Goal: Task Accomplishment & Management: Manage account settings

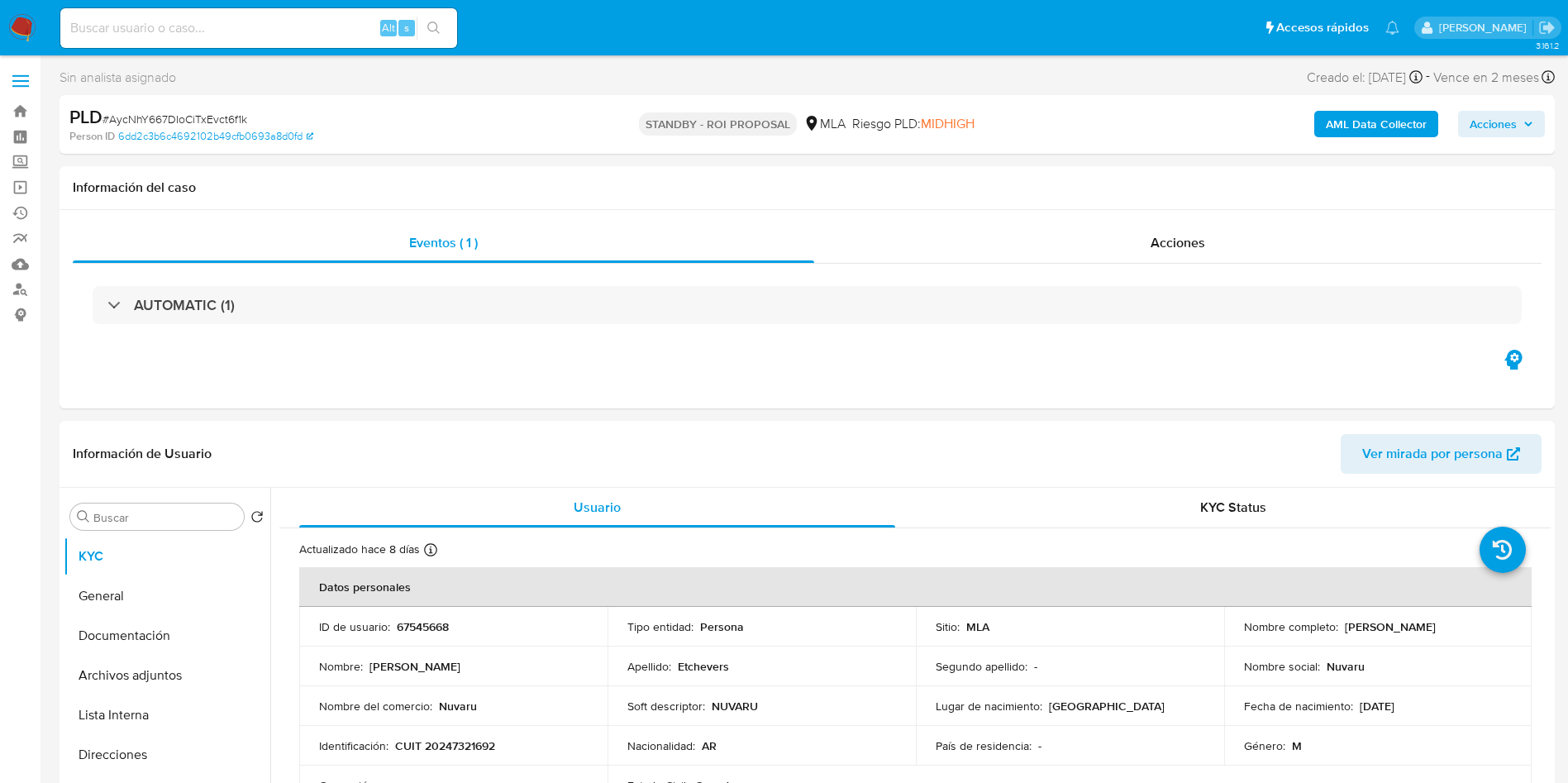
select select "10"
click at [330, 36] on input at bounding box center [258, 28] width 397 height 22
paste input "tOPCNkGKE7HC5bt2I5VoqBYT"
type input "tOPCNkGKE7HC5bt2I5VoqBYT"
click at [446, 24] on button "search-icon" at bounding box center [433, 28] width 34 height 23
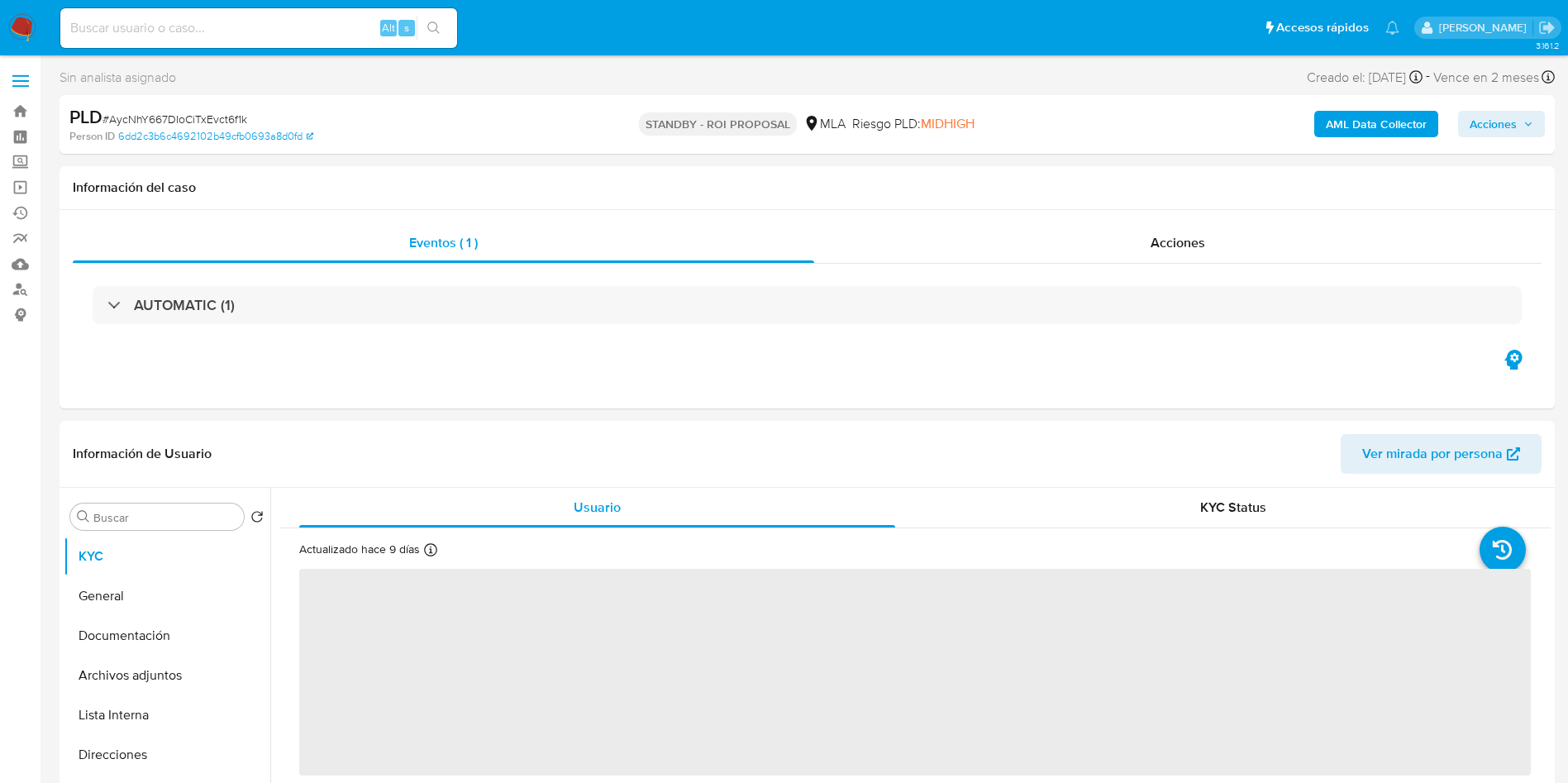
select select "10"
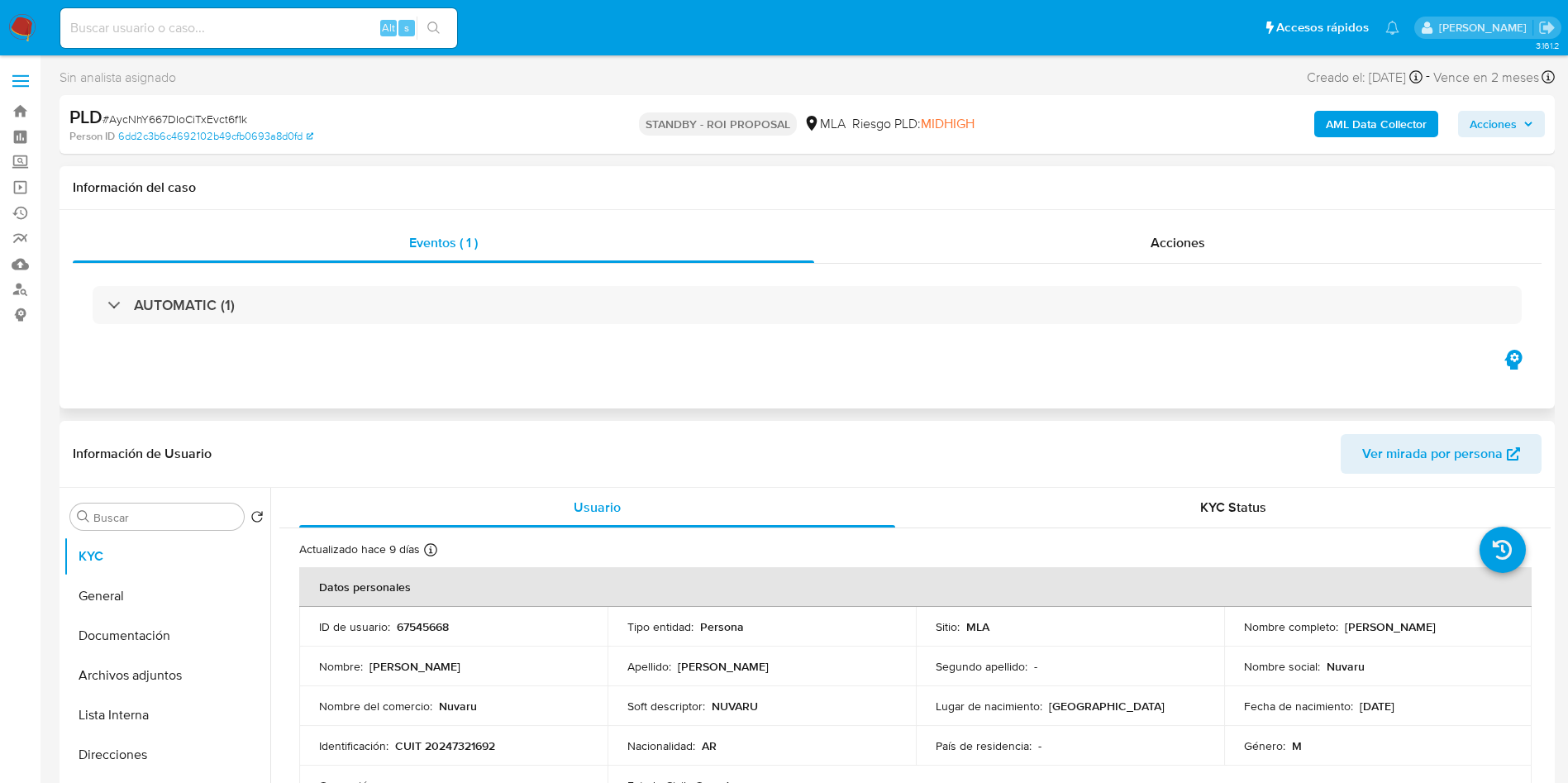
click at [873, 207] on div "Información del caso" at bounding box center [807, 188] width 1495 height 44
click at [282, 43] on div "Alt s" at bounding box center [258, 28] width 397 height 40
click at [290, 27] on input at bounding box center [258, 28] width 397 height 22
drag, startPoint x: 194, startPoint y: 22, endPoint x: 0, endPoint y: 45, distance: 195.4
click at [0, 45] on nav "Pausado Ver notificaciones V Alt s Accesos rápidos Presiona las siguientes tecl…" at bounding box center [784, 27] width 1568 height 56
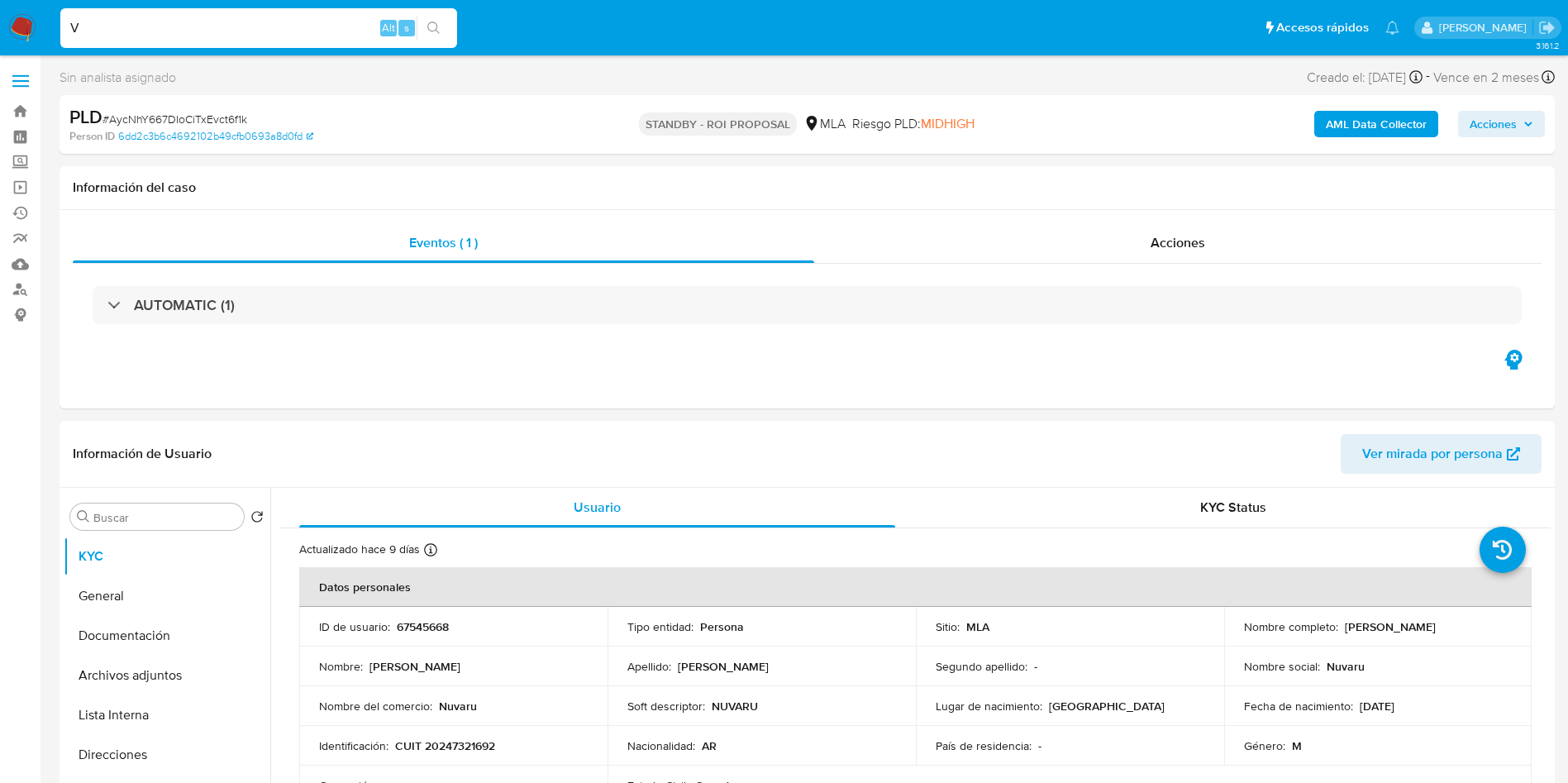
paste input "tOPCNkGKE7HC5bt2I5VoqBYT"
type input "tOPCNkGKE7HC5bt2I5VoqBYT"
click at [435, 26] on icon "search-icon" at bounding box center [434, 28] width 13 height 13
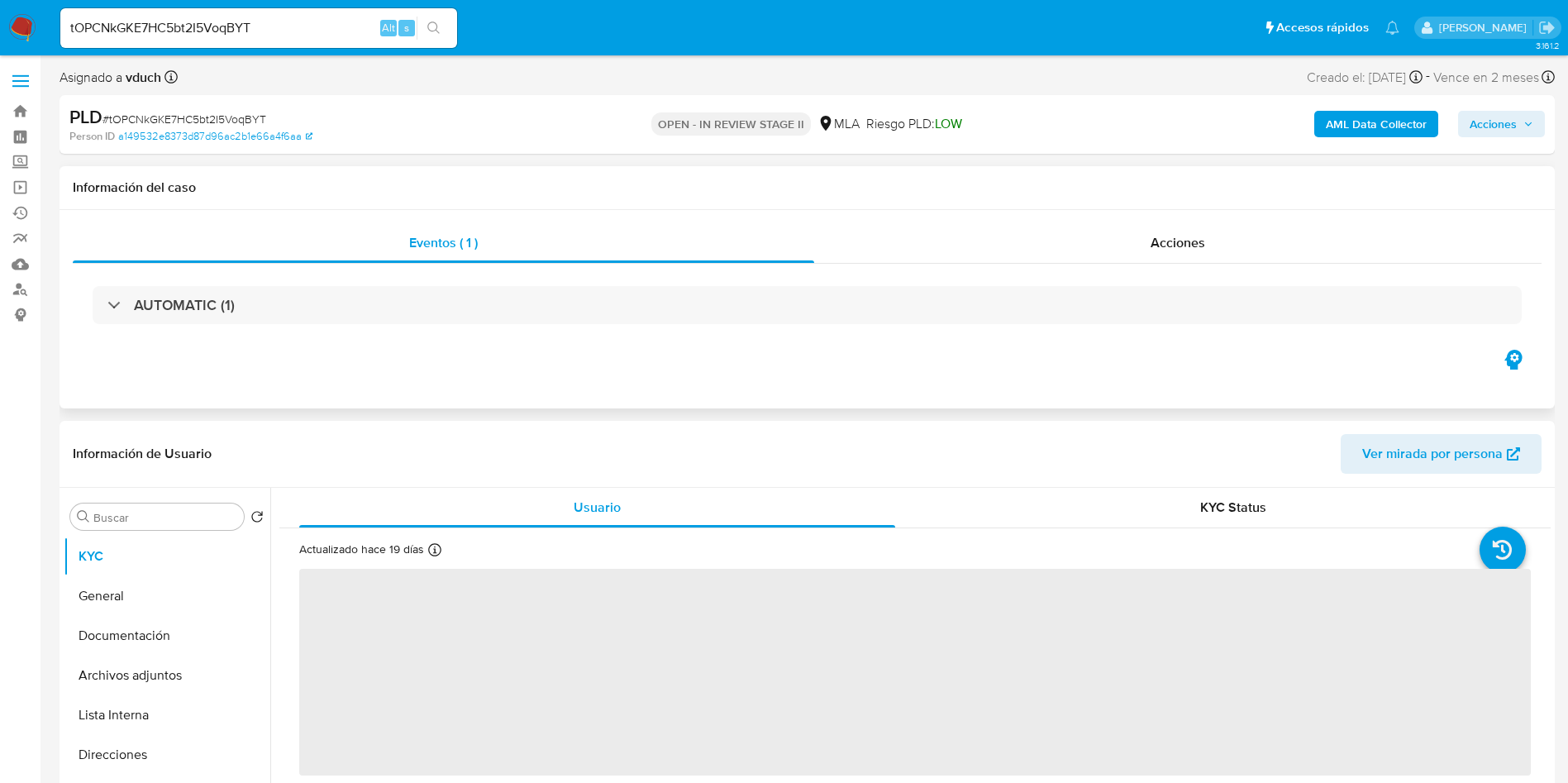
select select "10"
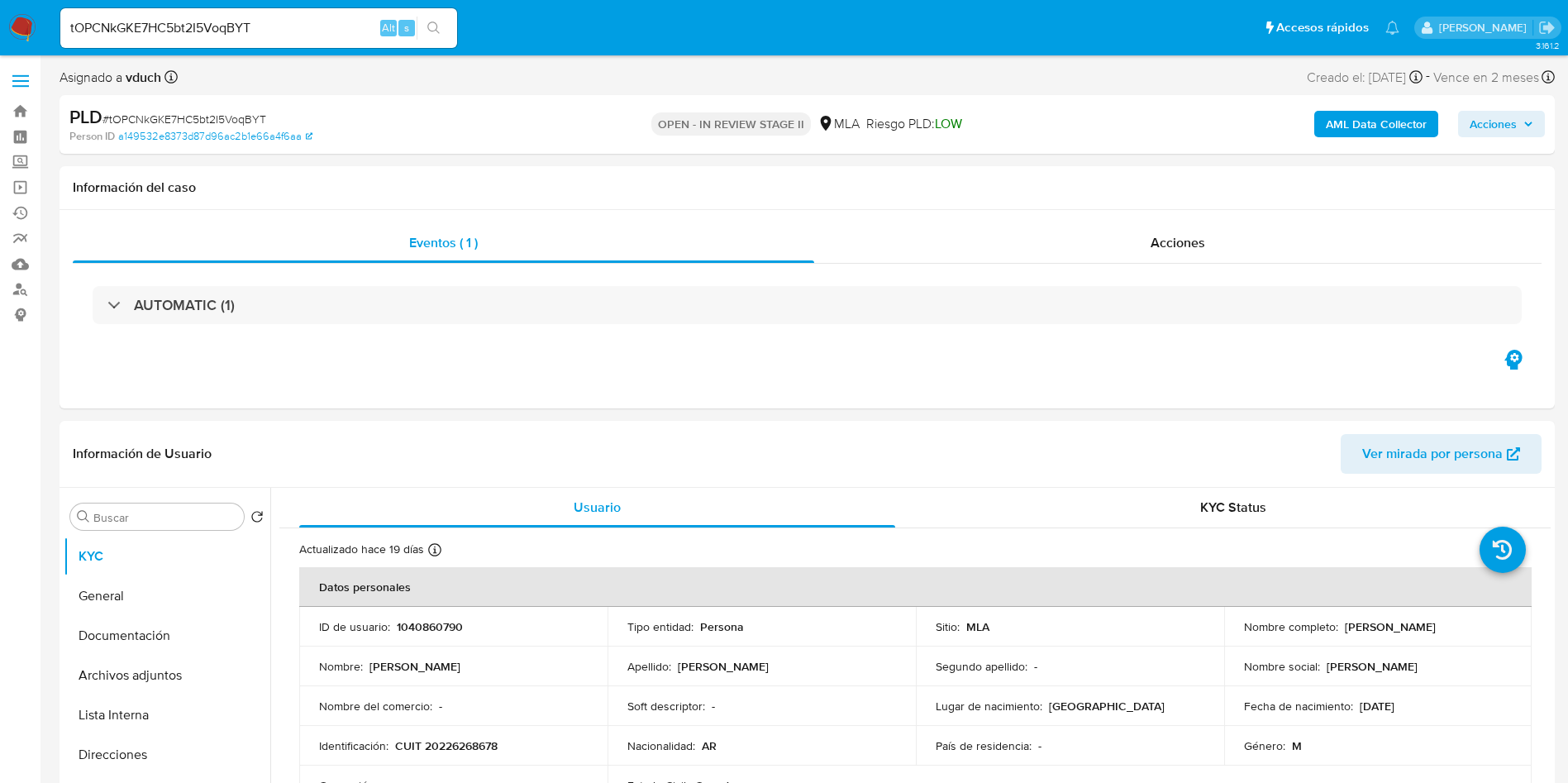
click at [883, 147] on div "PLD # tOPCNkGKE7HC5bt2I5VoqBYT Person ID a149532e8373d87d96ac2b1e66a4f6aa OPEN …" at bounding box center [807, 124] width 1495 height 59
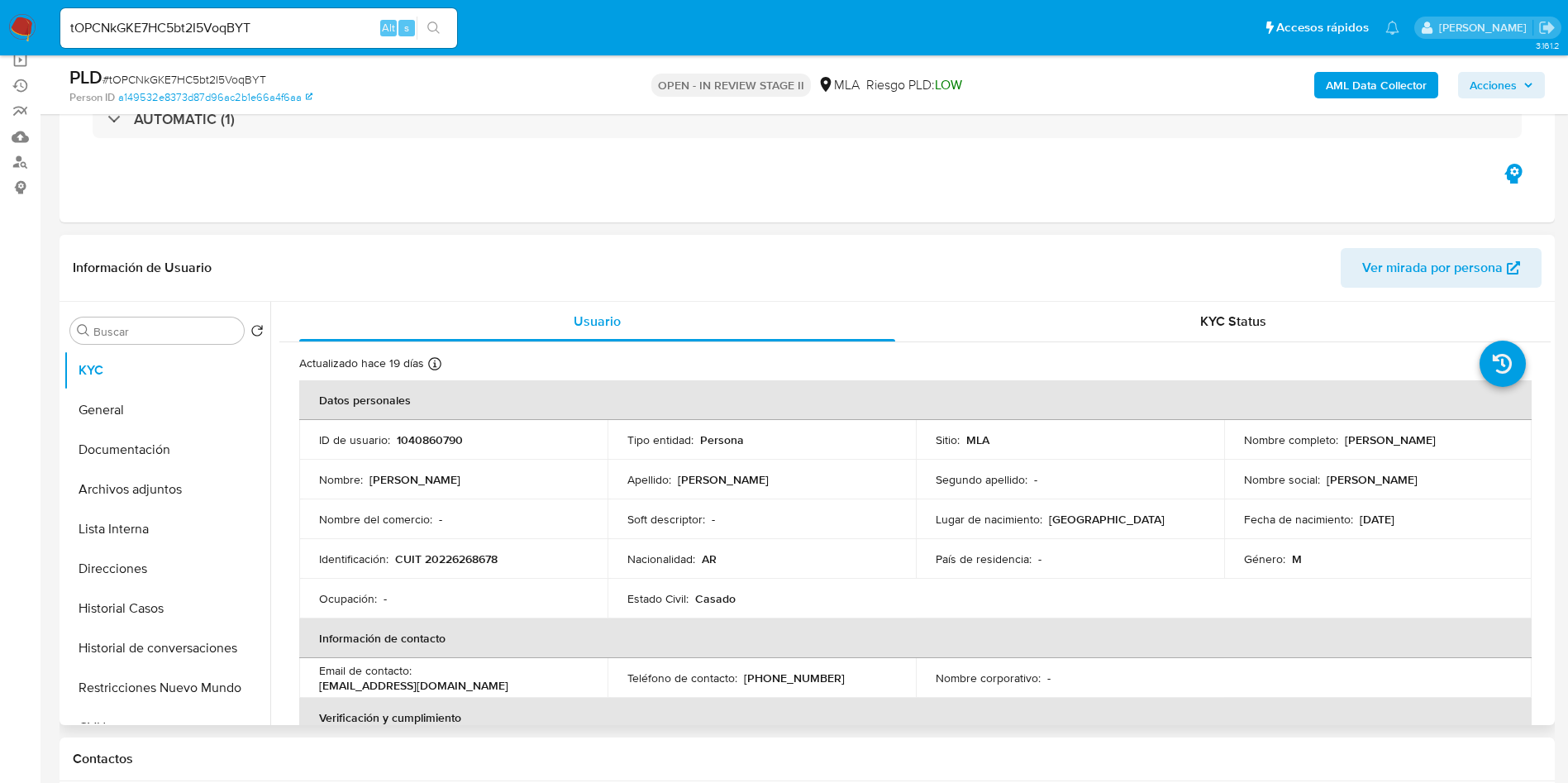
scroll to position [248, 0]
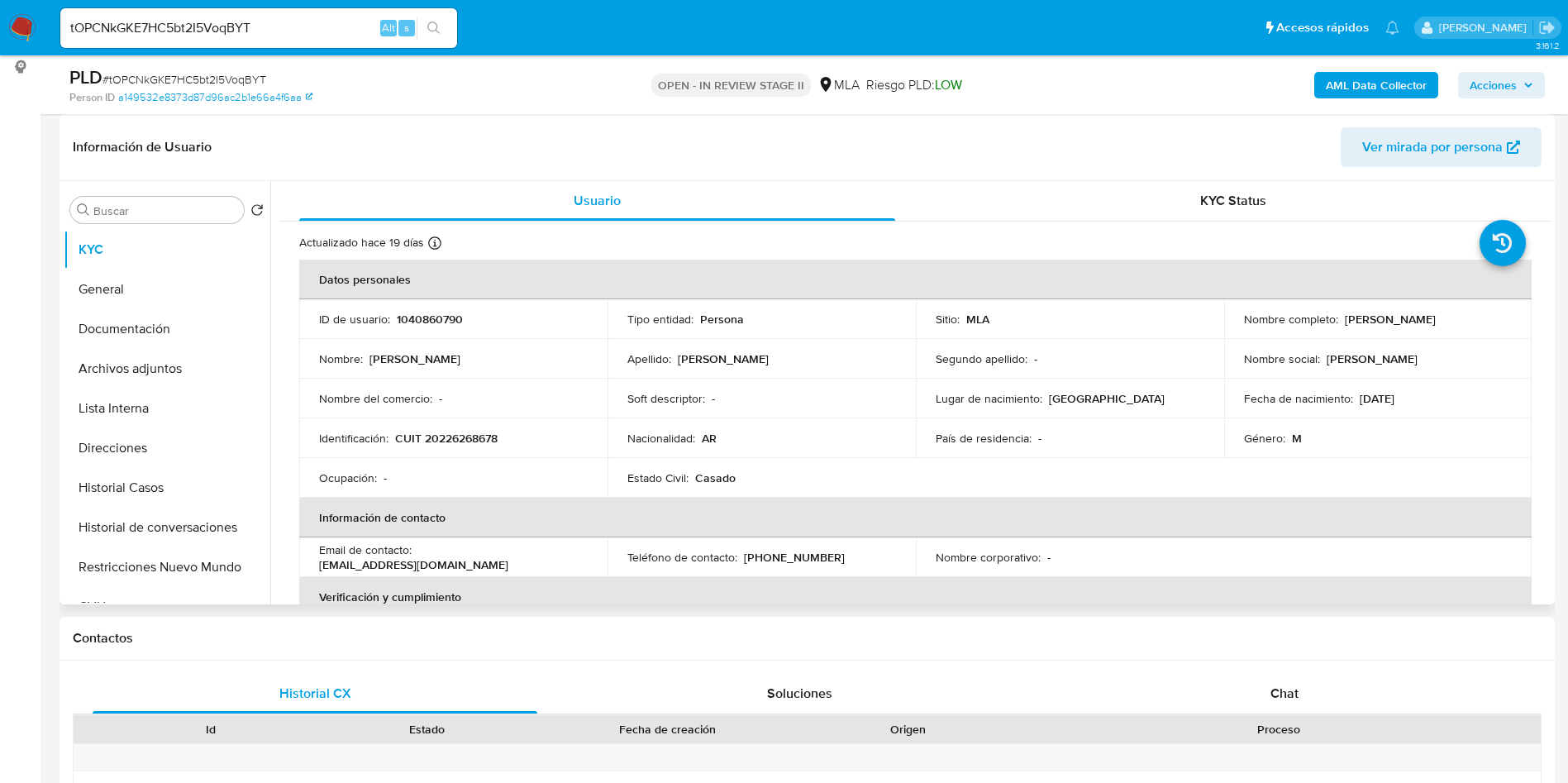
click at [410, 328] on td "ID de usuario : 1040860790" at bounding box center [453, 319] width 308 height 40
click at [413, 326] on td "ID de usuario : 1040860790" at bounding box center [453, 319] width 308 height 40
click at [422, 318] on p "1040860790" at bounding box center [430, 319] width 66 height 15
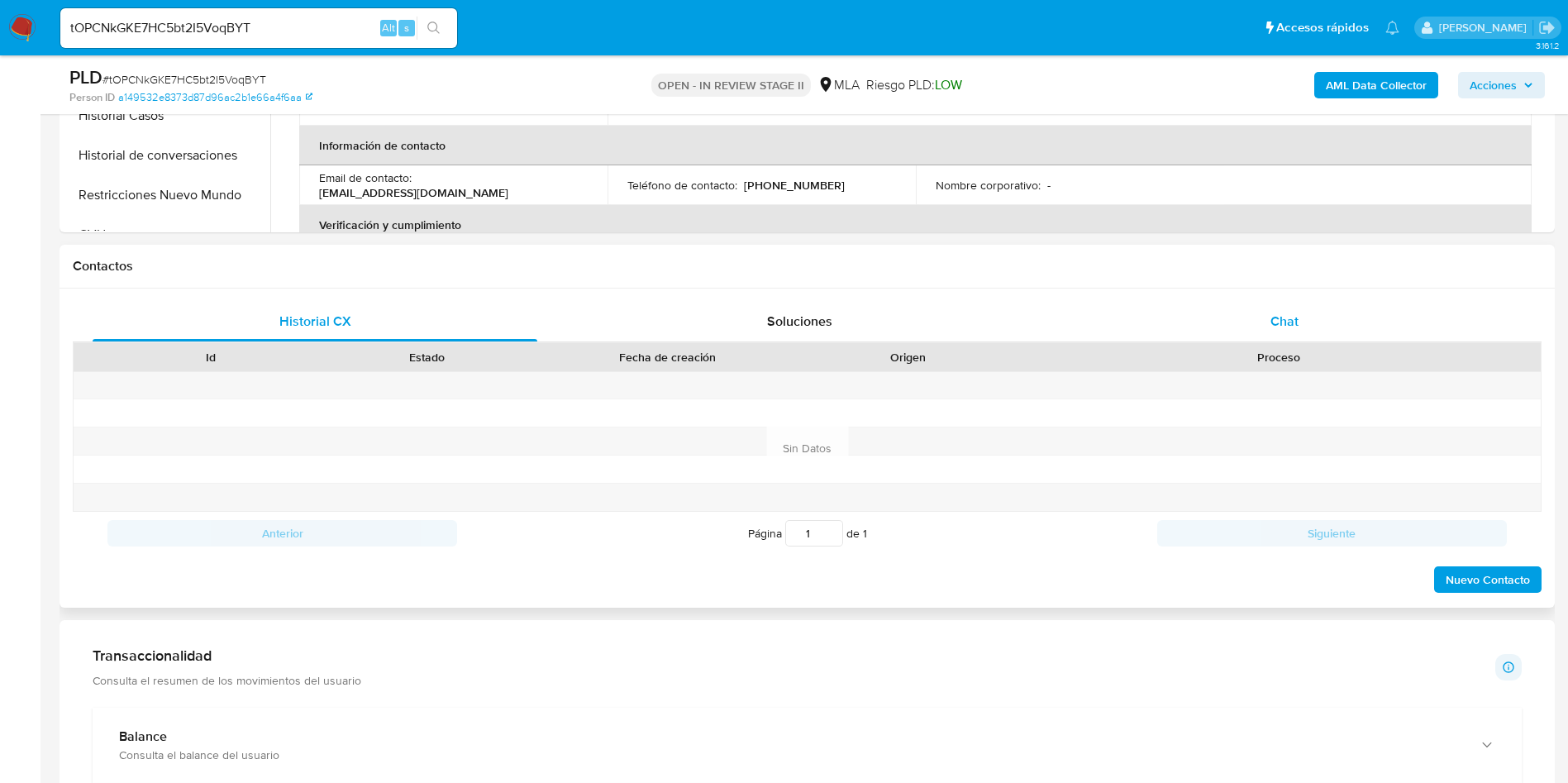
click at [1324, 313] on div "Chat" at bounding box center [1284, 321] width 445 height 40
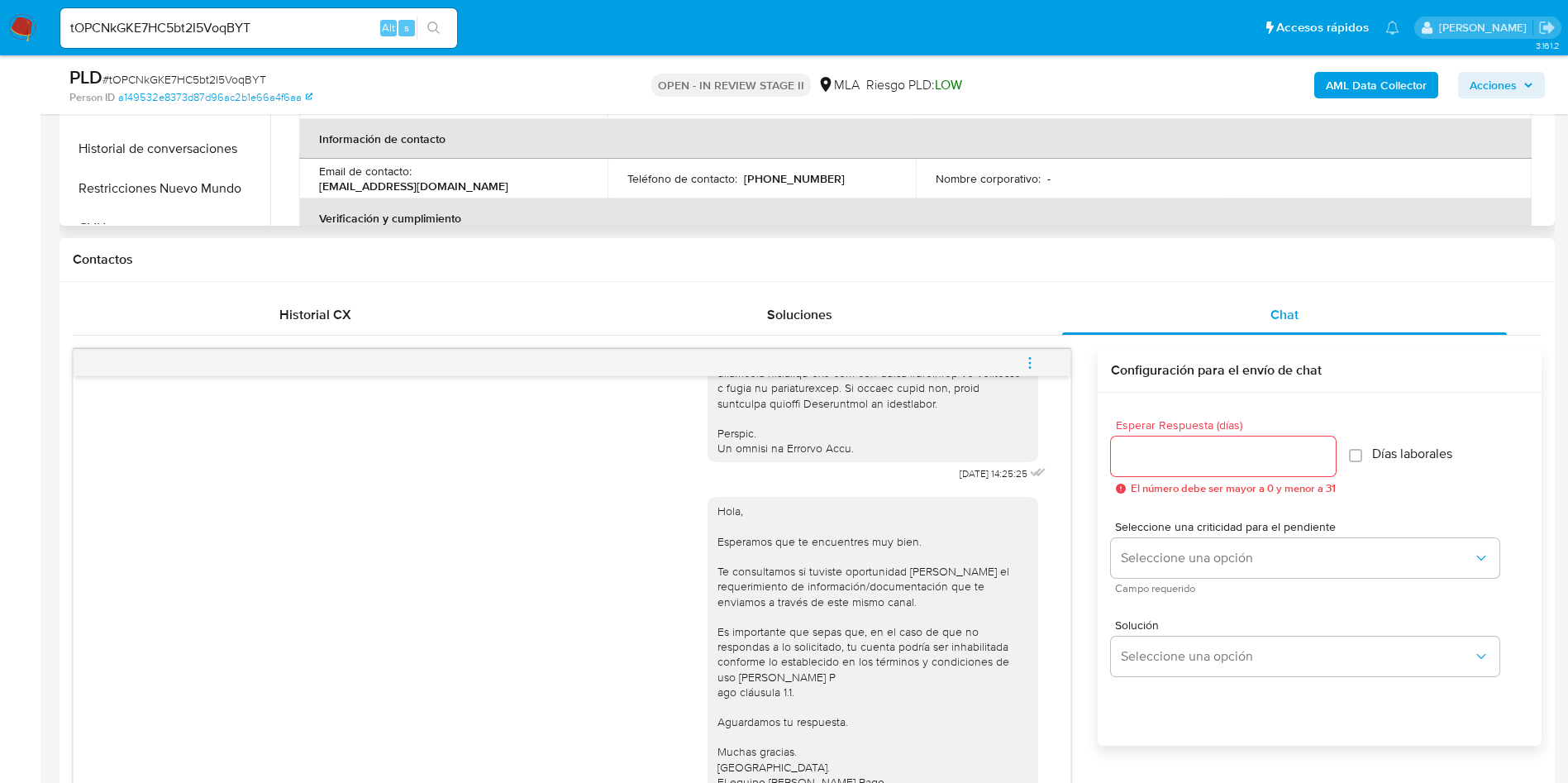
scroll to position [620, 0]
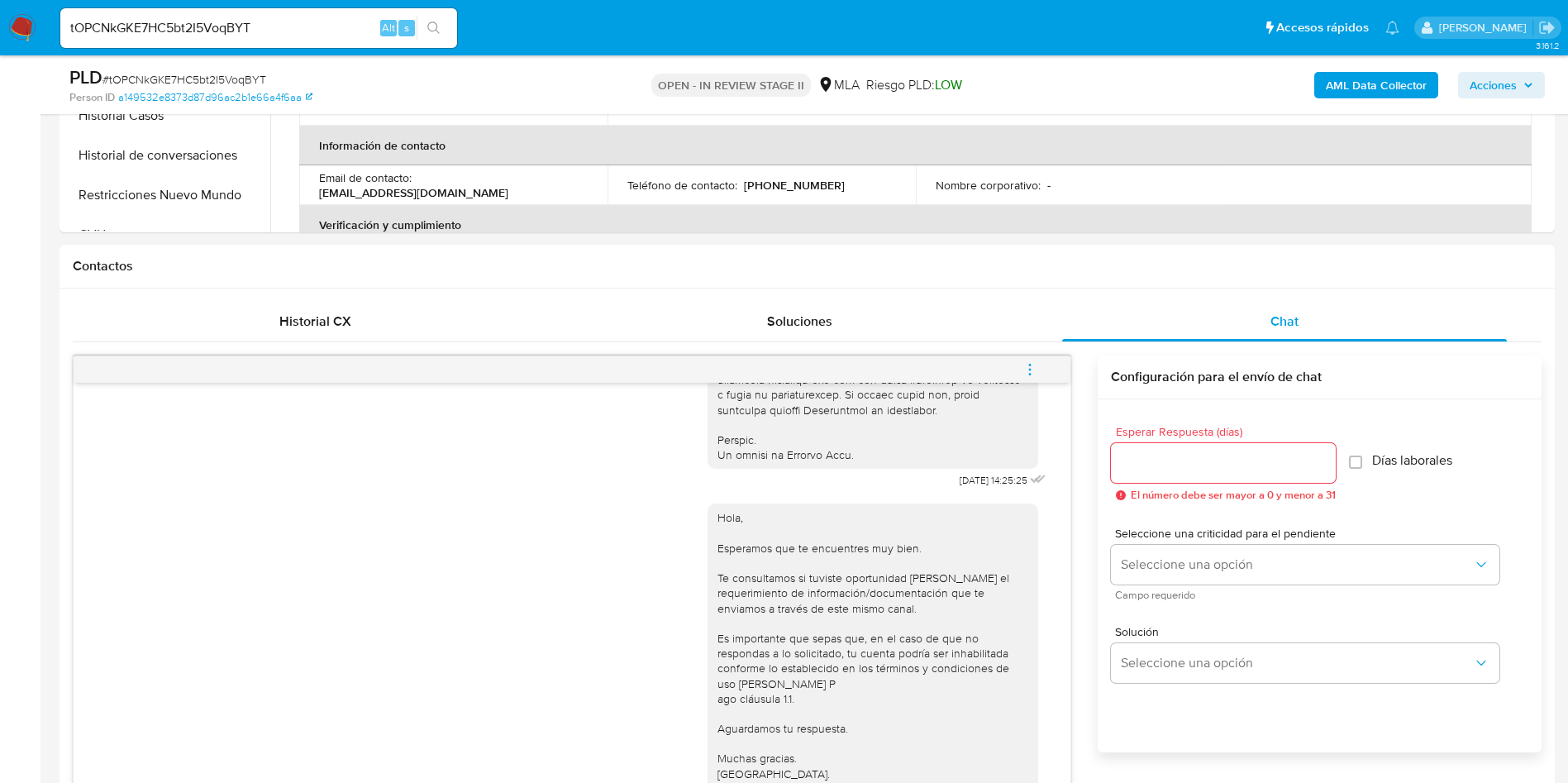
click at [1020, 357] on button "menu-action" at bounding box center [1030, 370] width 55 height 40
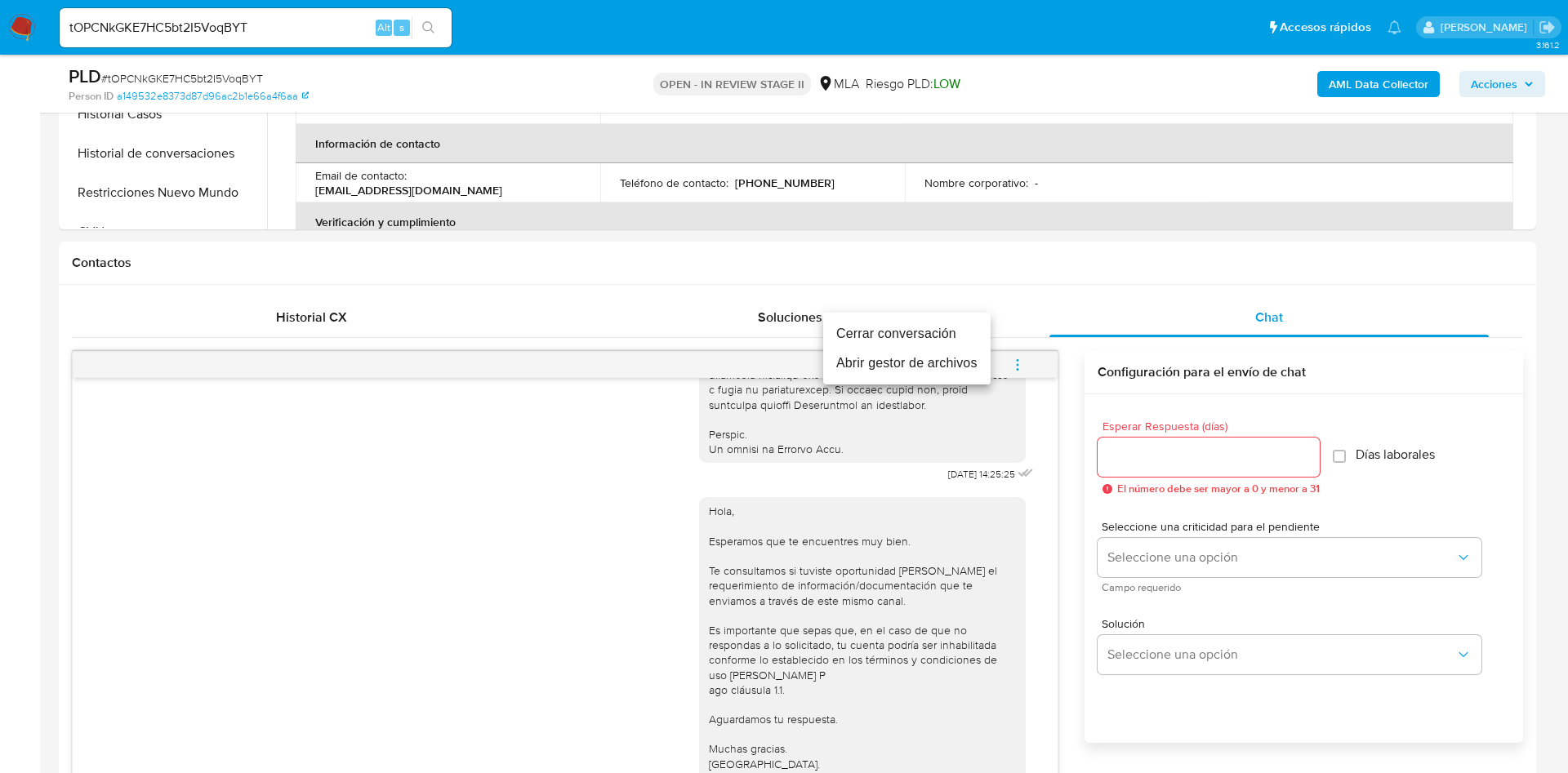
click at [951, 339] on li "Cerrar conversación" at bounding box center [907, 334] width 168 height 29
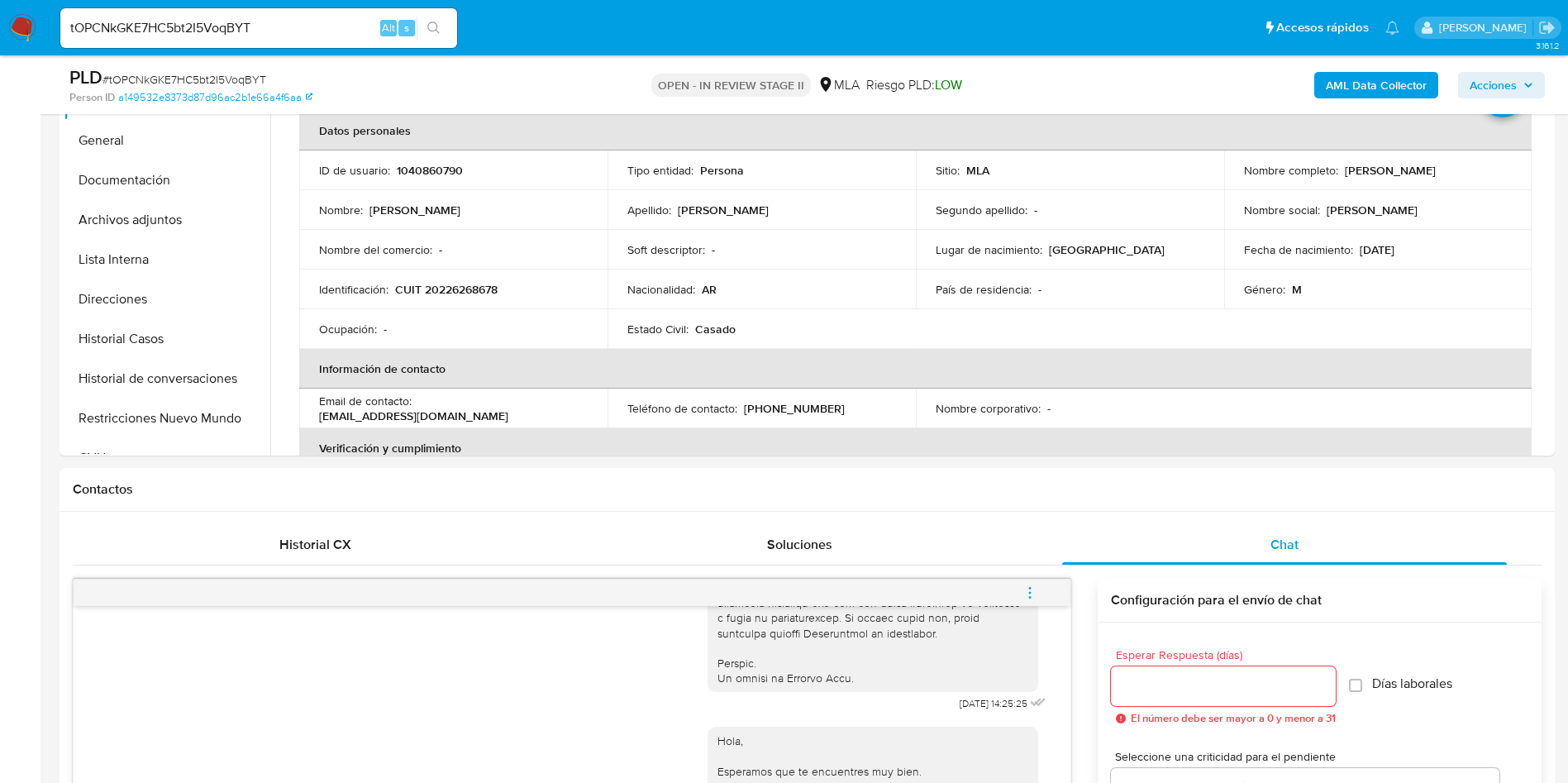
scroll to position [124, 0]
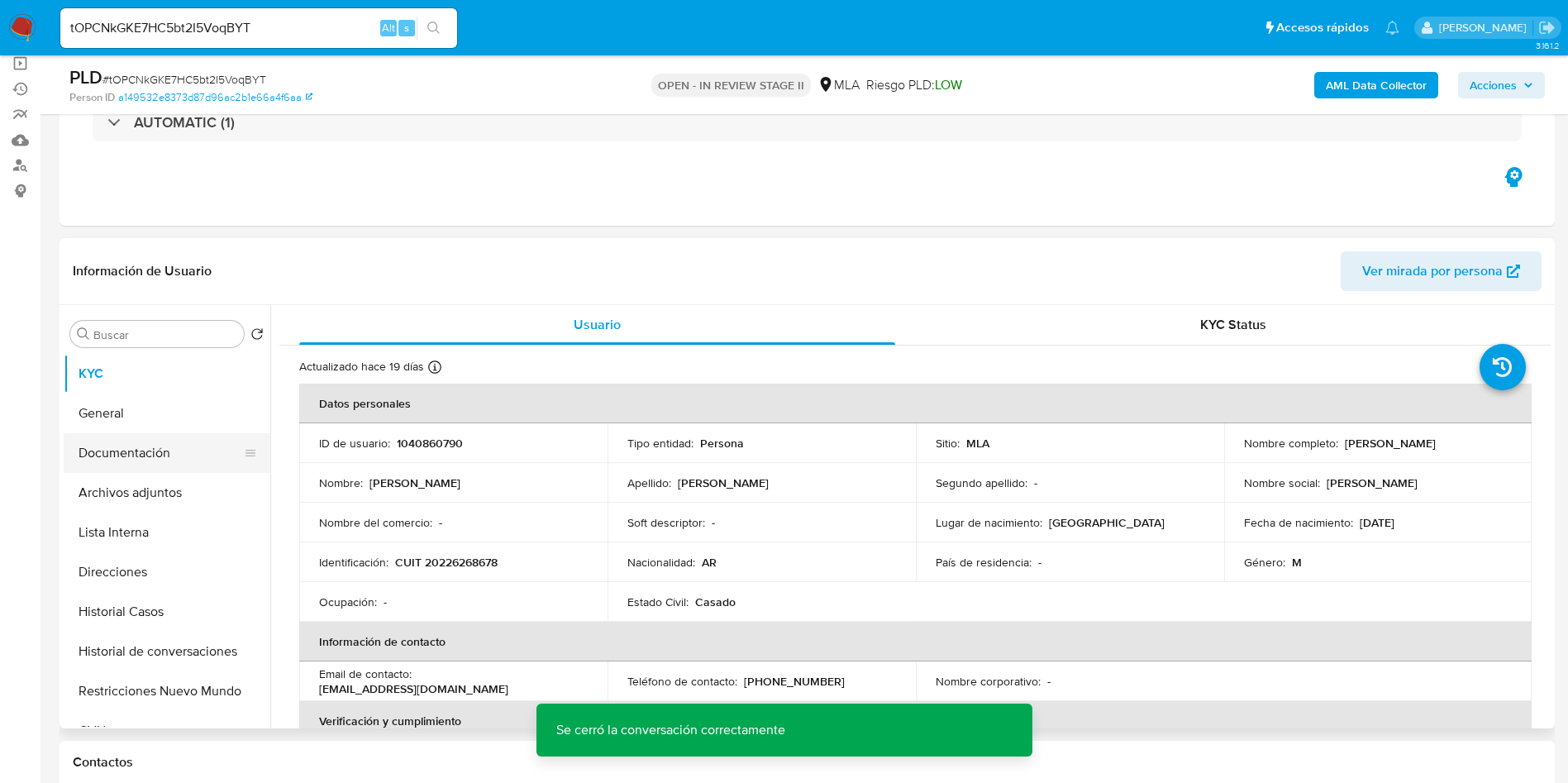
click at [234, 468] on button "Documentación" at bounding box center [160, 453] width 193 height 40
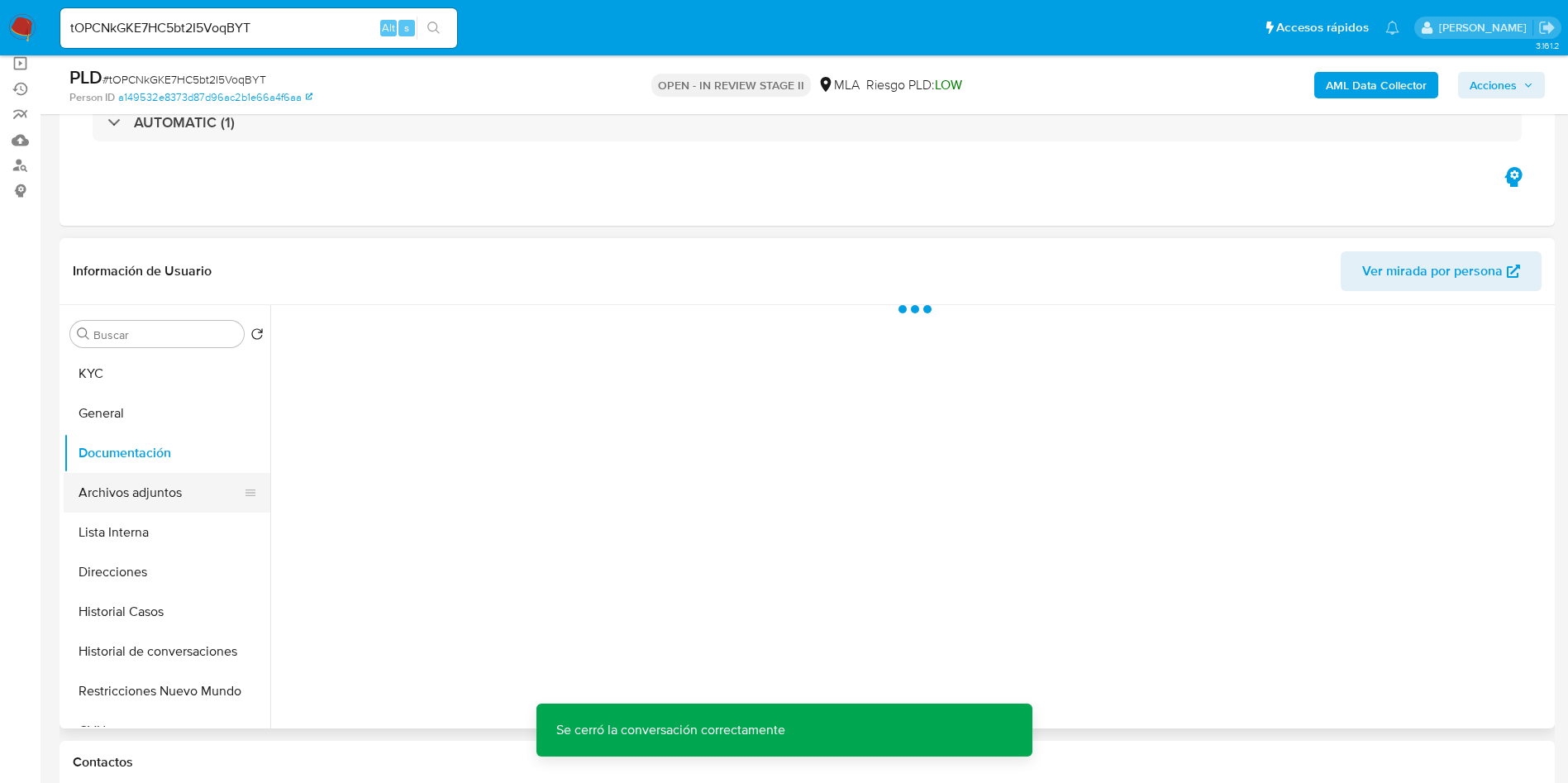
click at [222, 494] on button "Archivos adjuntos" at bounding box center [160, 493] width 193 height 40
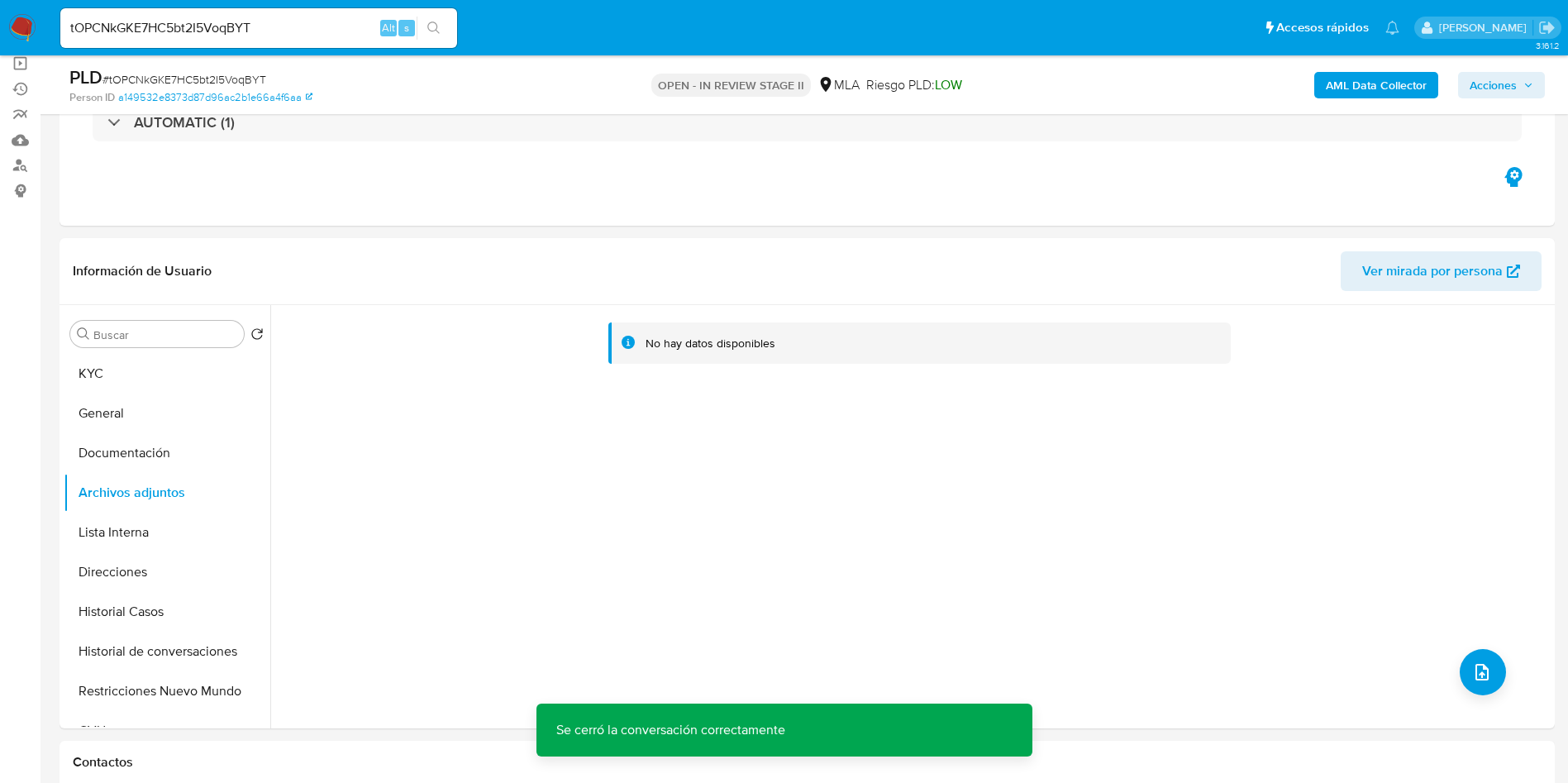
click at [1352, 86] on b "AML Data Collector" at bounding box center [1376, 85] width 101 height 27
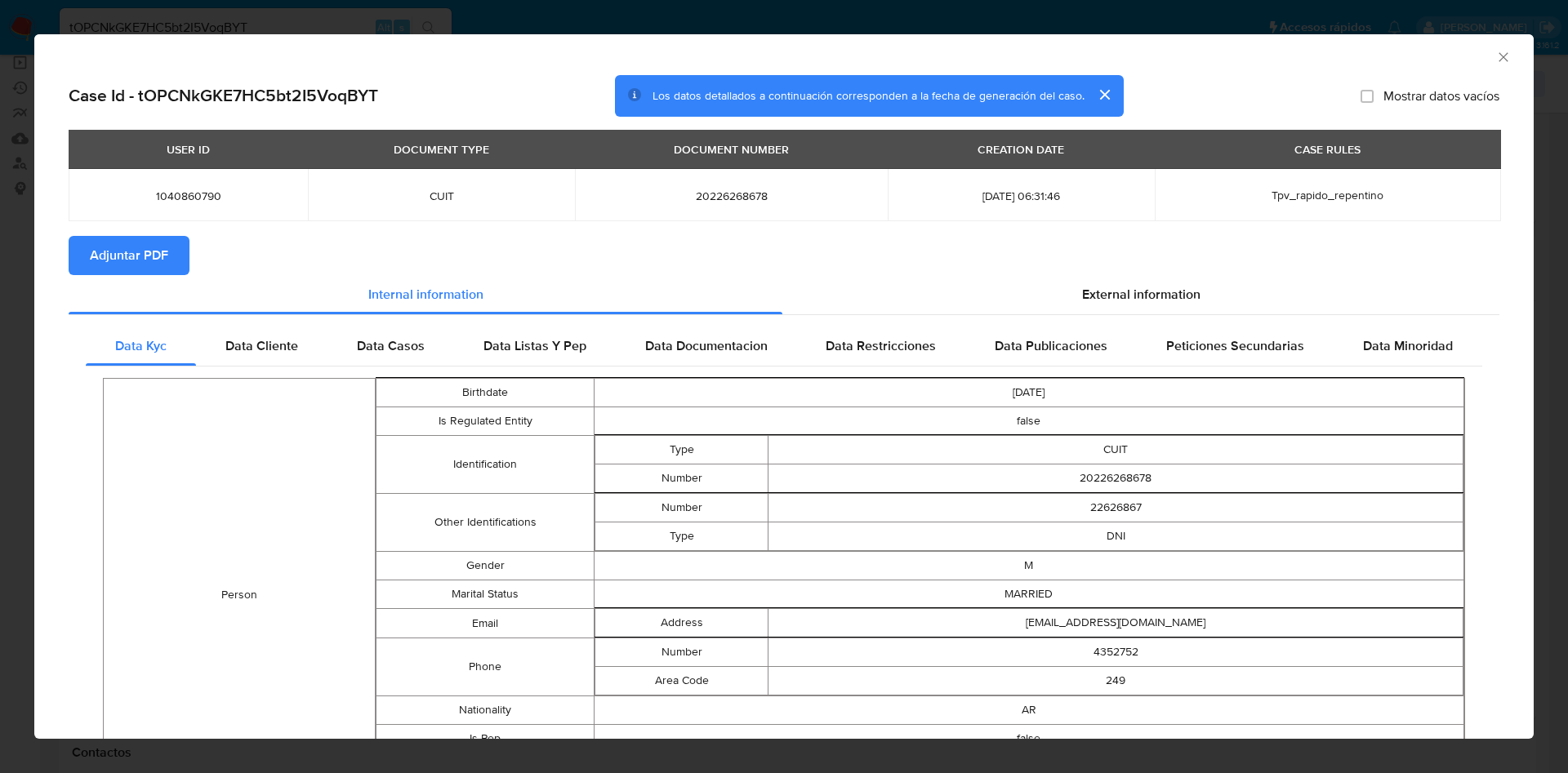
click at [142, 258] on span "Adjuntar PDF" at bounding box center [129, 255] width 79 height 36
click at [111, 263] on span "Adjuntar PDF" at bounding box center [129, 255] width 79 height 36
click at [1495, 49] on icon "Cerrar ventana" at bounding box center [1503, 57] width 16 height 16
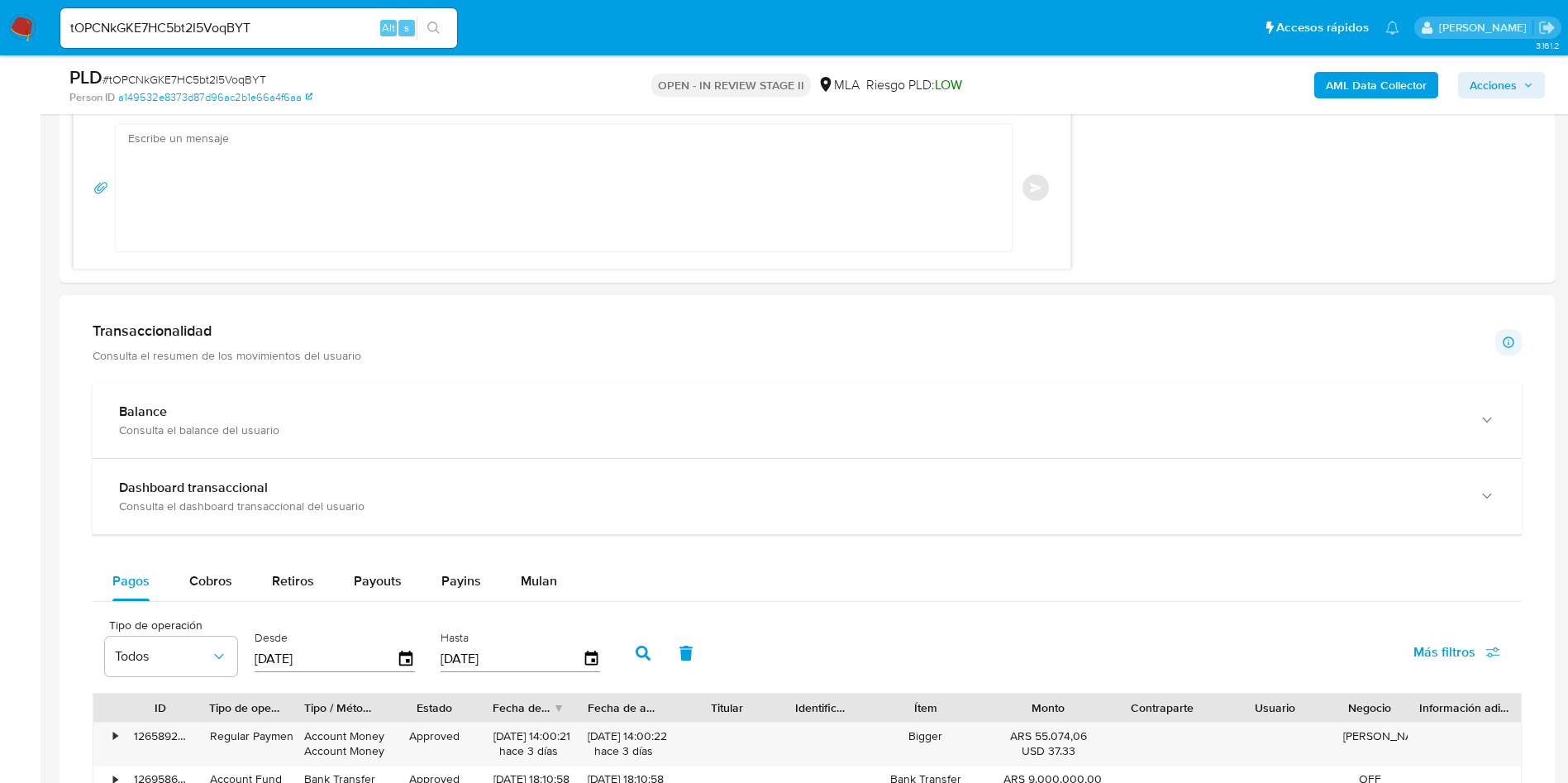
scroll to position [1488, 0]
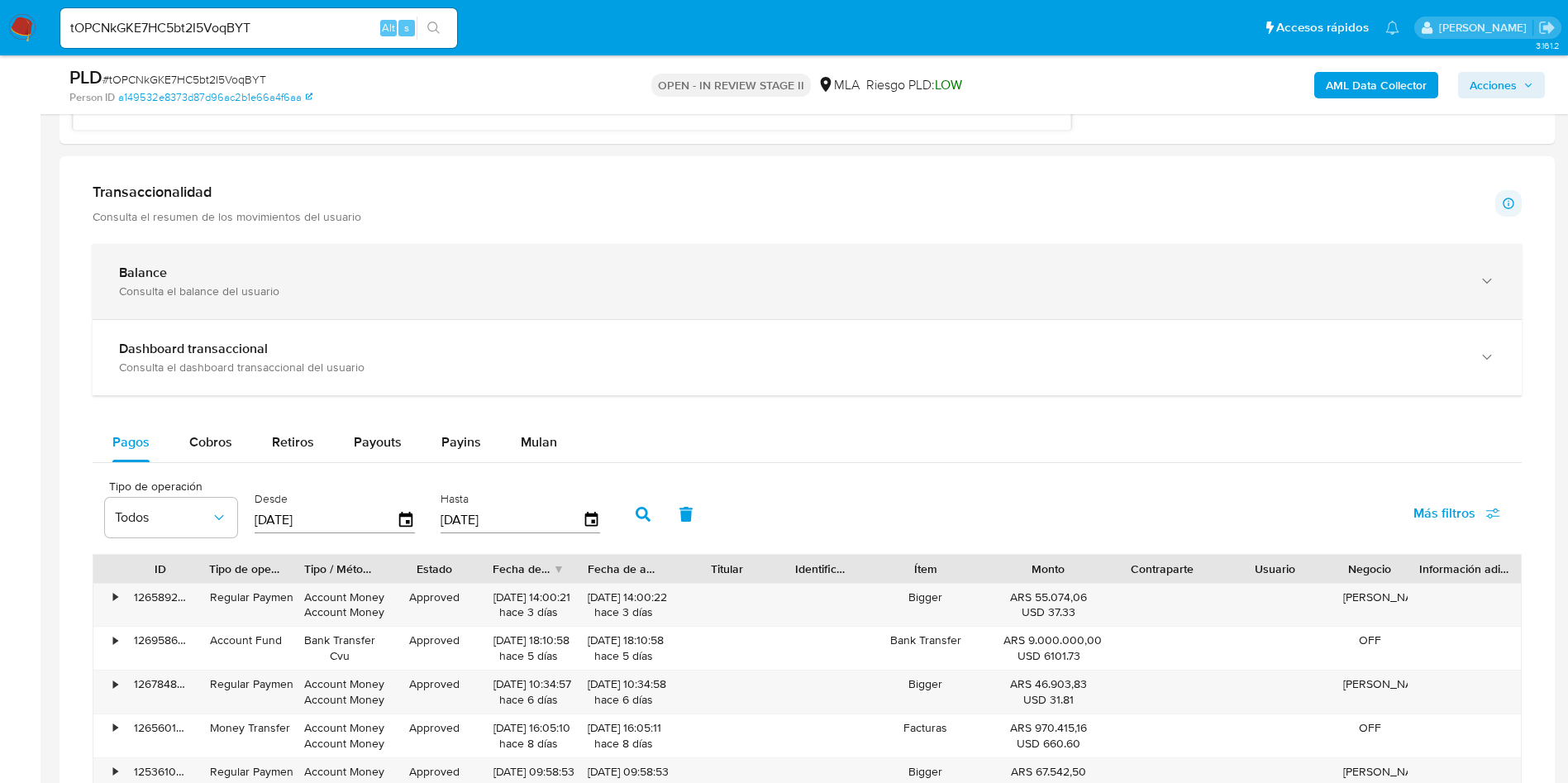
click at [283, 291] on div "Consulta el balance del usuario" at bounding box center [790, 291] width 1343 height 15
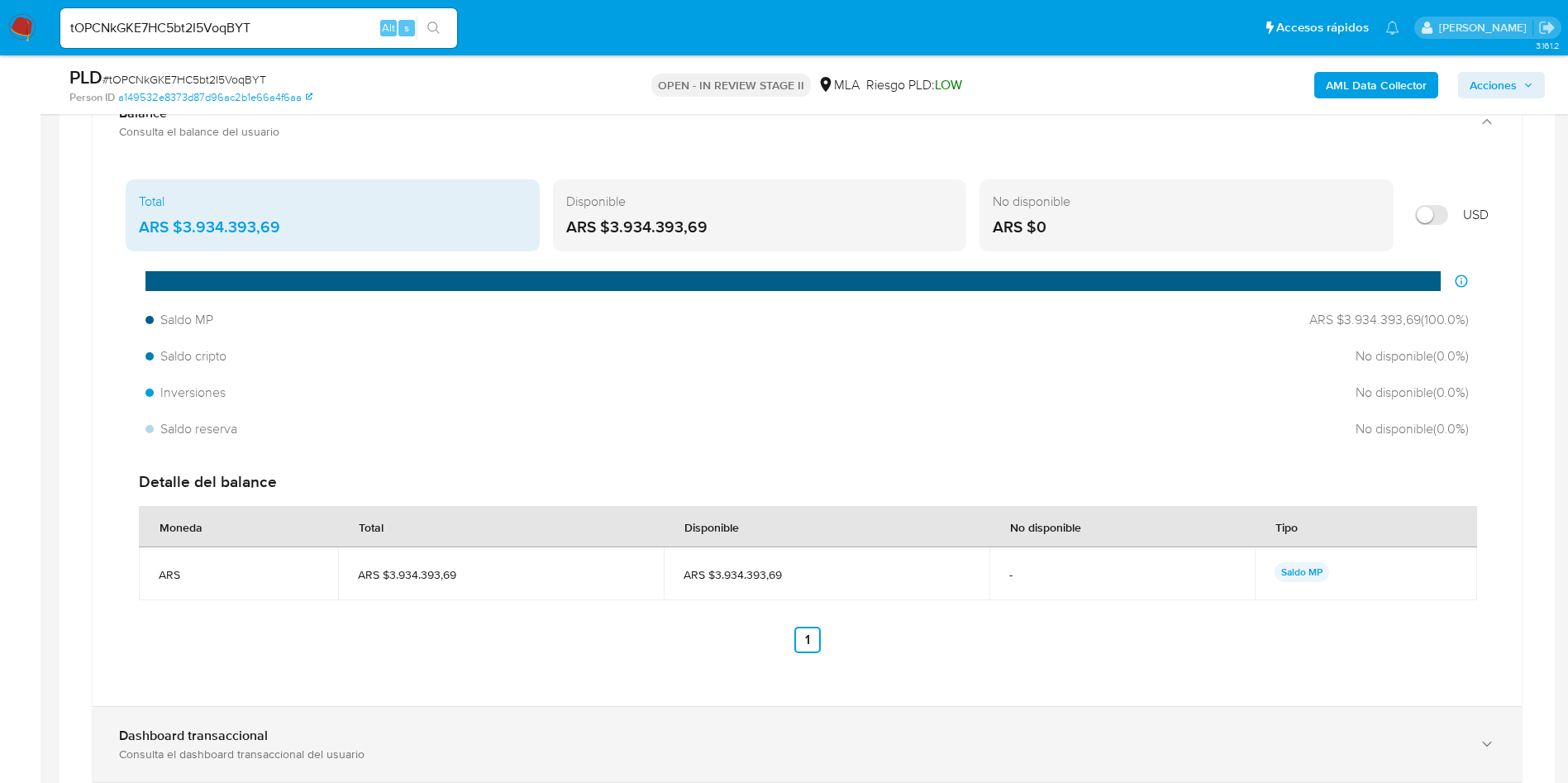
scroll to position [1736, 0]
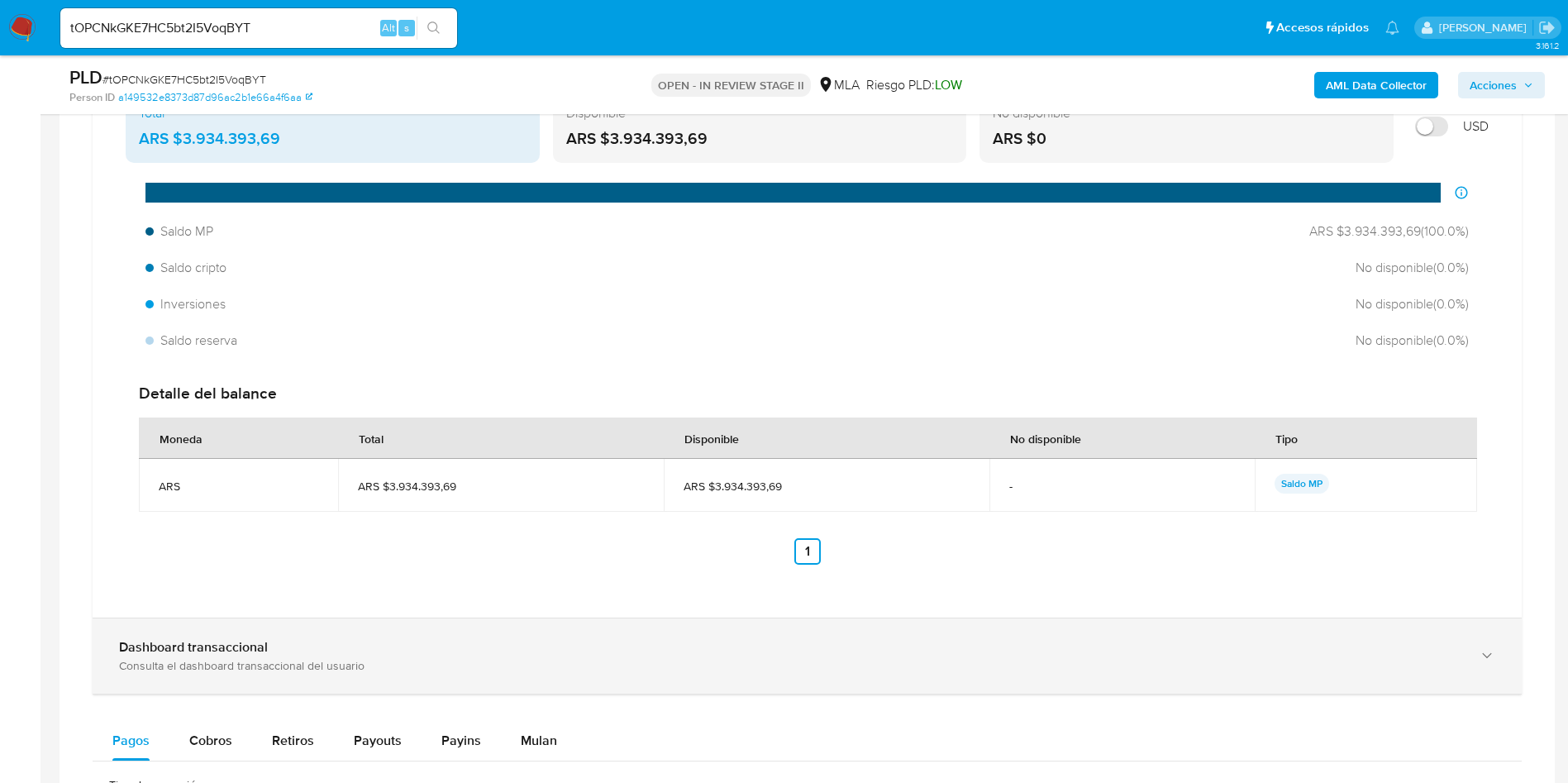
click at [358, 655] on div "Dashboard transaccional" at bounding box center [790, 647] width 1343 height 17
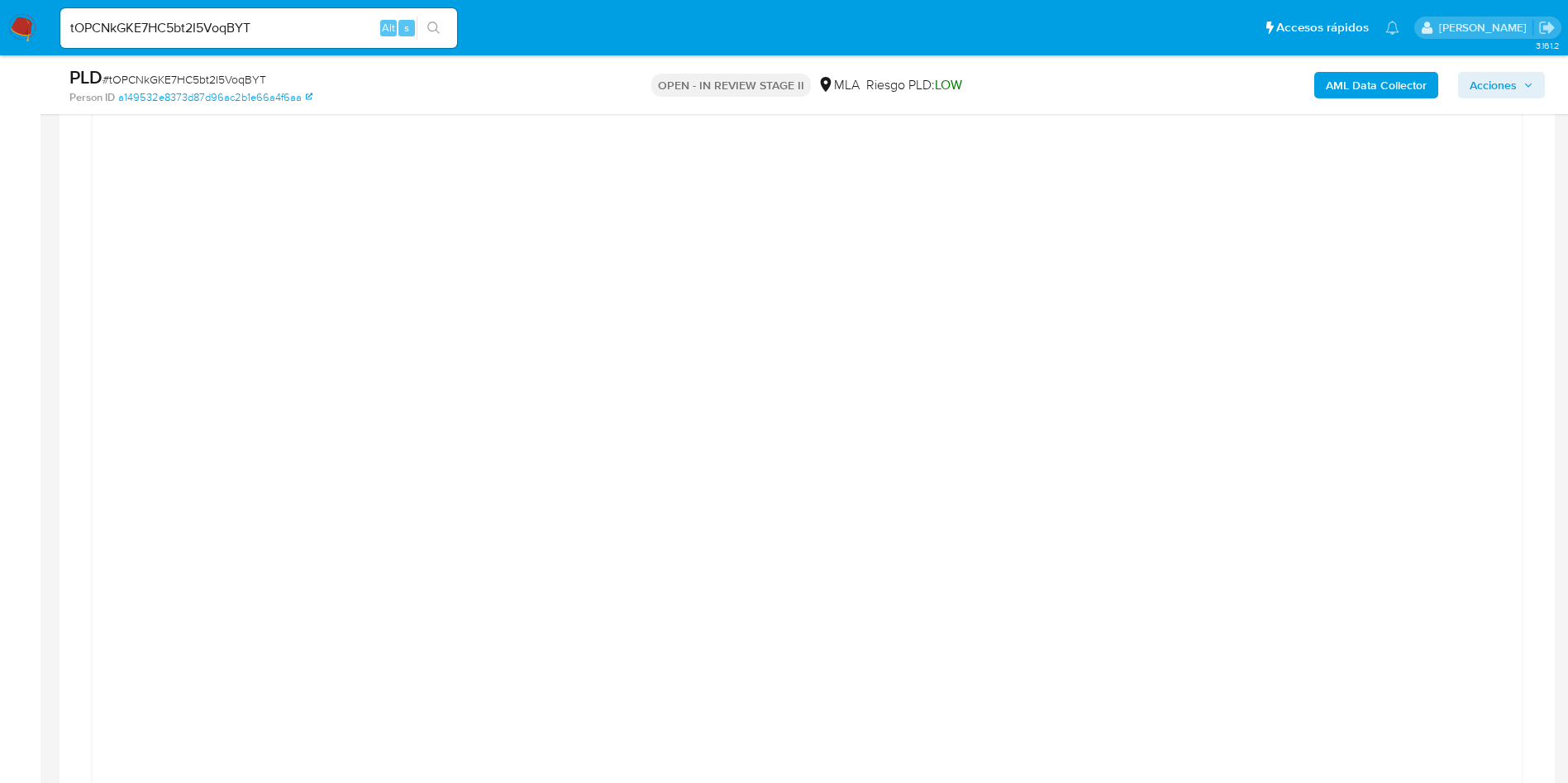
scroll to position [2976, 0]
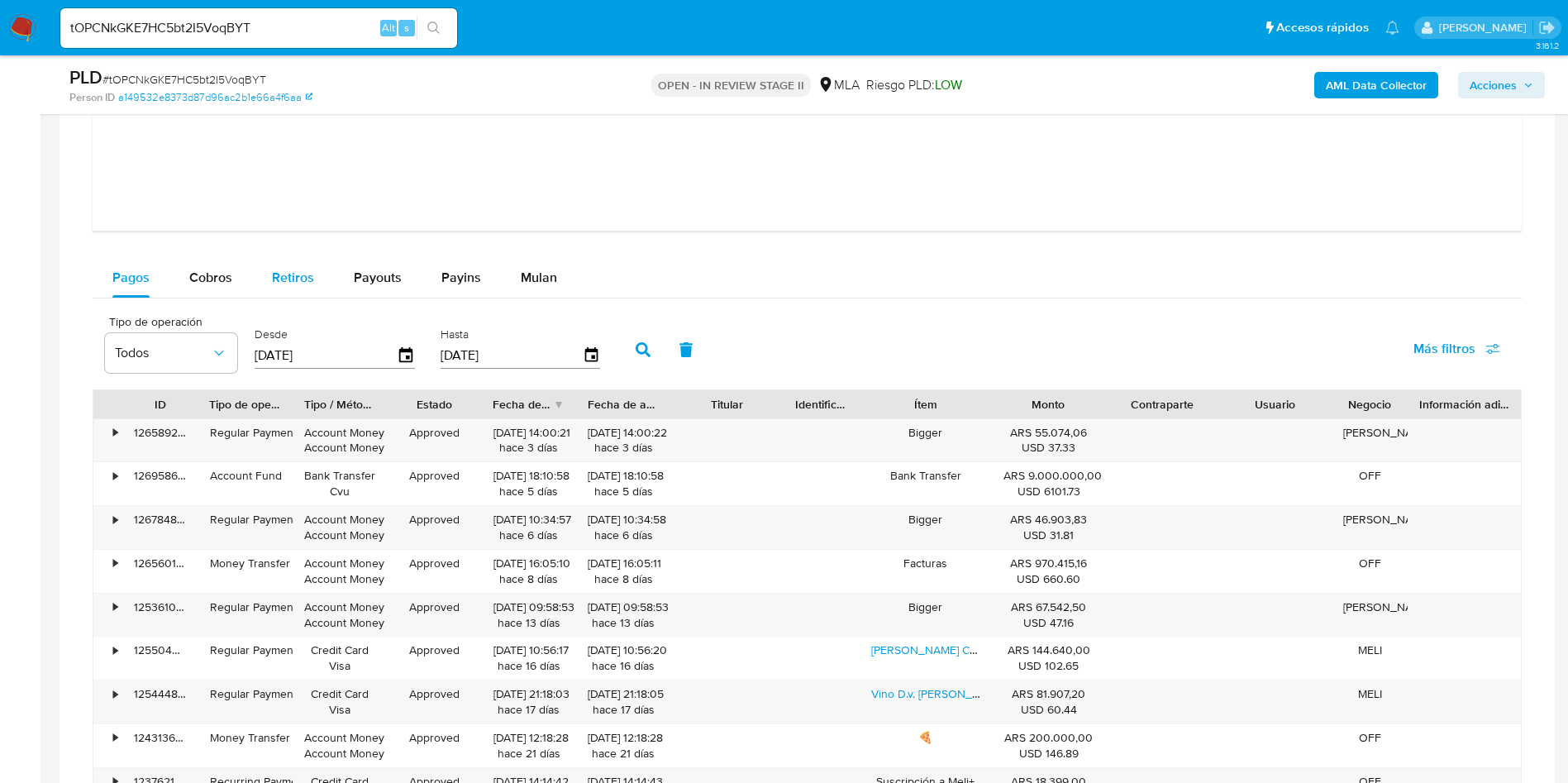
click at [292, 293] on div "Retiros" at bounding box center [292, 278] width 42 height 40
select select "10"
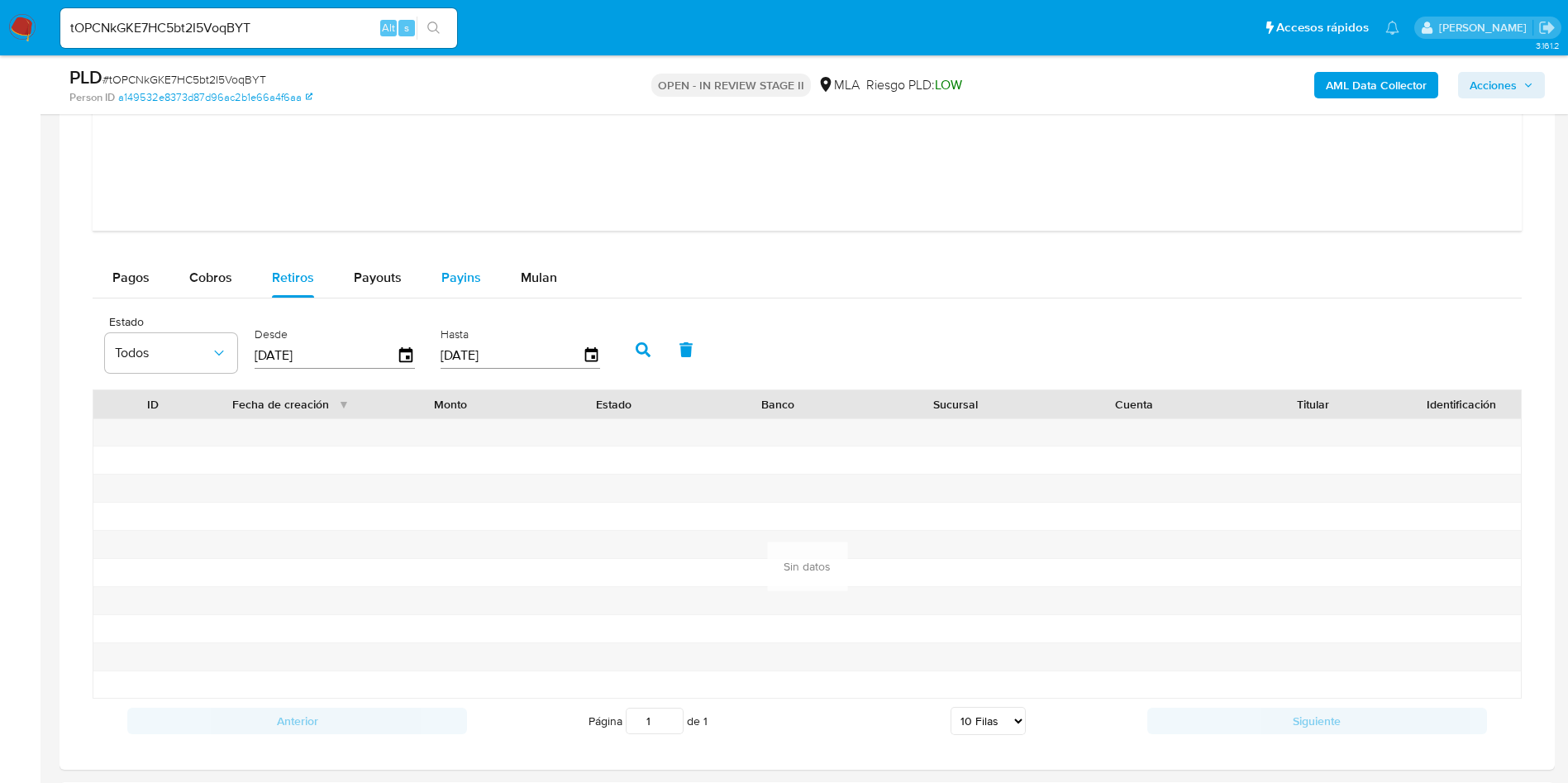
click at [441, 269] on span "Payins" at bounding box center [461, 277] width 40 height 19
select select "10"
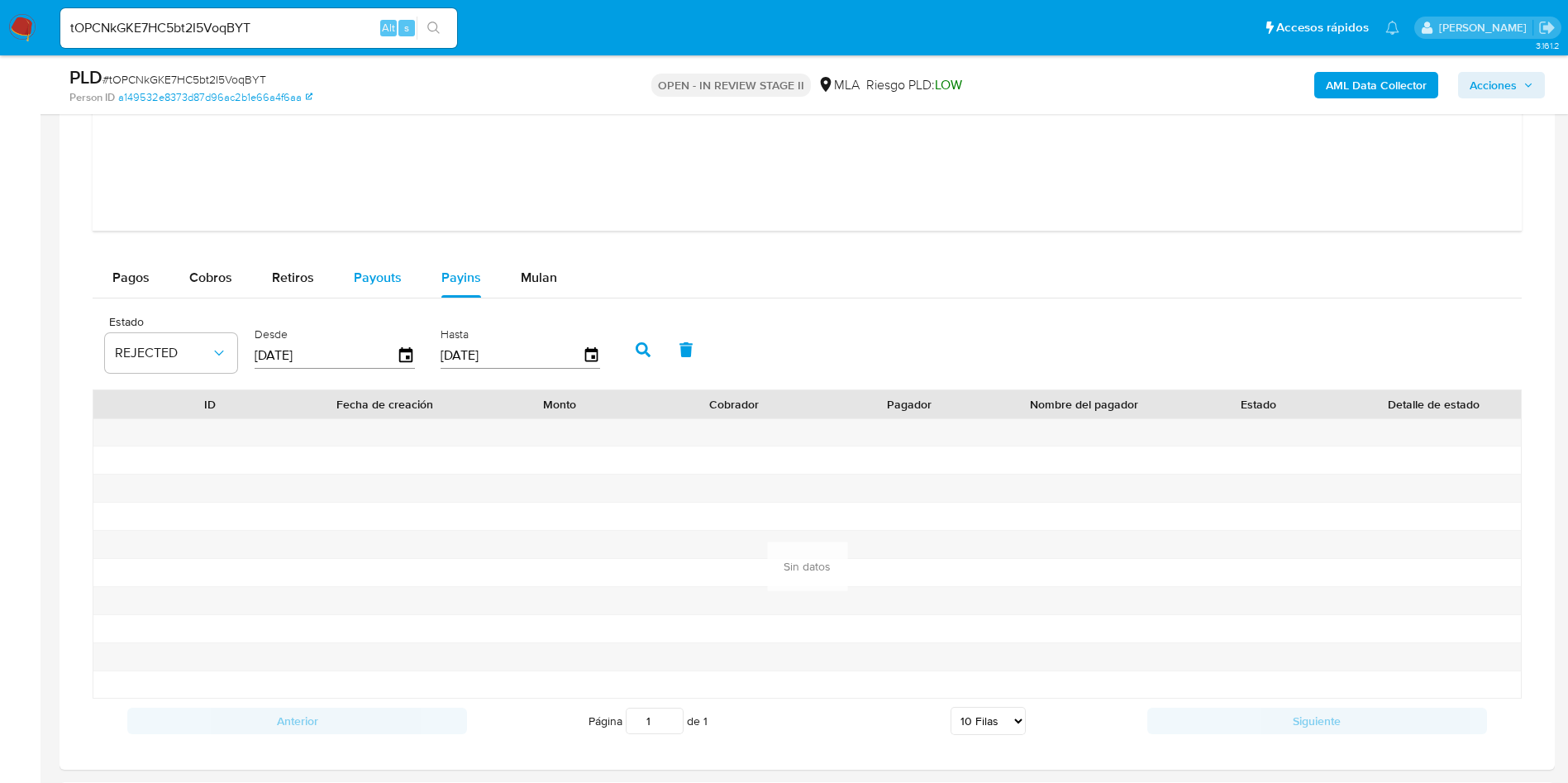
click at [368, 283] on span "Payouts" at bounding box center [378, 277] width 48 height 19
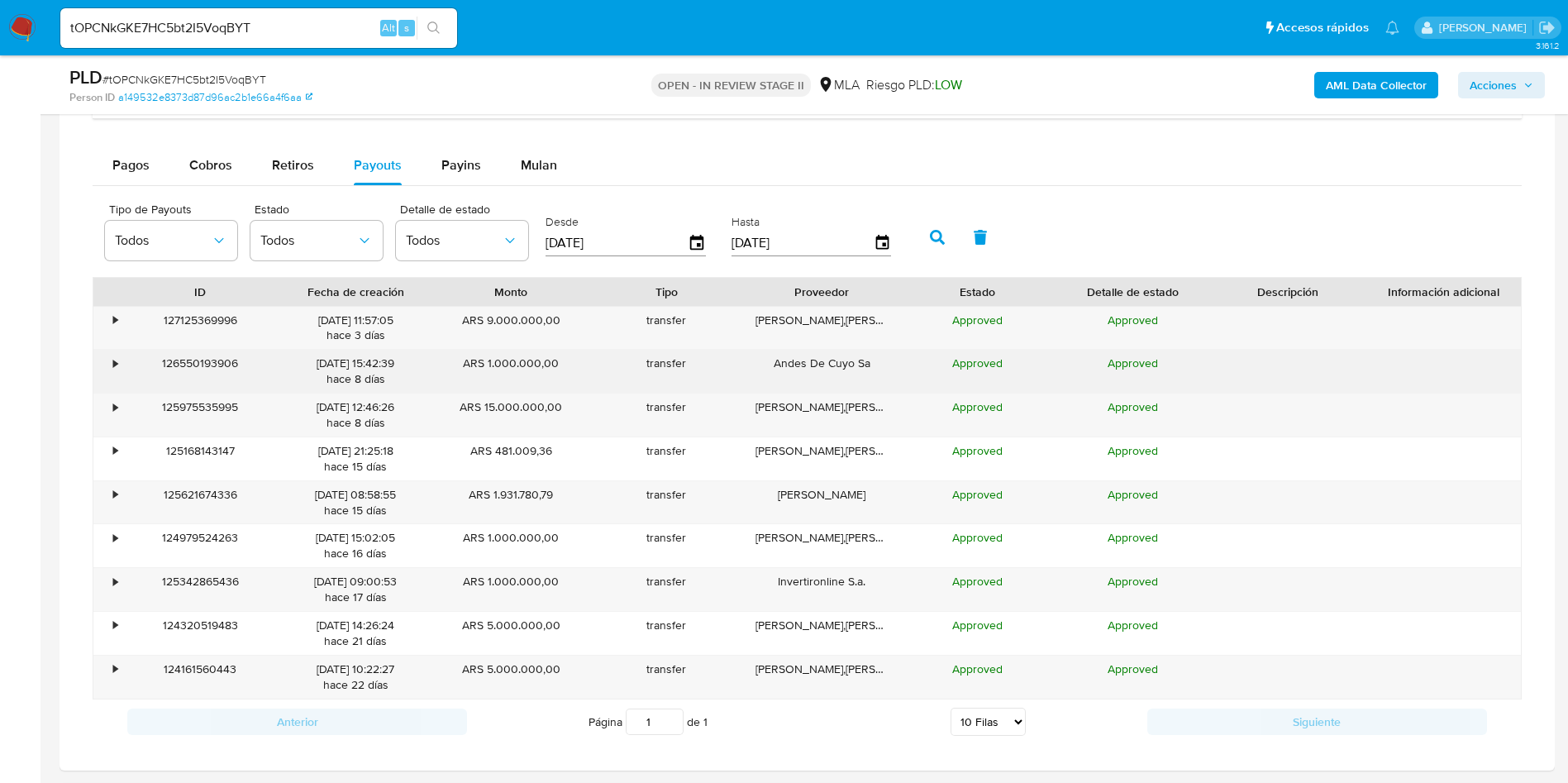
scroll to position [3224, 0]
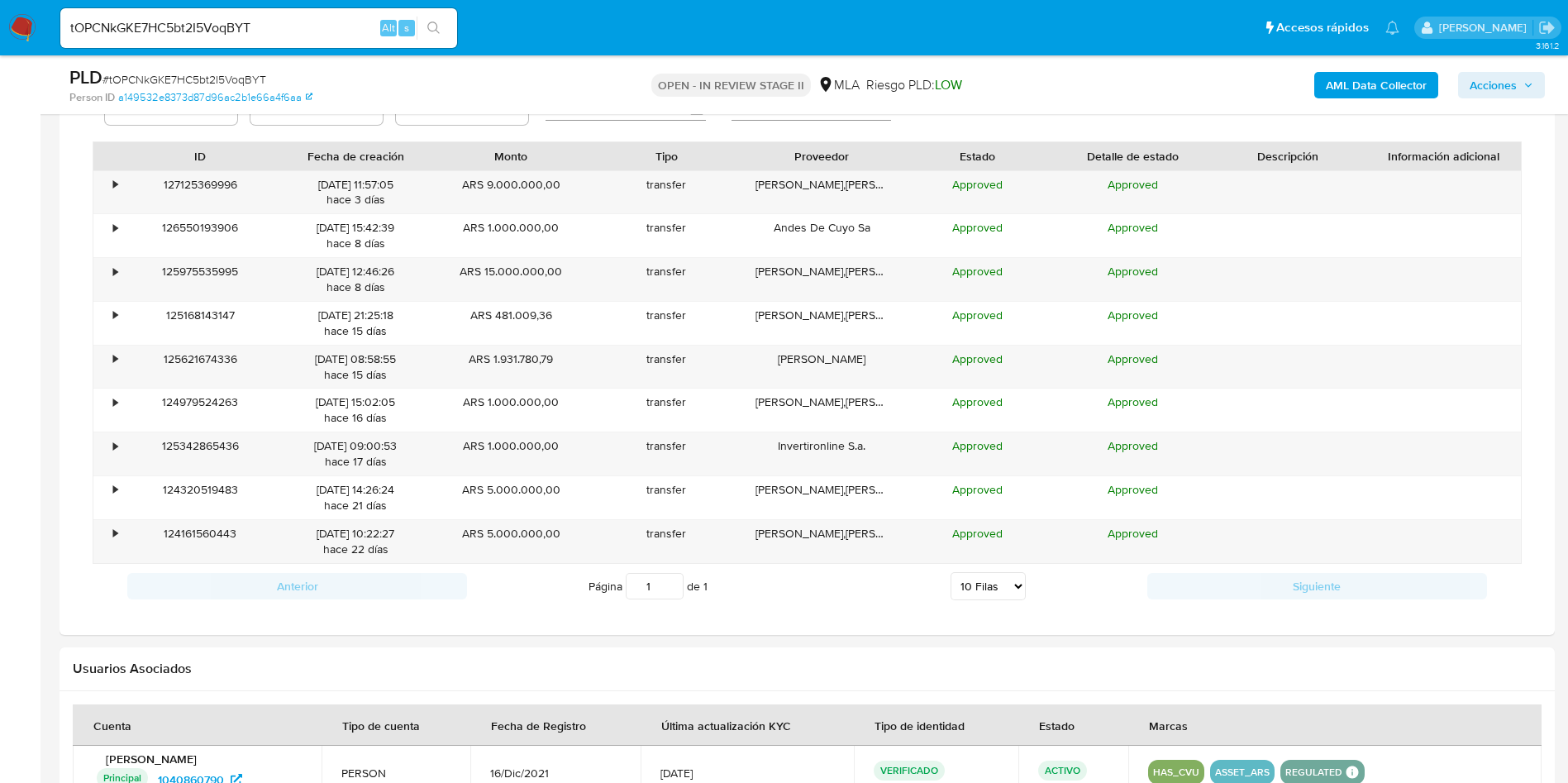
click at [961, 587] on select "5 Filas 10 Filas 20 Filas 25 Filas 50 Filas 100 Filas" at bounding box center [987, 586] width 75 height 28
select select "100"
click at [950, 572] on select "5 Filas 10 Filas 20 Filas 25 Filas 50 Filas 100 Filas" at bounding box center [987, 586] width 75 height 28
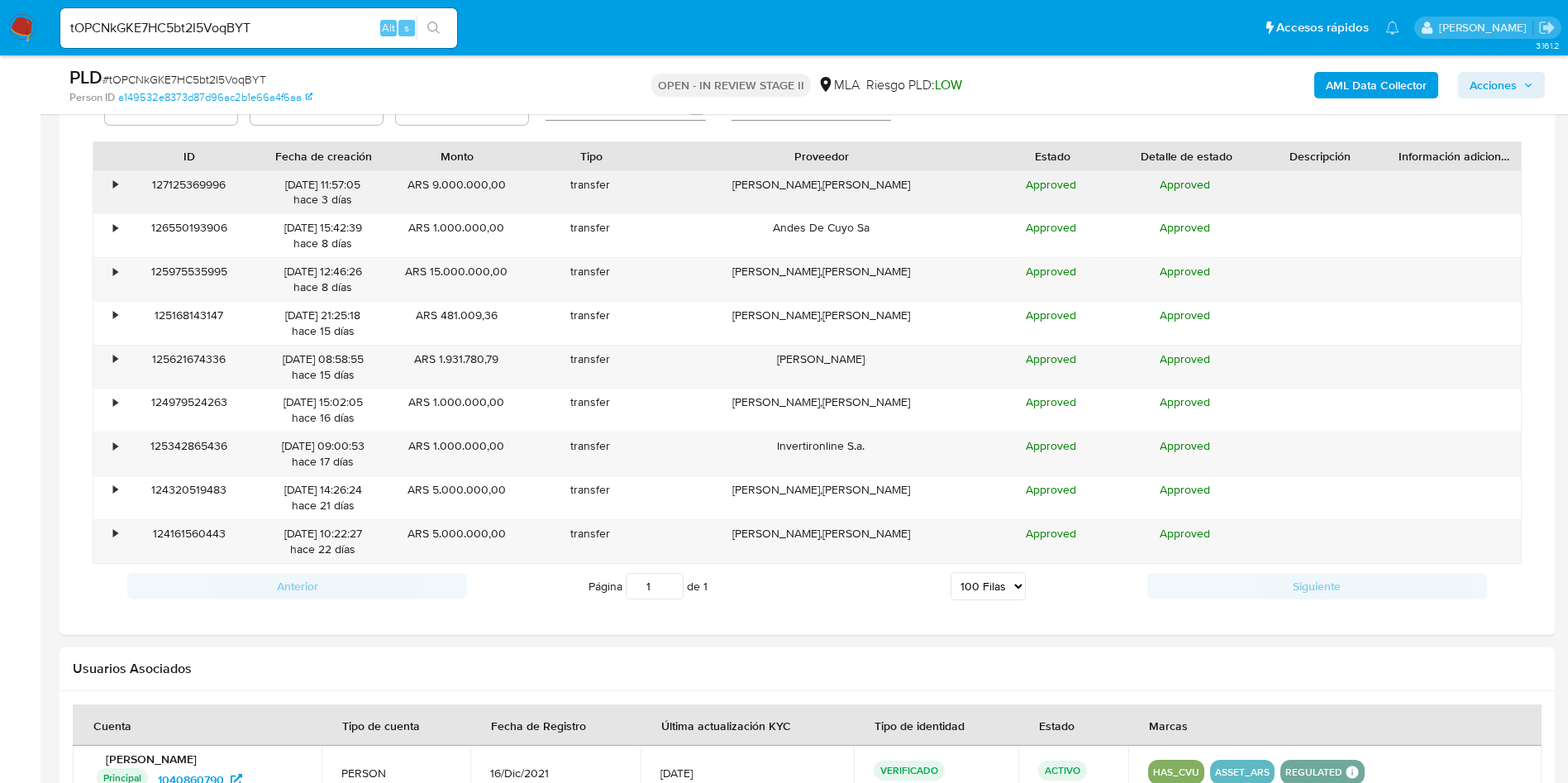
drag, startPoint x: 888, startPoint y: 158, endPoint x: 1059, endPoint y: 201, distance: 176.3
click at [1059, 201] on div "ID Fecha de creación Monto Tipo Proveedor Estado Detalle de estado Descripción …" at bounding box center [807, 353] width 1429 height 423
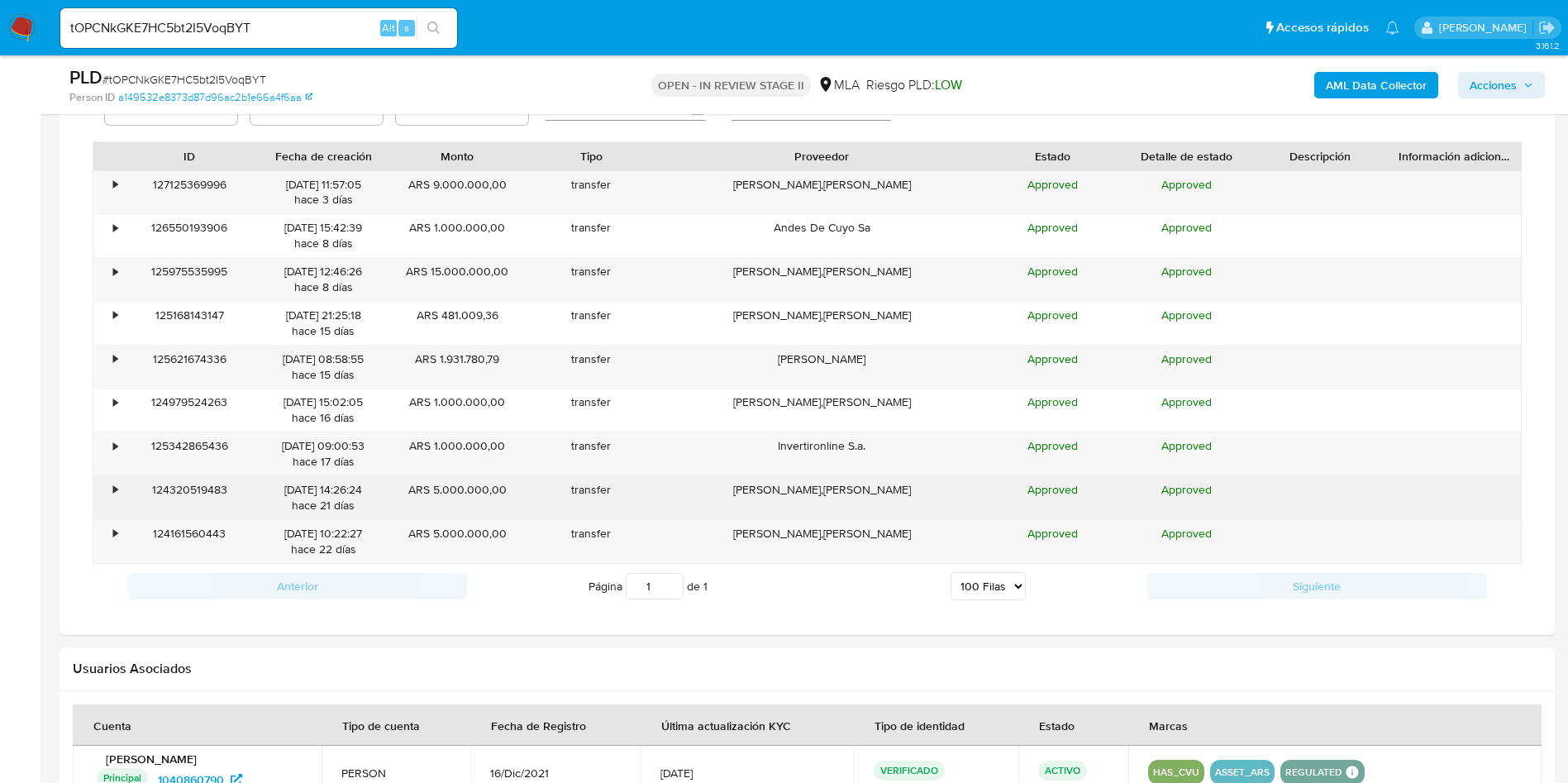
drag, startPoint x: 909, startPoint y: 535, endPoint x: 411, endPoint y: 489, distance: 500.1
click at [411, 489] on div "• 127125369996 22/09/2025 11:57:05 hace 3 días ARS 9.000.000,00 transfer Jose I…" at bounding box center [807, 367] width 1429 height 394
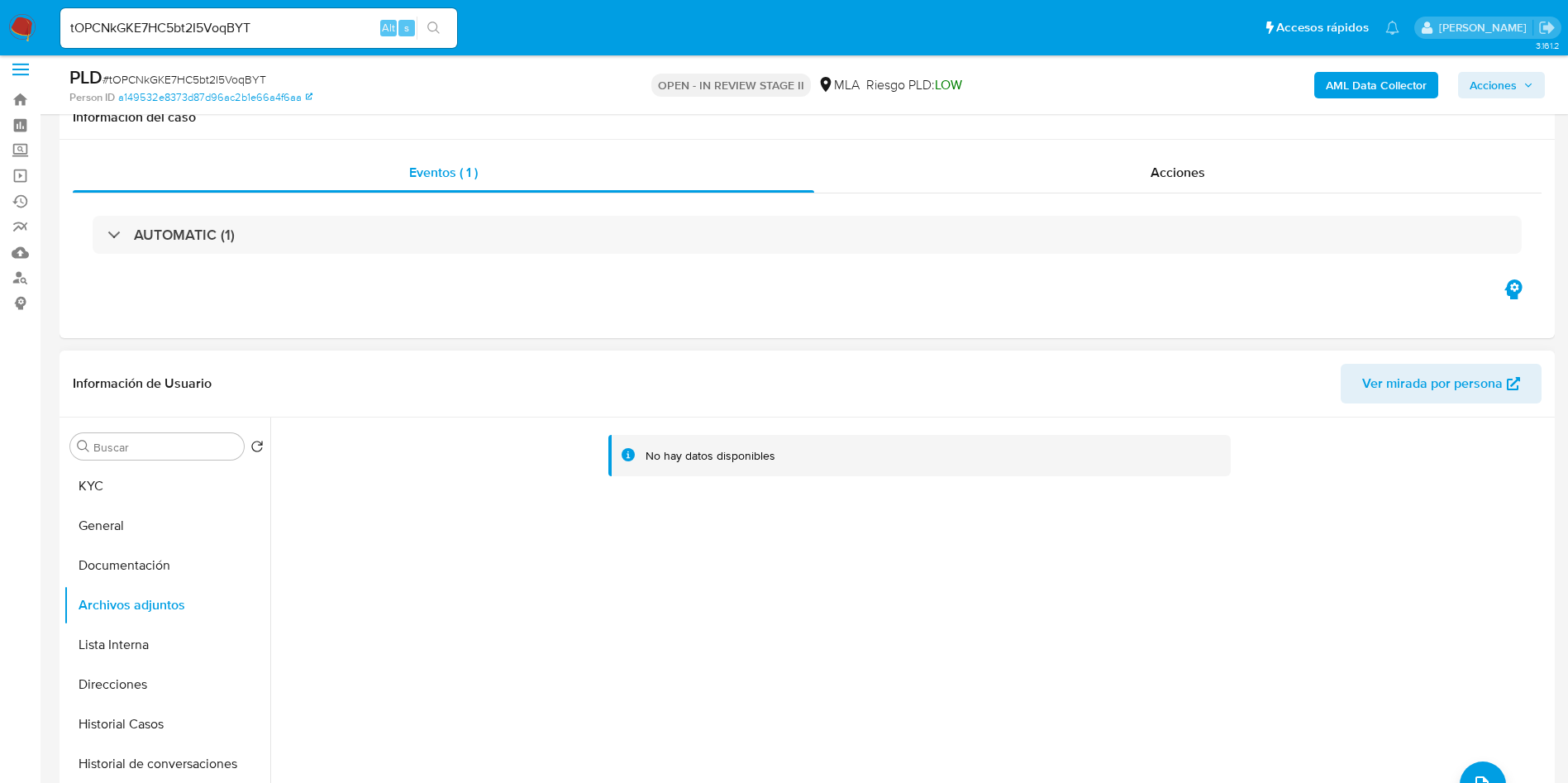
scroll to position [0, 0]
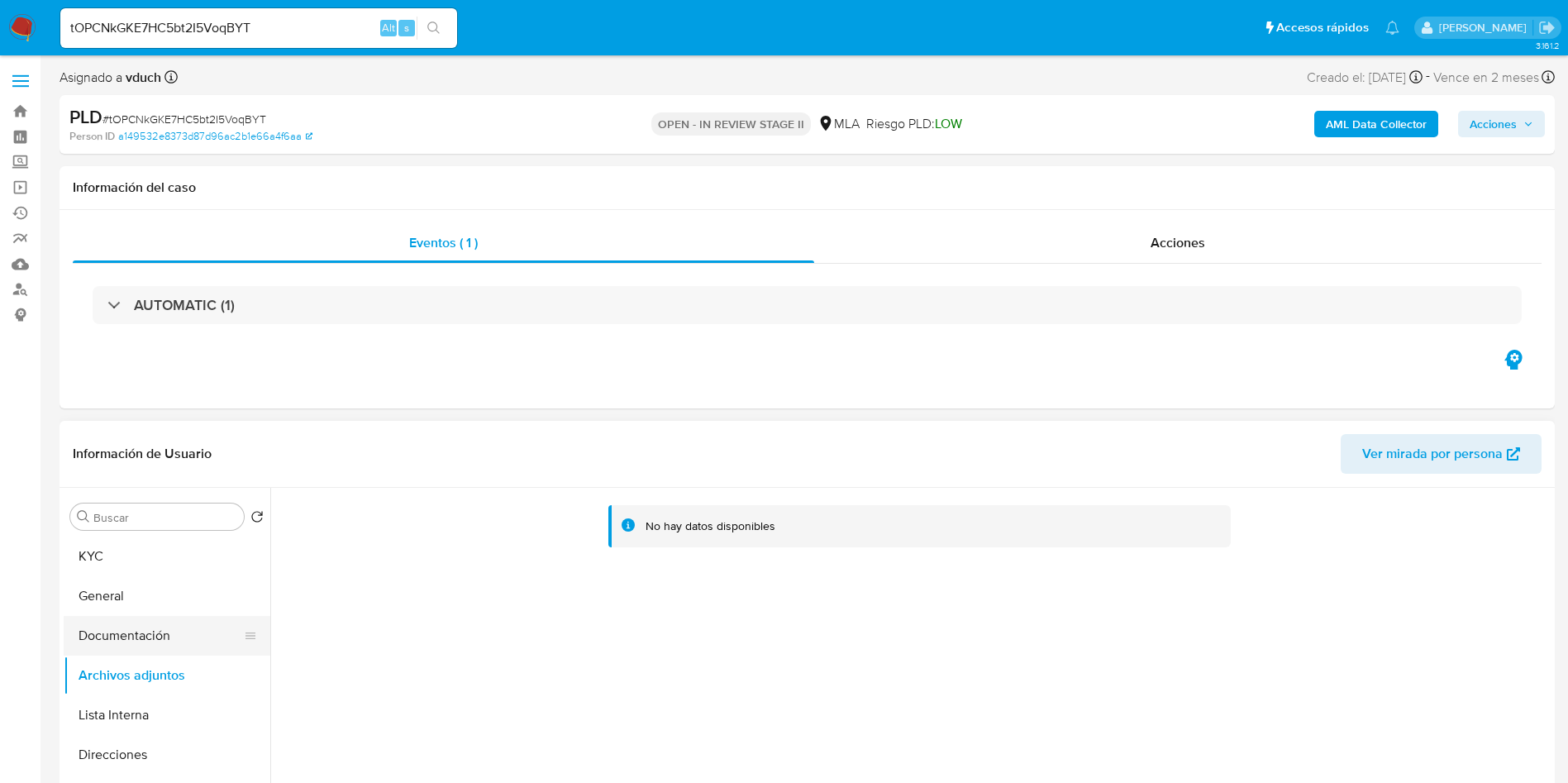
click at [134, 639] on button "Documentación" at bounding box center [160, 636] width 193 height 40
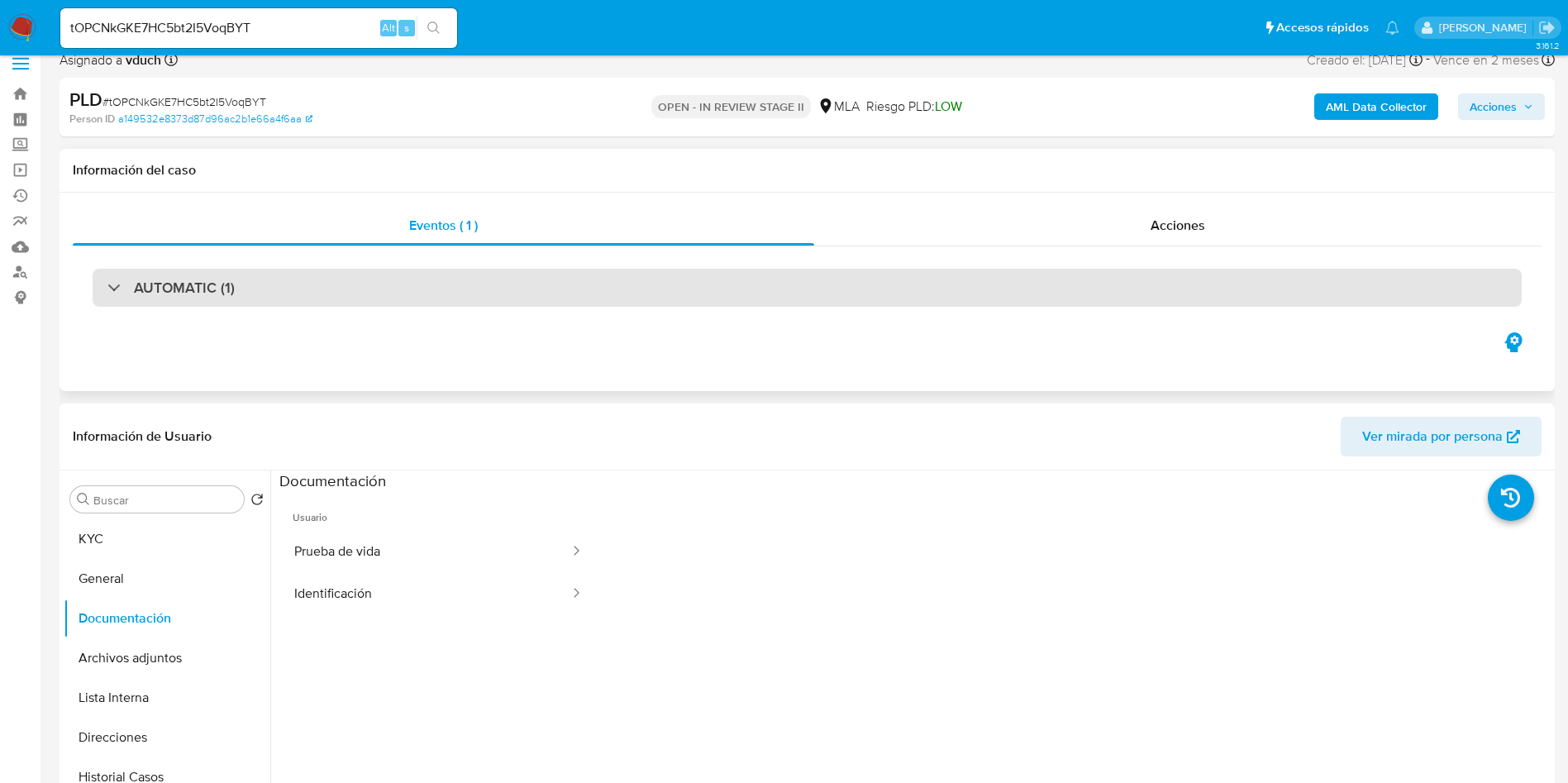
scroll to position [124, 0]
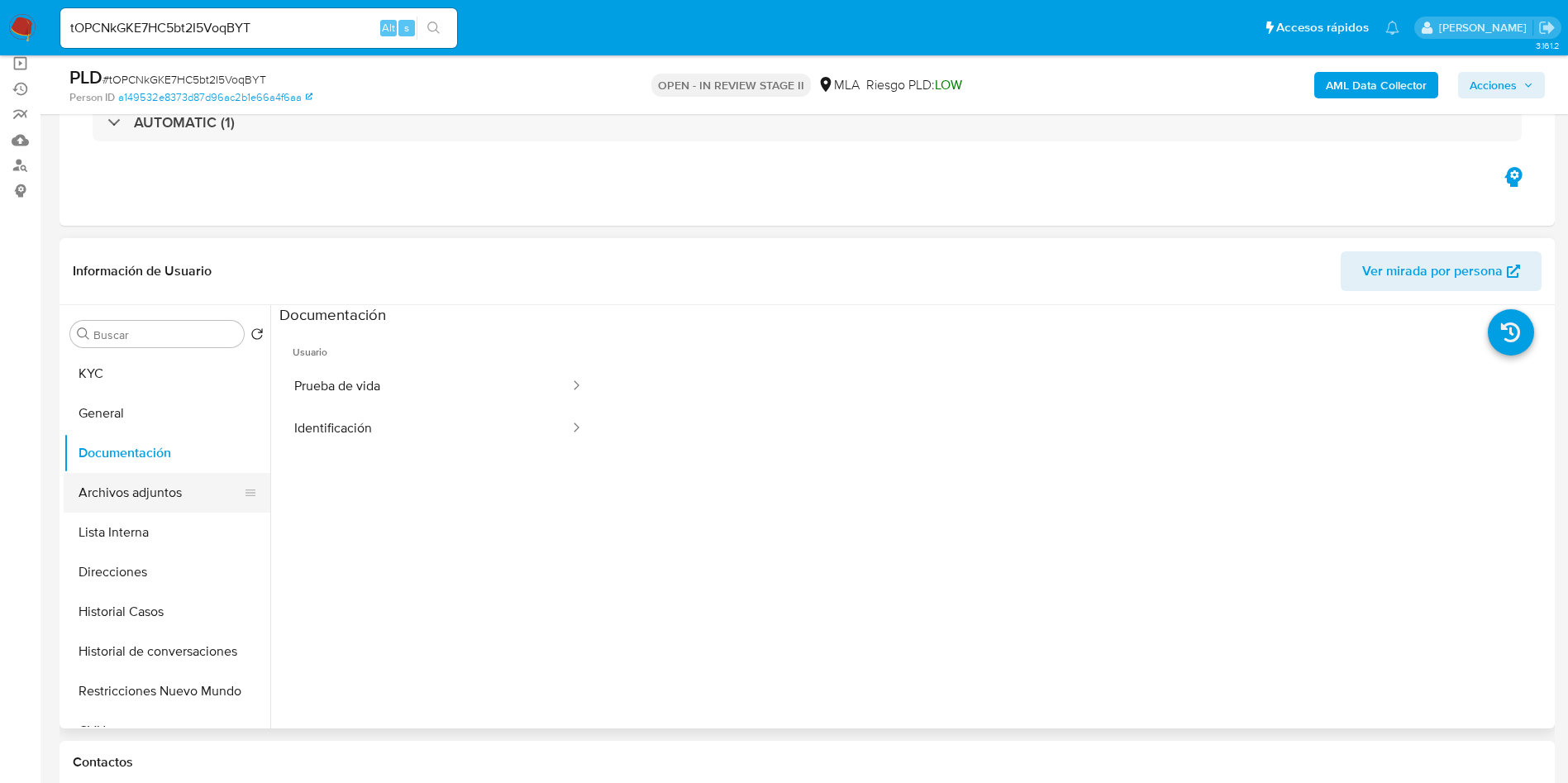
click at [200, 491] on button "Archivos adjuntos" at bounding box center [160, 493] width 193 height 40
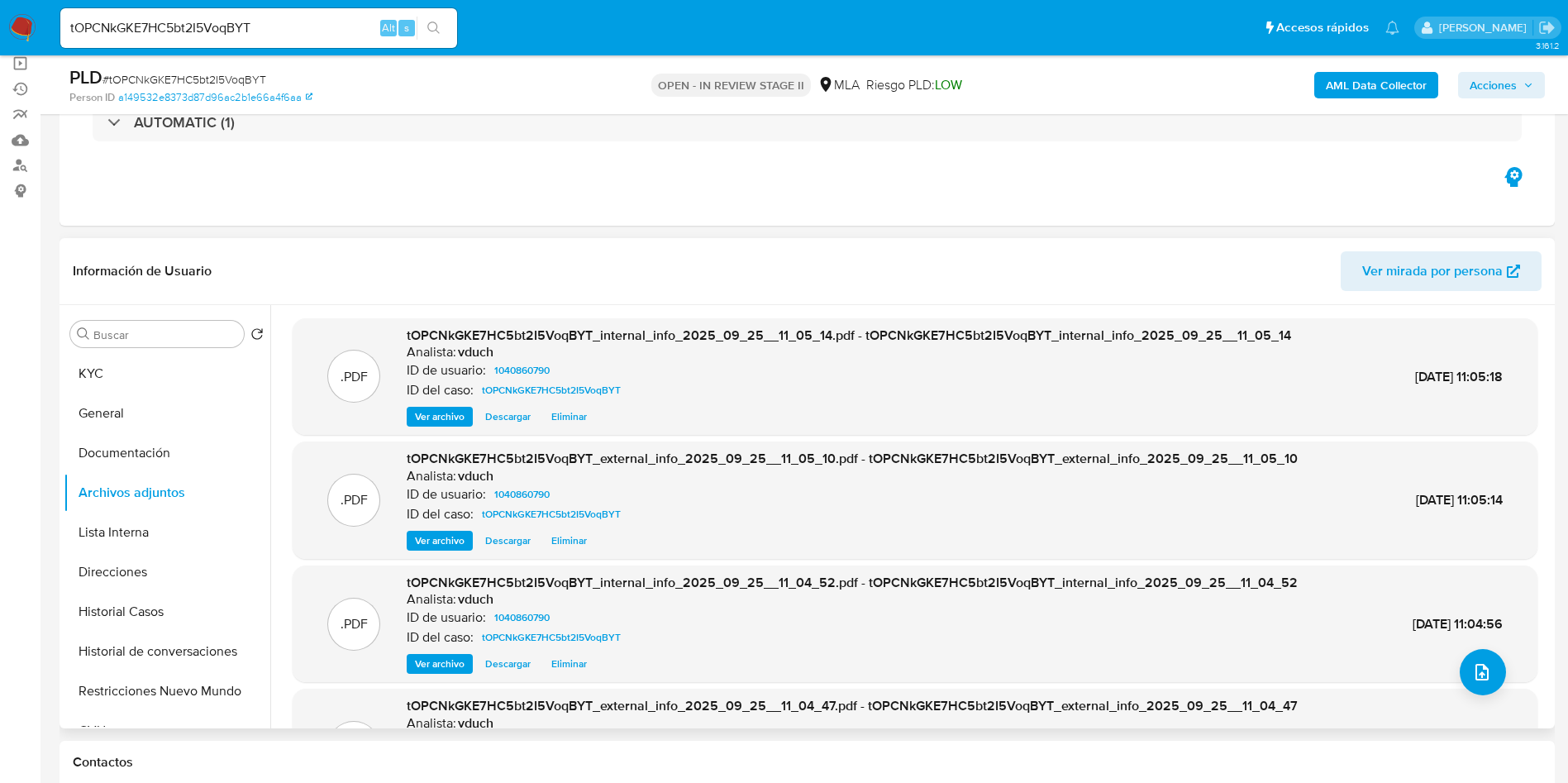
scroll to position [93, 0]
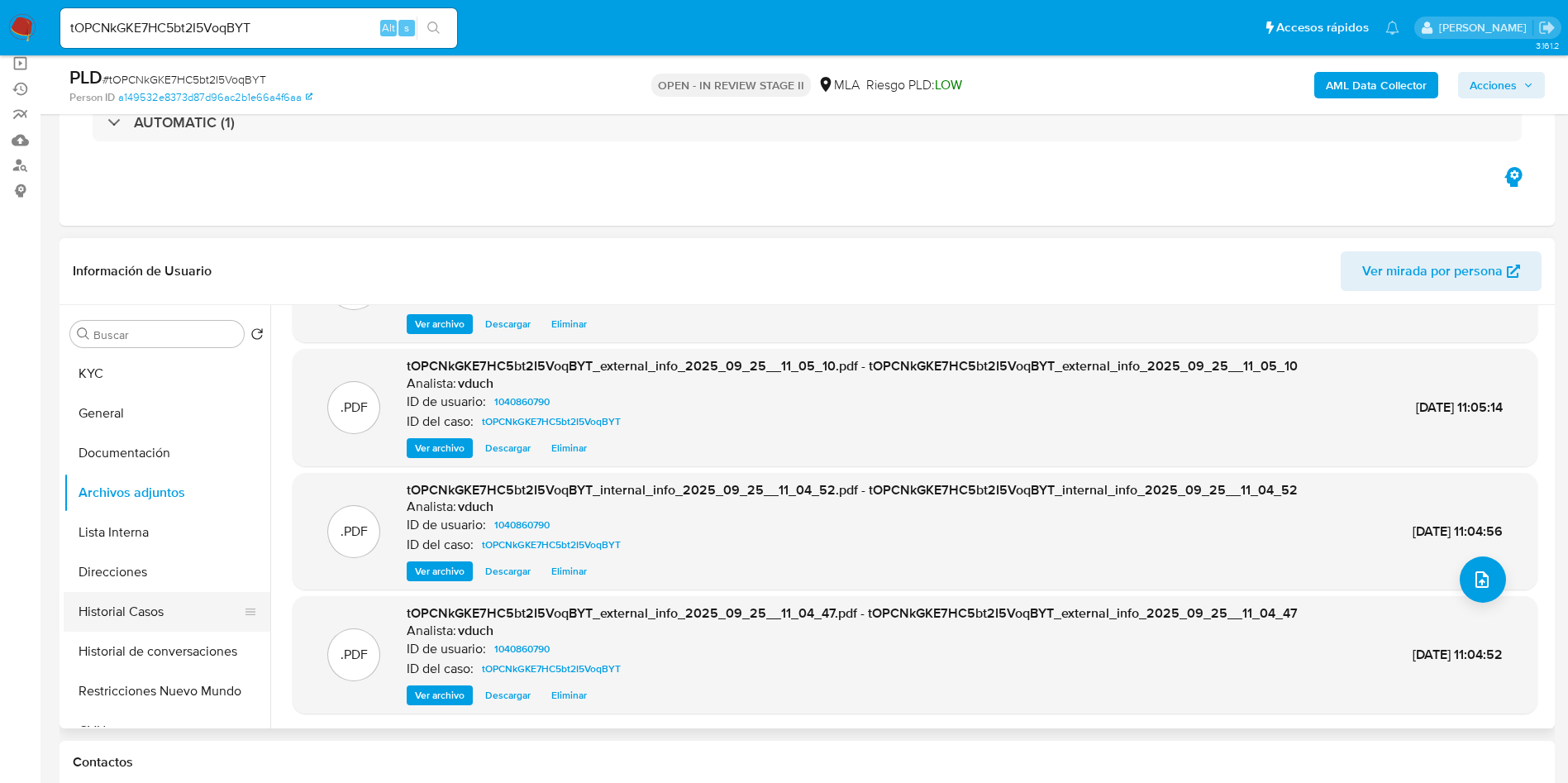
click at [134, 621] on button "Historial Casos" at bounding box center [160, 611] width 193 height 40
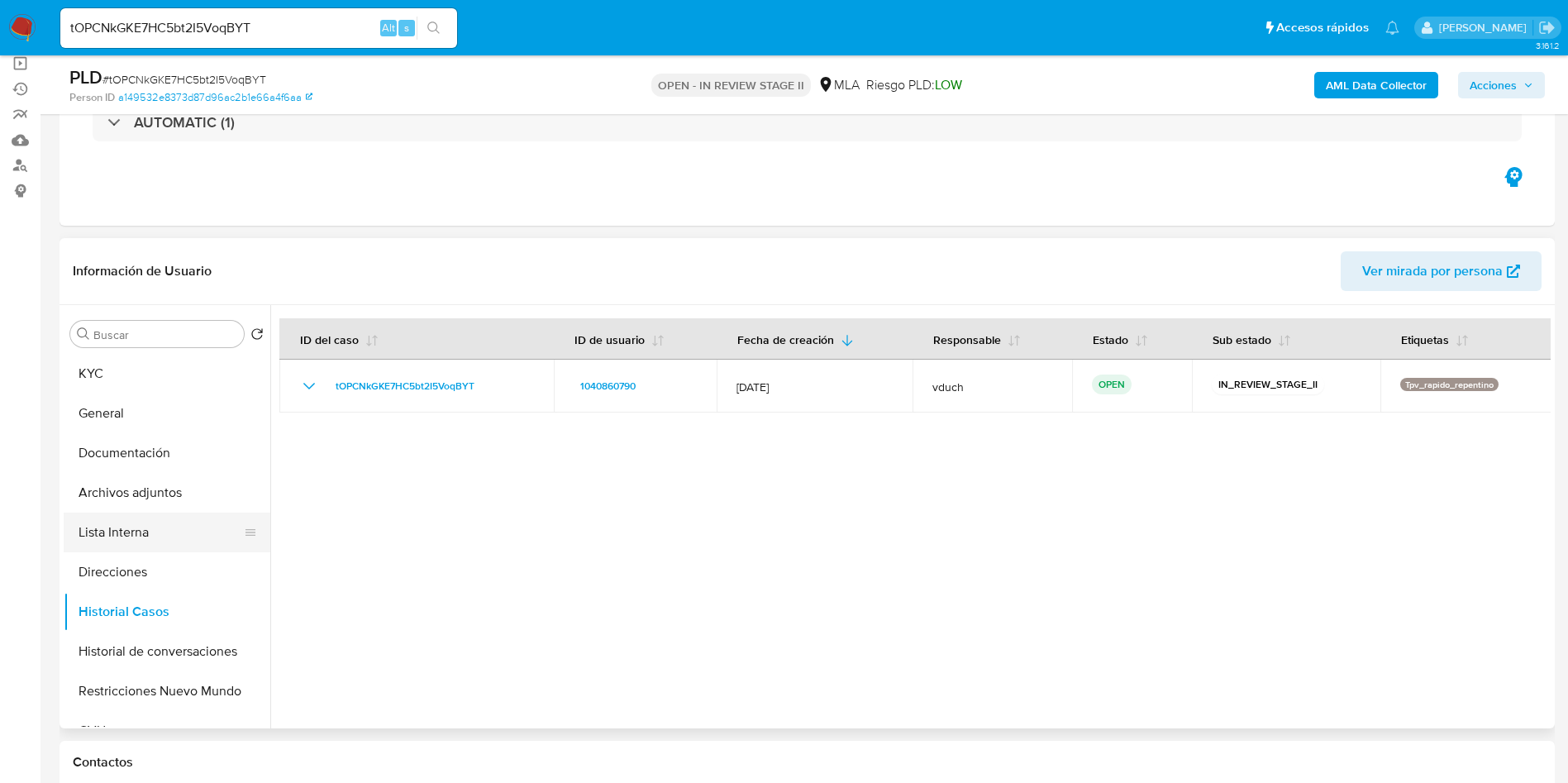
click at [173, 531] on button "Lista Interna" at bounding box center [160, 533] width 193 height 40
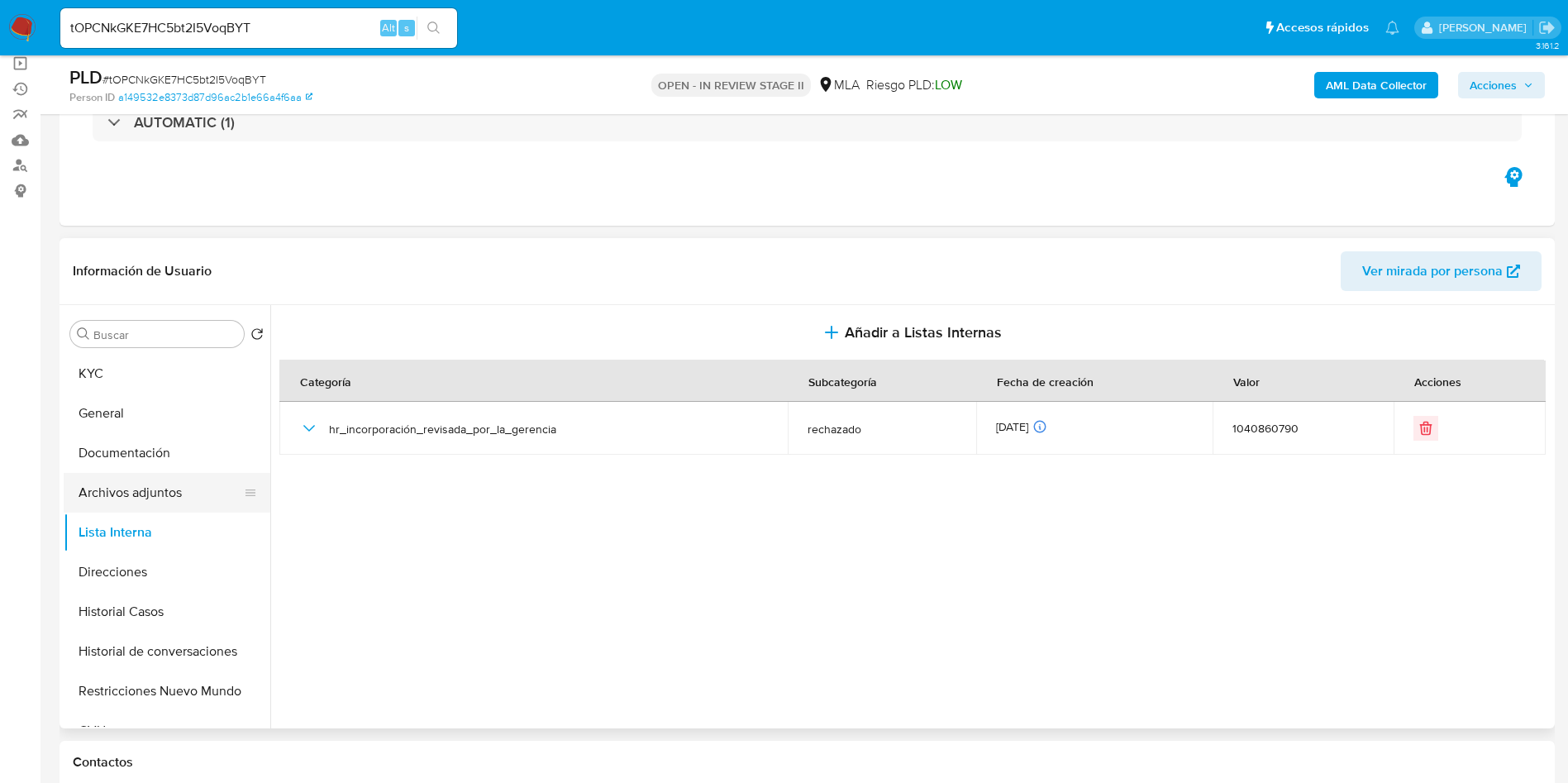
click at [121, 487] on button "Archivos adjuntos" at bounding box center [160, 493] width 193 height 40
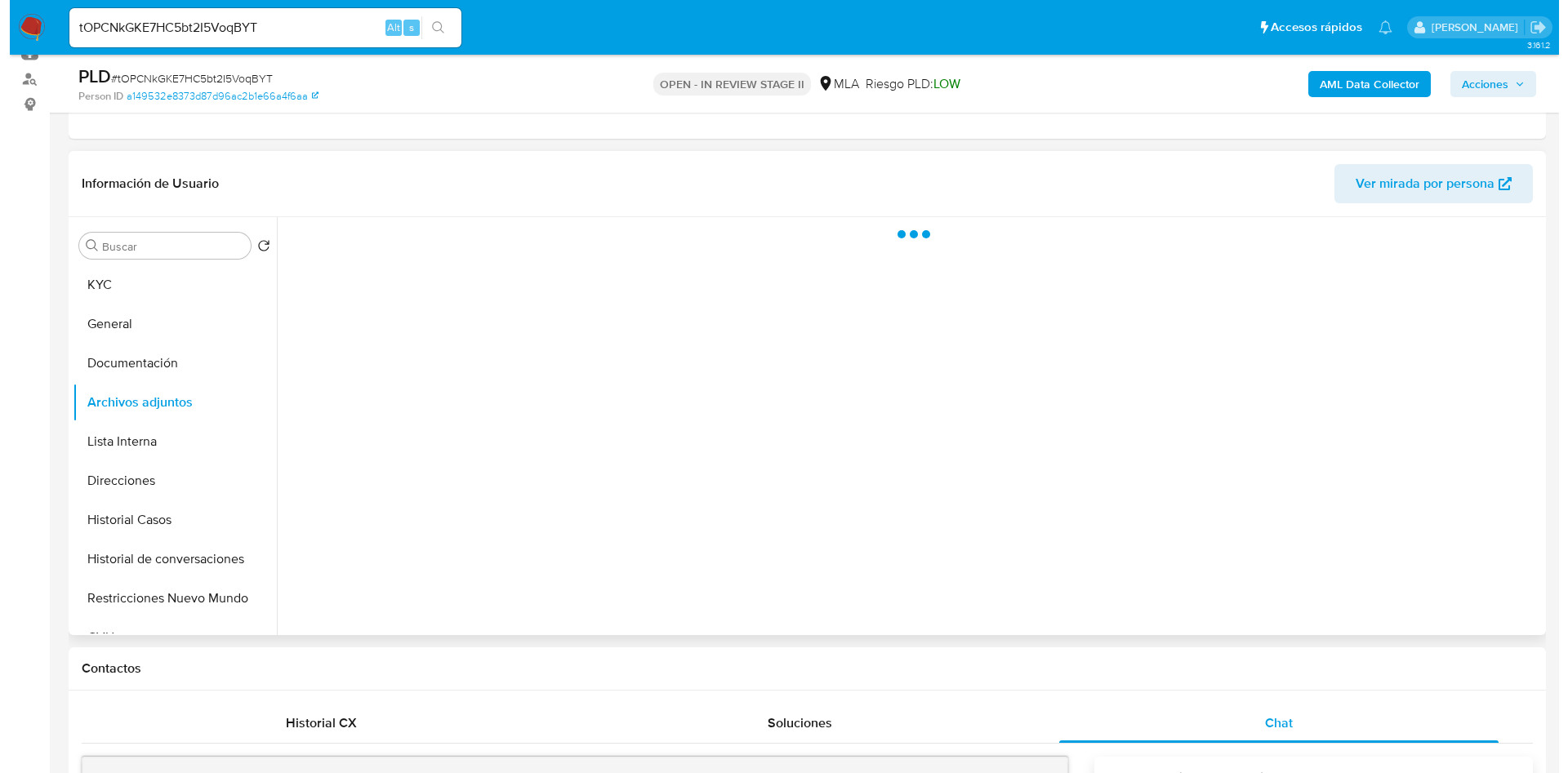
scroll to position [245, 0]
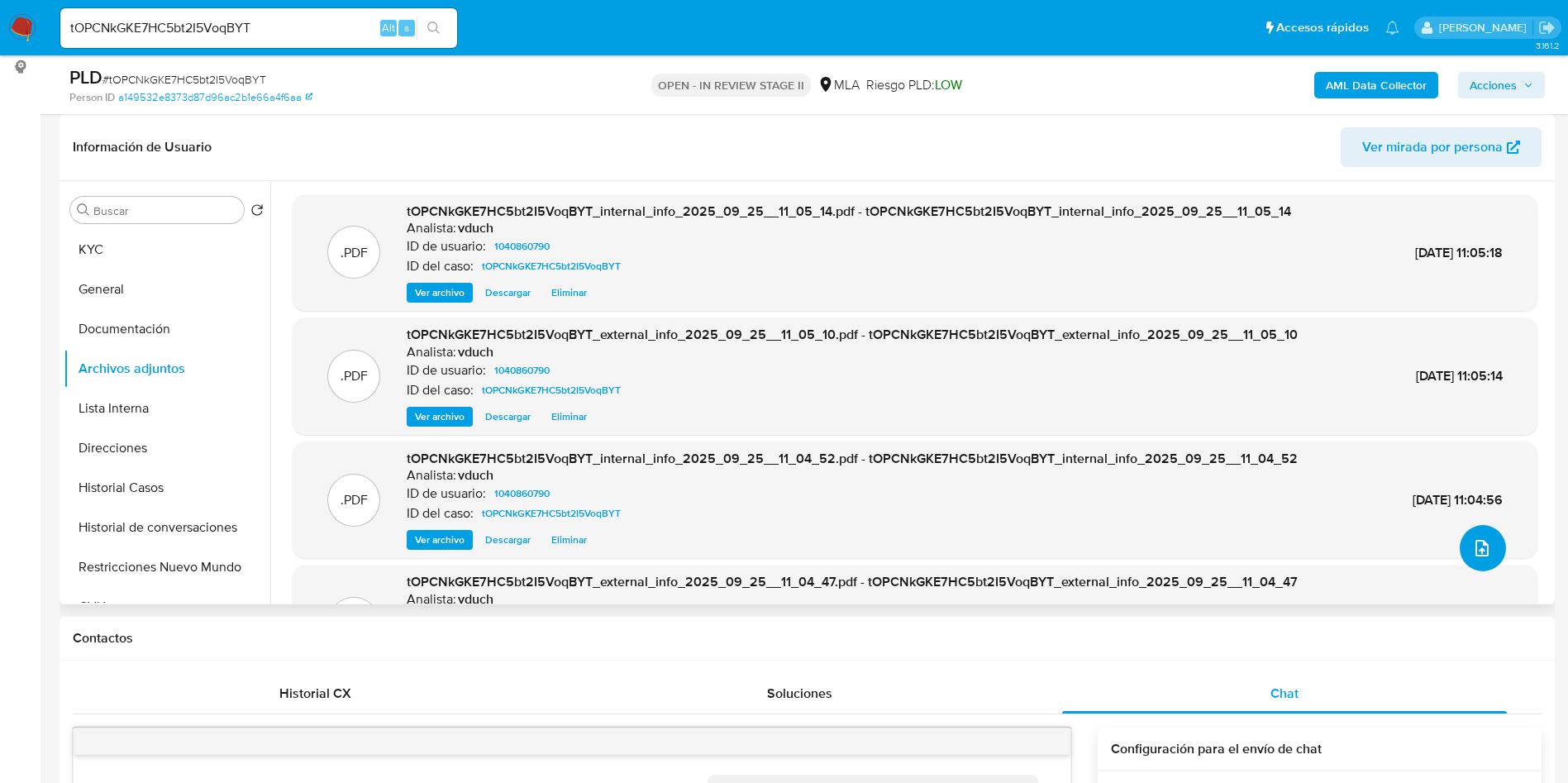
click at [1468, 530] on button "upload-file" at bounding box center [1483, 549] width 46 height 46
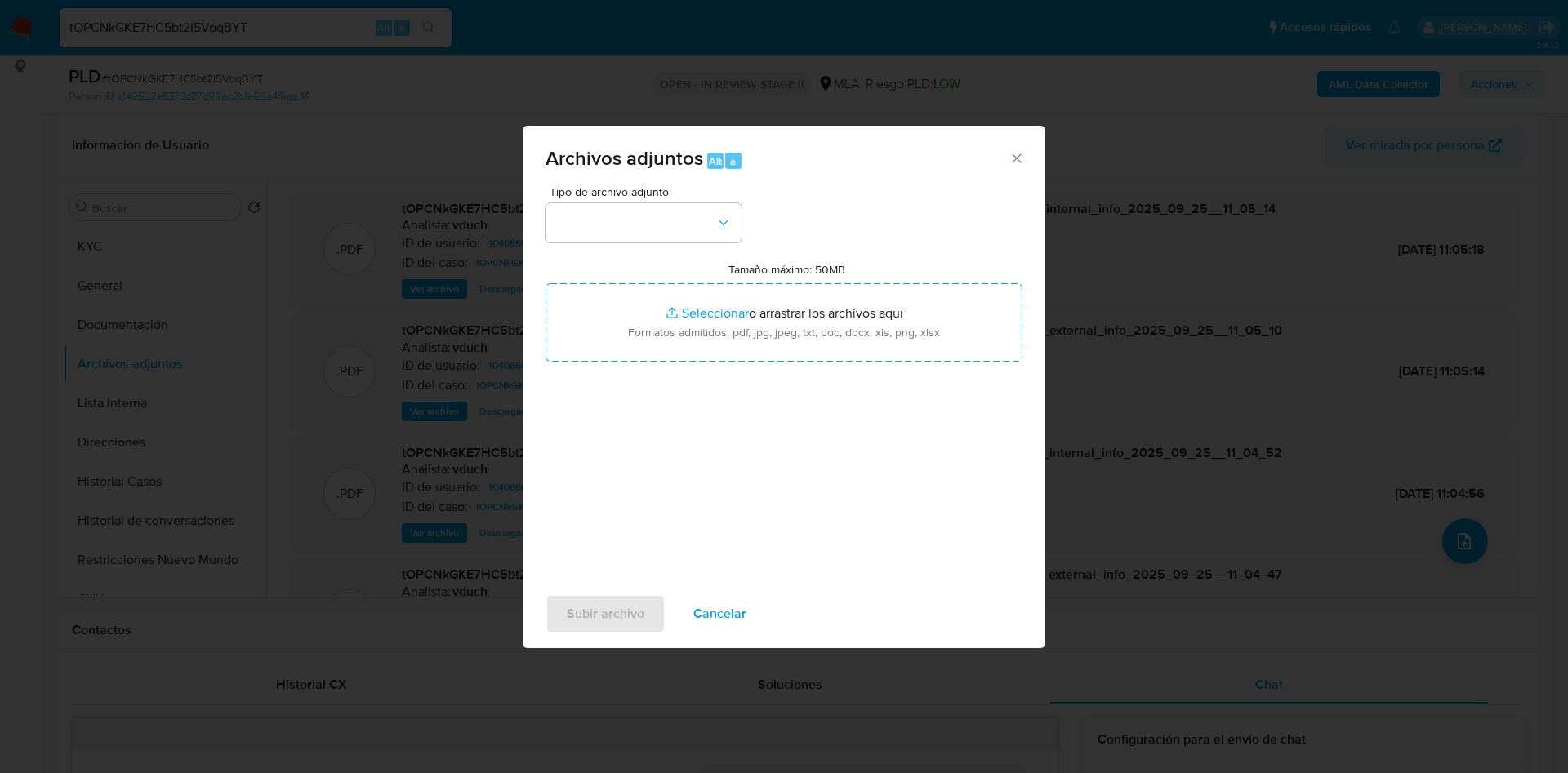
click at [687, 247] on div "Tipo de archivo adjunto Tamaño máximo: 50MB Seleccionar archivos Seleccionar o …" at bounding box center [783, 378] width 477 height 385
click at [690, 223] on button "button" at bounding box center [642, 222] width 196 height 39
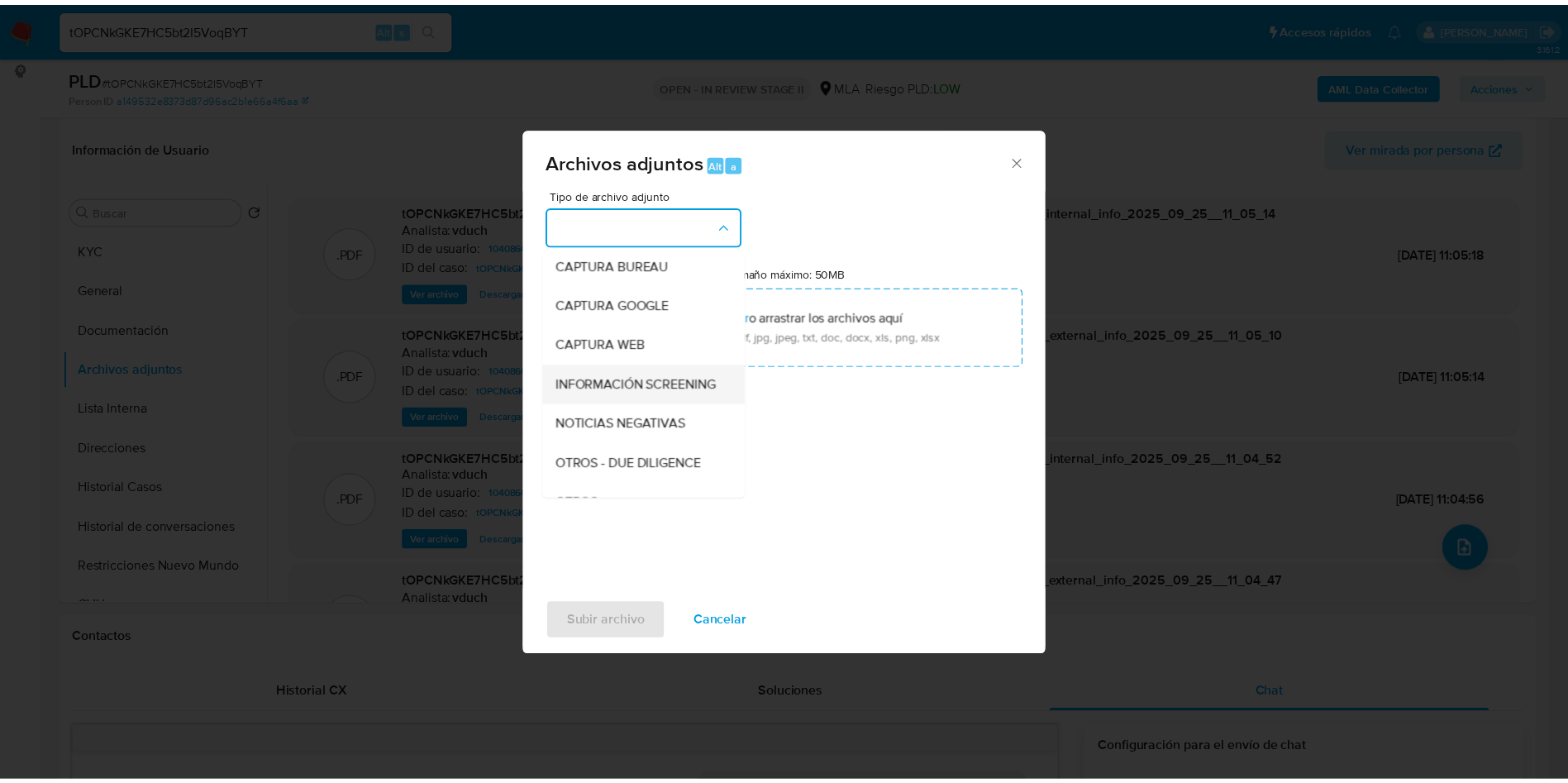
scroll to position [124, 0]
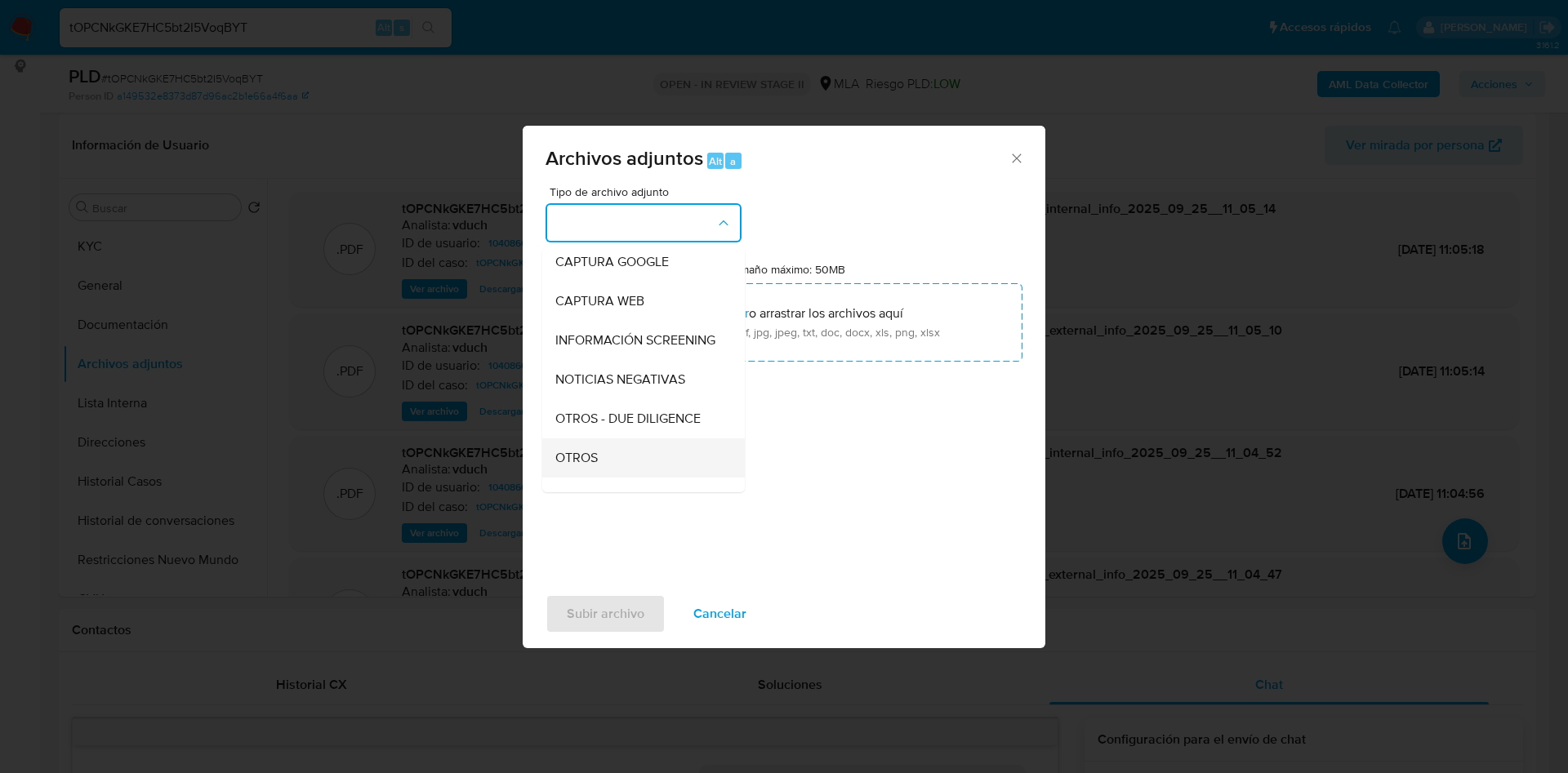
click at [597, 466] on span "OTROS" at bounding box center [576, 458] width 43 height 16
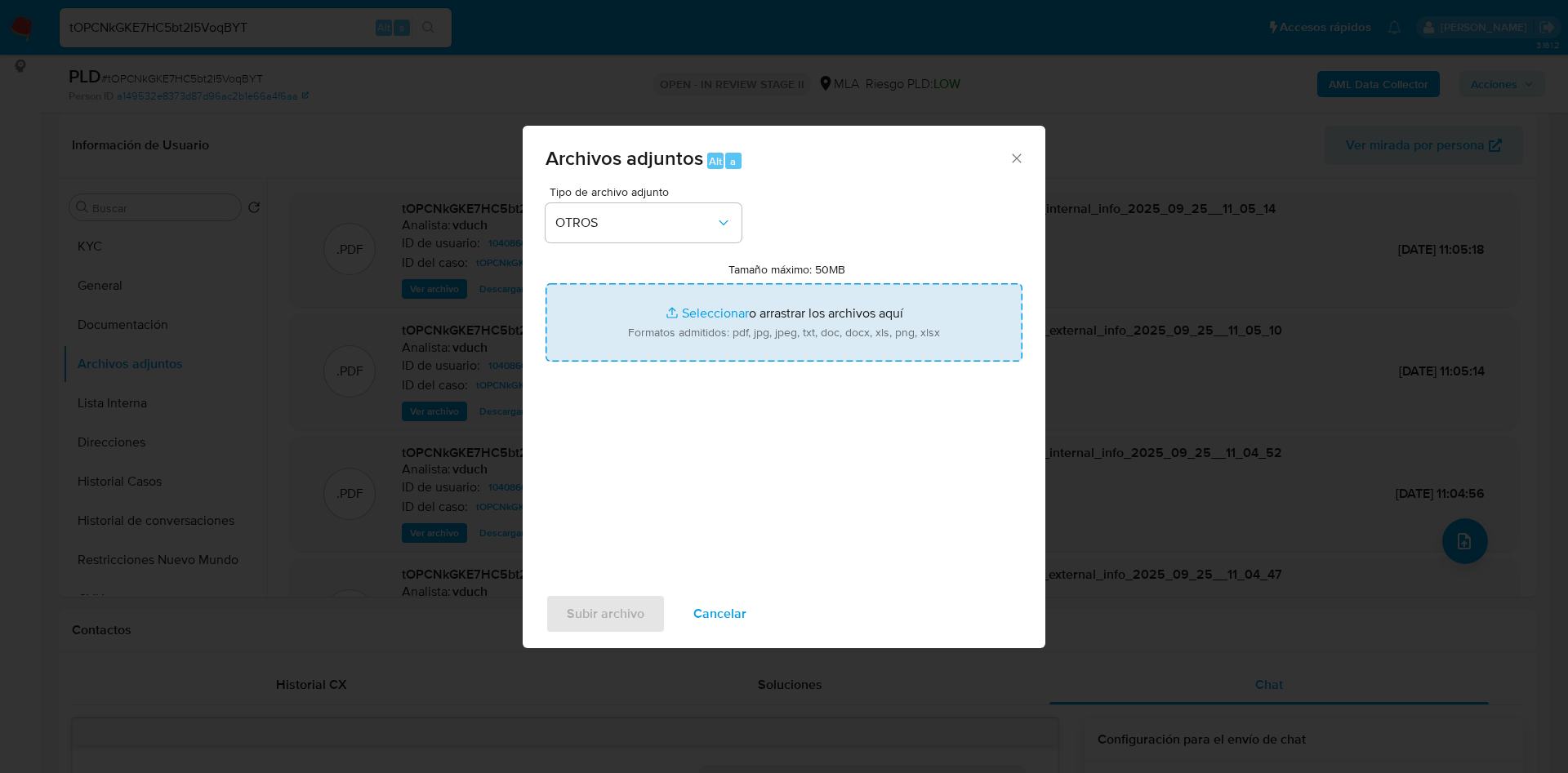
type input "C:\fakepath\Movimientos - tOPCNkGKE7HC5bt2I5VoqBYT_2025_09_17_13_28_06.xlsx"
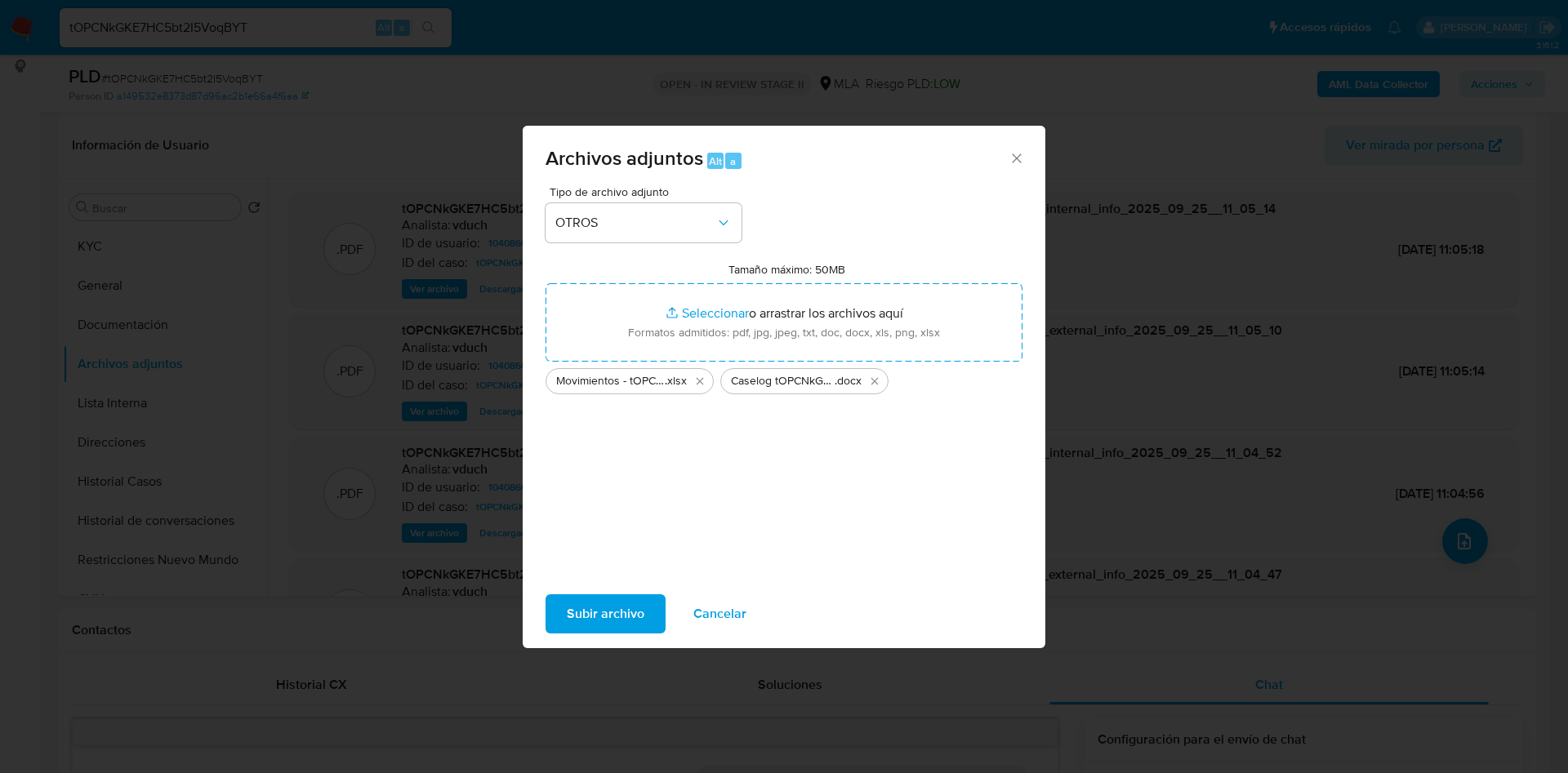
click at [617, 620] on span "Subir archivo" at bounding box center [605, 613] width 78 height 36
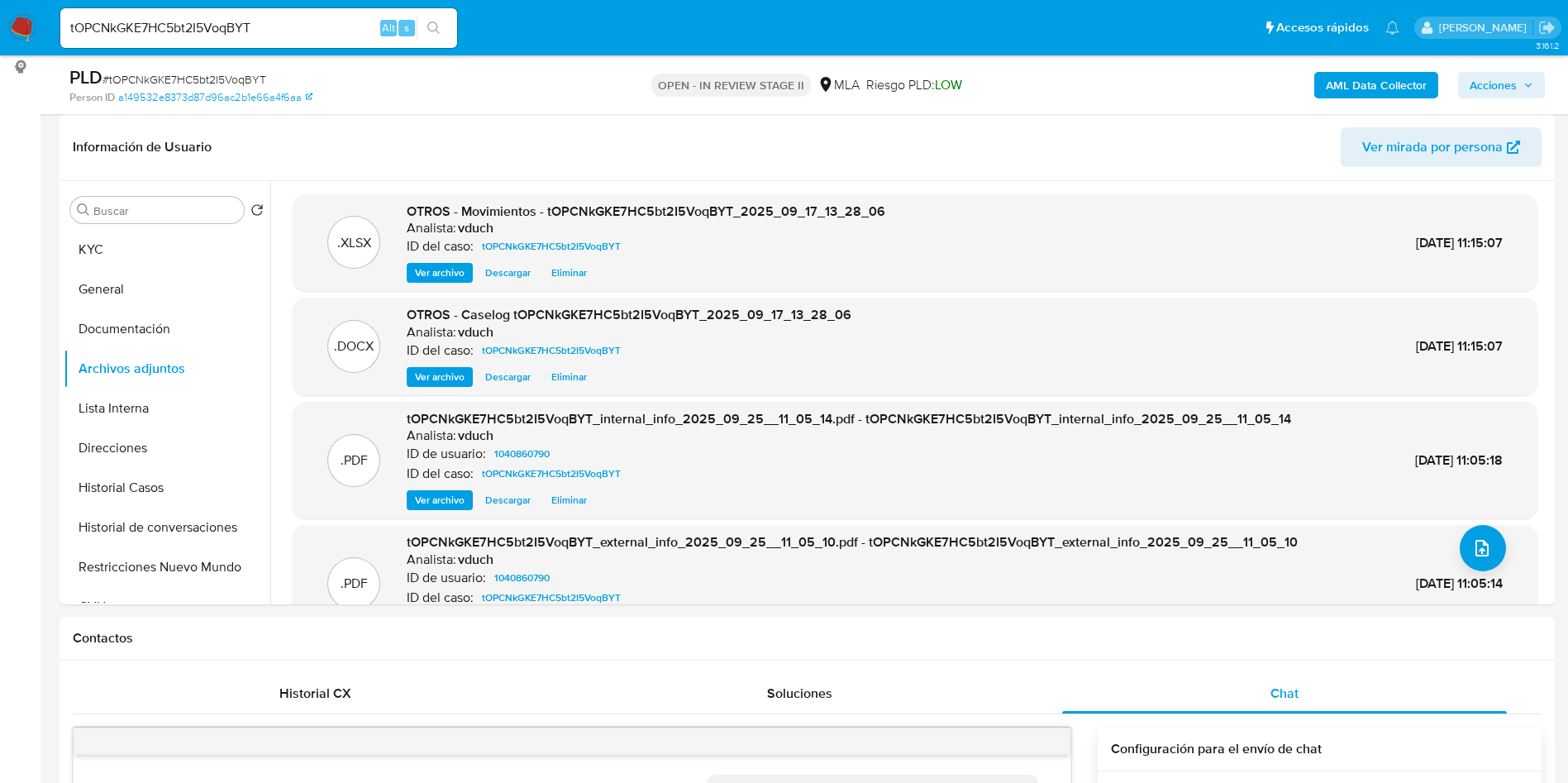
click at [1510, 89] on span "Acciones" at bounding box center [1493, 85] width 47 height 27
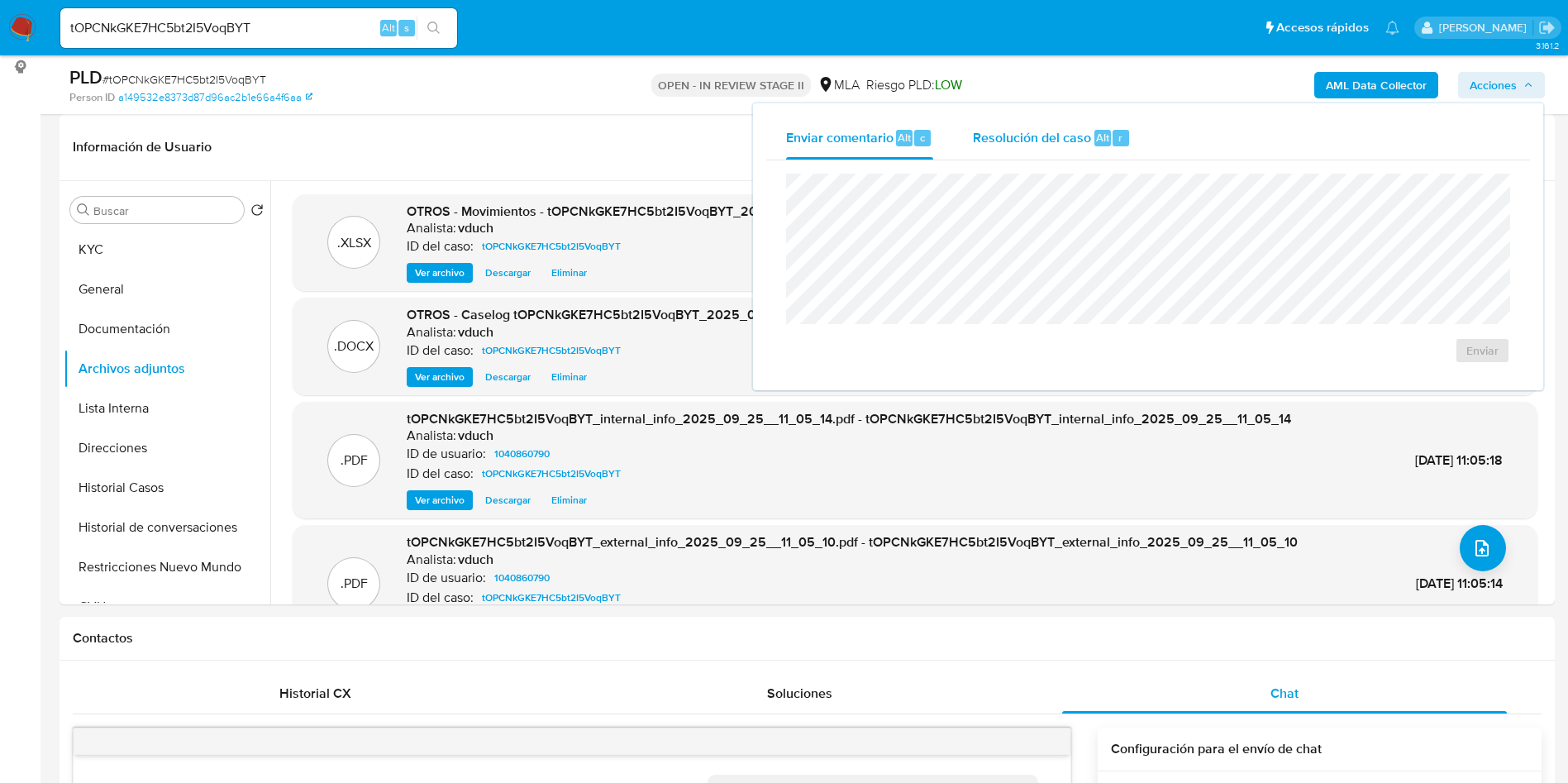
click at [1046, 143] on span "Resolución del caso" at bounding box center [1031, 137] width 118 height 19
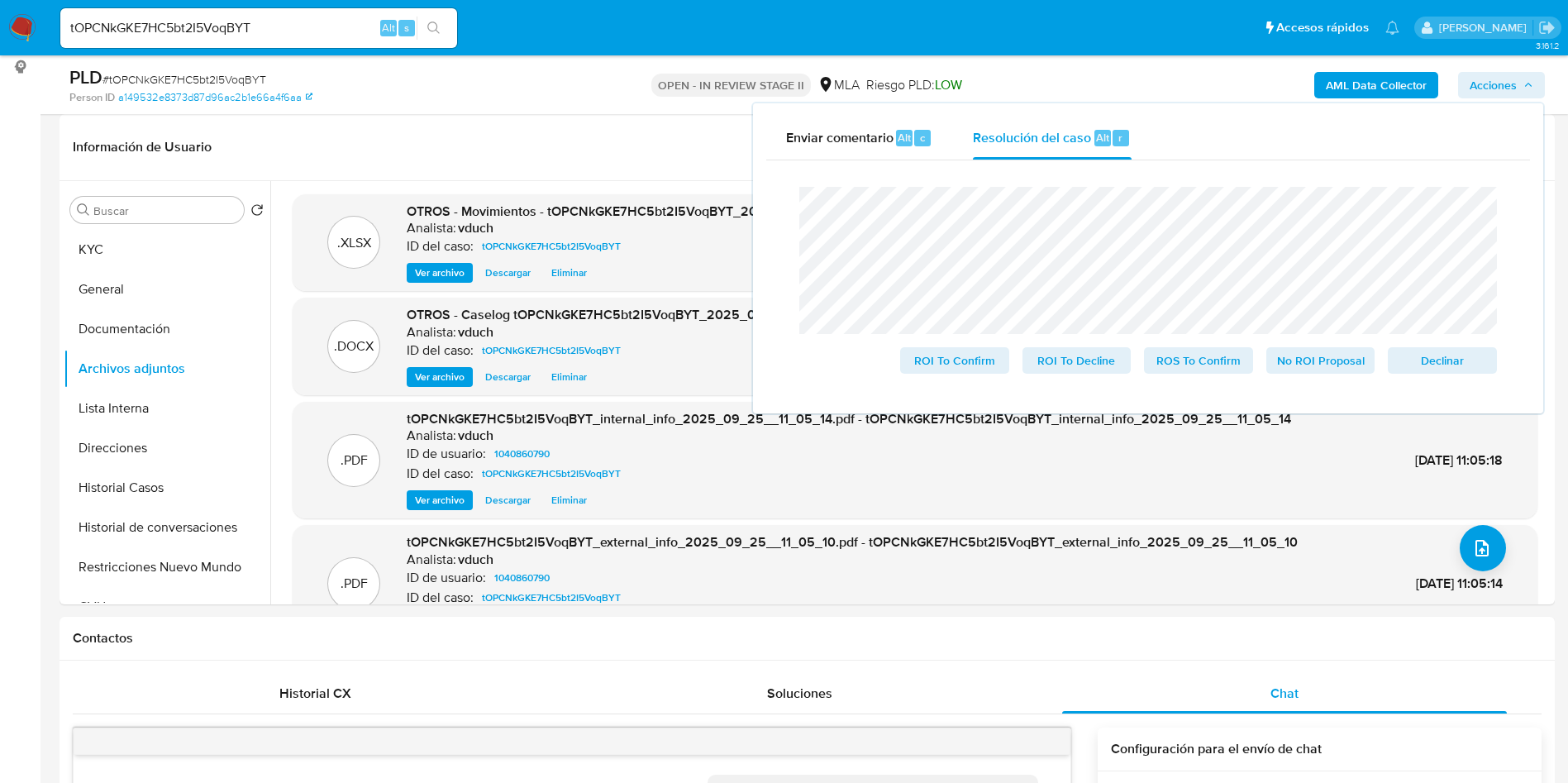
drag, startPoint x: 1344, startPoint y: 355, endPoint x: 1300, endPoint y: 407, distance: 68.1
click at [1343, 355] on span "No ROI Proposal" at bounding box center [1321, 360] width 86 height 23
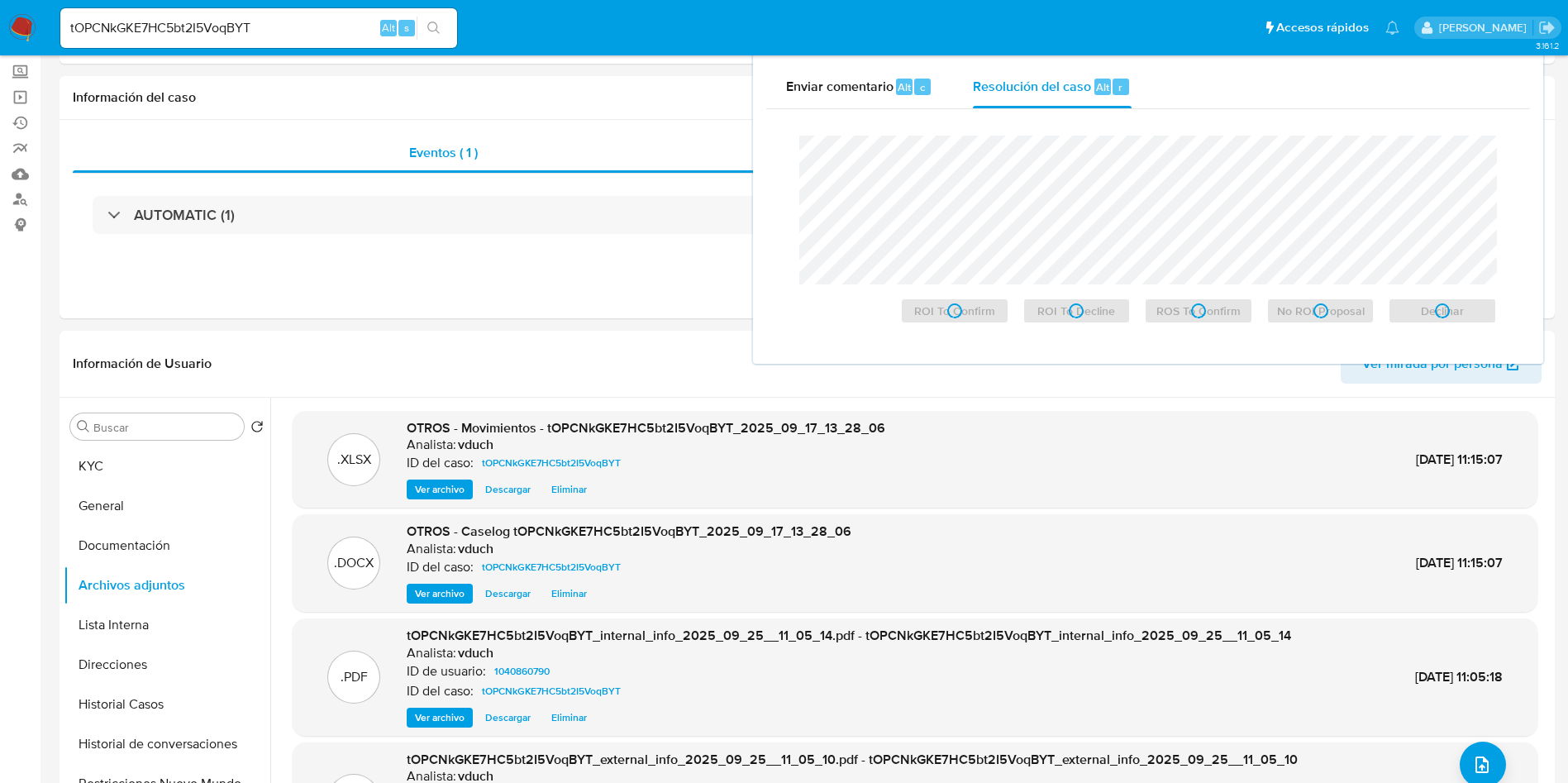
scroll to position [0, 0]
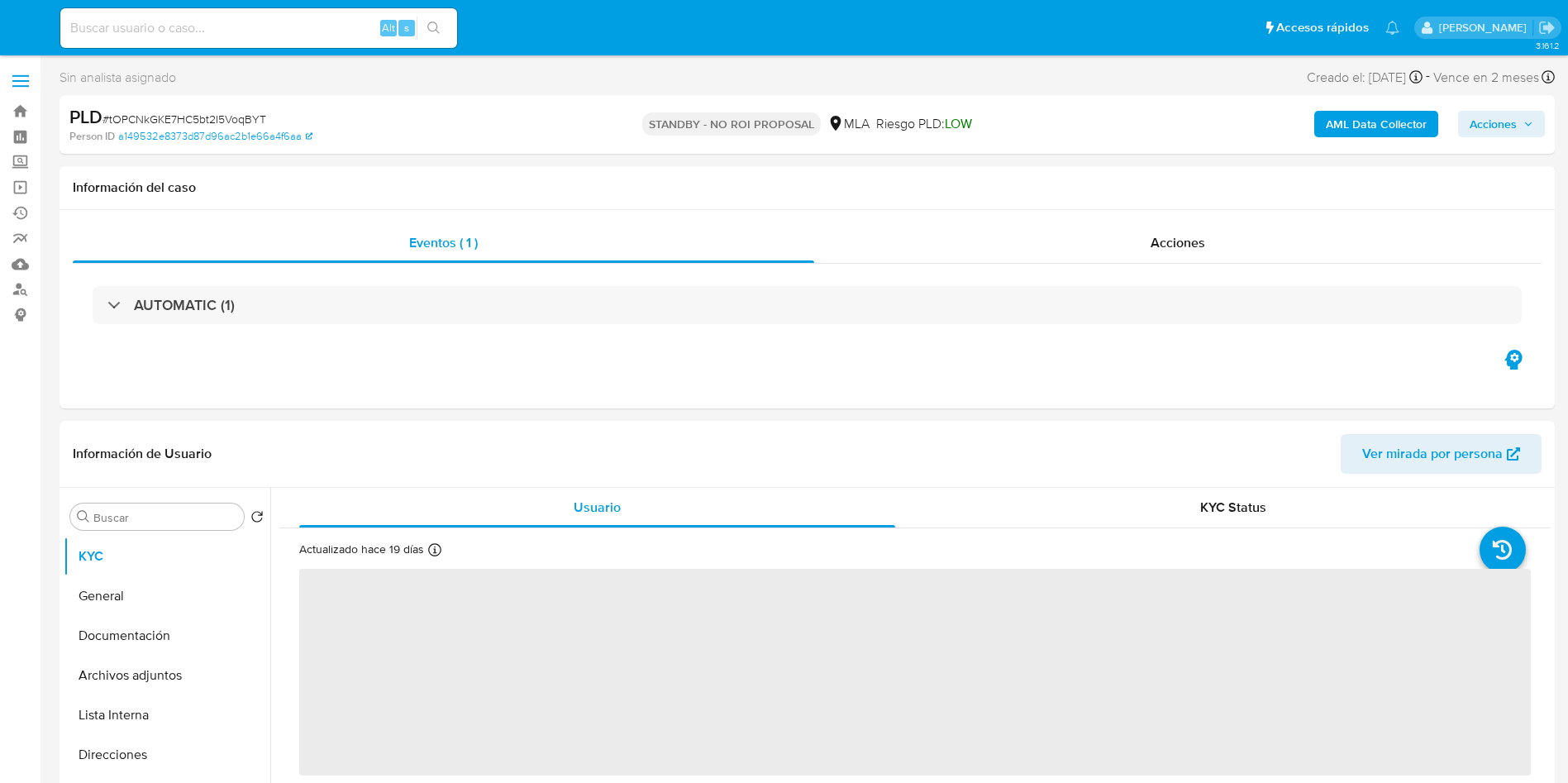
select select "10"
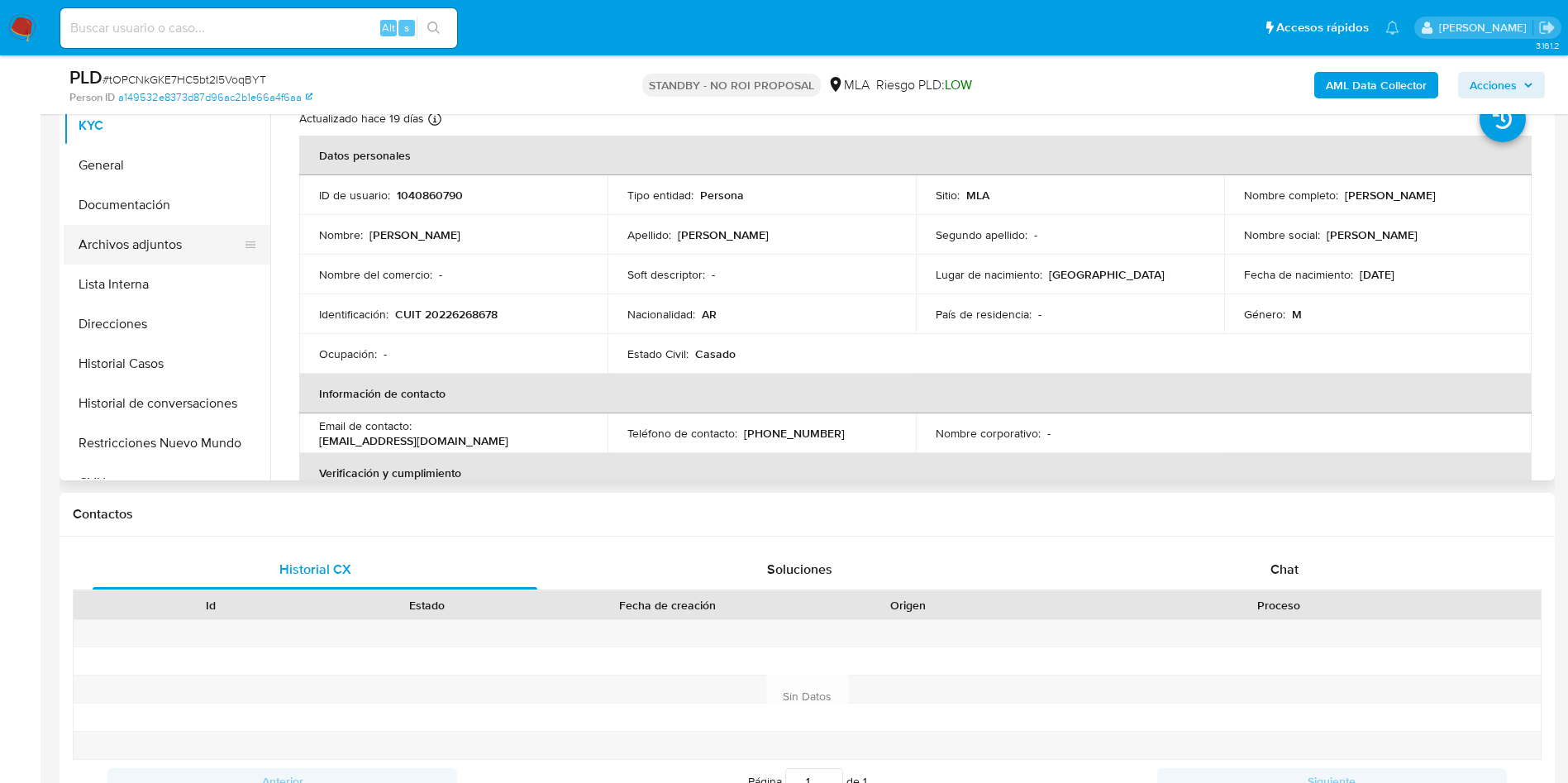
click at [214, 249] on button "Archivos adjuntos" at bounding box center [160, 244] width 193 height 40
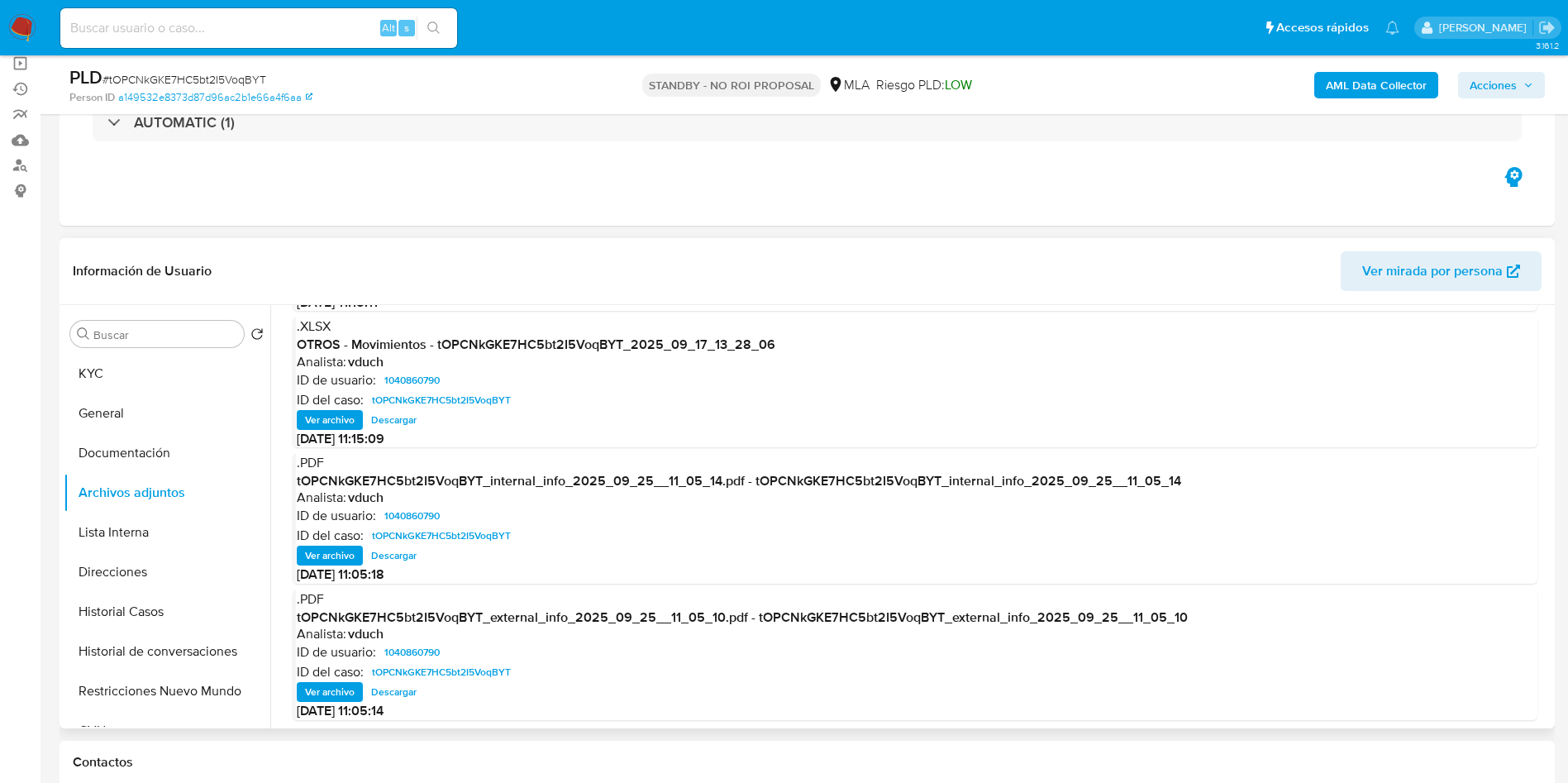
scroll to position [139, 0]
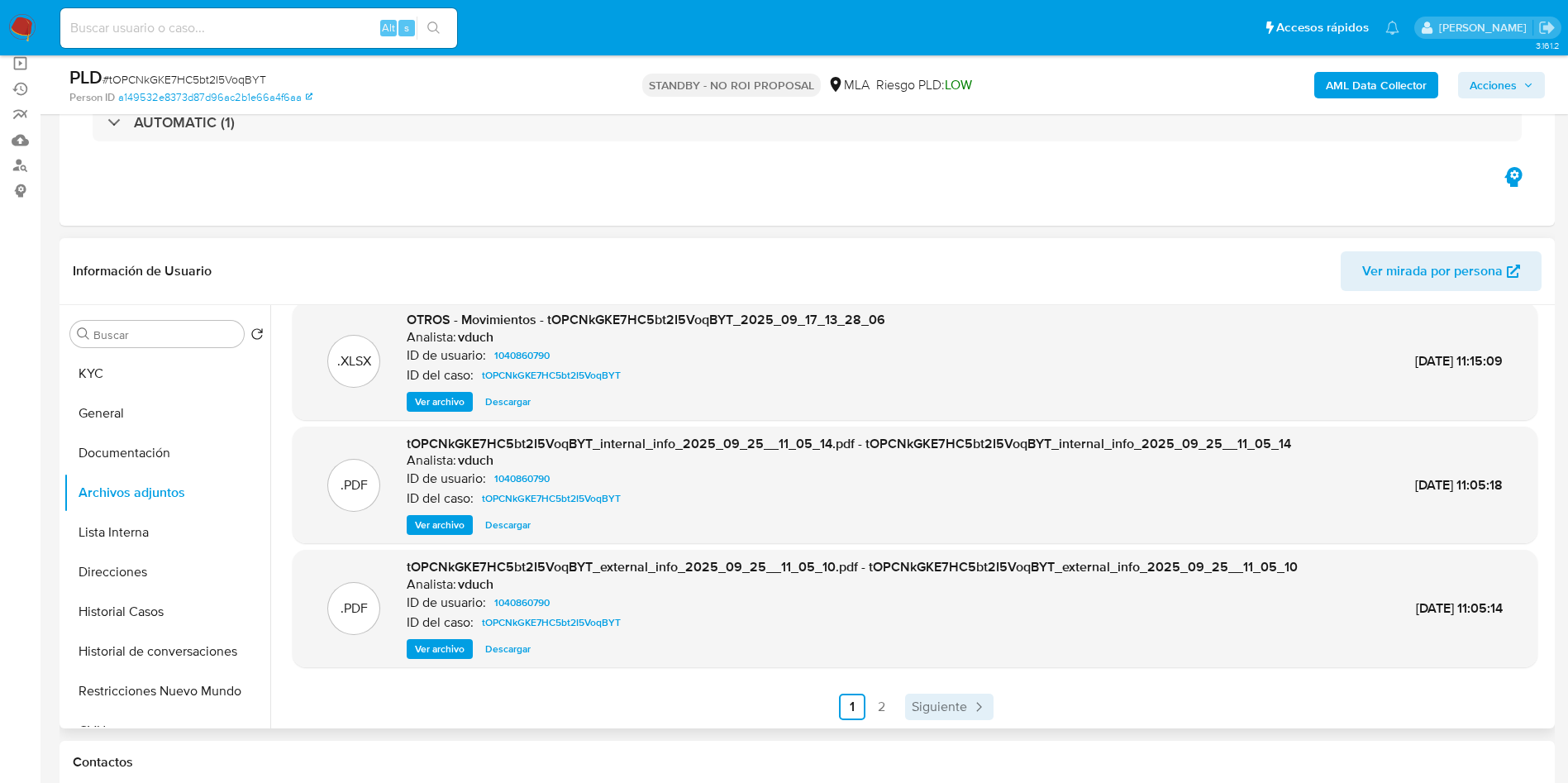
click at [944, 705] on span "Siguiente" at bounding box center [939, 707] width 55 height 13
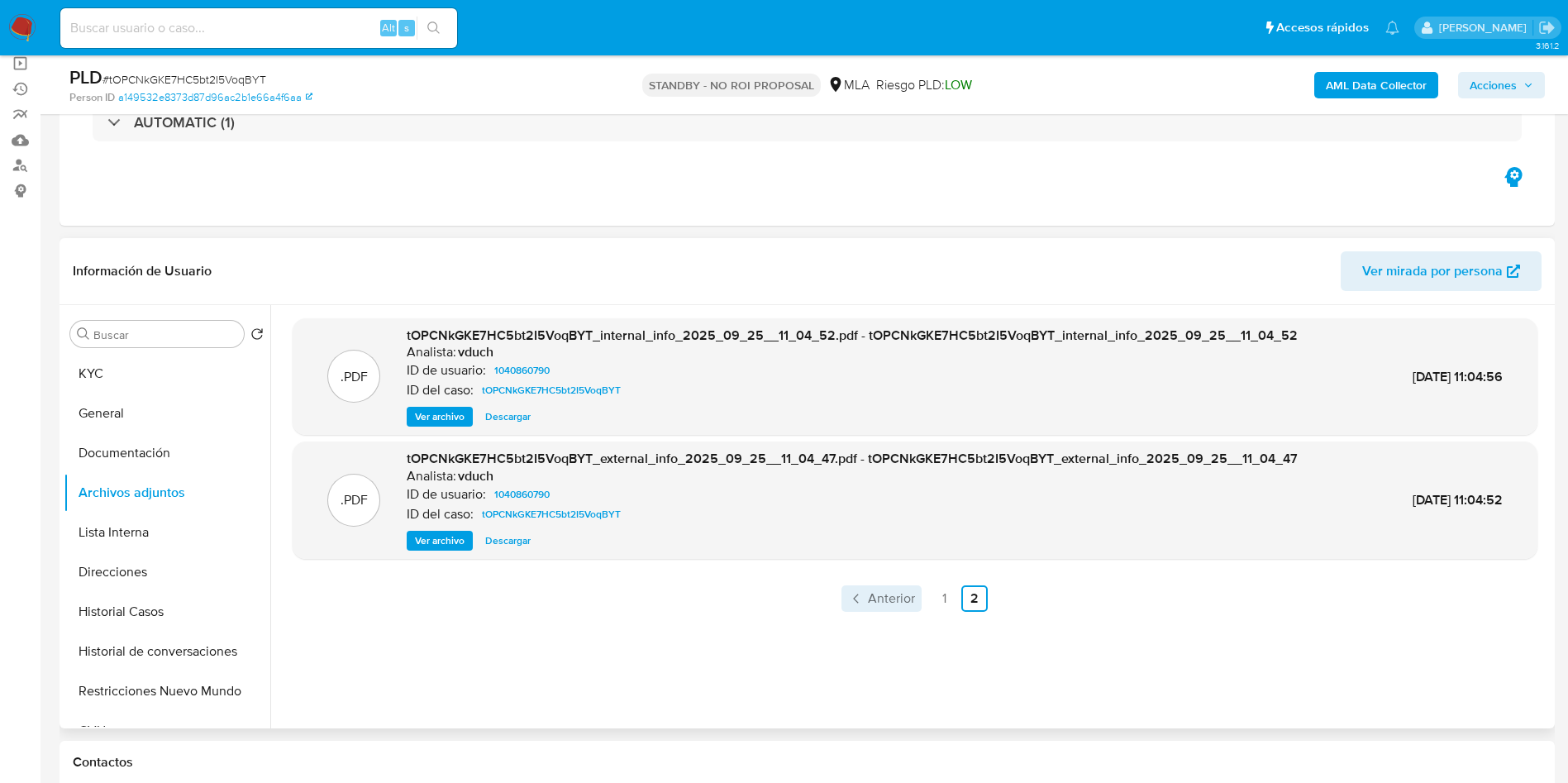
click at [872, 602] on span "Anterior" at bounding box center [891, 598] width 47 height 13
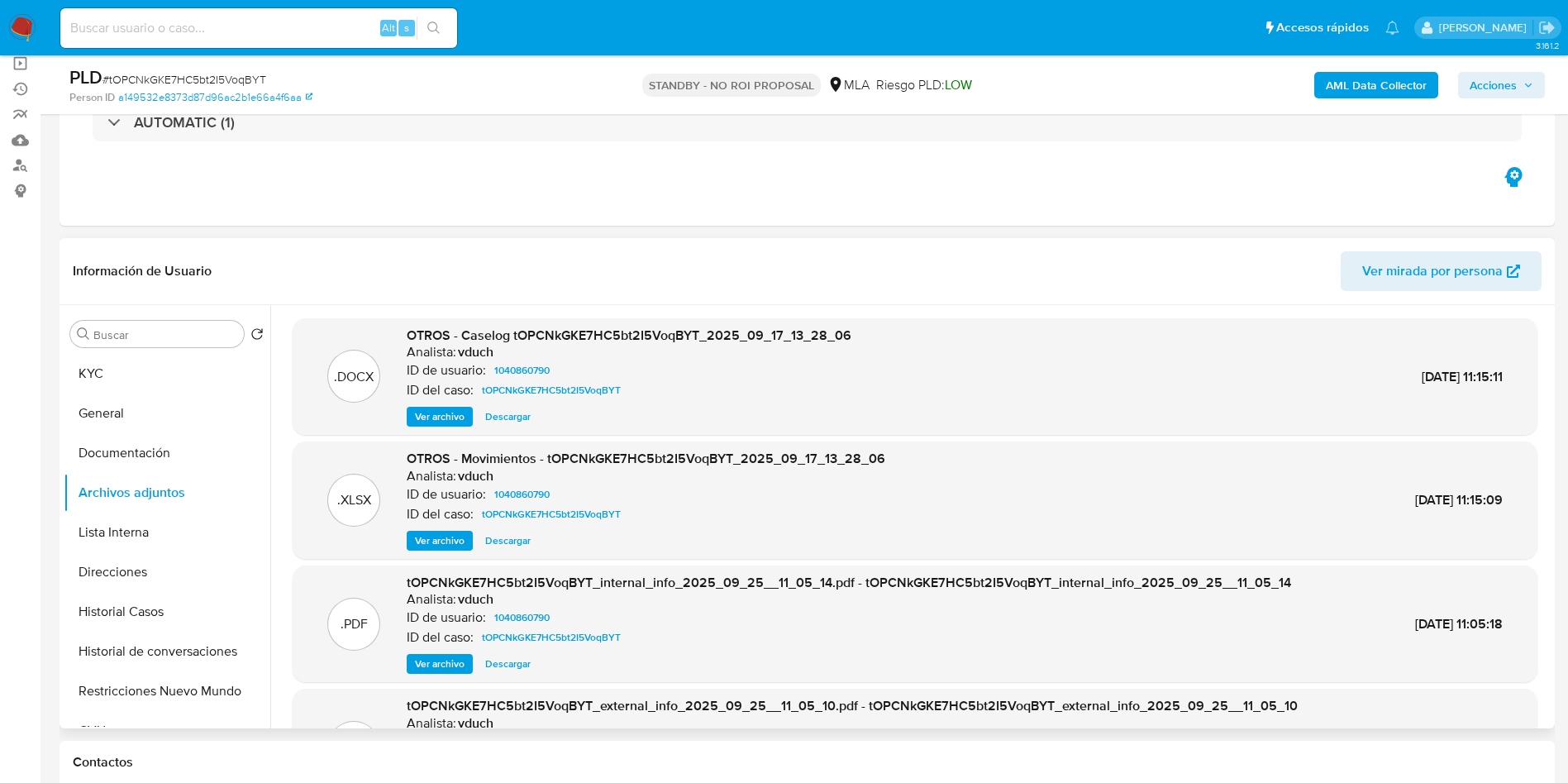
click at [236, 16] on div "Alt s" at bounding box center [258, 28] width 397 height 40
paste input "593r7ERtGJcx3QvPRFmH8JVt"
type input "593r7ERtGJcx3QvPRFmH8JVt"
click at [433, 19] on button "search-icon" at bounding box center [433, 28] width 34 height 23
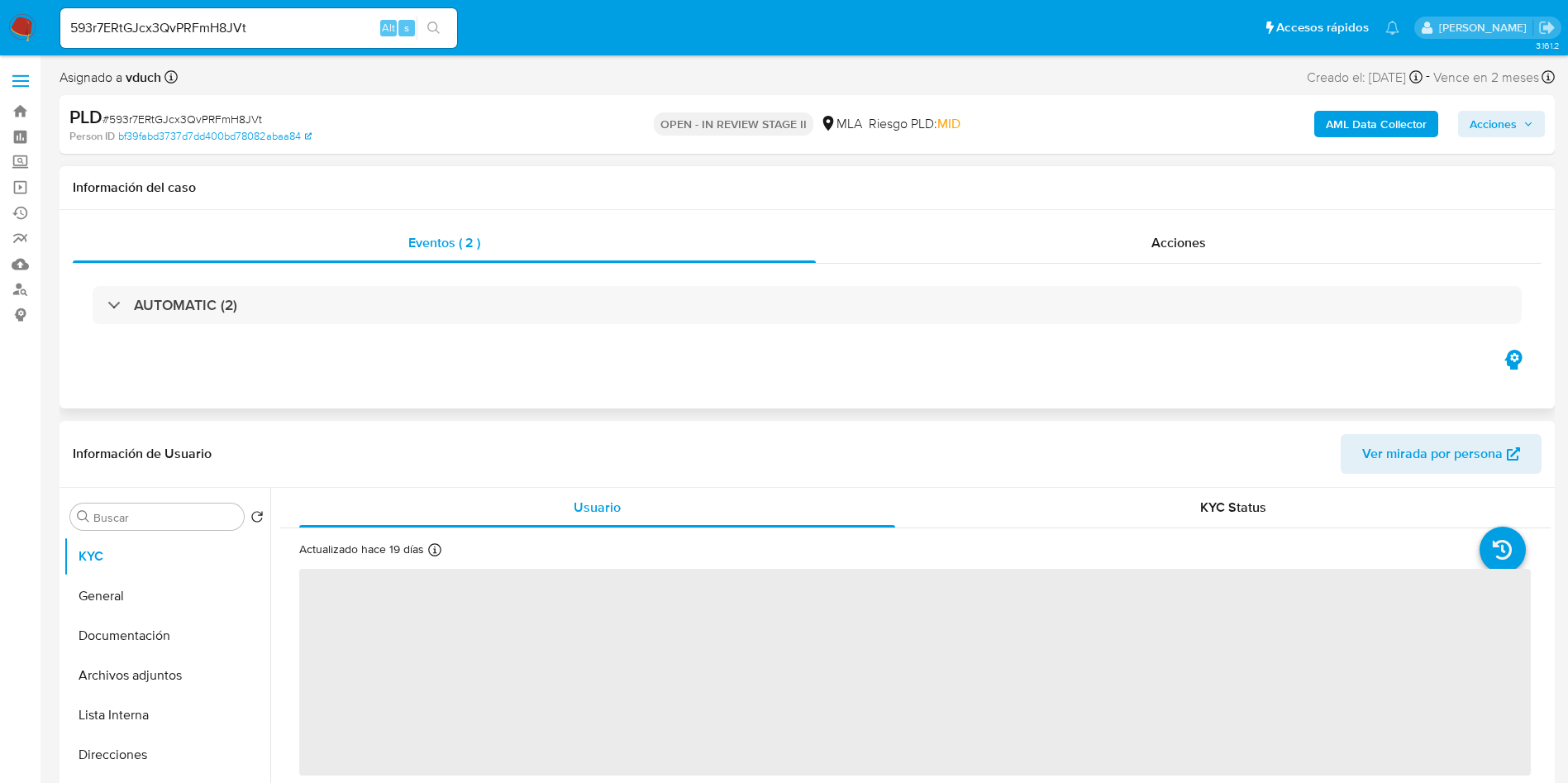
select select "10"
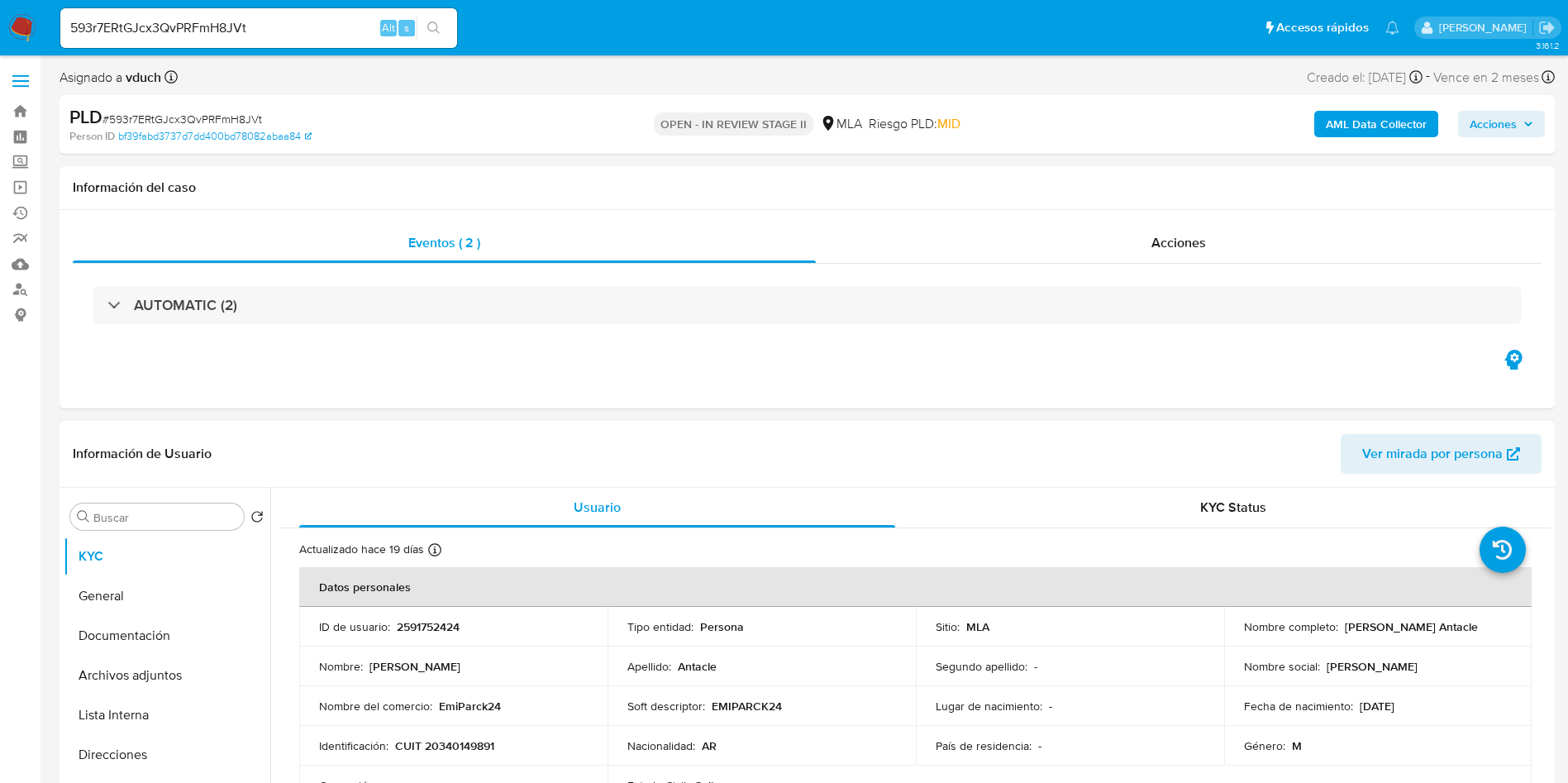
click at [446, 633] on p "2591752424" at bounding box center [428, 626] width 63 height 15
copy p "2591752424"
select select "10"
click at [141, 670] on button "Archivos adjuntos" at bounding box center [160, 675] width 193 height 40
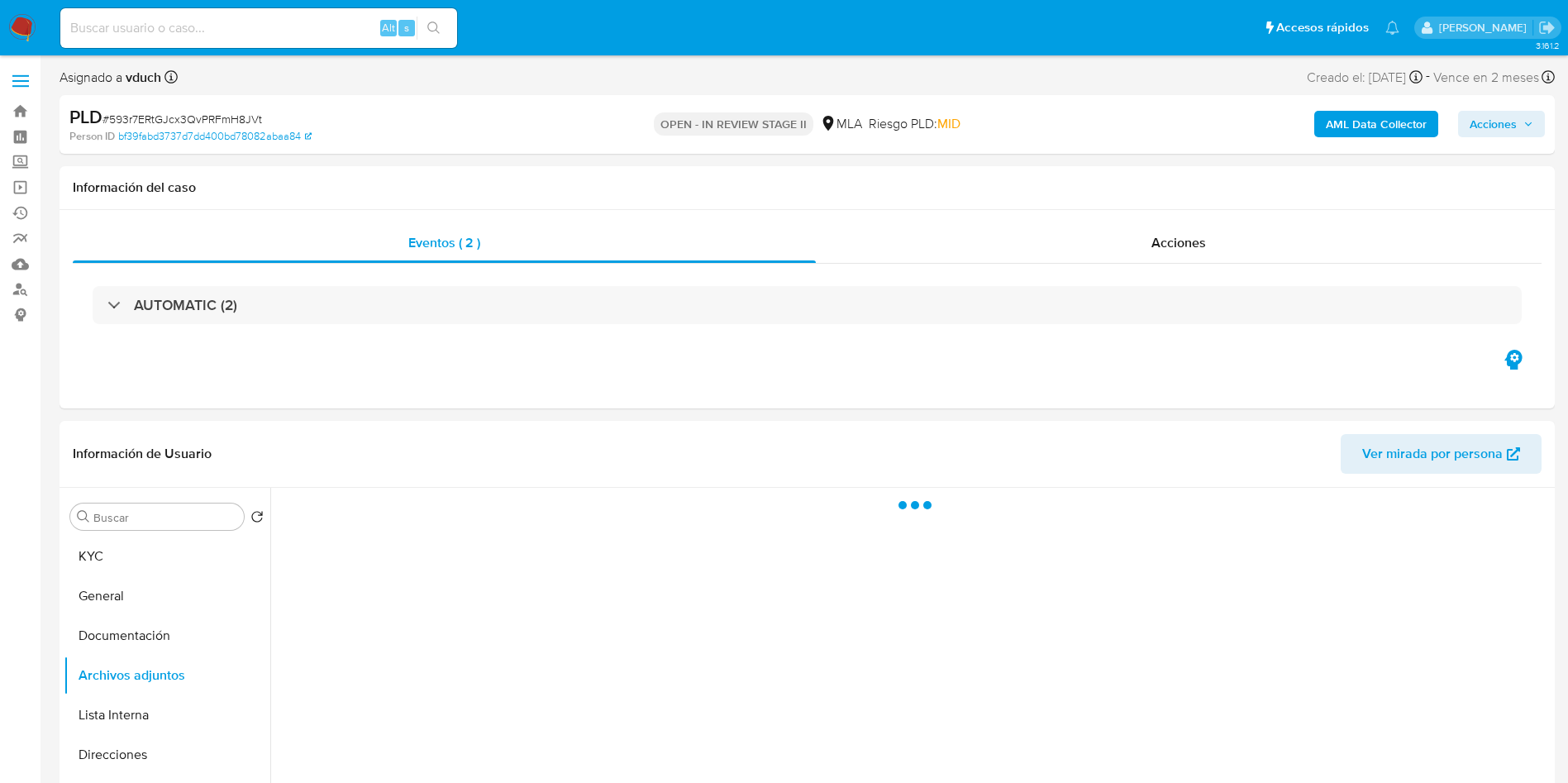
scroll to position [124, 0]
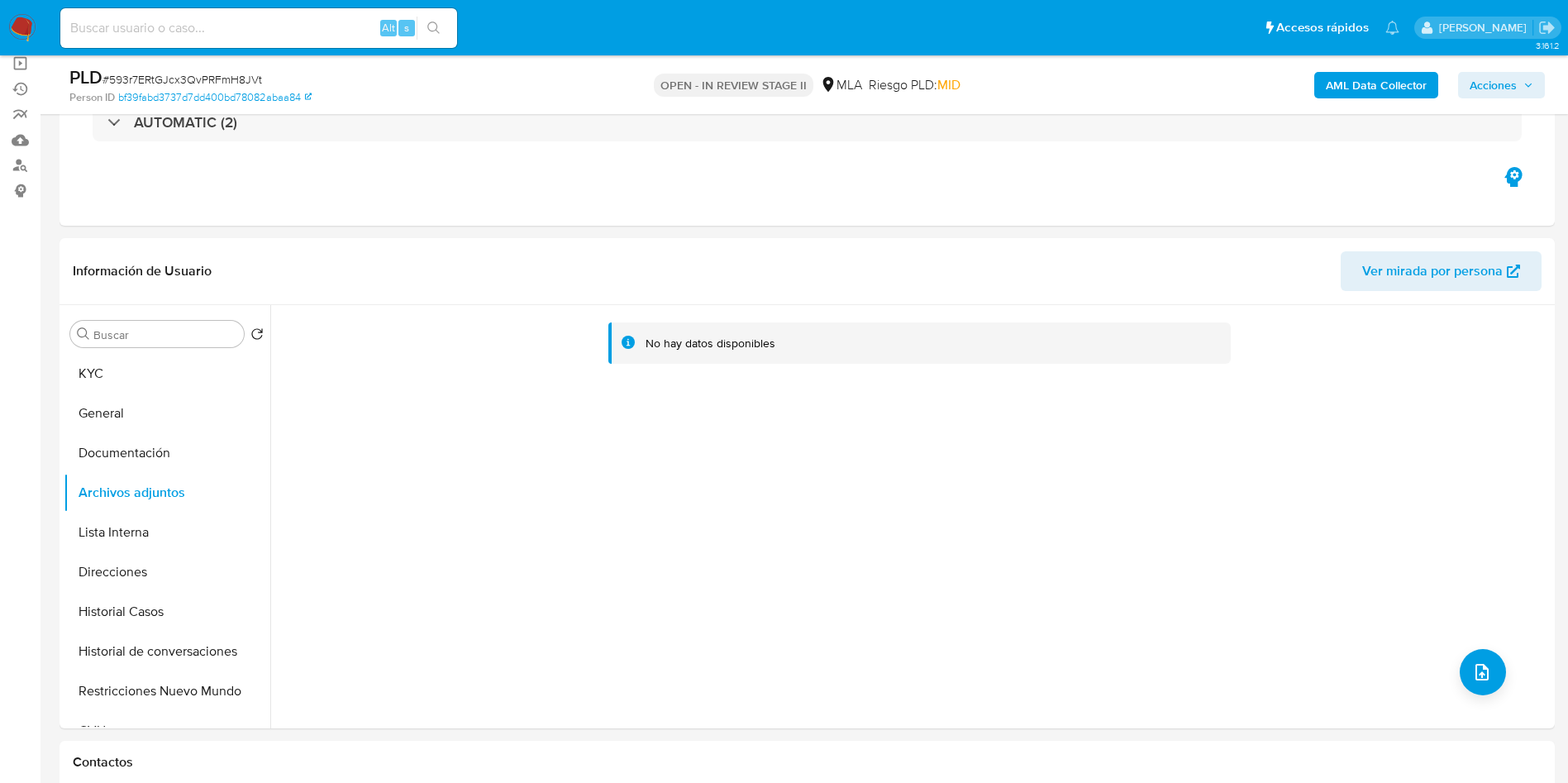
click at [1396, 81] on b "AML Data Collector" at bounding box center [1376, 85] width 101 height 27
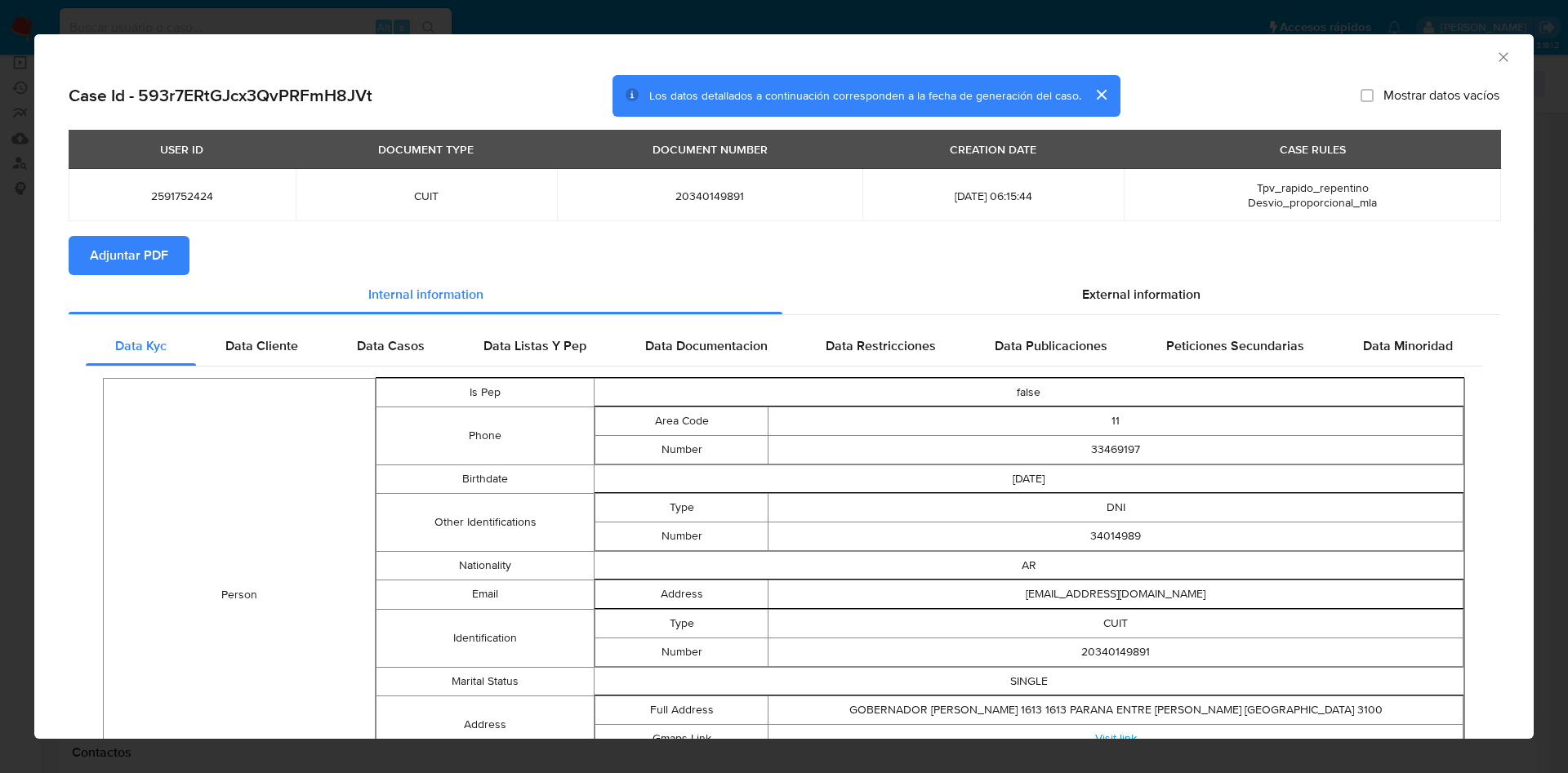
click at [106, 254] on span "Adjuntar PDF" at bounding box center [129, 255] width 79 height 36
click at [1495, 58] on icon "Cerrar ventana" at bounding box center [1503, 57] width 16 height 16
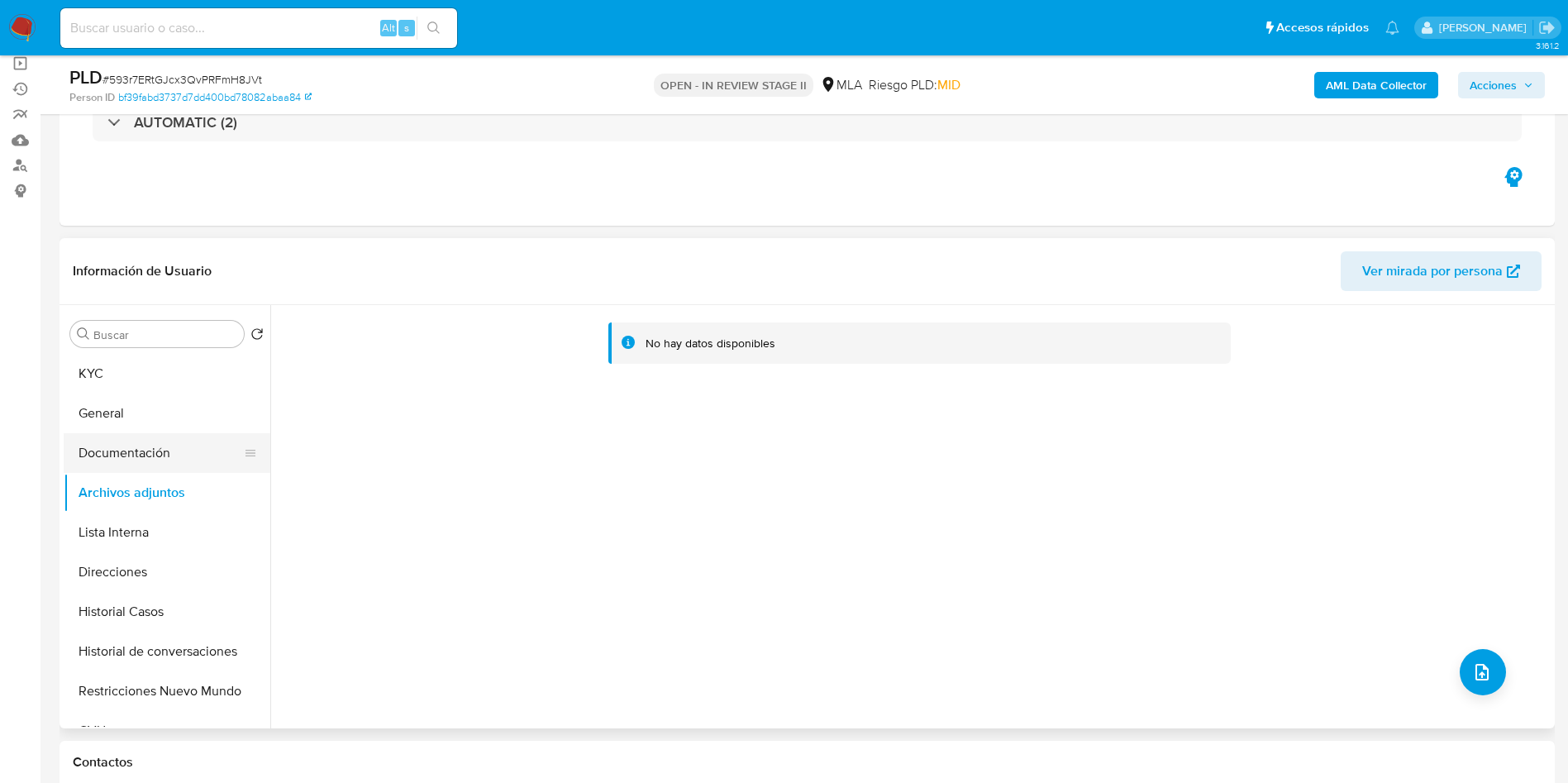
click at [149, 435] on button "Documentación" at bounding box center [160, 453] width 193 height 40
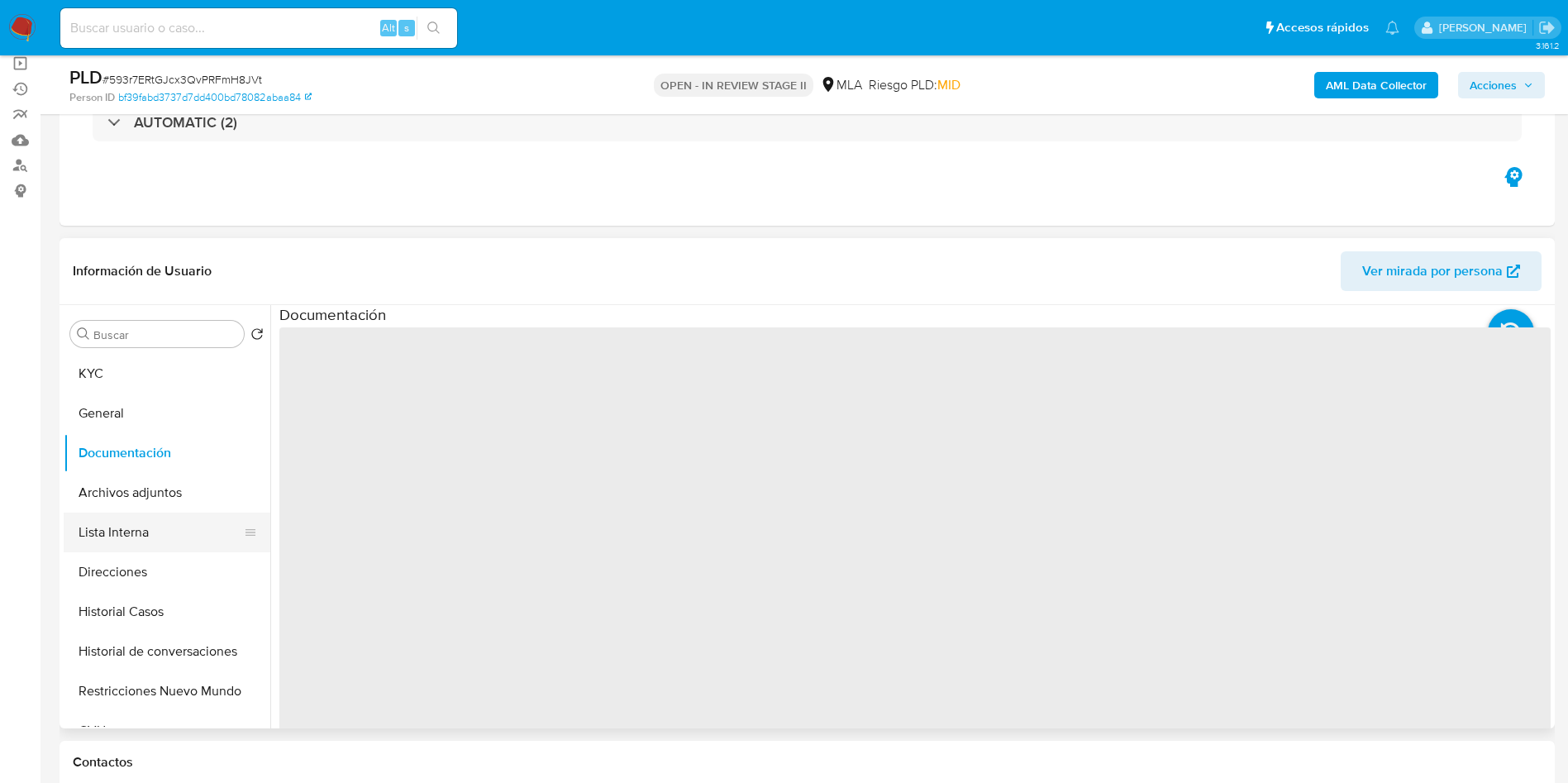
click at [154, 534] on button "Lista Interna" at bounding box center [160, 533] width 193 height 40
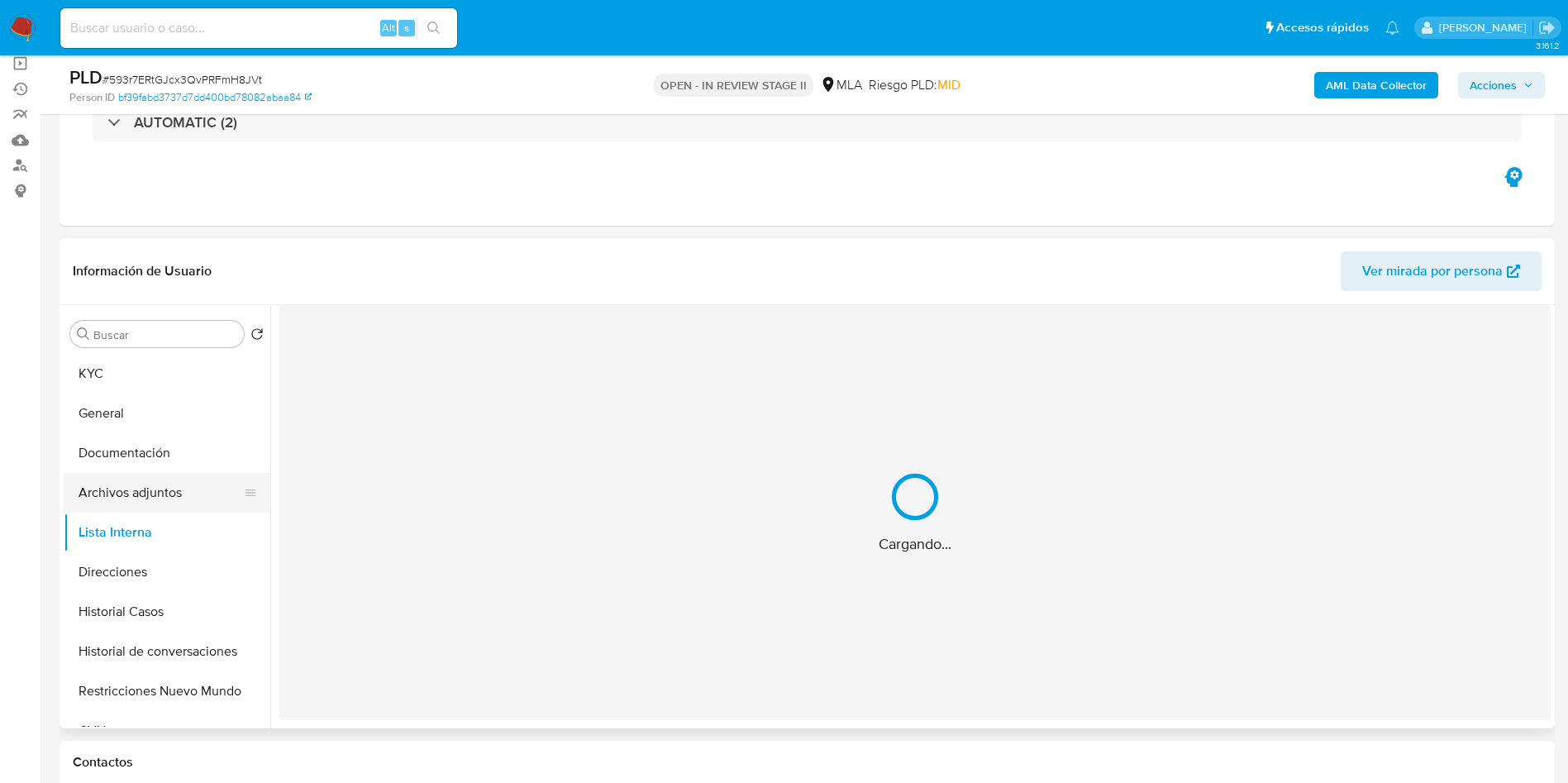
click at [162, 486] on button "Archivos adjuntos" at bounding box center [160, 493] width 193 height 40
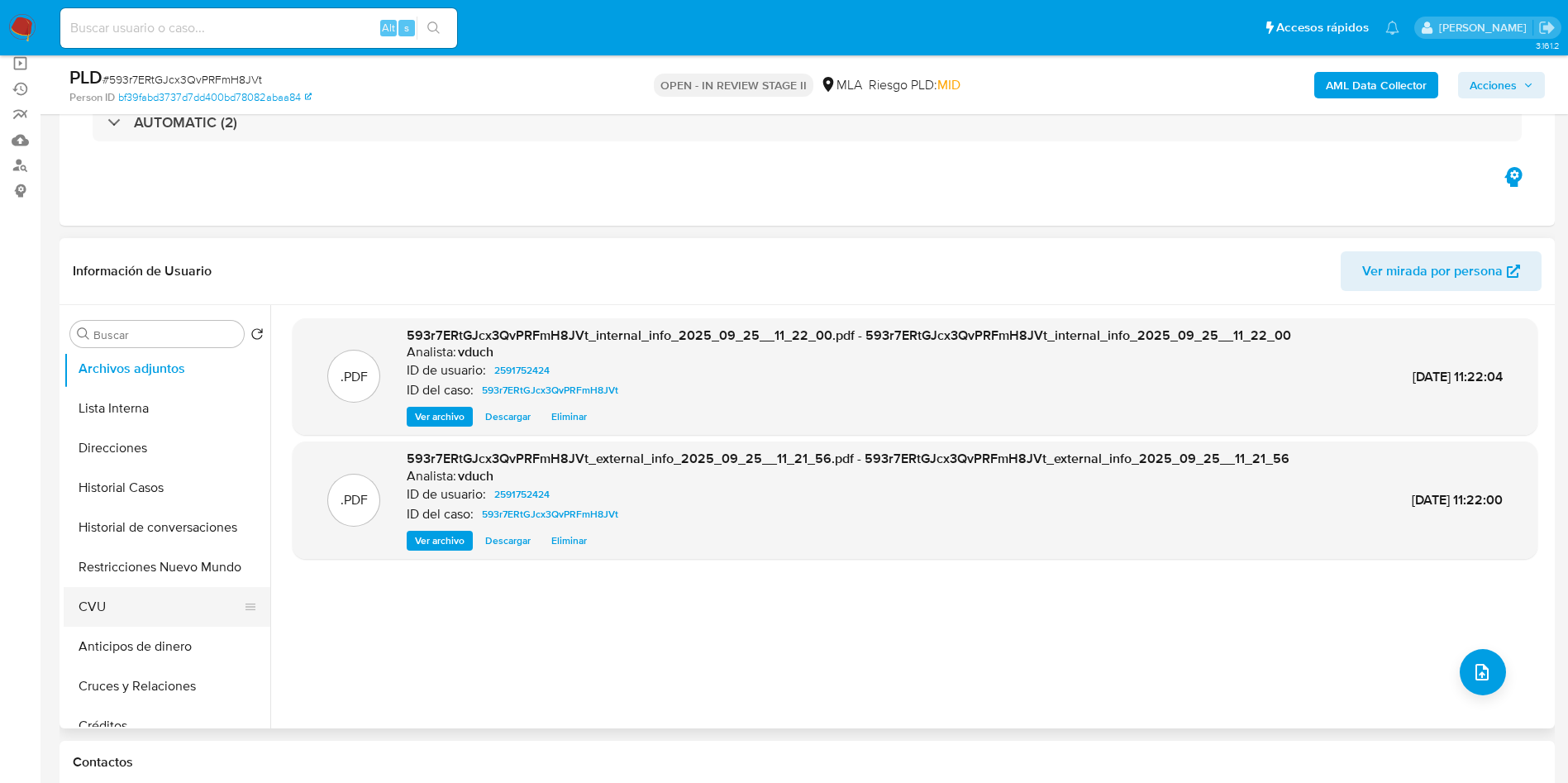
click at [138, 617] on button "CVU" at bounding box center [160, 607] width 193 height 40
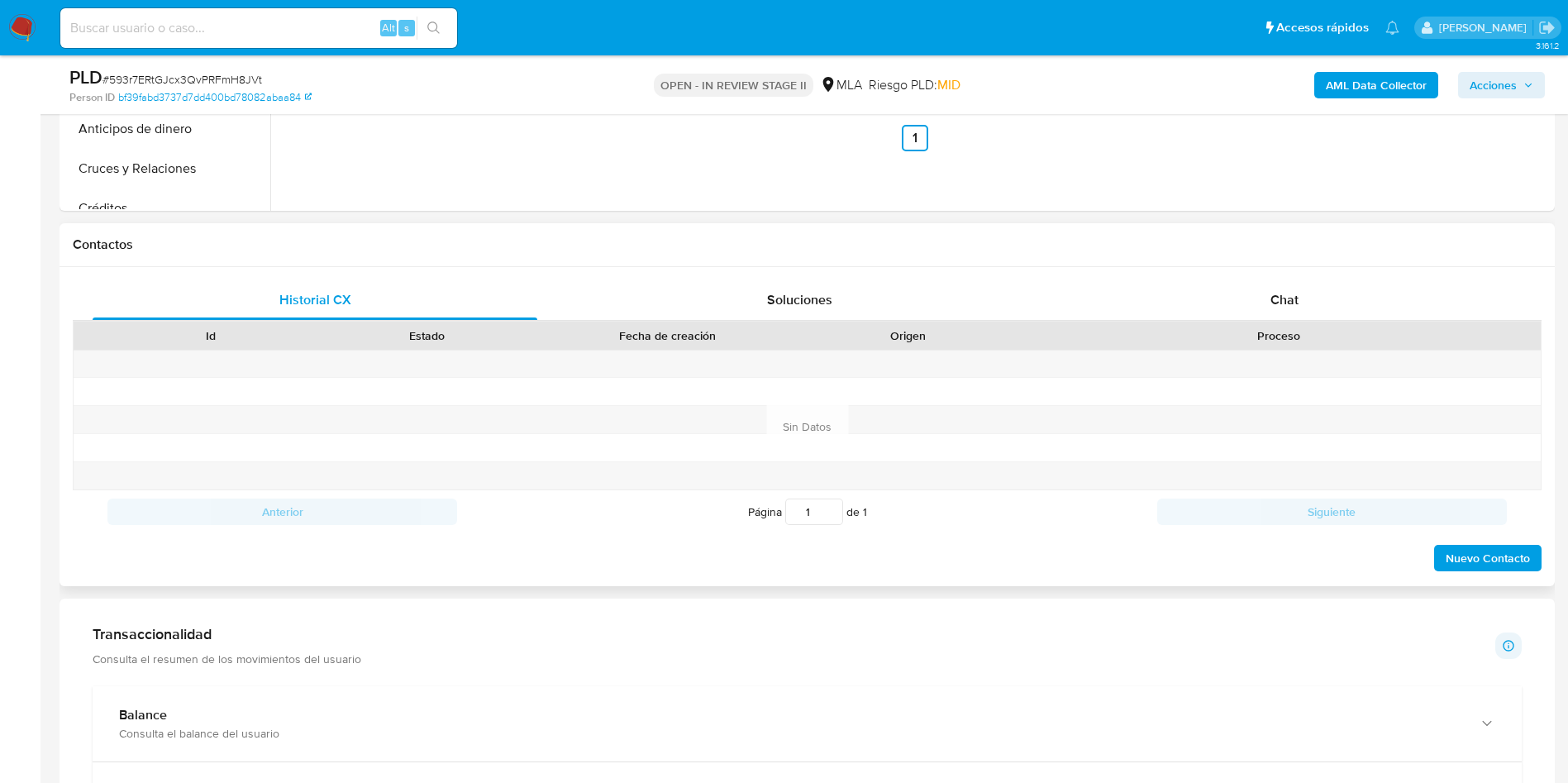
scroll to position [744, 0]
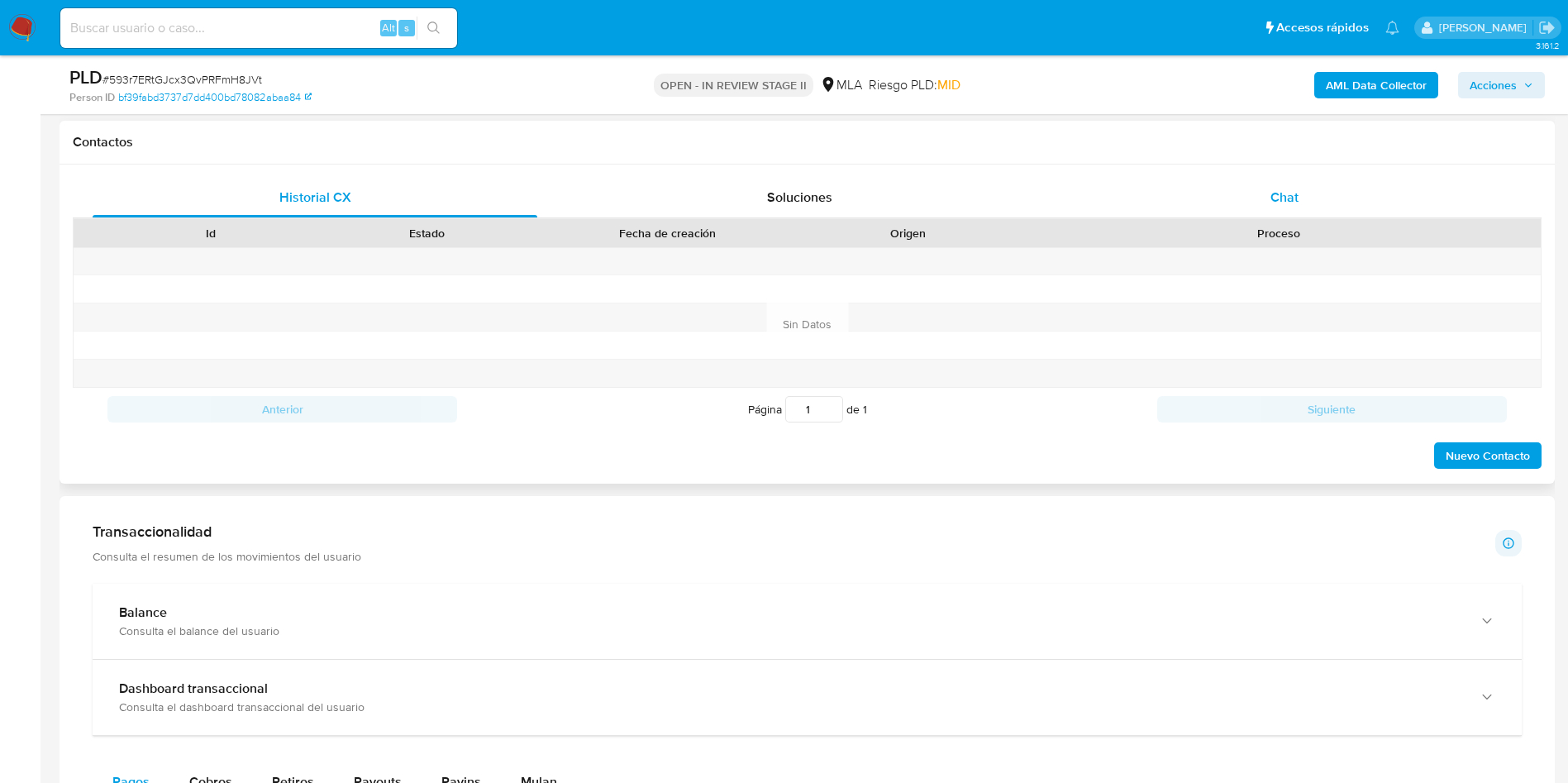
click at [1266, 210] on div "Chat" at bounding box center [1284, 198] width 445 height 40
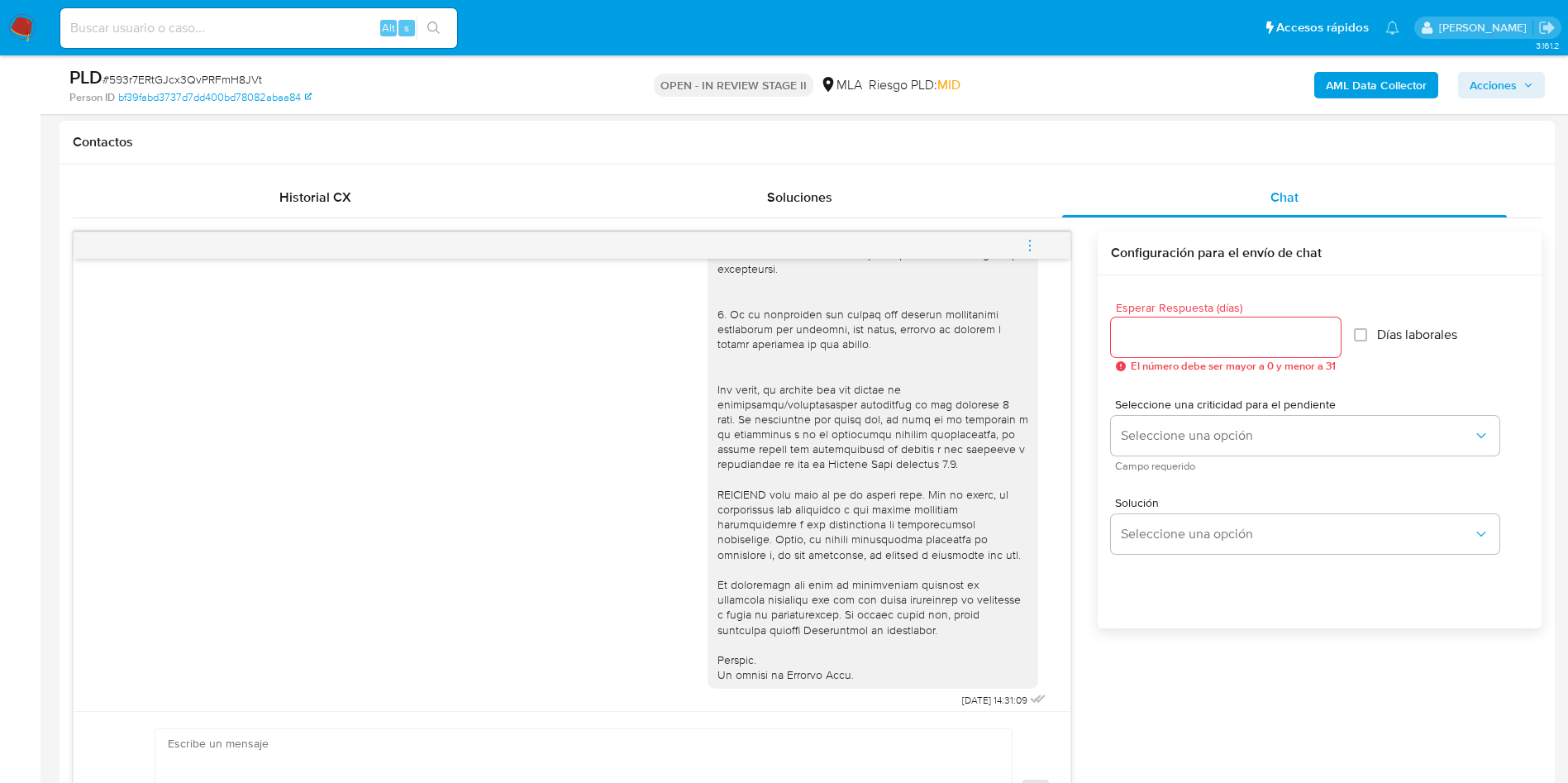
scroll to position [848, 0]
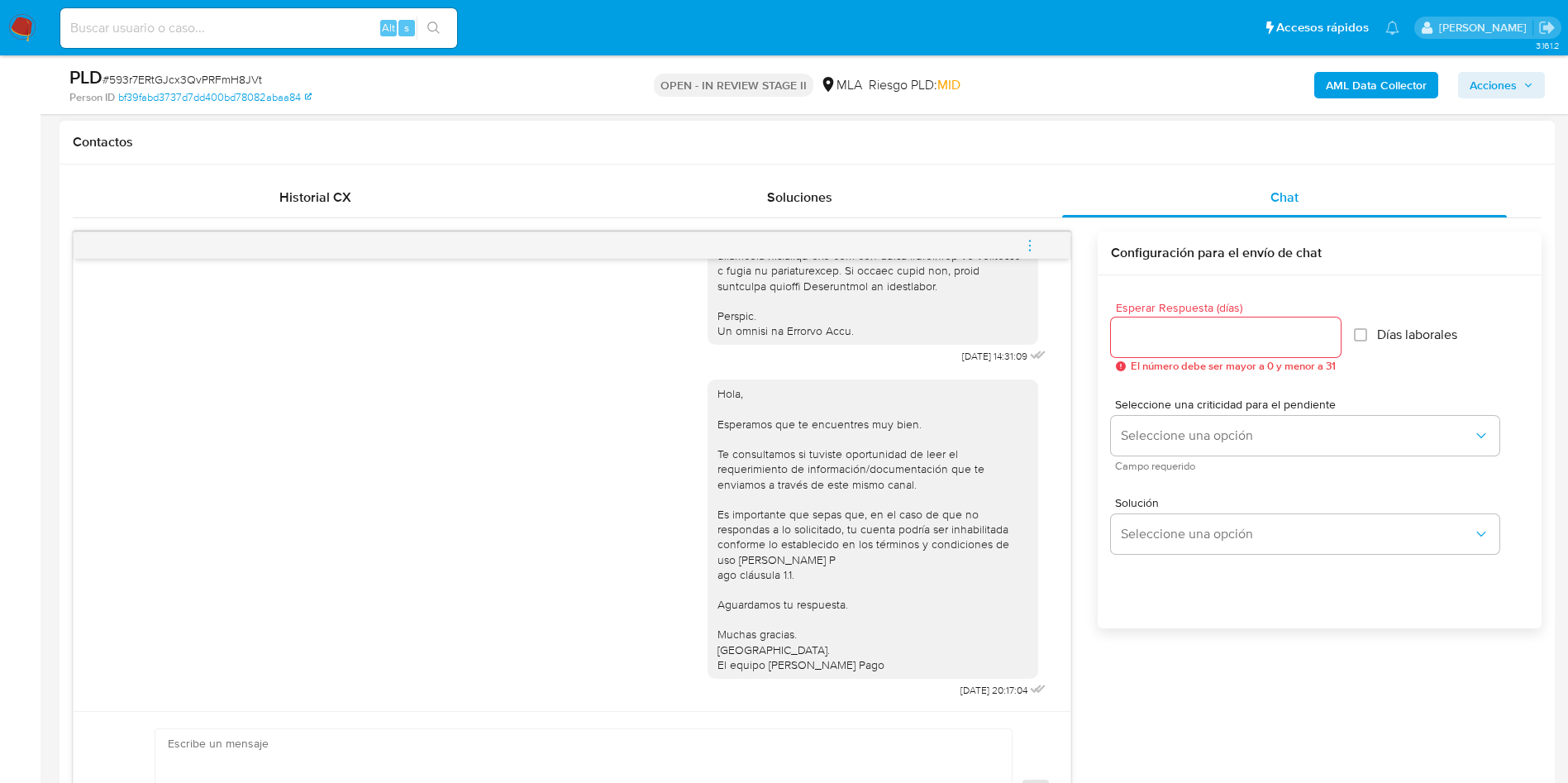
click at [1015, 254] on button "menu-action" at bounding box center [1030, 245] width 55 height 40
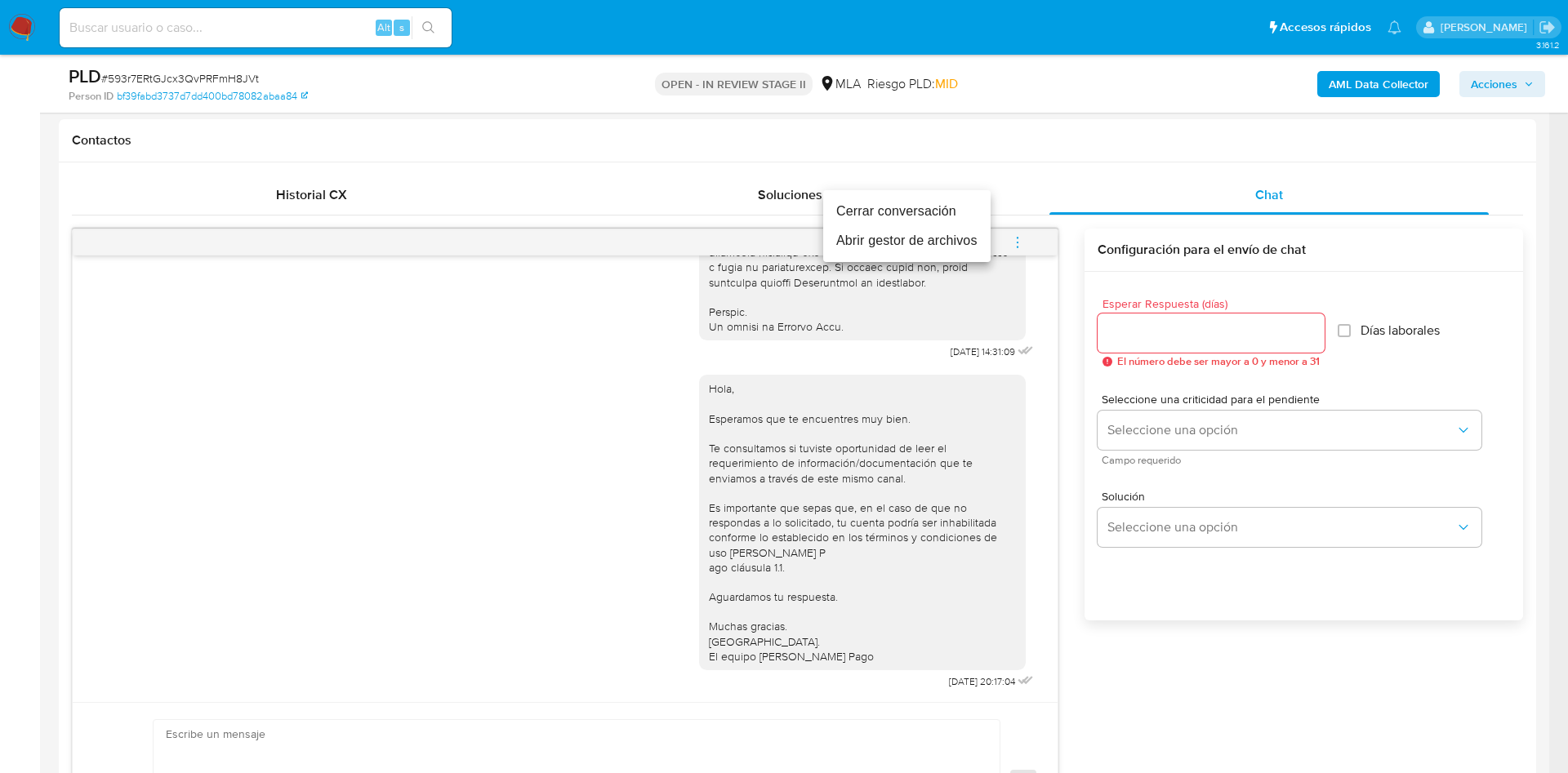
click at [893, 204] on li "Cerrar conversación" at bounding box center [907, 211] width 168 height 29
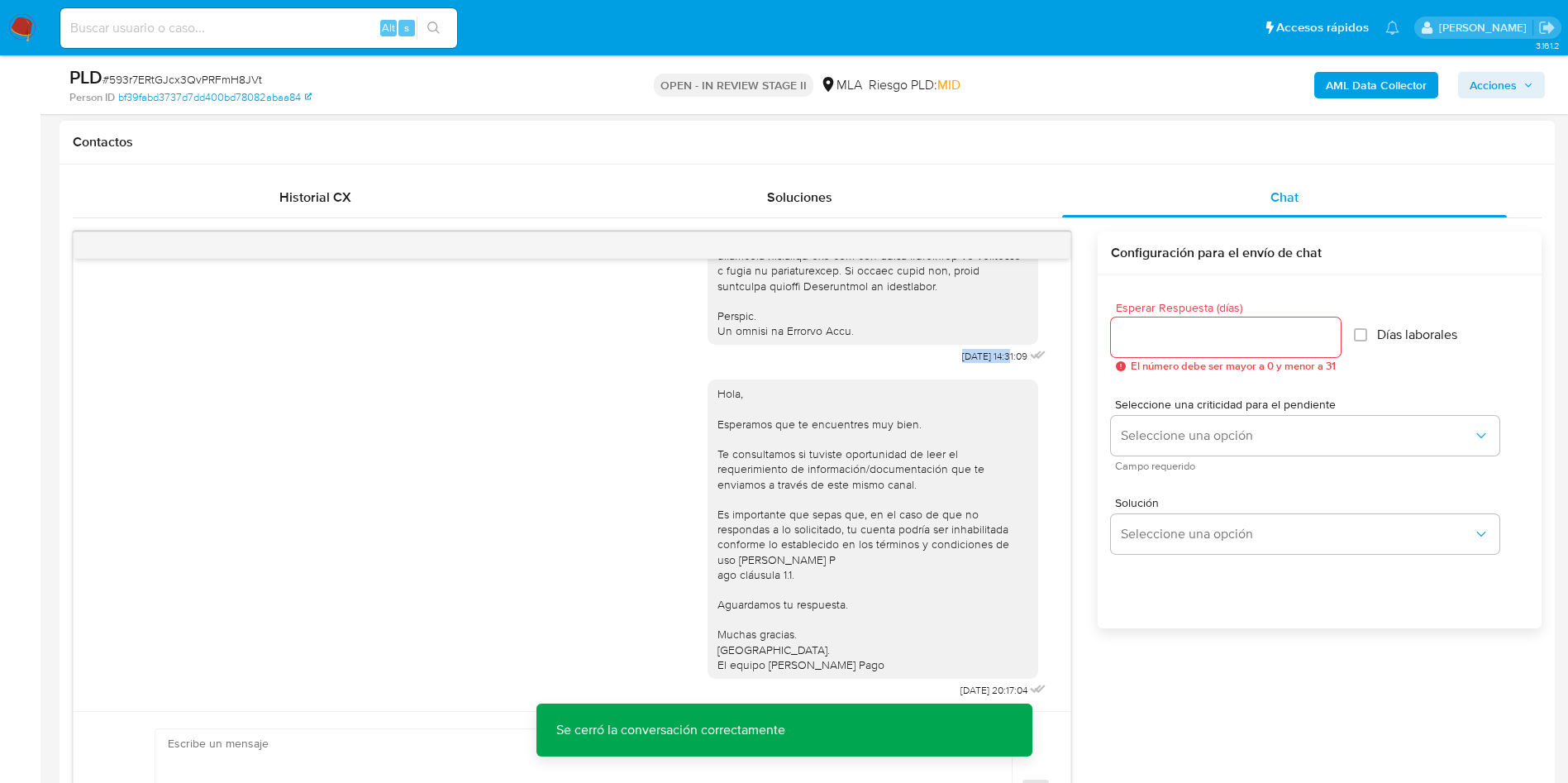
drag, startPoint x: 975, startPoint y: 340, endPoint x: 921, endPoint y: 342, distance: 54.0
click at [954, 781] on textarea at bounding box center [580, 793] width 823 height 128
click at [882, 621] on div "Hola, Esperamos que te encuentres muy bien. Te consultamos si tuviste oportunid…" at bounding box center [872, 529] width 311 height 286
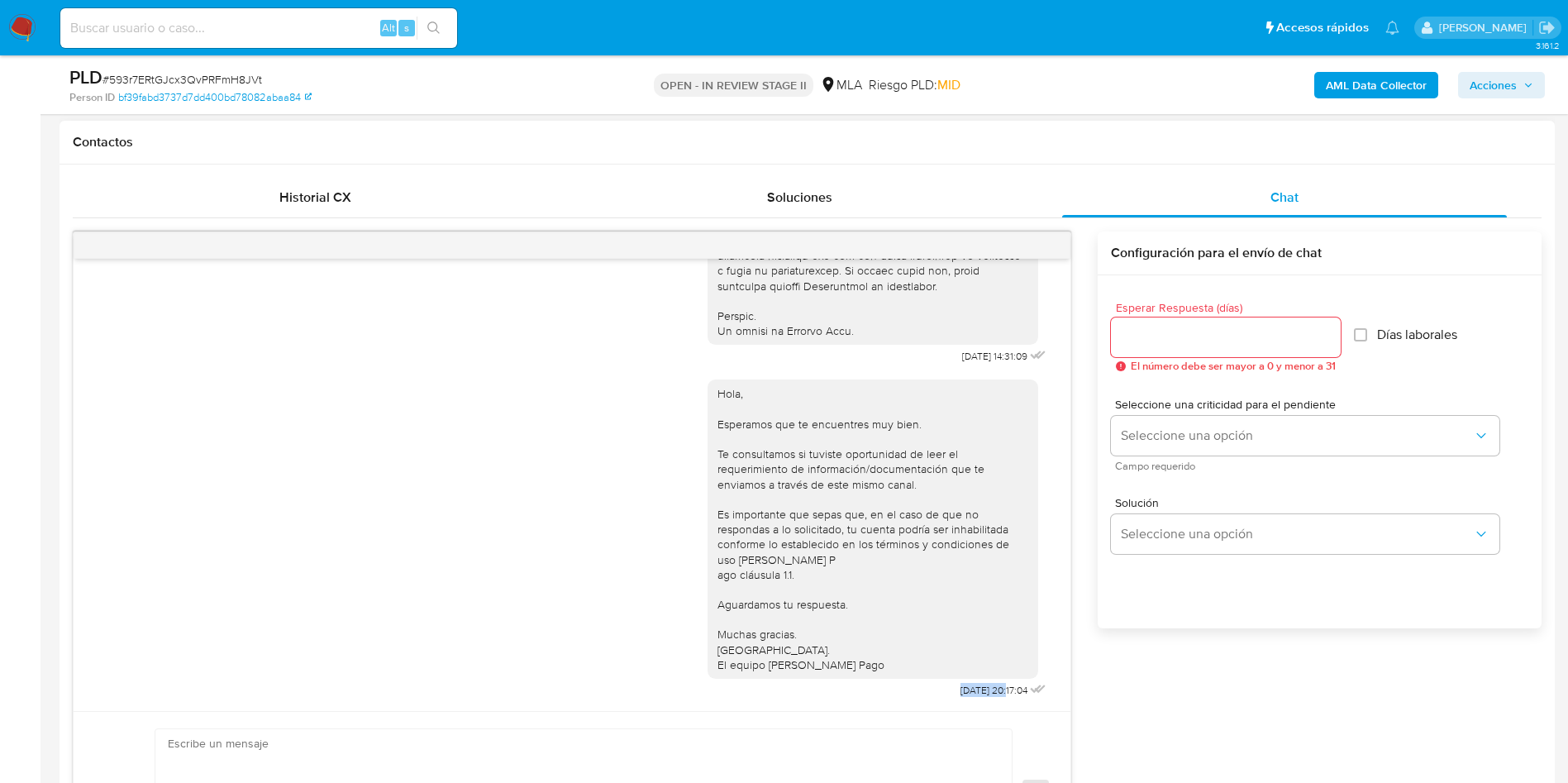
drag, startPoint x: 969, startPoint y: 690, endPoint x: 907, endPoint y: 699, distance: 62.6
click at [907, 699] on div "Hola, Esperamos que te encuentres muy bien. Te consultamos si tuviste oportunid…" at bounding box center [878, 534] width 342 height 334
copy span "22/09/2025"
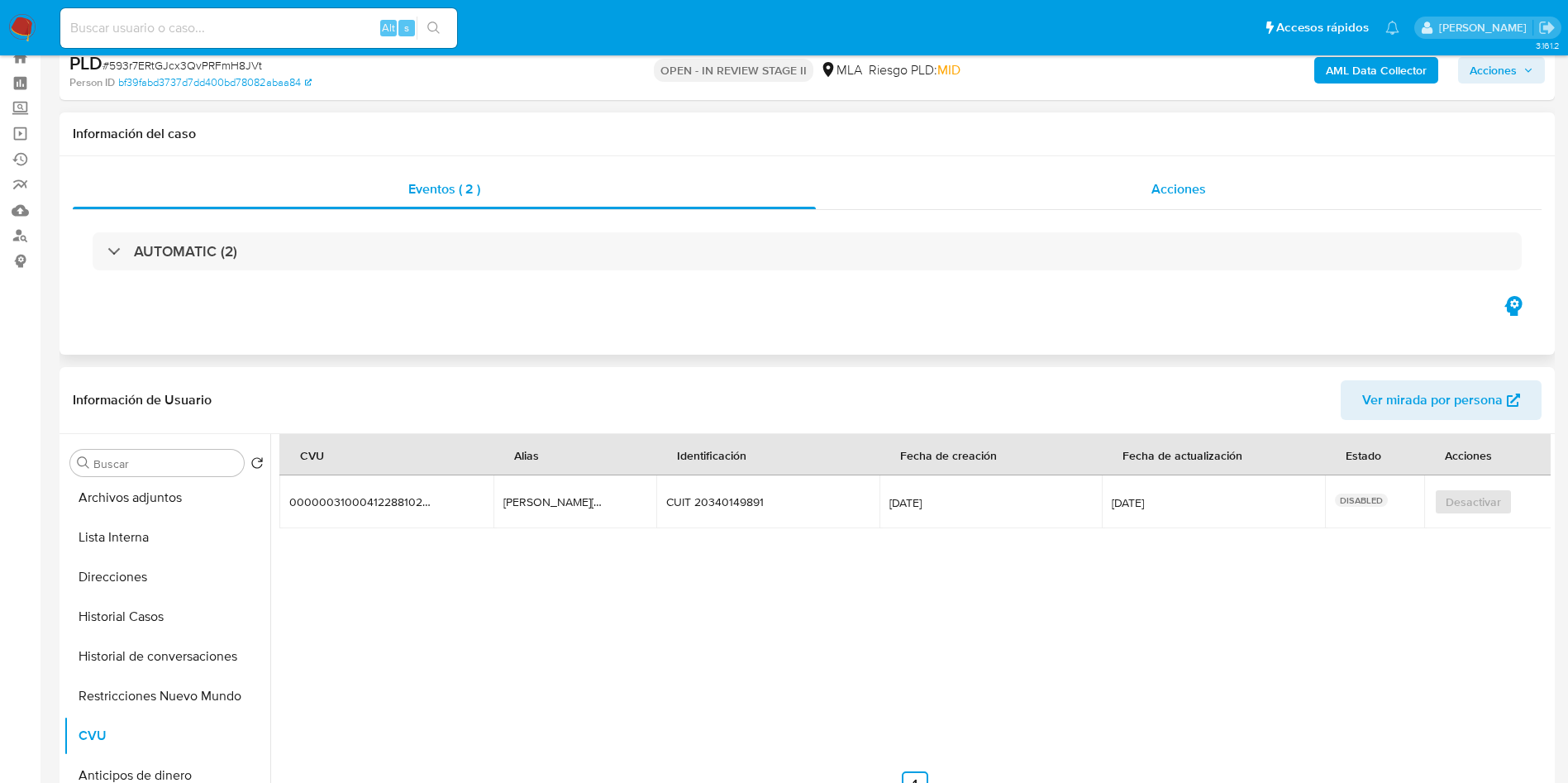
scroll to position [0, 0]
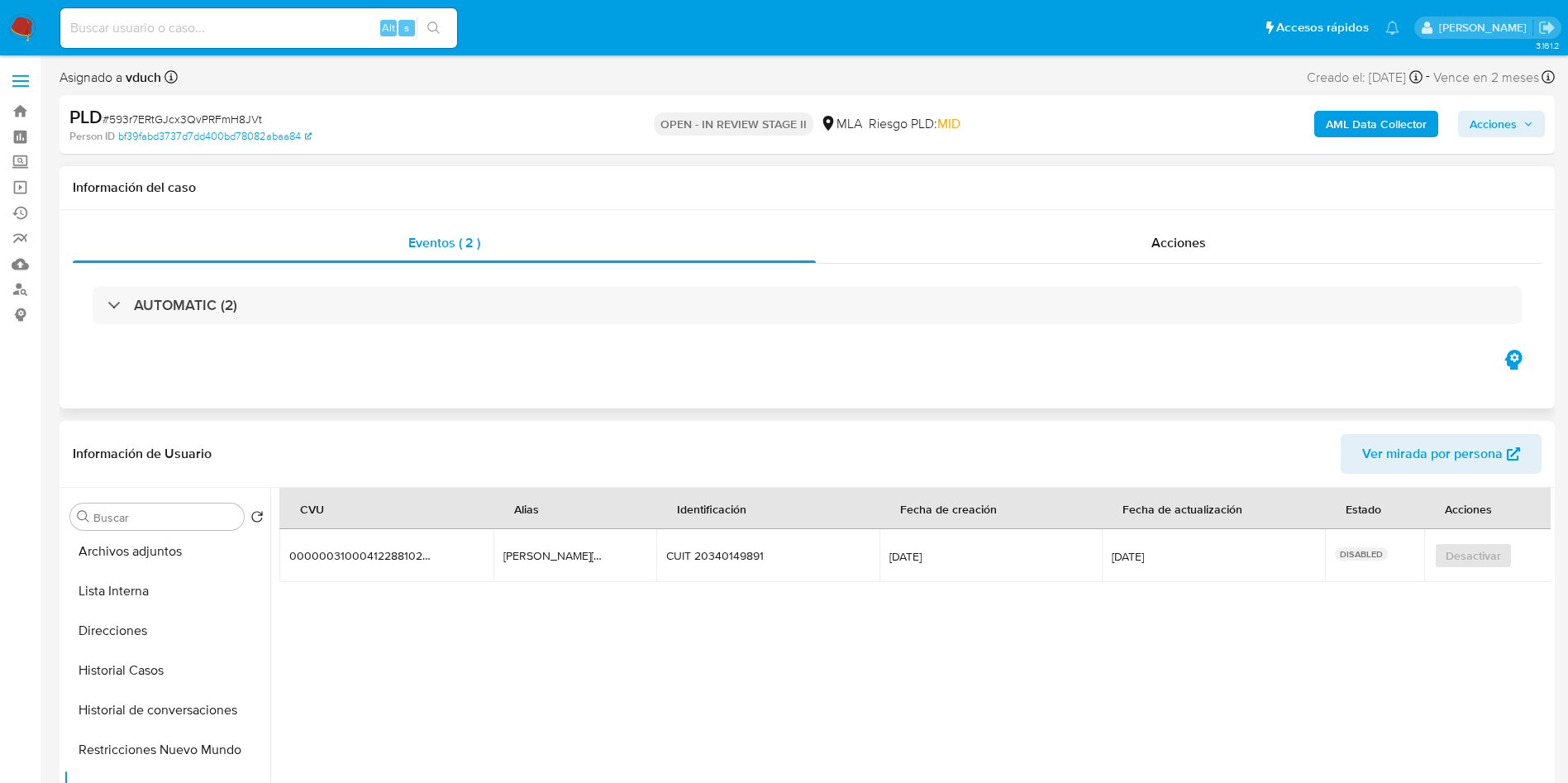
click at [827, 278] on div "AUTOMATIC (2)" at bounding box center [807, 305] width 1469 height 83
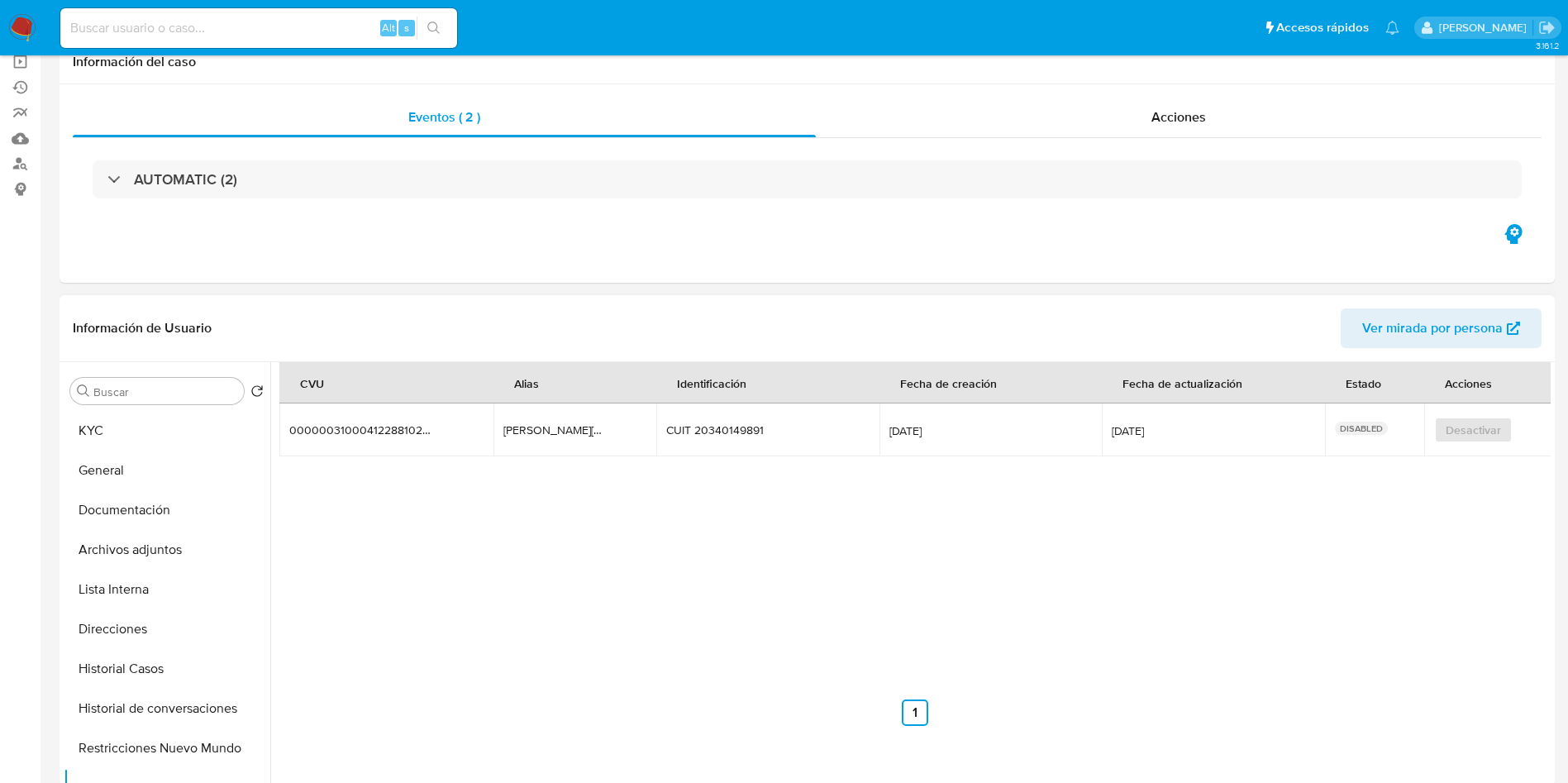
scroll to position [248, 0]
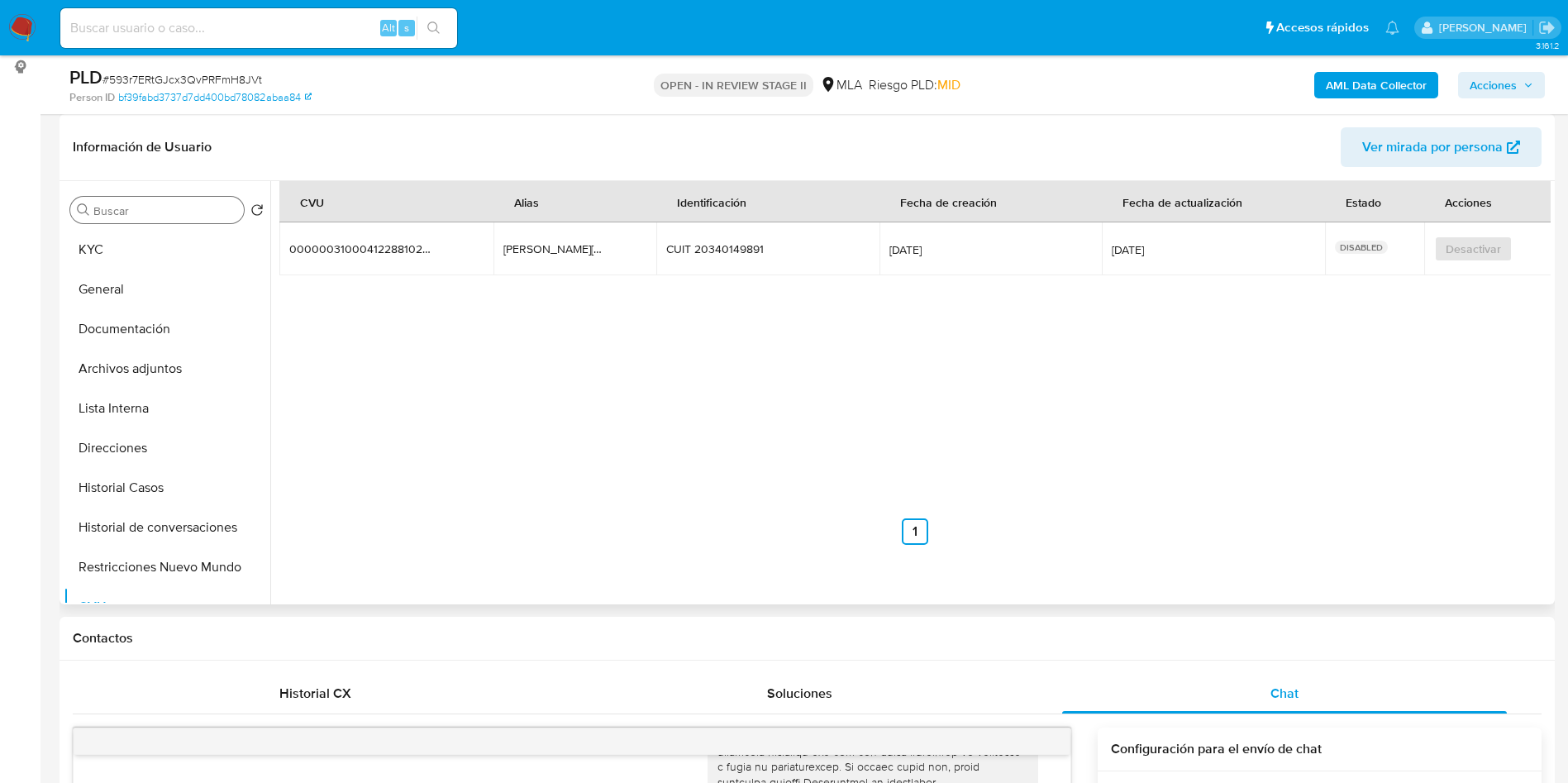
click at [129, 220] on div "Buscar" at bounding box center [157, 210] width 174 height 27
click at [127, 239] on button "KYC" at bounding box center [160, 249] width 193 height 40
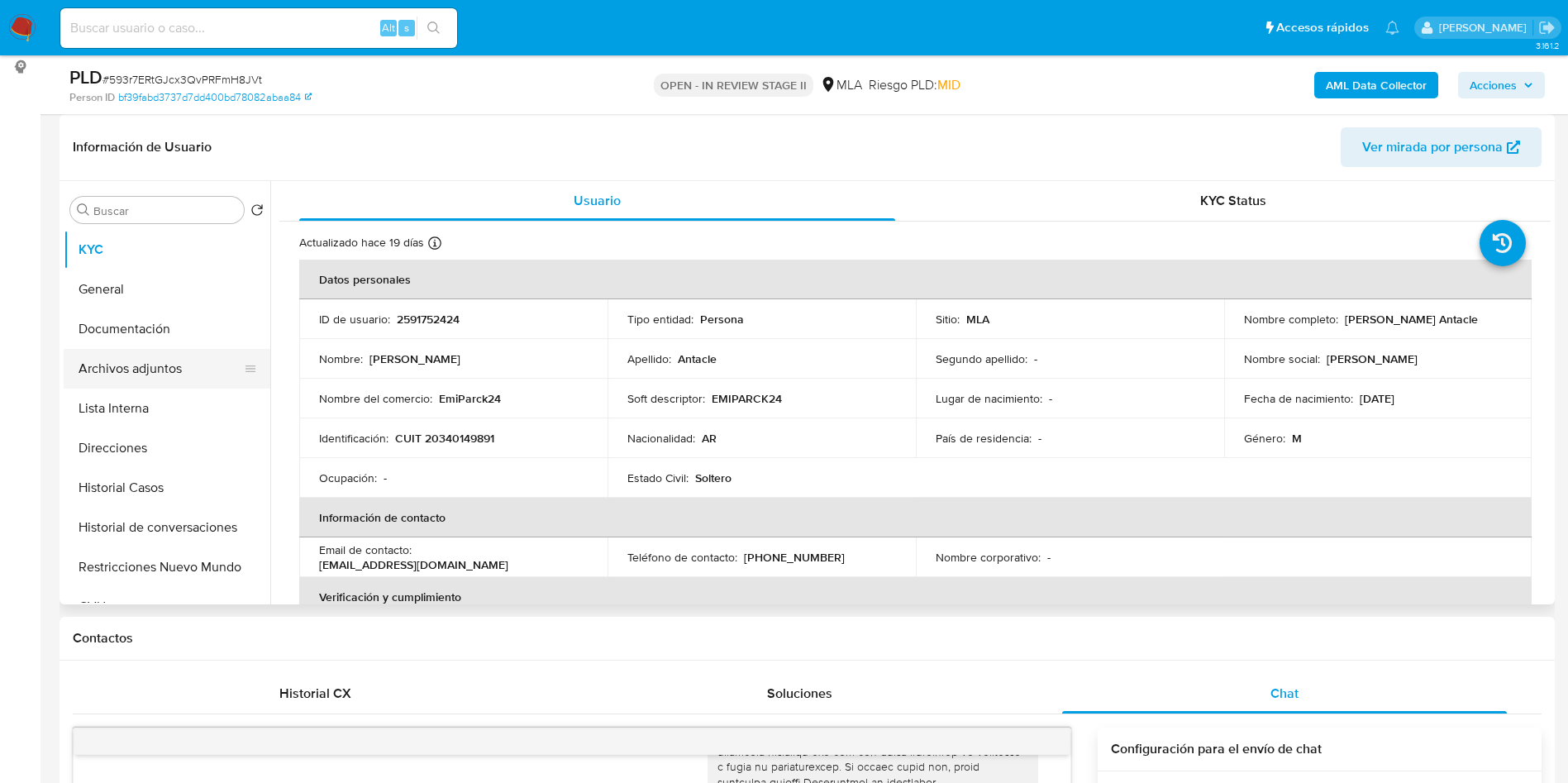
click at [165, 368] on button "Archivos adjuntos" at bounding box center [160, 369] width 193 height 40
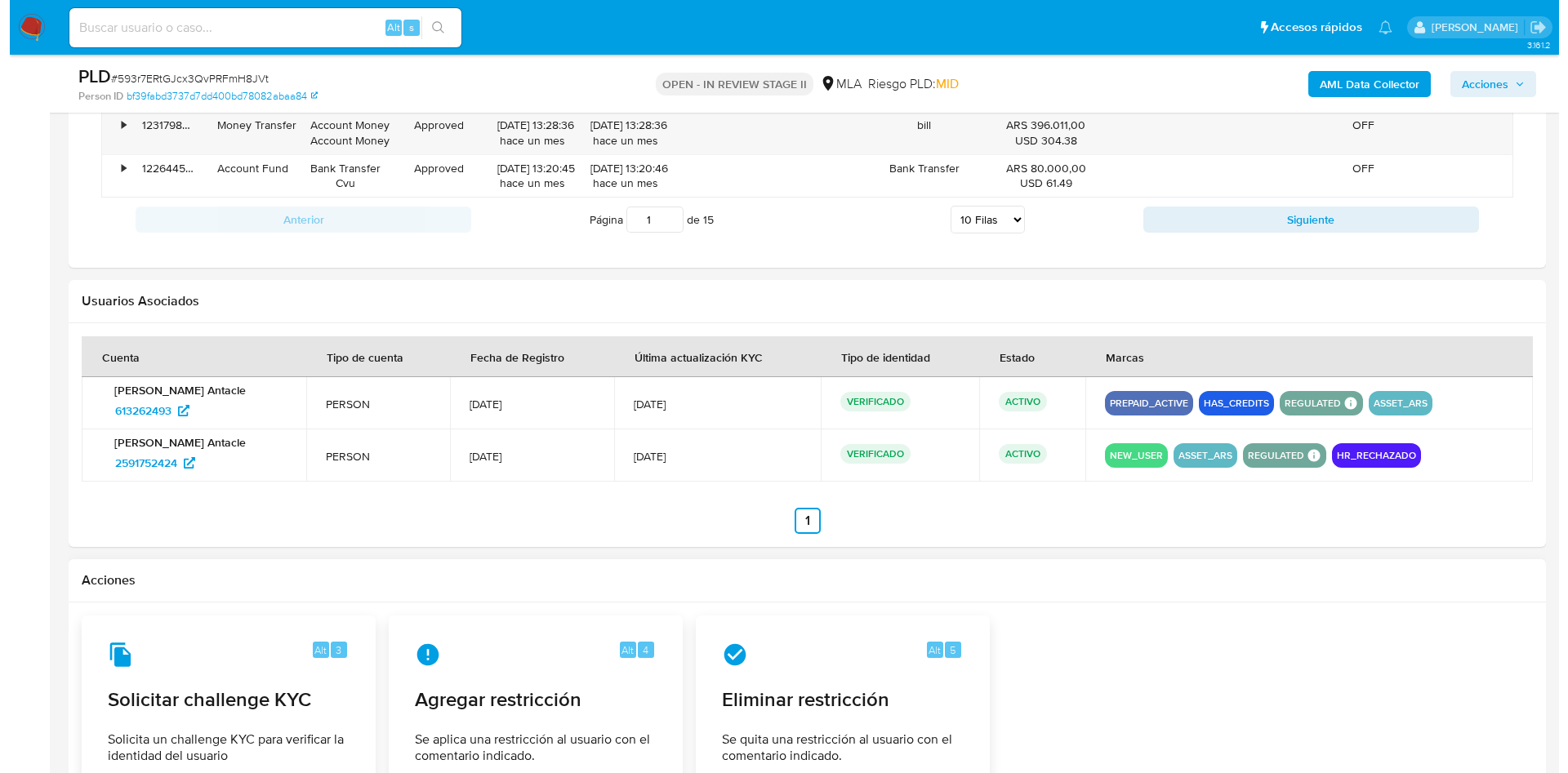
scroll to position [2550, 0]
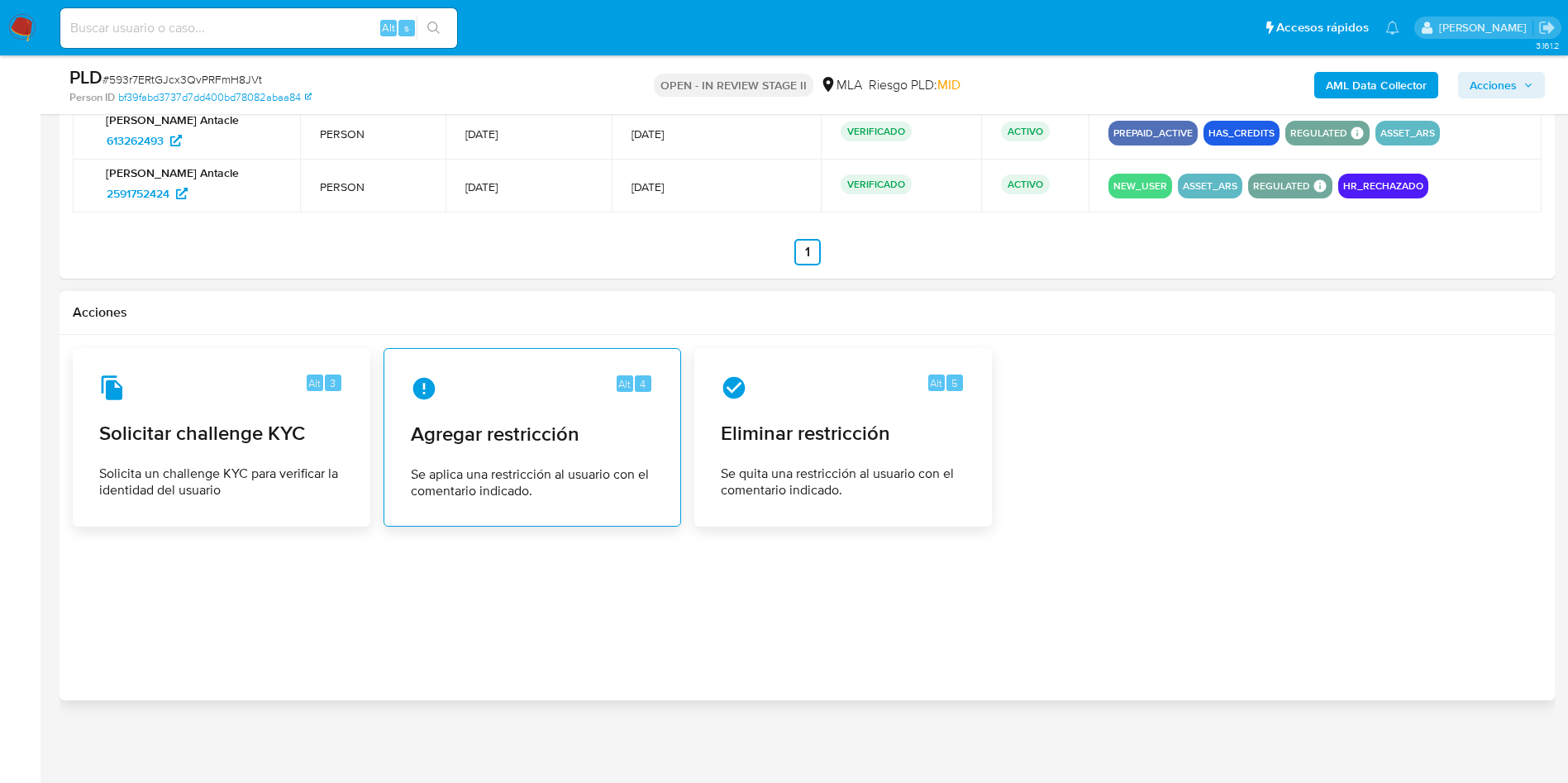
click at [480, 415] on div "Alt 4 Agregar restricción Se aplica una restricción al usuario con el comentari…" at bounding box center [532, 437] width 269 height 151
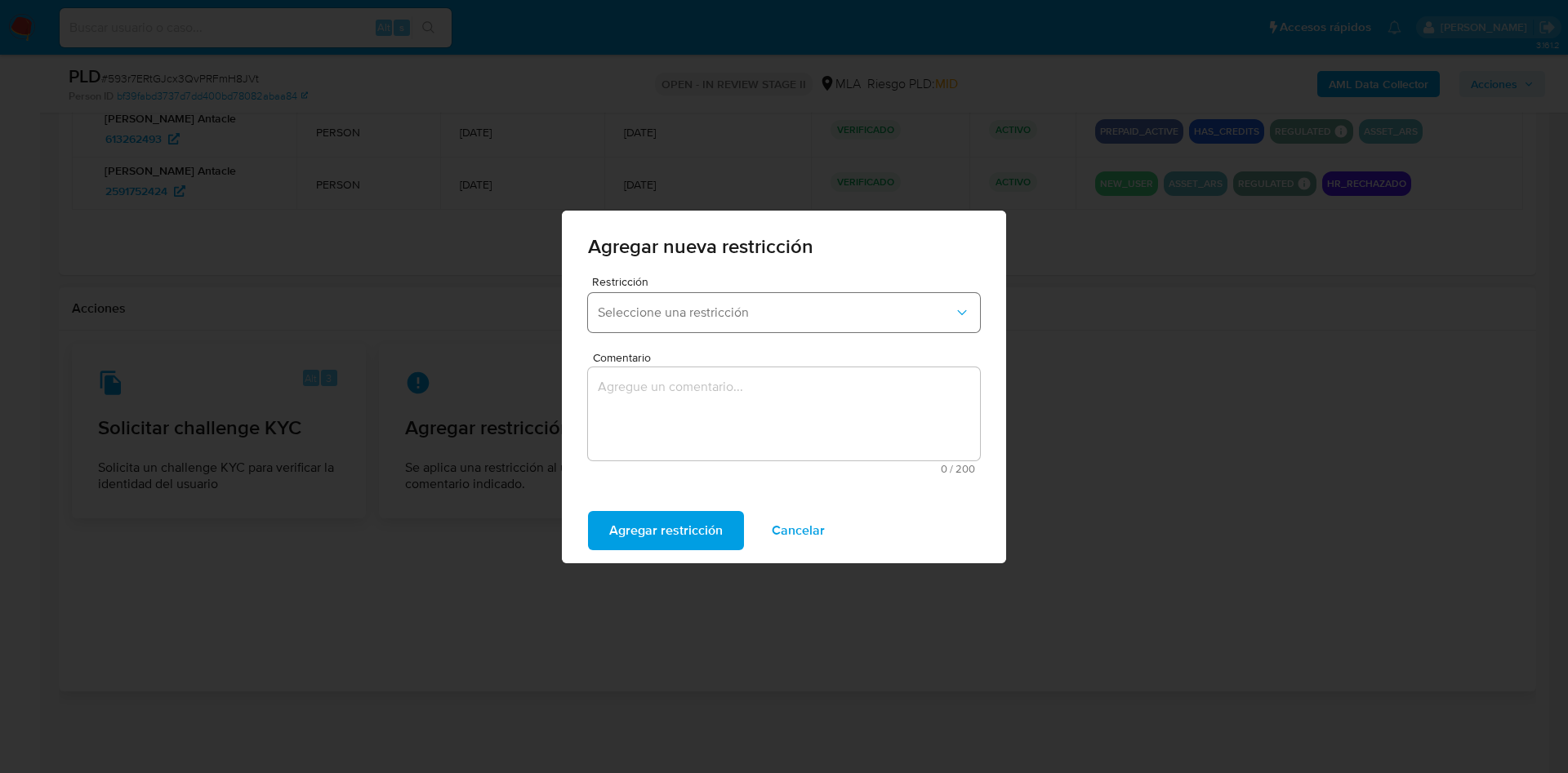
click at [670, 308] on span "Seleccione una restricción" at bounding box center [775, 312] width 356 height 16
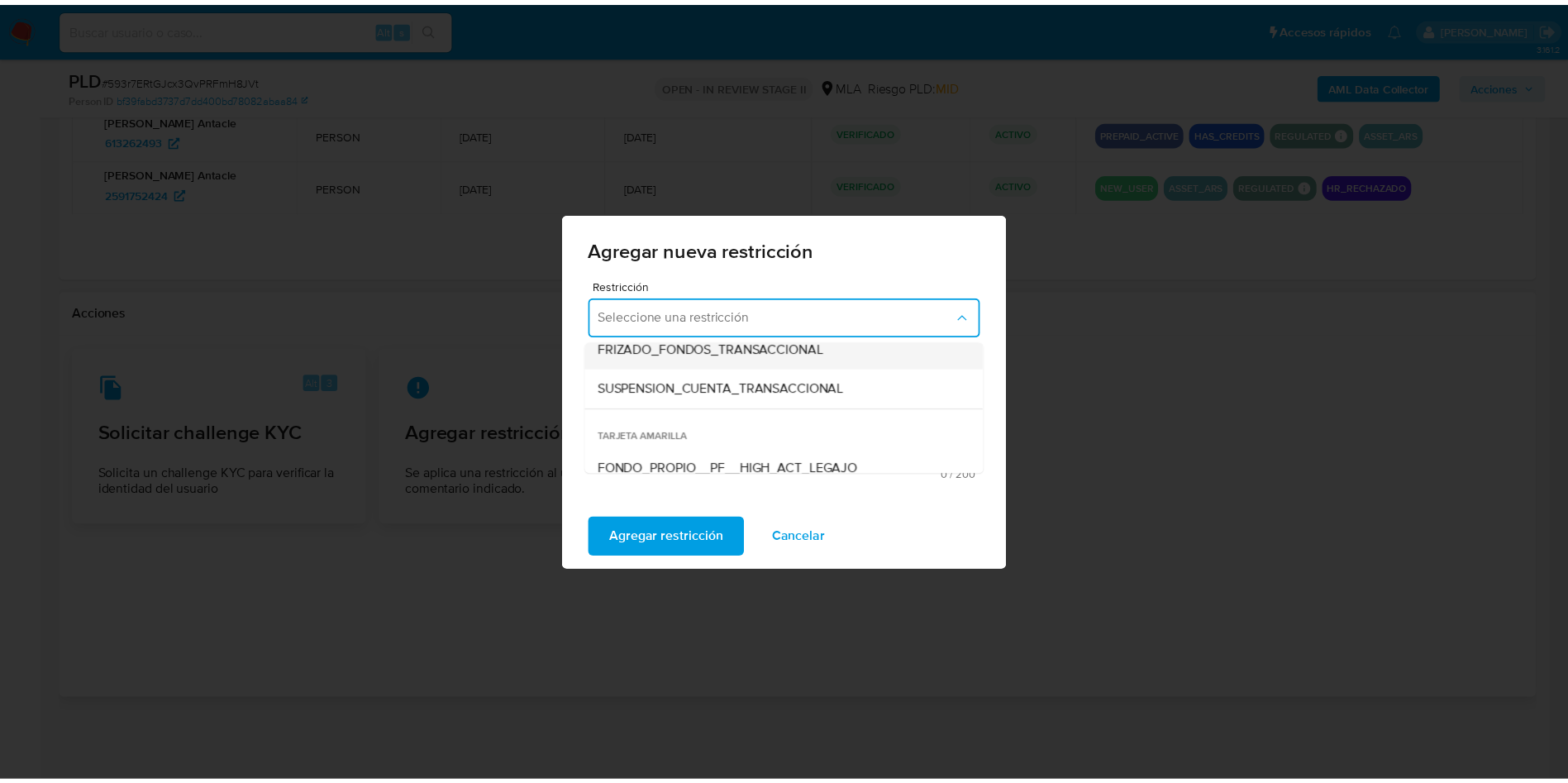
scroll to position [248, 0]
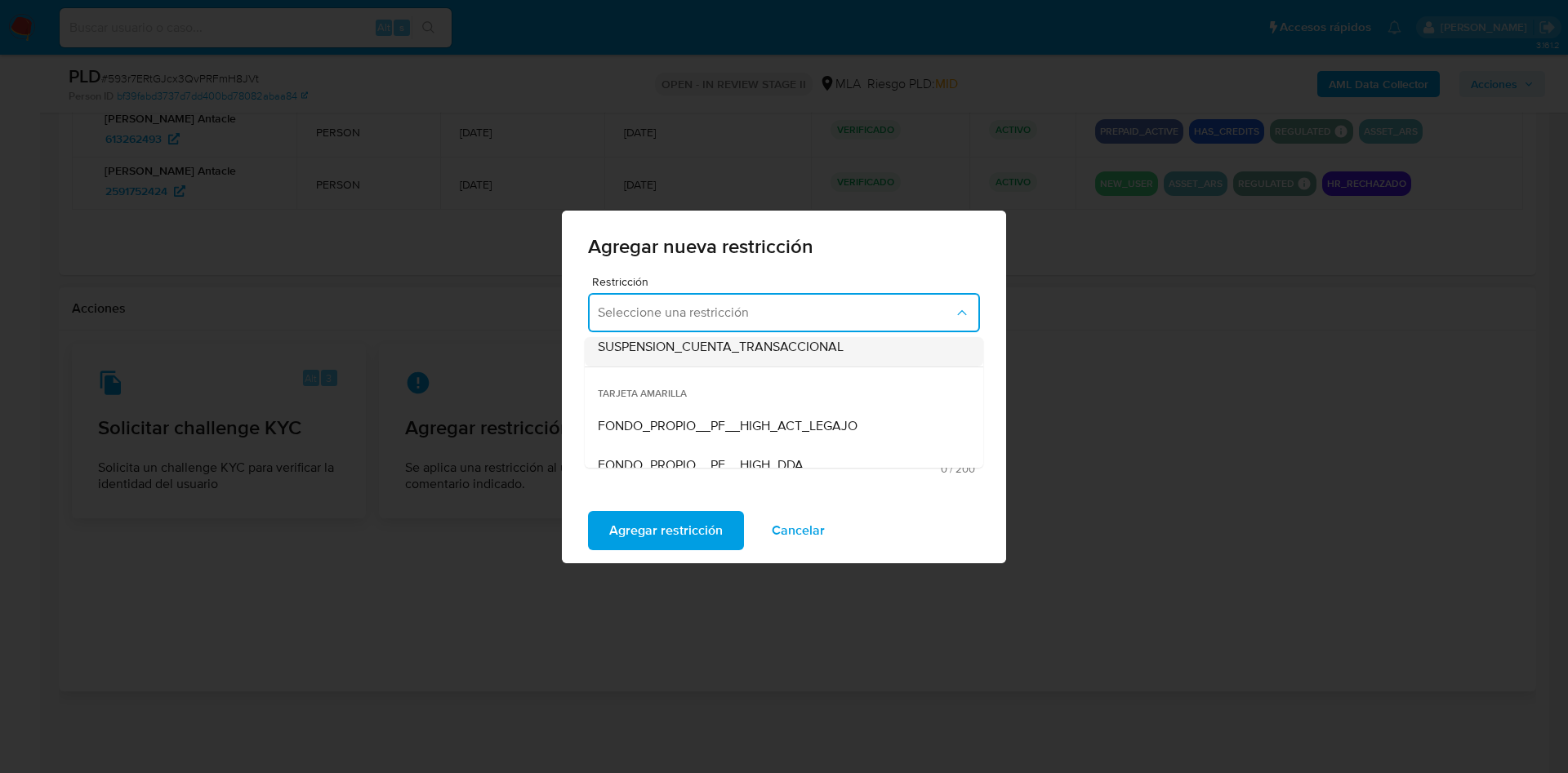
click at [849, 347] on div "SUSPENSION_CUENTA_TRANSACCIONAL" at bounding box center [778, 347] width 363 height 39
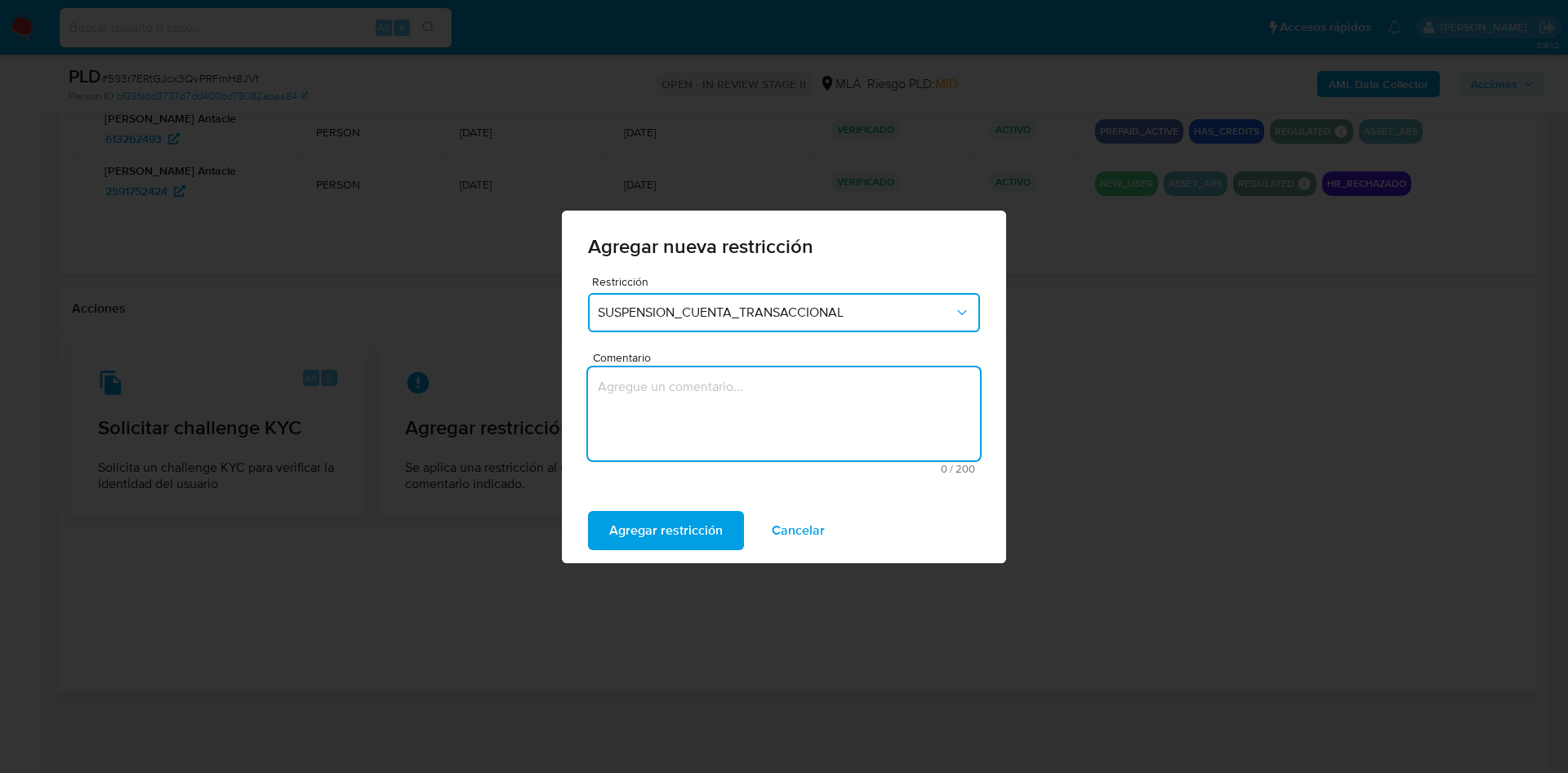
click at [764, 396] on textarea "Comentario" at bounding box center [783, 414] width 392 height 93
type textarea "AML"
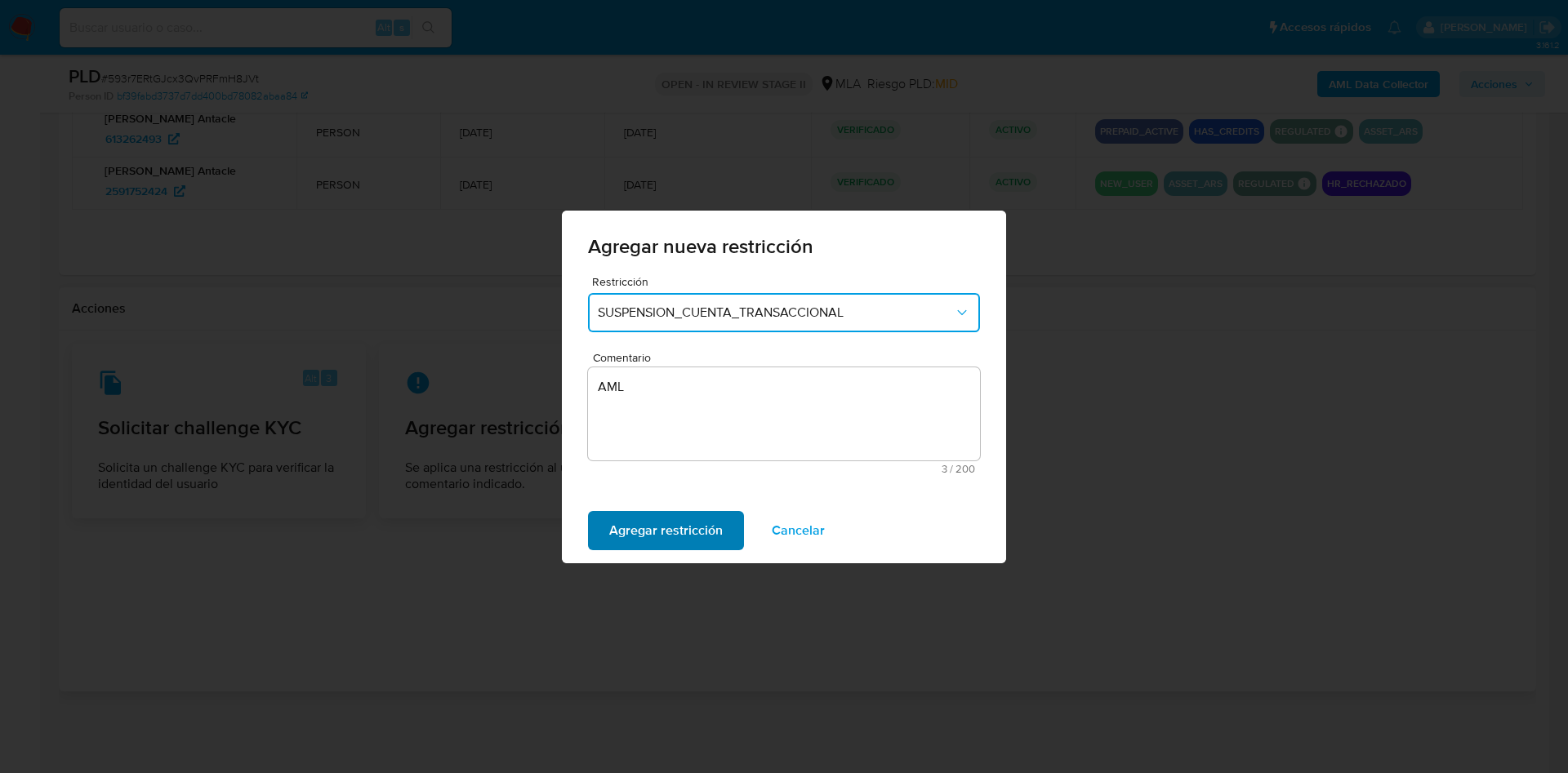
click at [653, 517] on span "Agregar restricción" at bounding box center [665, 531] width 114 height 36
click at [660, 526] on span "Confirmar" at bounding box center [638, 531] width 59 height 36
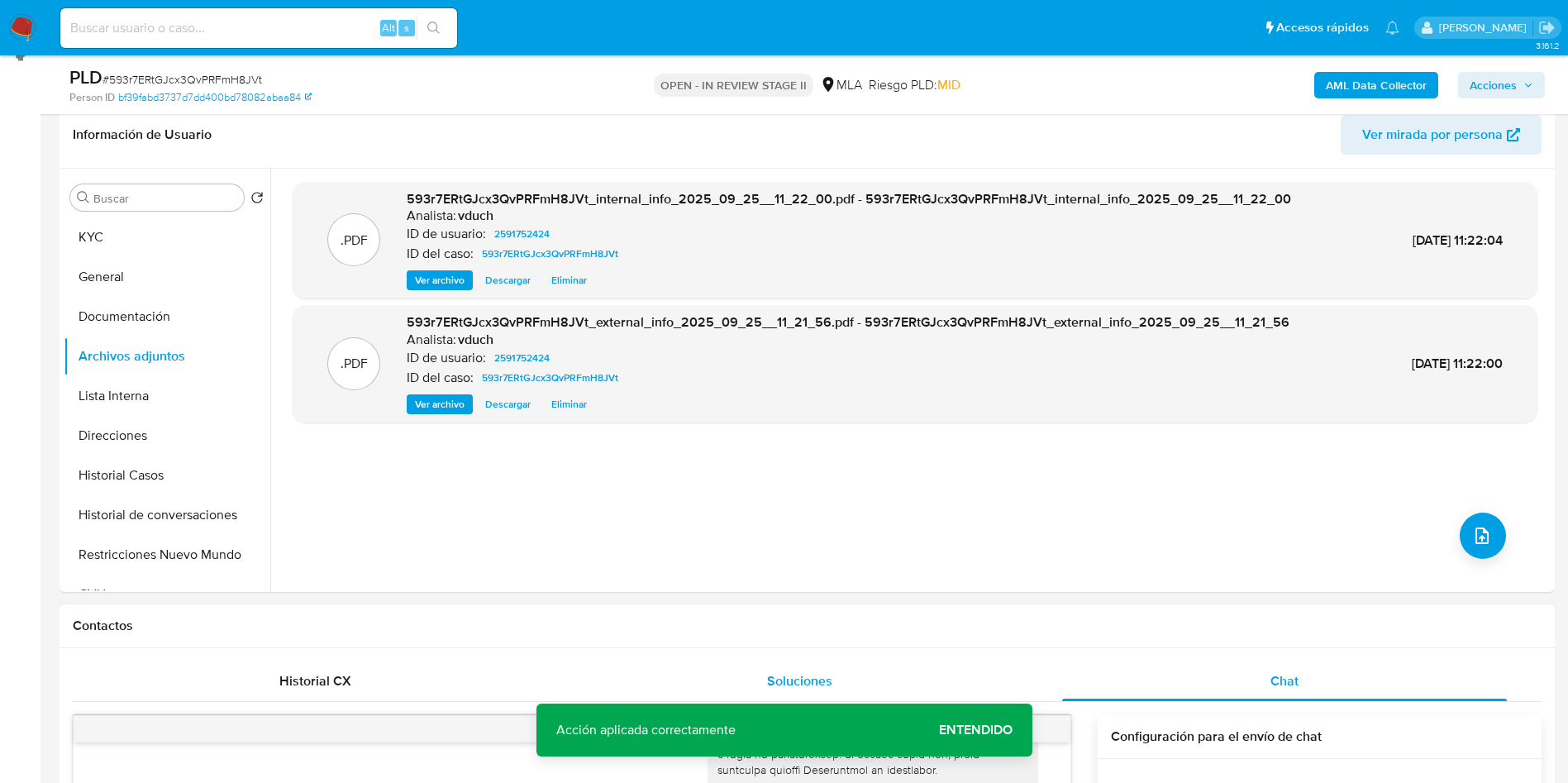
scroll to position [103, 0]
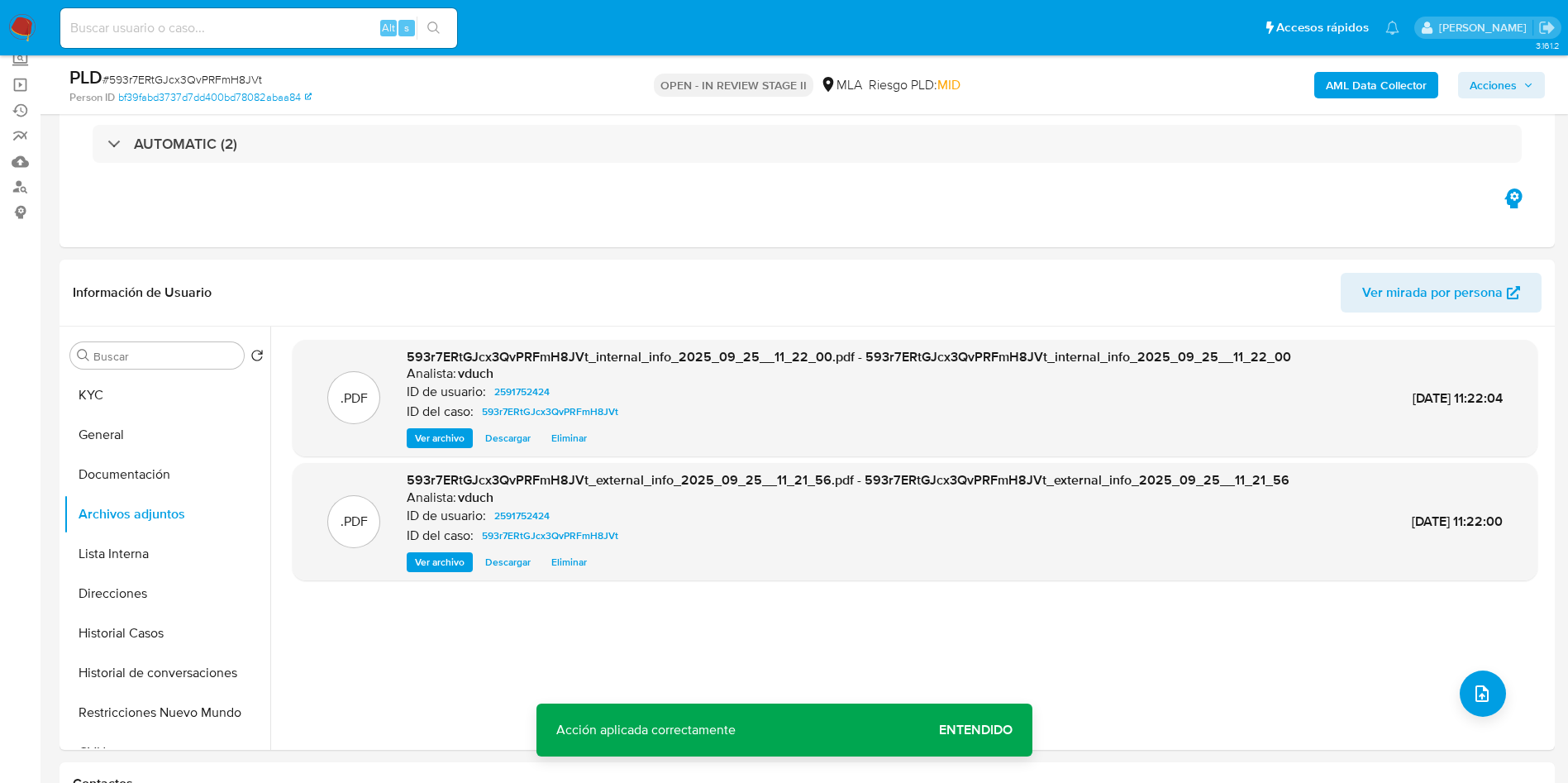
click at [1507, 82] on span "Acciones" at bounding box center [1493, 85] width 47 height 27
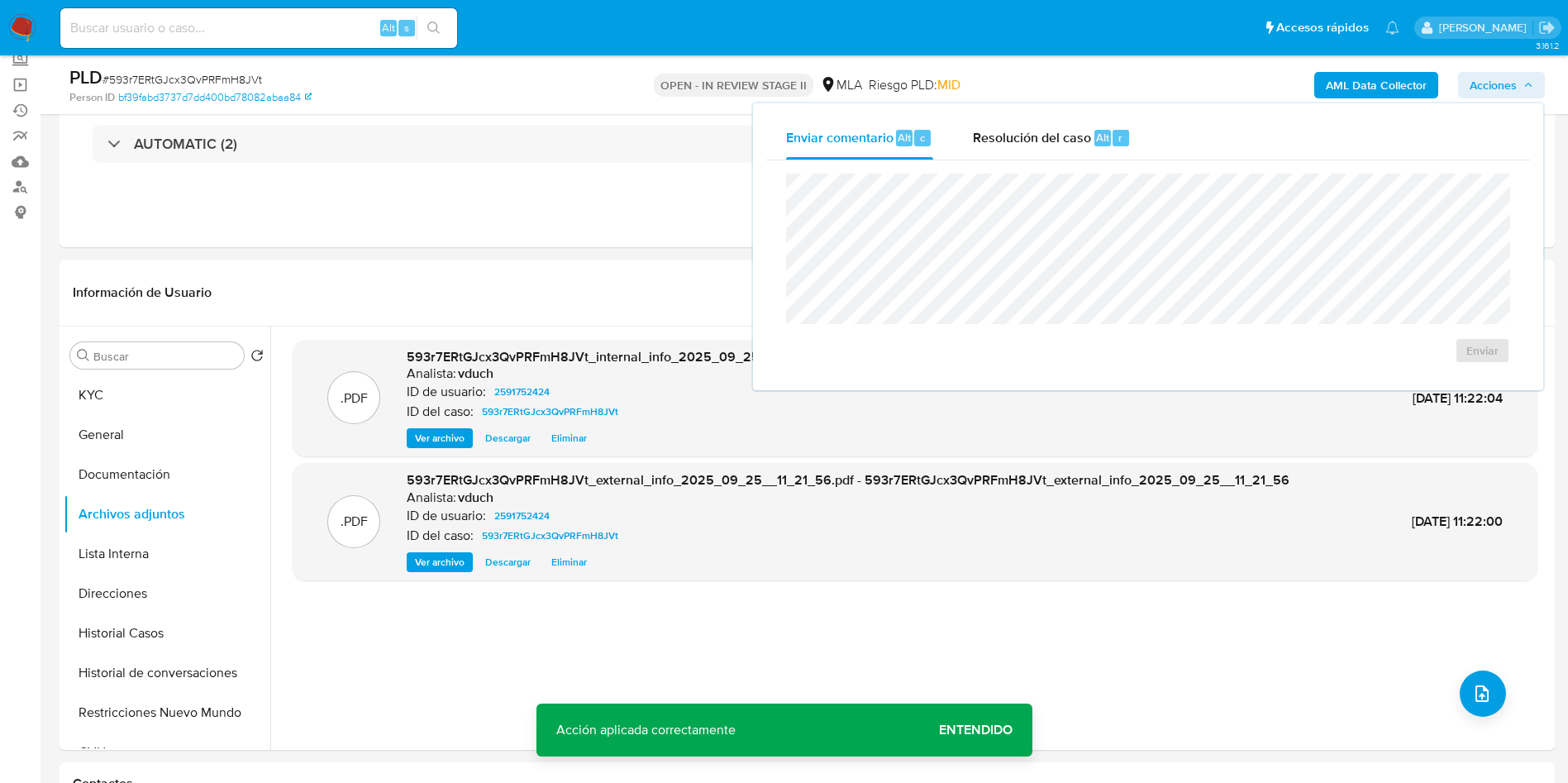
click at [1198, 146] on div "Enviar comentario Alt c Resolución del caso Alt r" at bounding box center [1148, 138] width 764 height 43
drag, startPoint x: 1042, startPoint y: 141, endPoint x: 1042, endPoint y: 166, distance: 25.0
click at [1041, 140] on span "Resolución del caso" at bounding box center [1031, 137] width 118 height 19
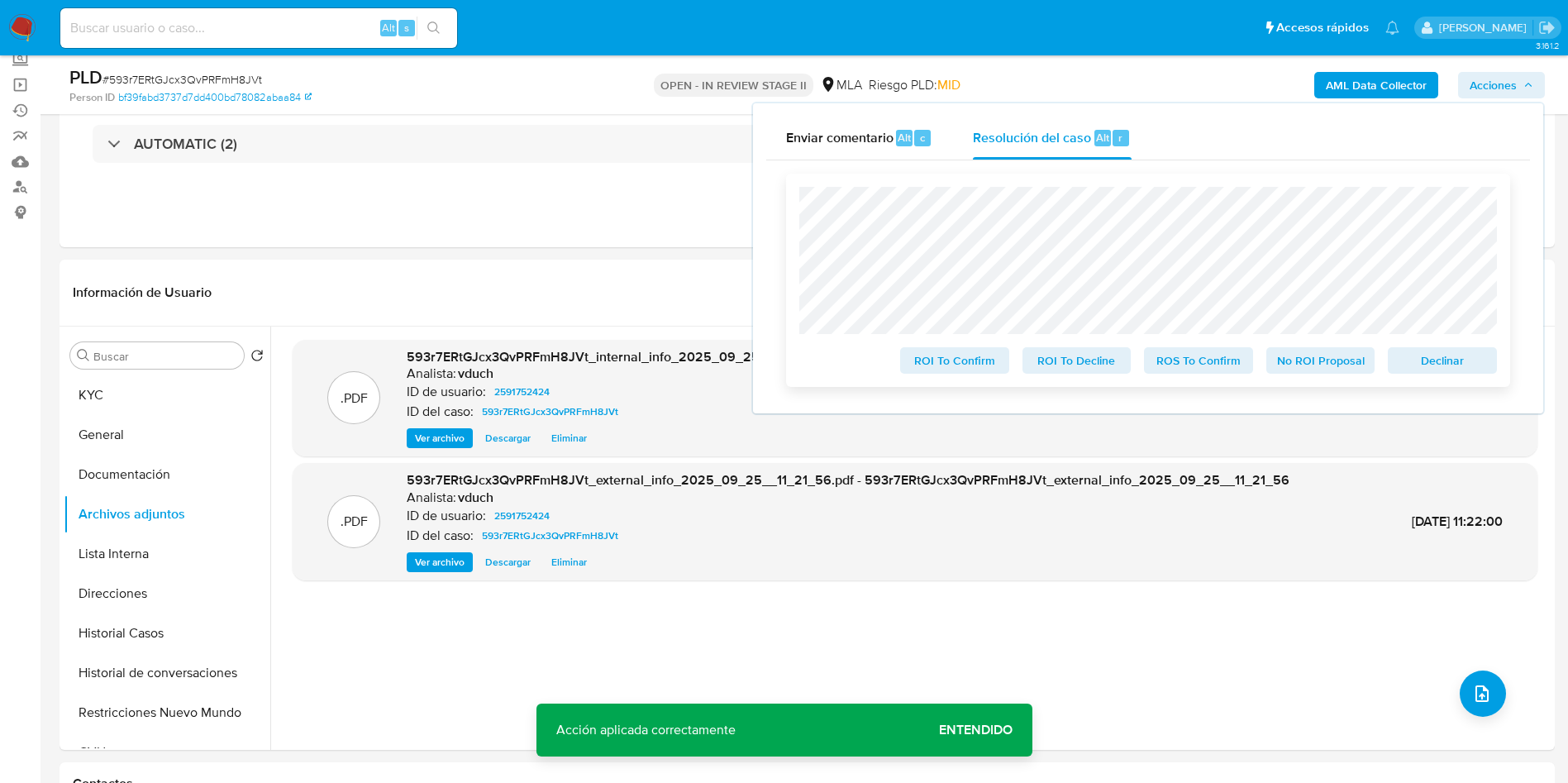
click at [1421, 357] on span "Declinar" at bounding box center [1442, 360] width 86 height 23
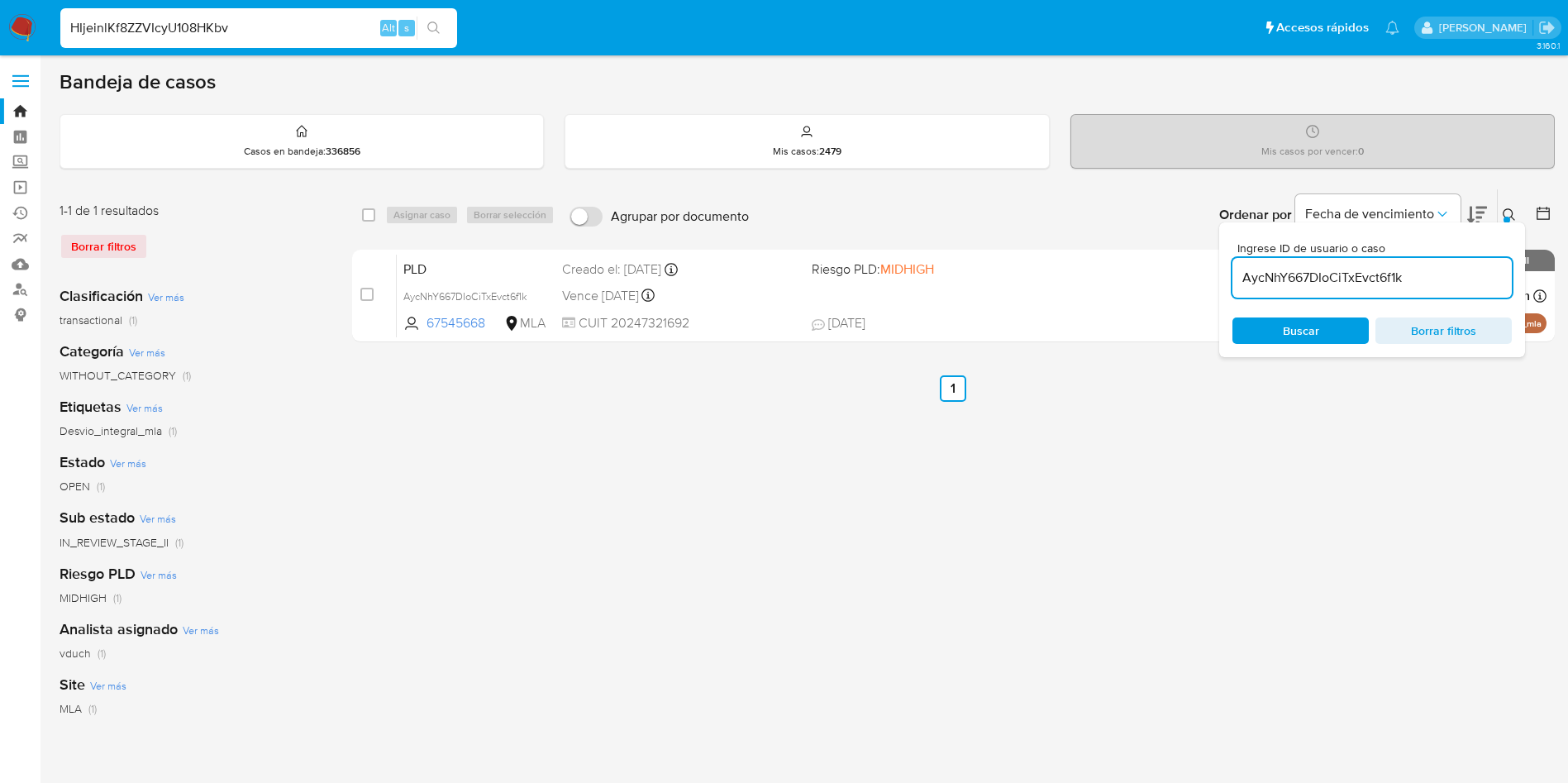
type input "HIjeinlKf8ZZVIcyU108HKbv"
click at [441, 27] on button "search-icon" at bounding box center [433, 28] width 34 height 23
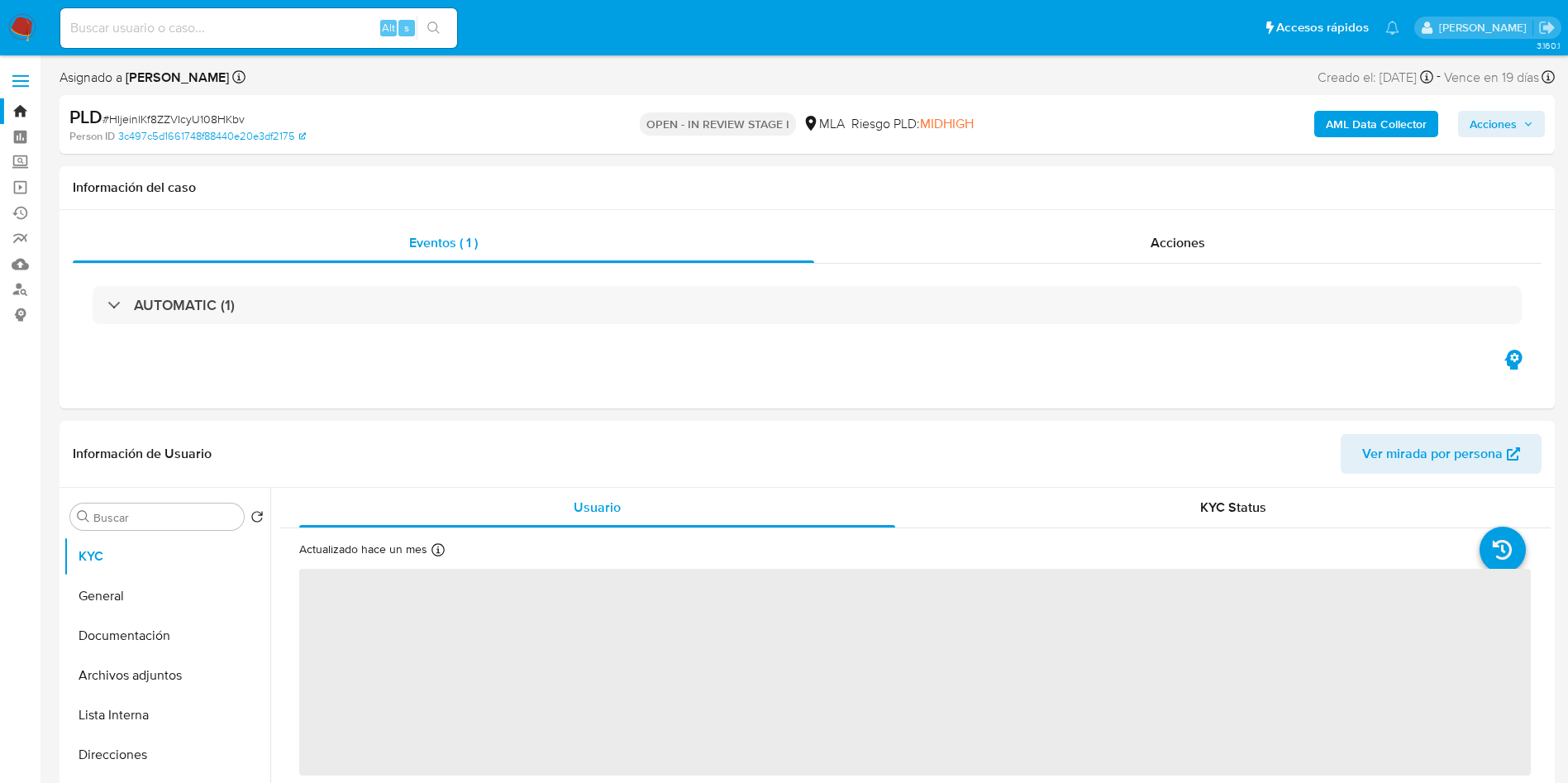
select select "10"
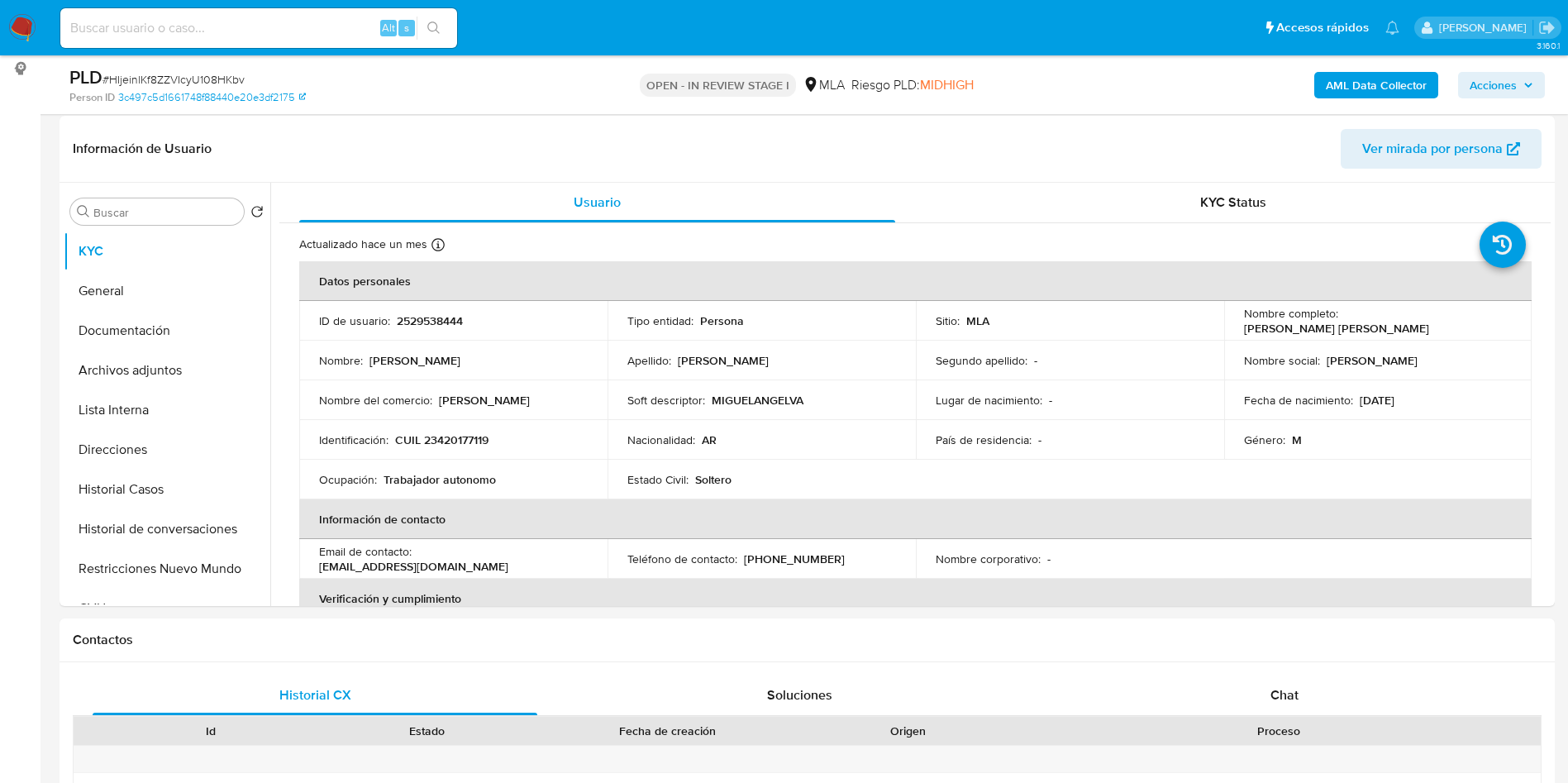
scroll to position [248, 0]
click at [128, 483] on button "Historial Casos" at bounding box center [160, 488] width 193 height 40
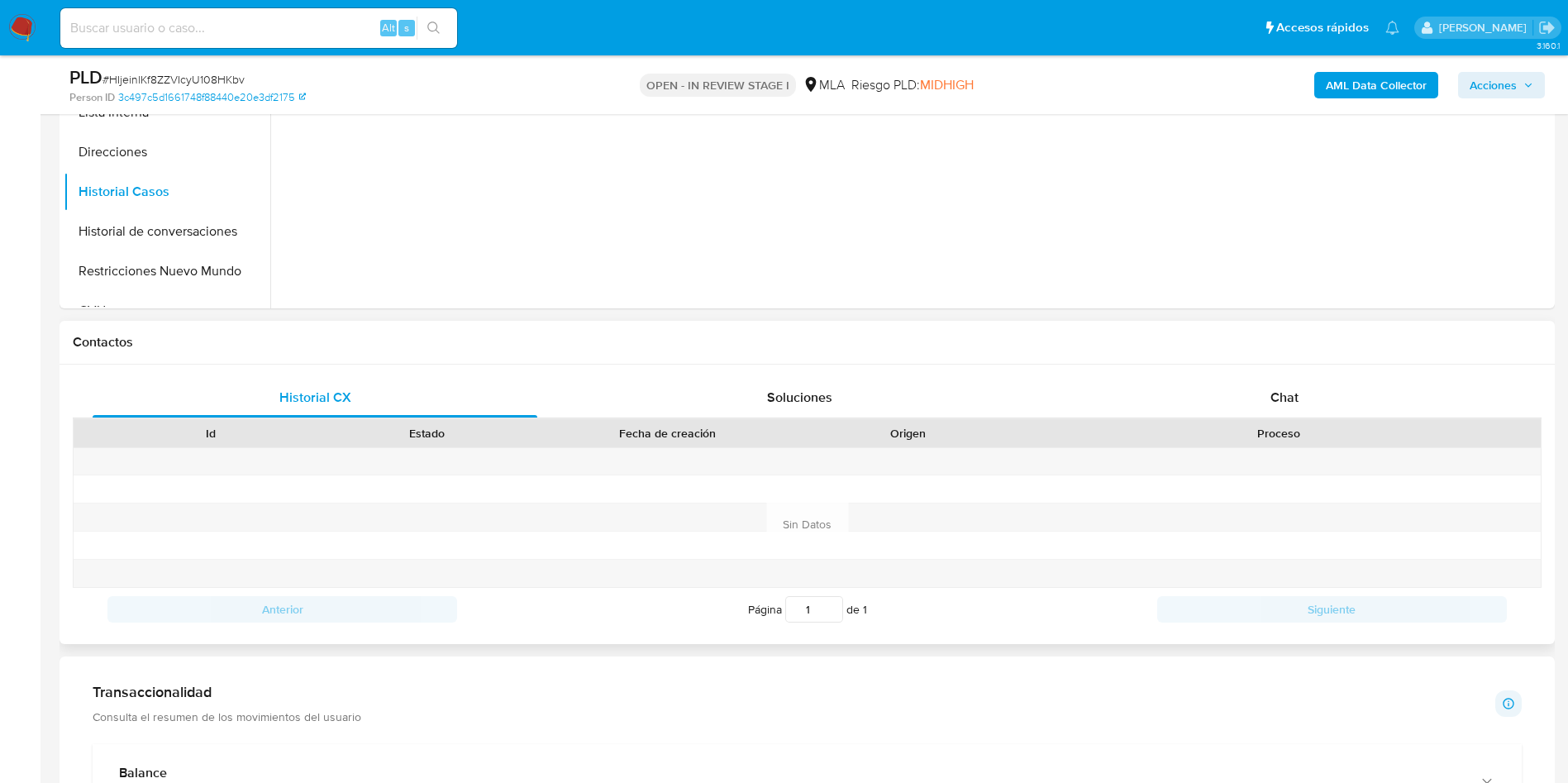
scroll to position [620, 0]
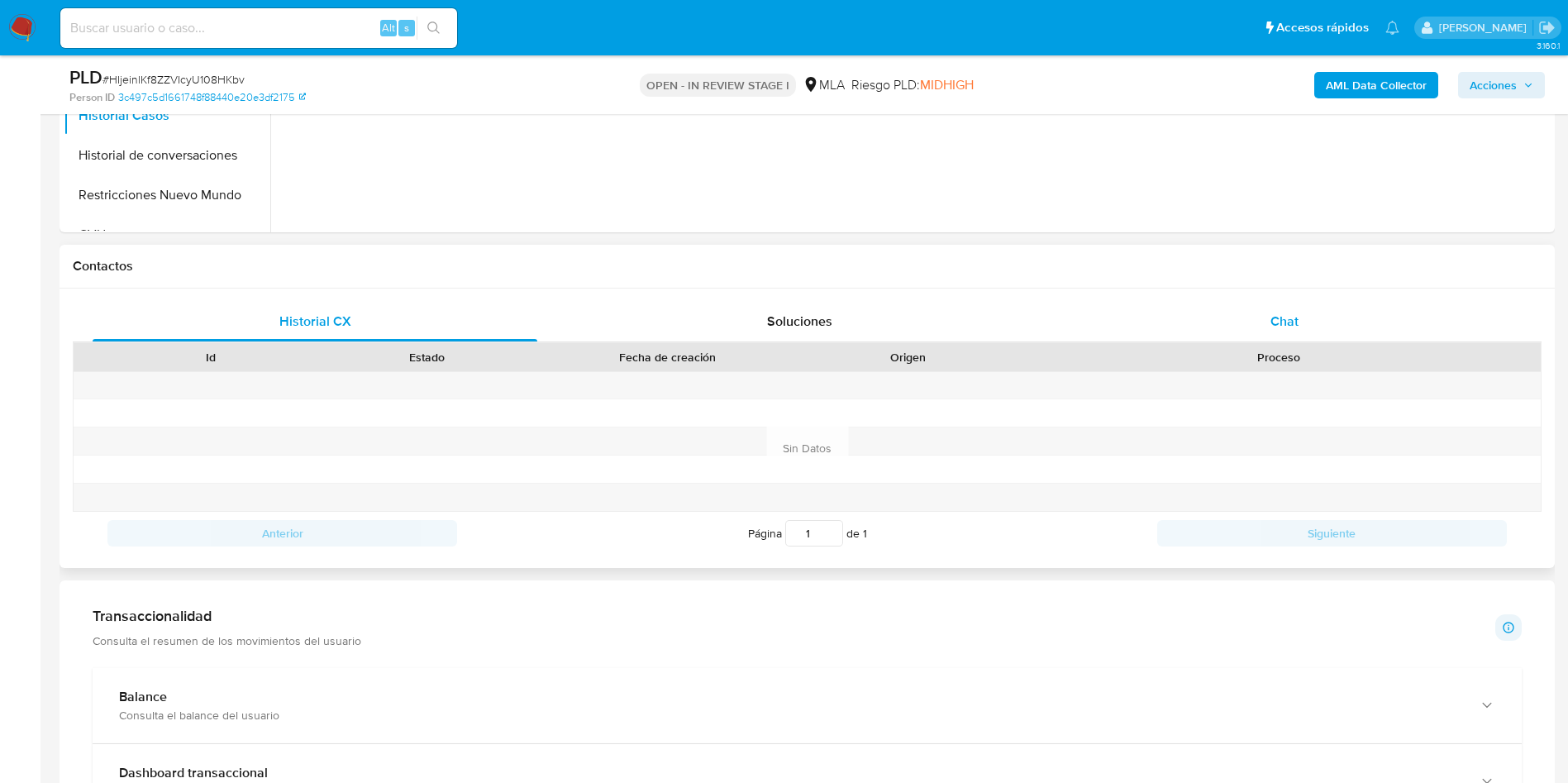
click at [1303, 326] on div "Chat" at bounding box center [1284, 321] width 445 height 40
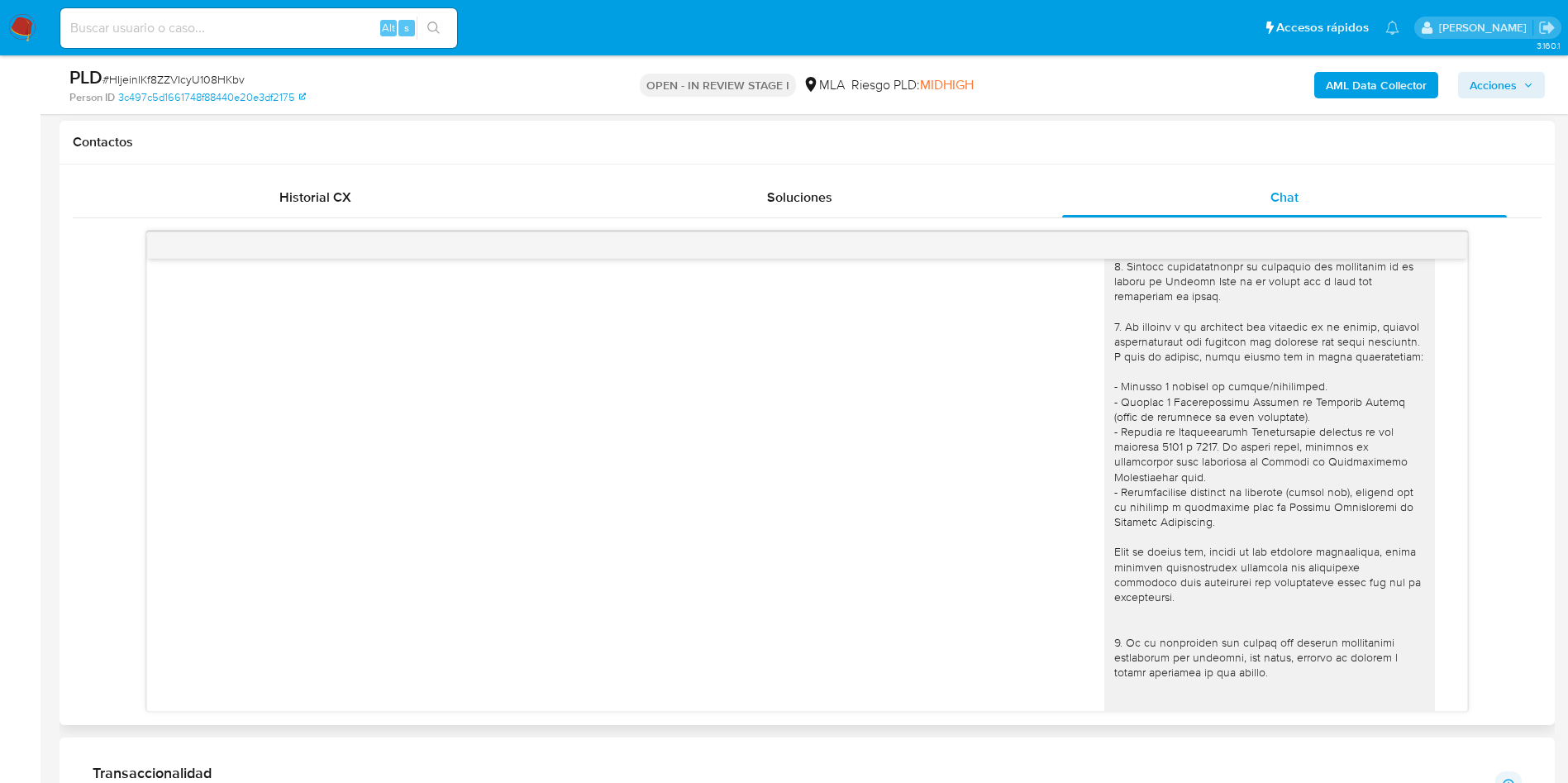
scroll to position [0, 0]
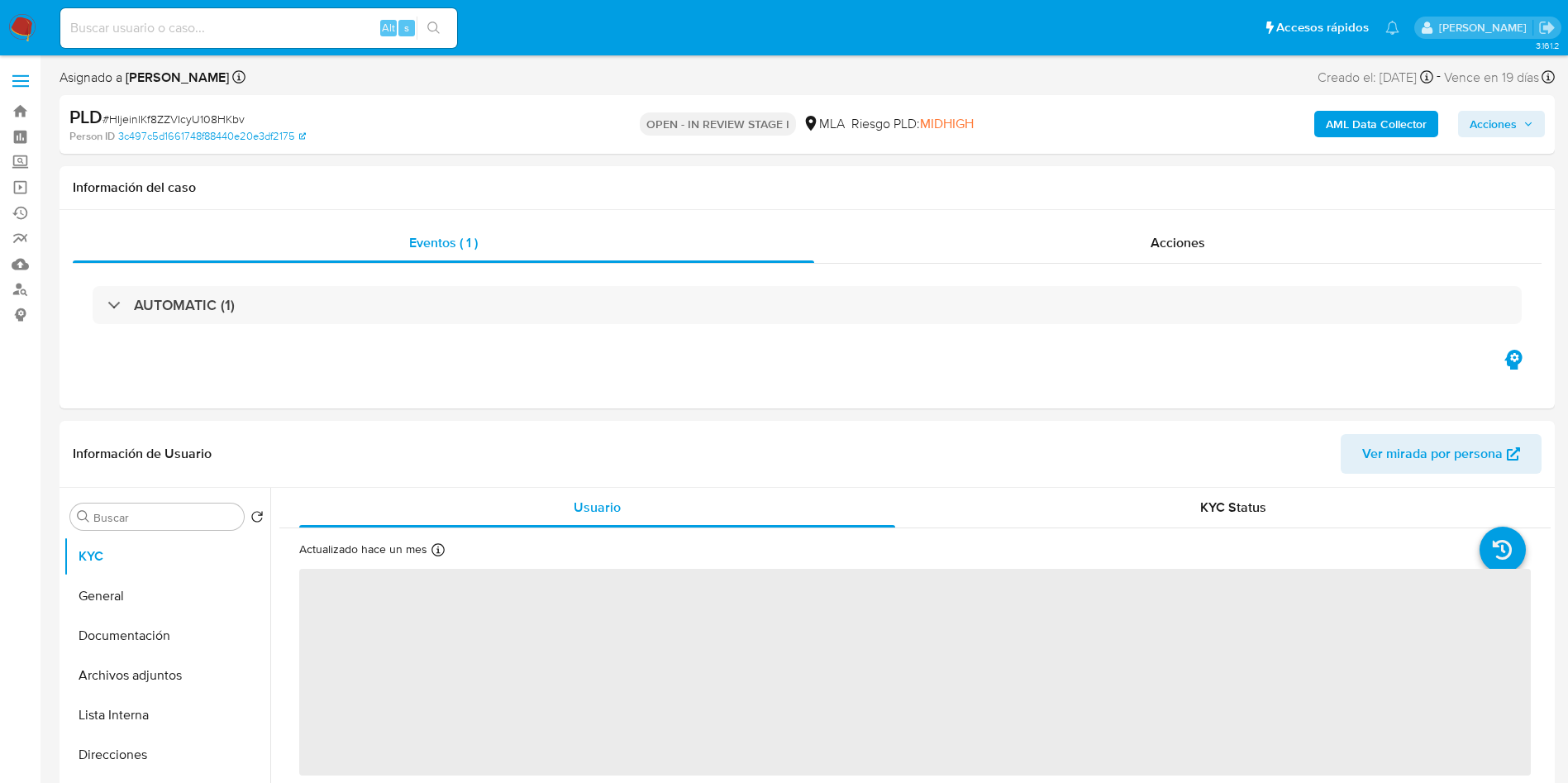
click at [188, 103] on div "PLD # HIjeinlKf8ZZVIcyU108HKbv Person ID 3c497c5d1661748f88440e20e3df2175 OPEN …" at bounding box center [807, 124] width 1495 height 59
click at [195, 114] on span "# HIjeinlKf8ZZVIcyU108HKbv" at bounding box center [174, 119] width 142 height 17
select select "10"
copy span "HIjeinlKf8ZZVIcyU108HKbv"
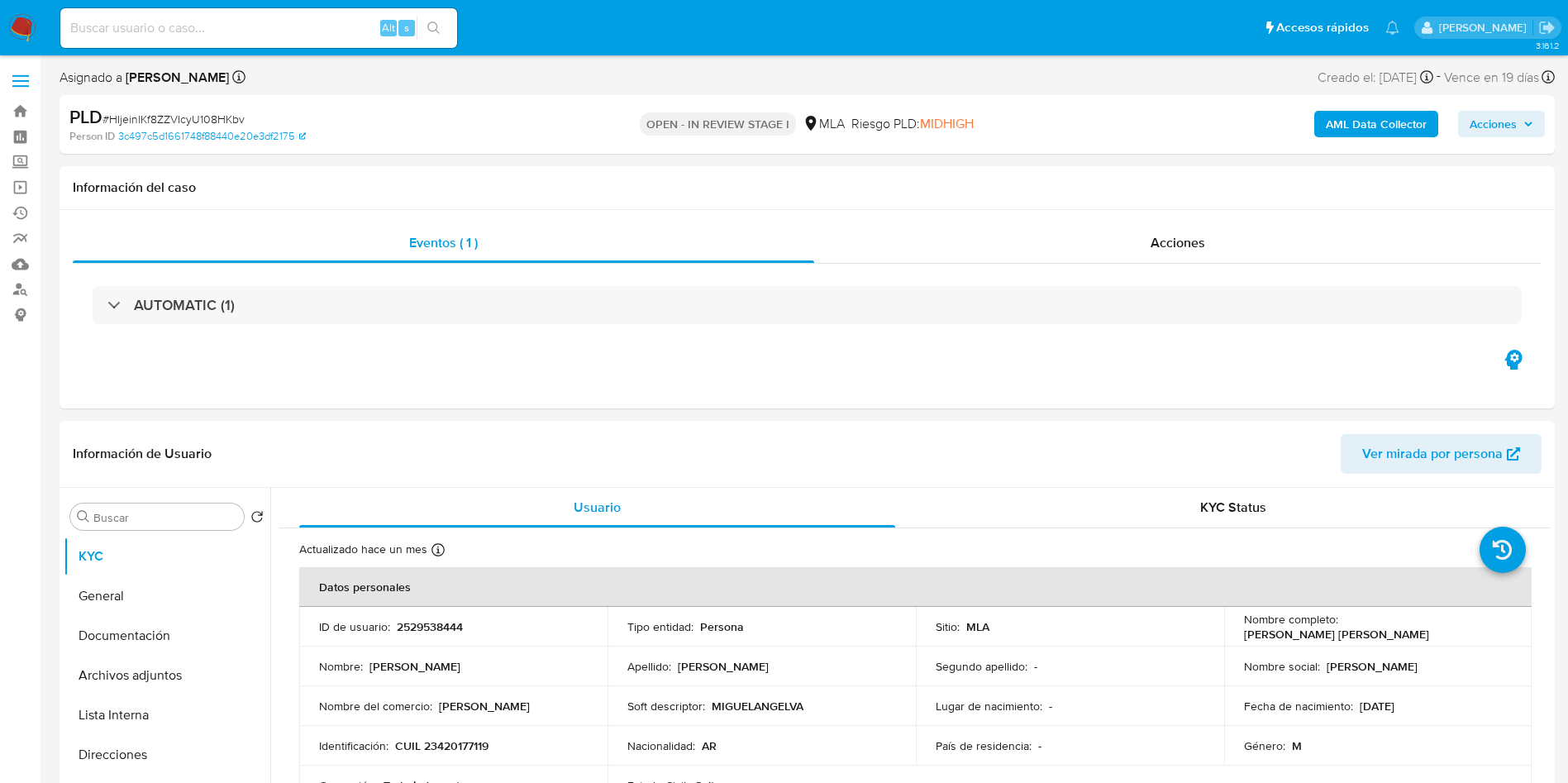
click at [991, 105] on div "OPEN - IN REVIEW STAGE I MLA Riesgo PLD: MIDHIGH" at bounding box center [807, 124] width 488 height 39
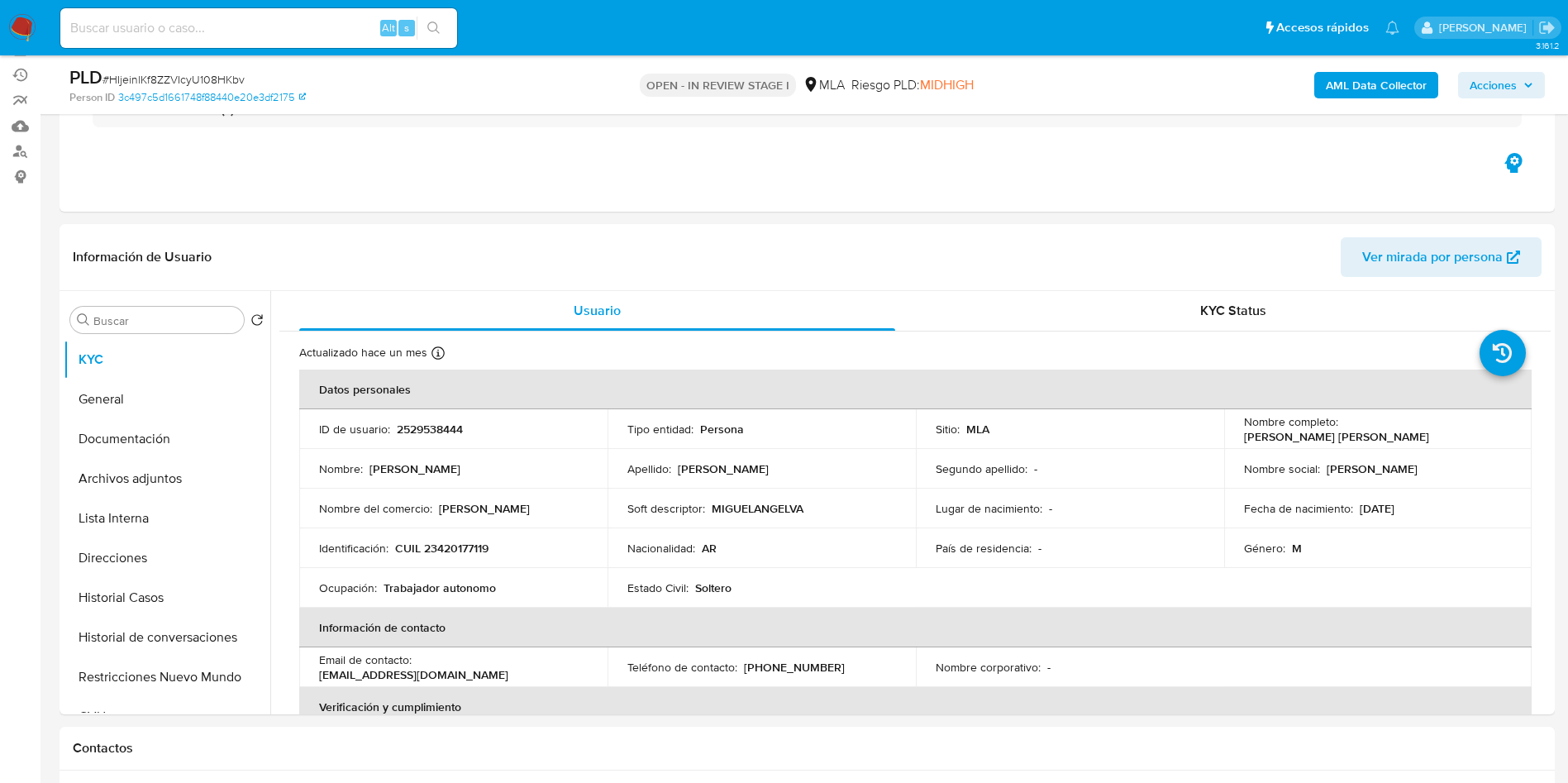
scroll to position [248, 0]
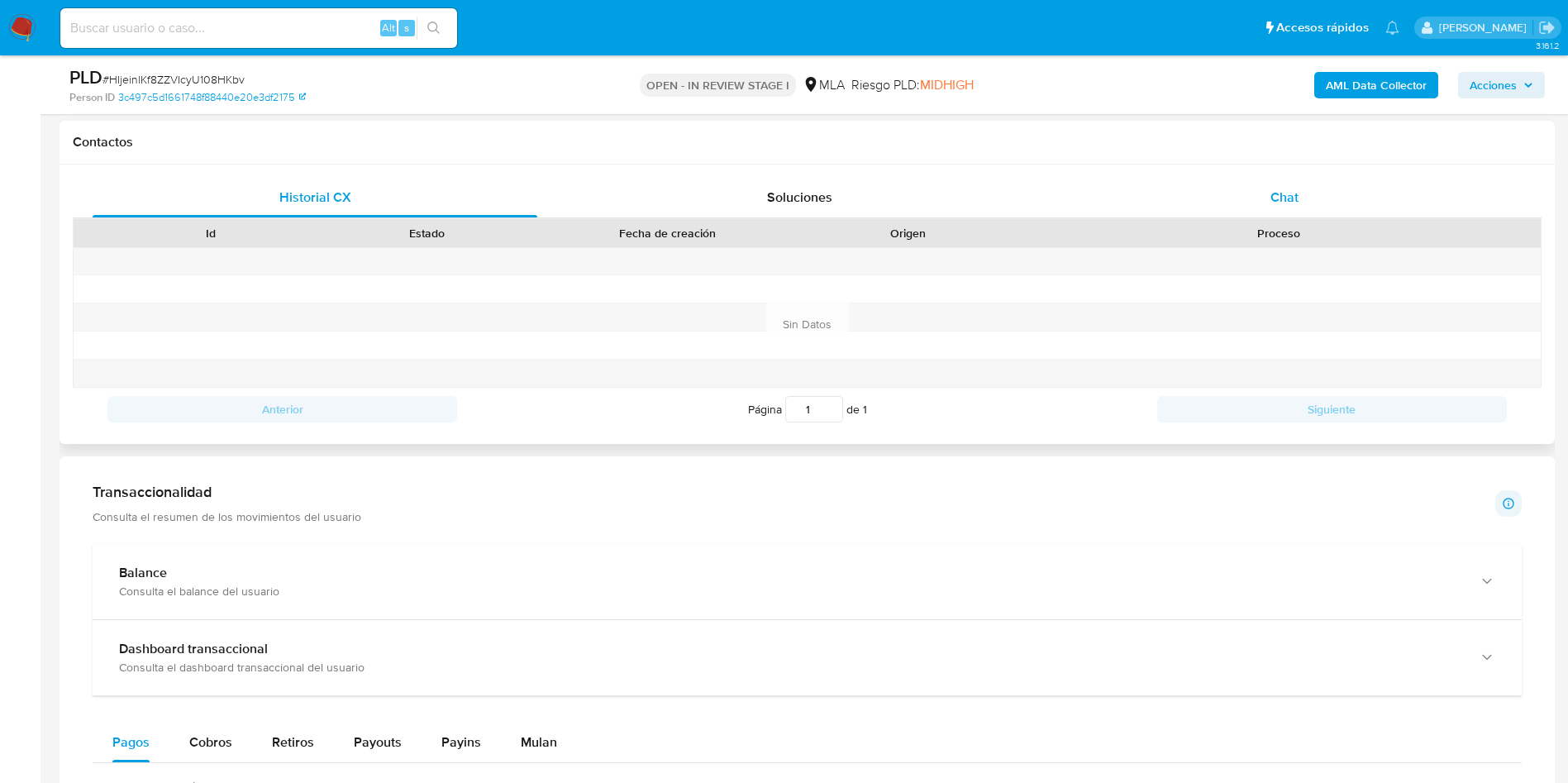
click at [1359, 189] on div "Chat" at bounding box center [1284, 198] width 445 height 40
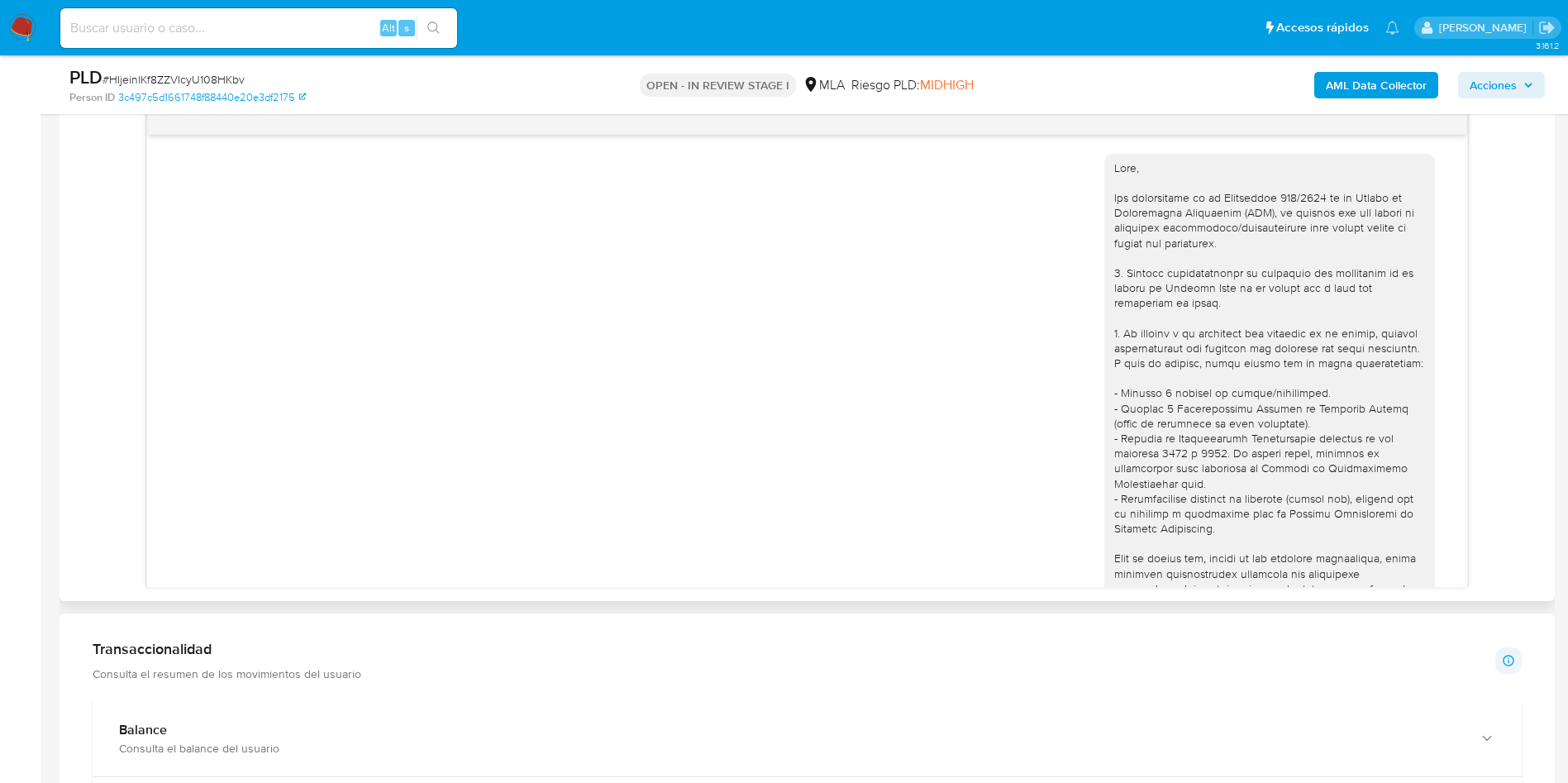
scroll to position [0, 0]
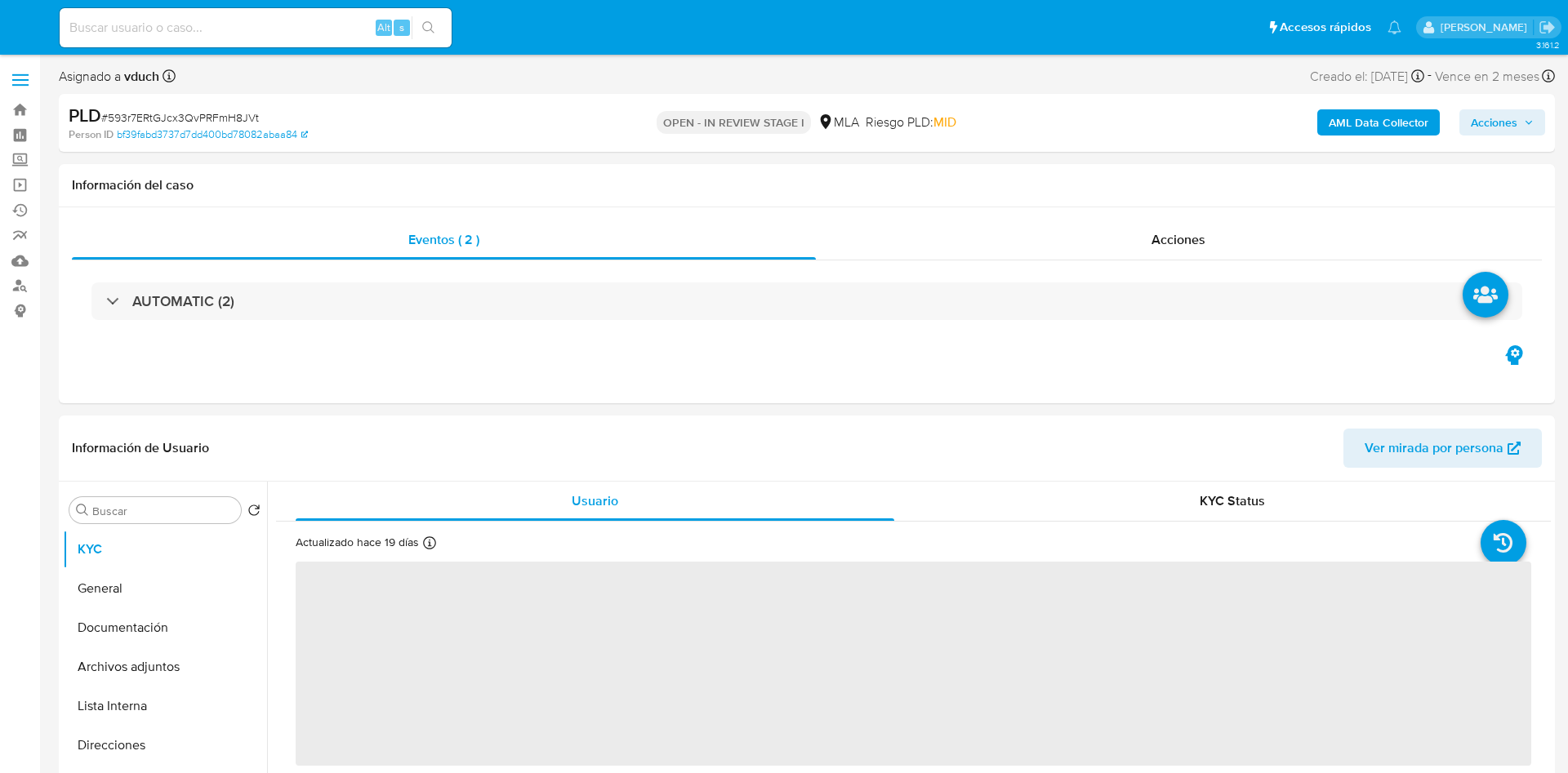
select select "10"
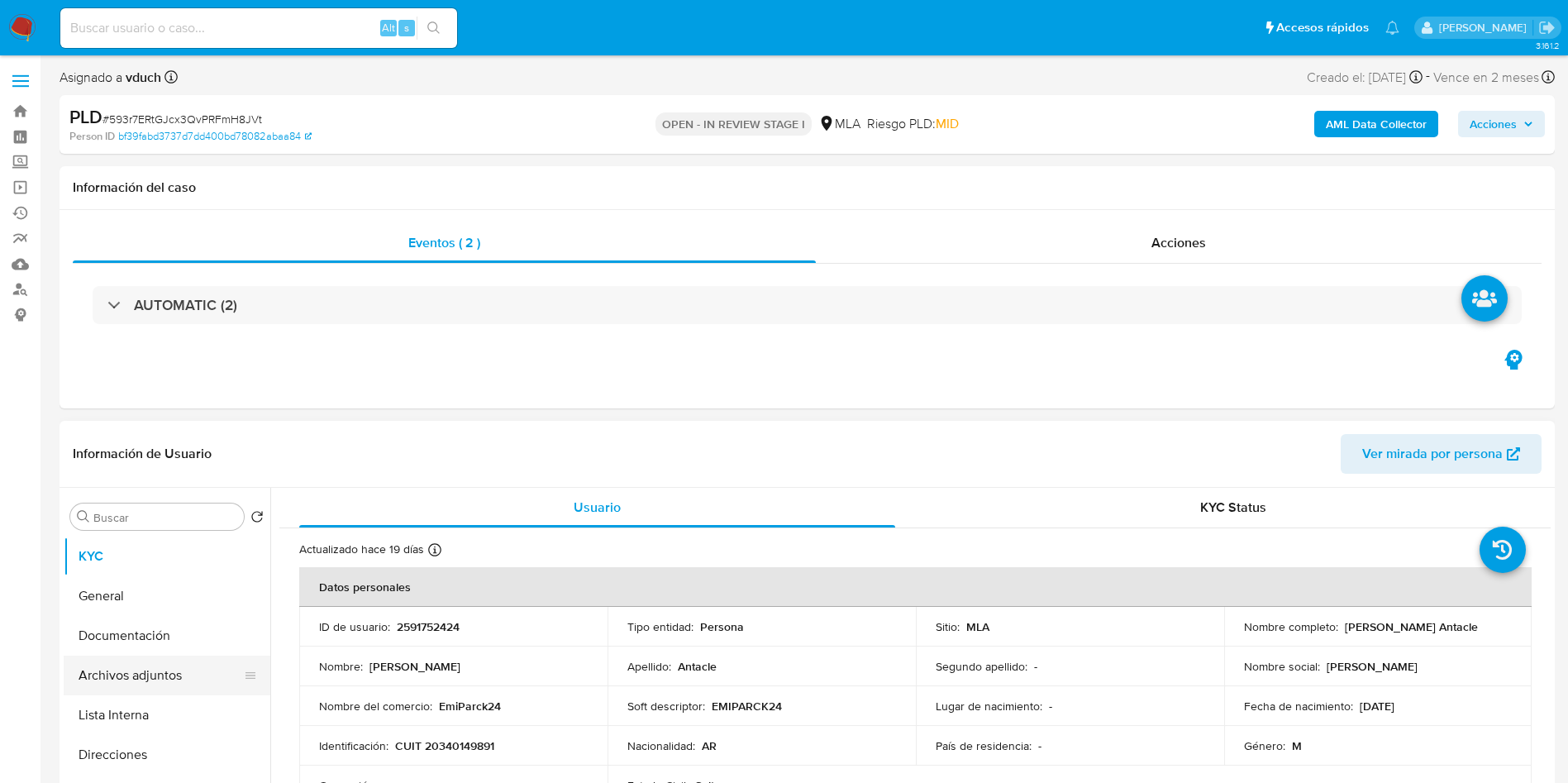
click at [172, 679] on button "Archivos adjuntos" at bounding box center [160, 675] width 193 height 40
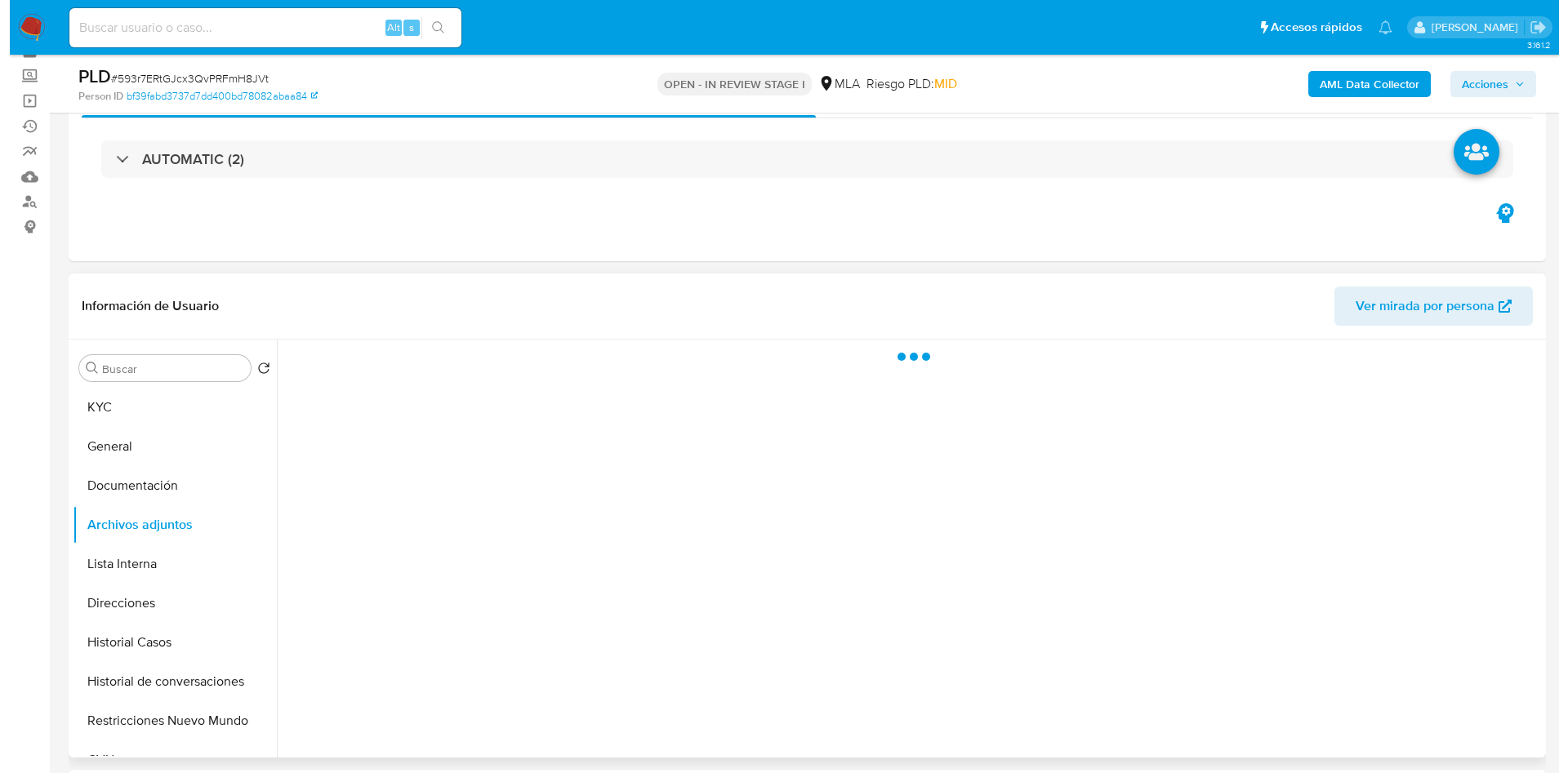
scroll to position [123, 0]
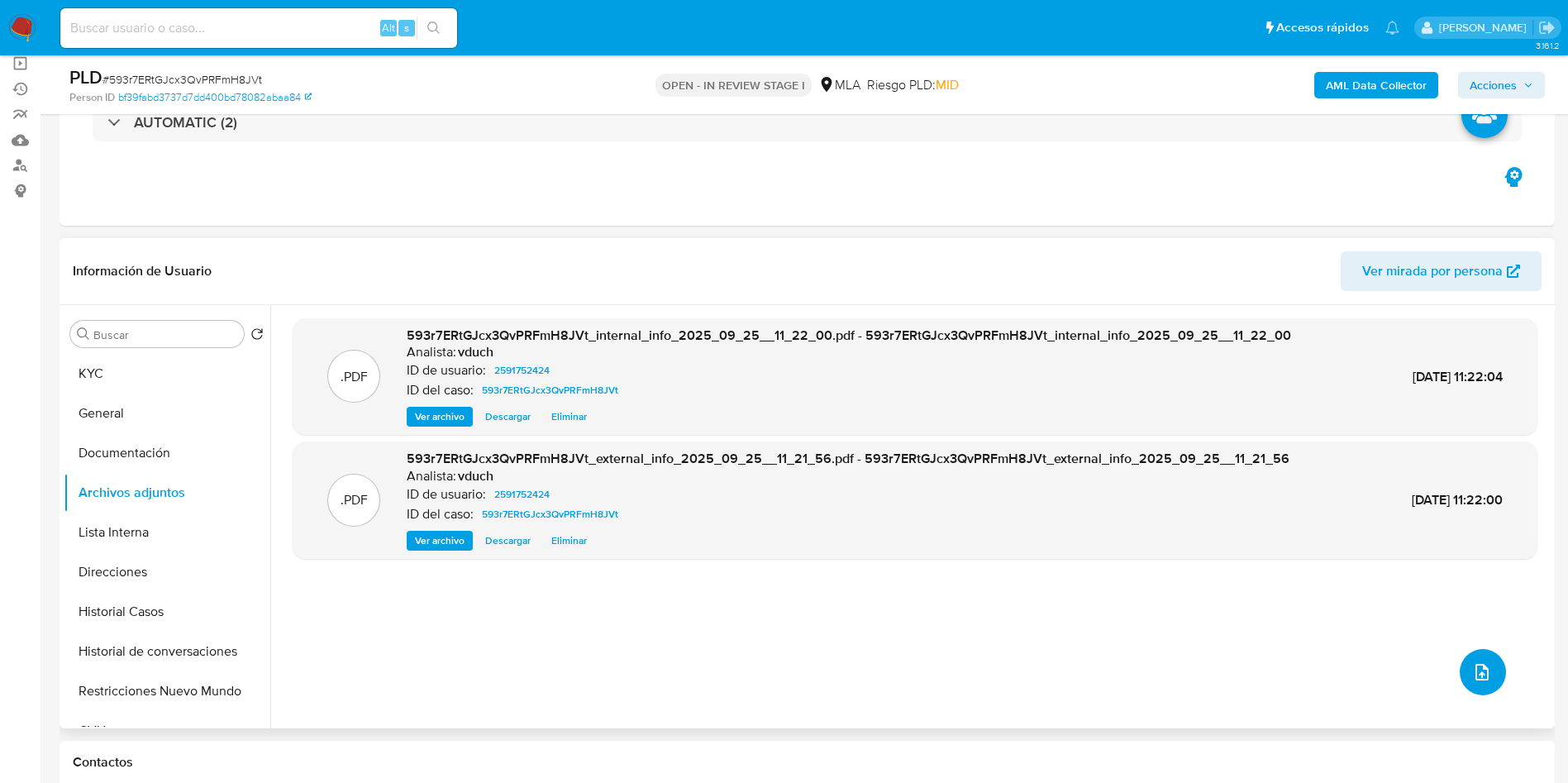
click at [1472, 671] on icon "upload-file" at bounding box center [1482, 672] width 20 height 20
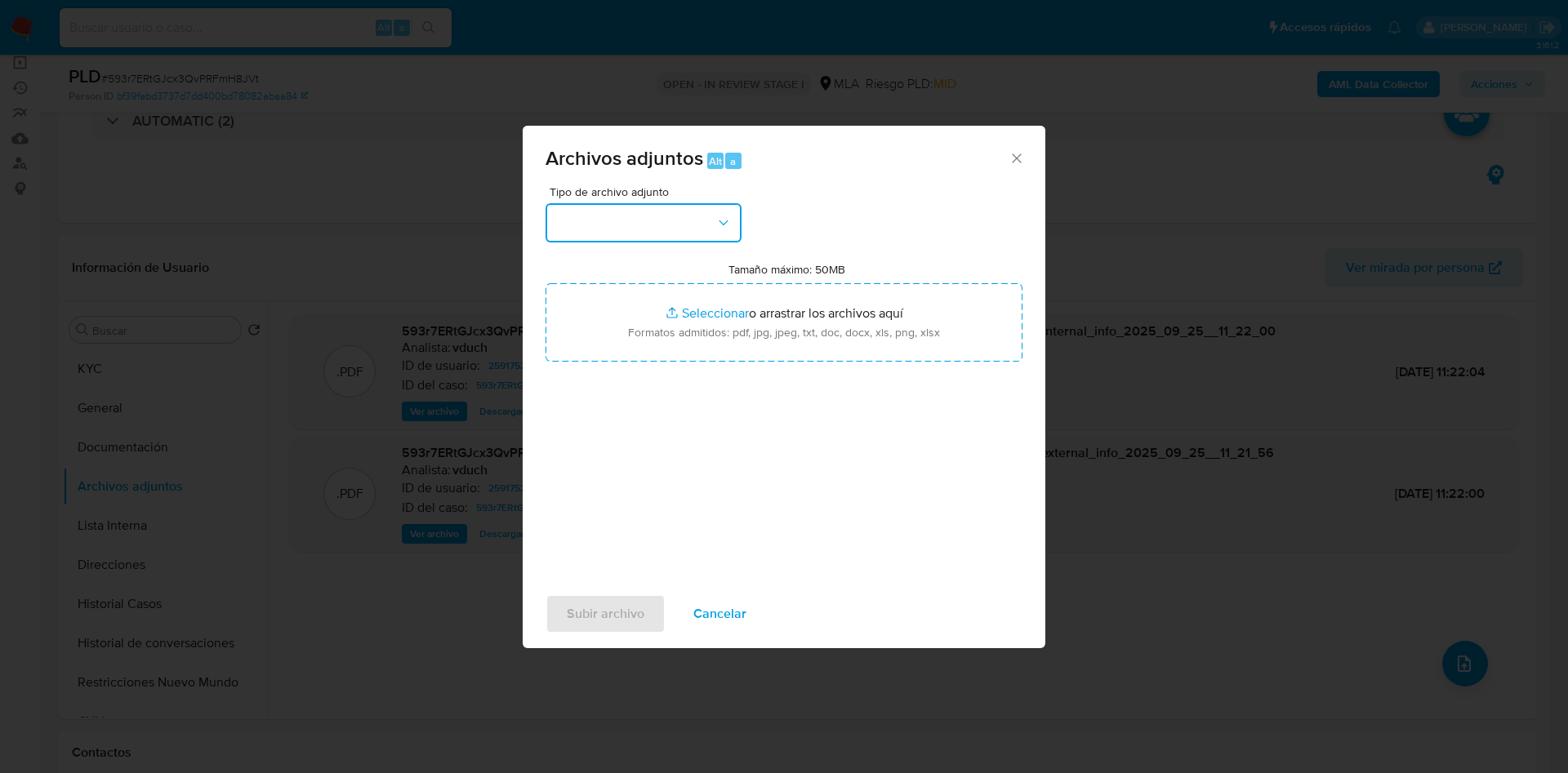
click at [695, 226] on button "button" at bounding box center [642, 222] width 196 height 39
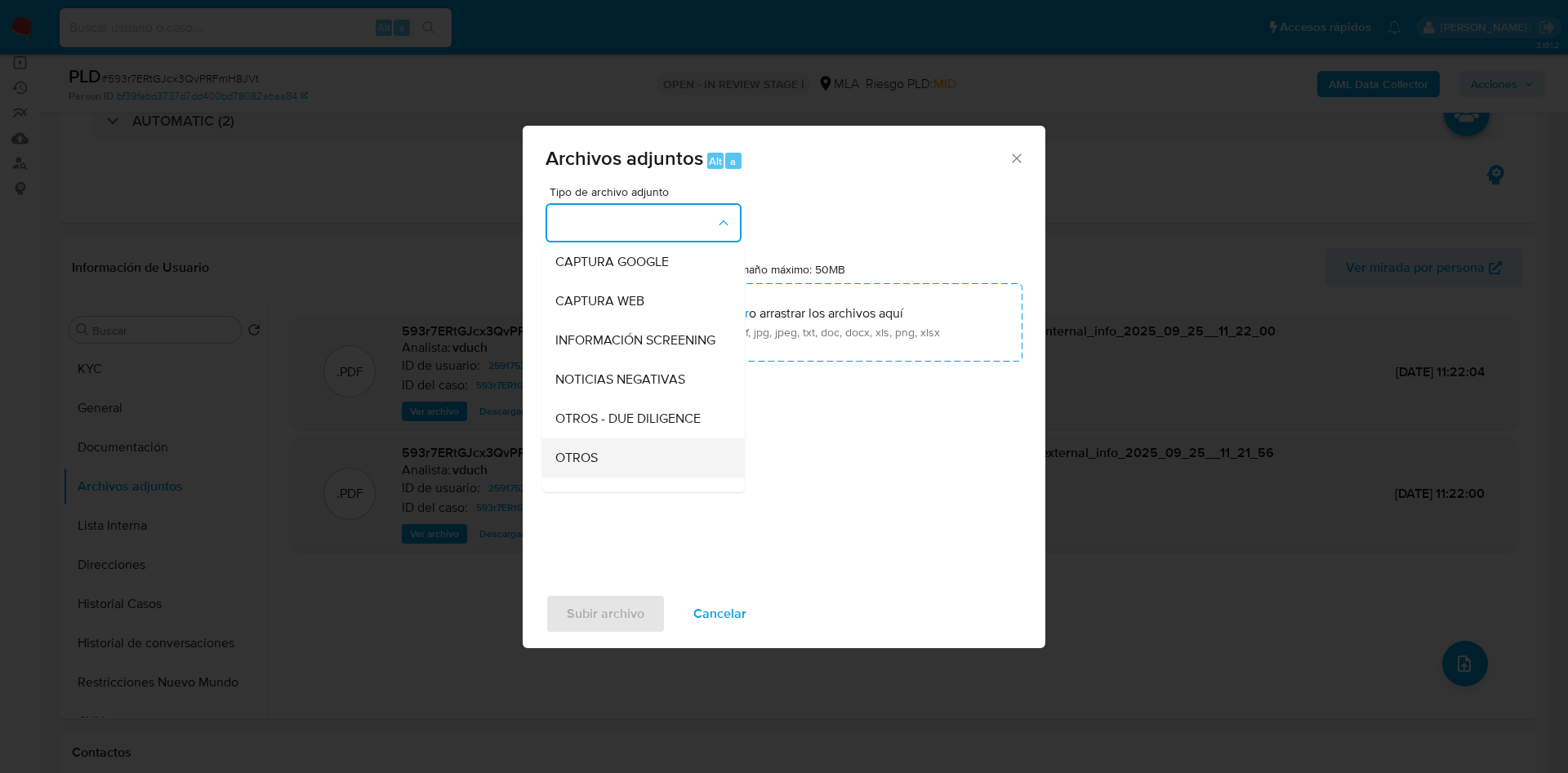
click at [590, 466] on span "OTROS" at bounding box center [576, 458] width 43 height 16
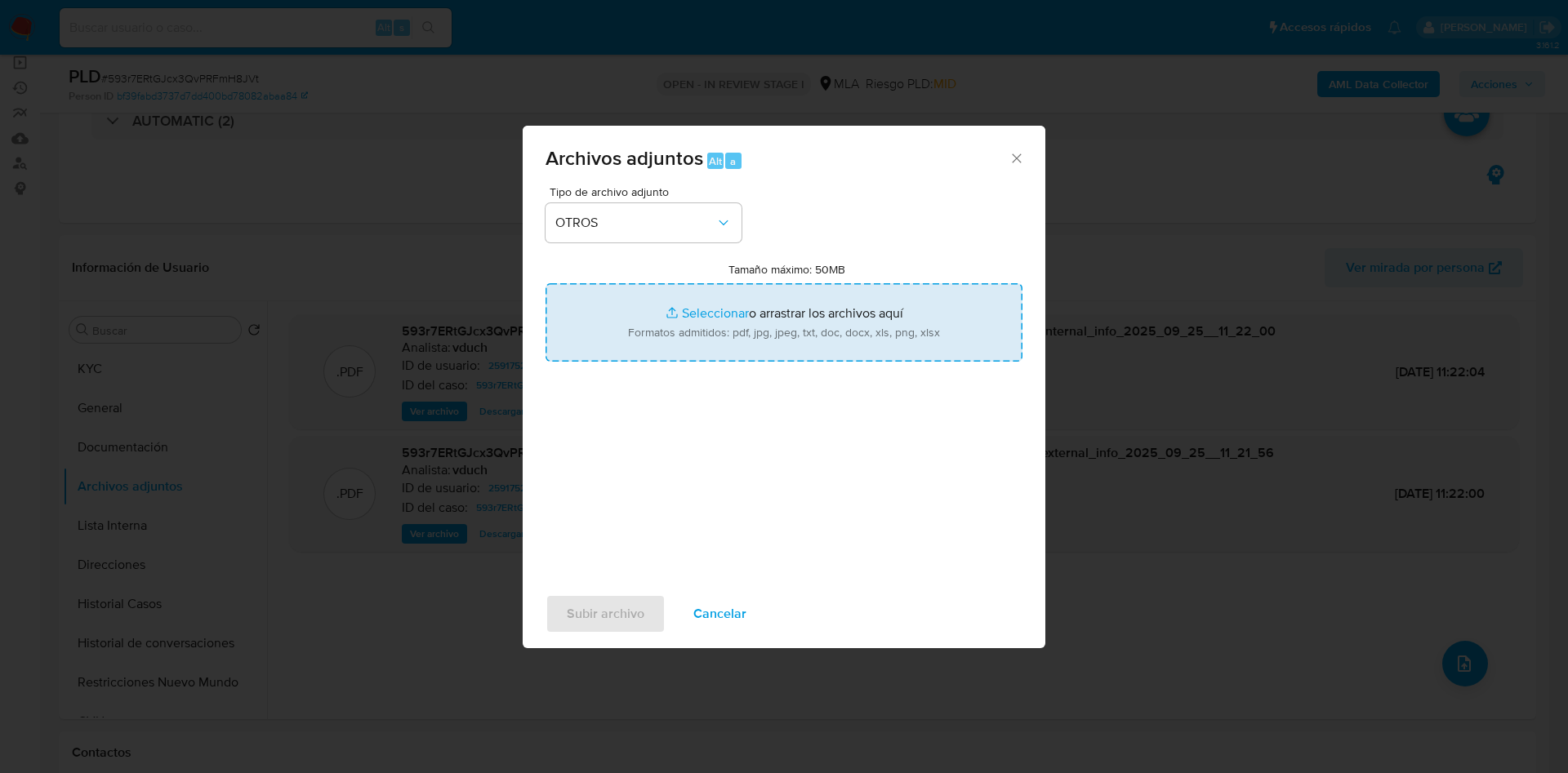
type input "C:\fakepath\Caselog 593r7ERtGJcx3QvPRFmH8JVt_2025_09_17_15_13_56.docx"
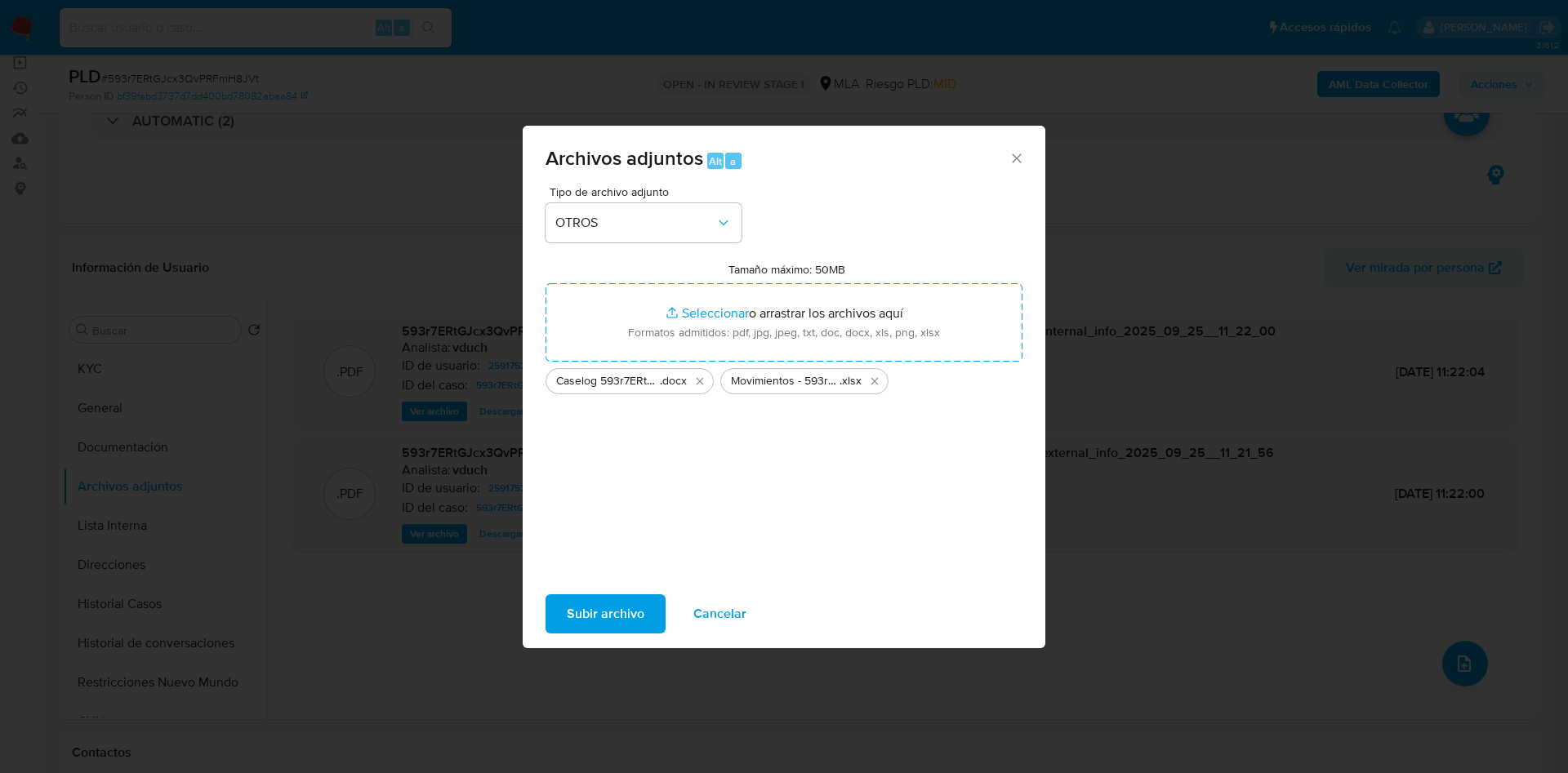
click at [587, 616] on span "Subir archivo" at bounding box center [605, 613] width 78 height 36
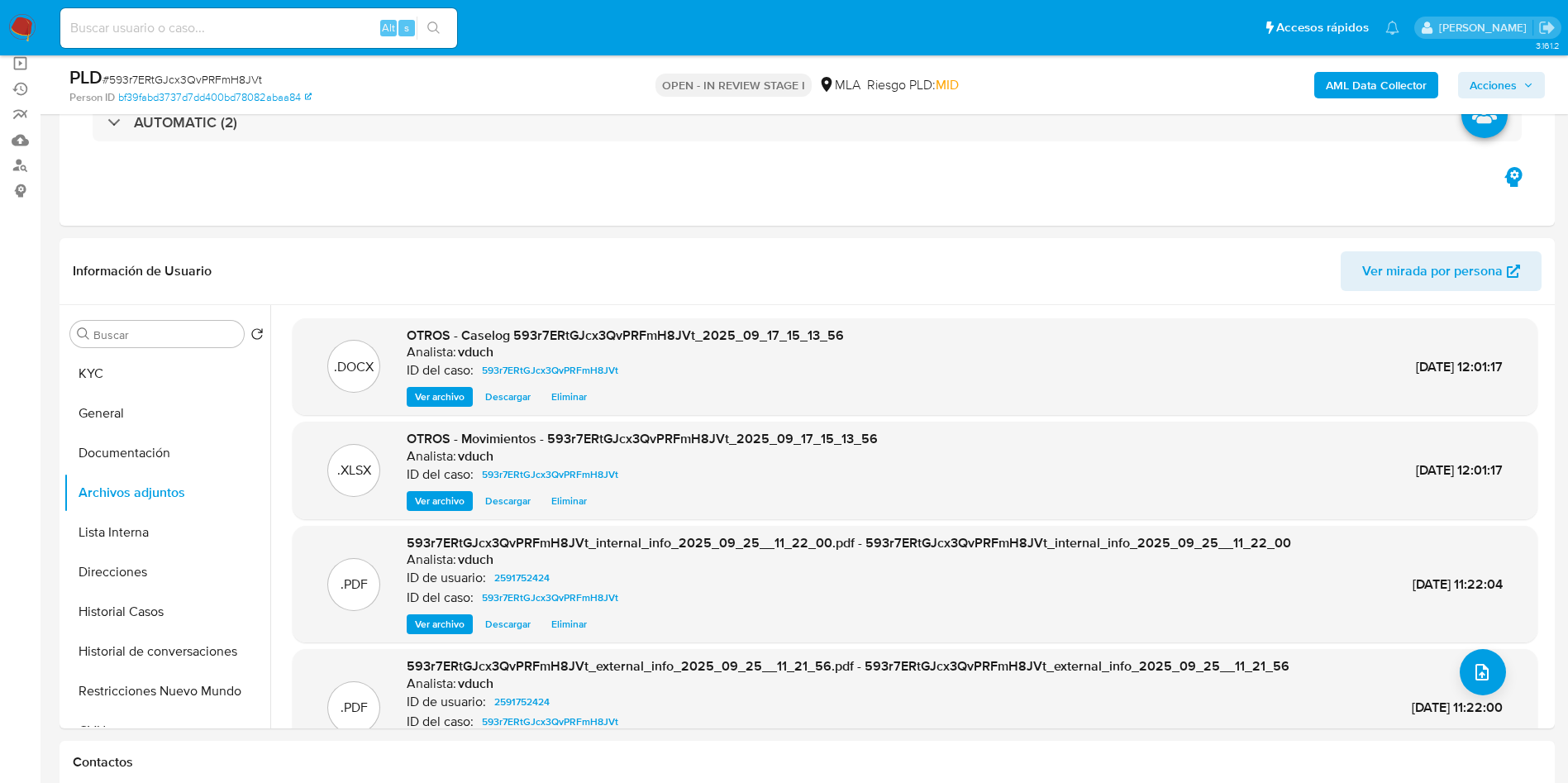
click at [1486, 88] on span "Acciones" at bounding box center [1493, 85] width 47 height 27
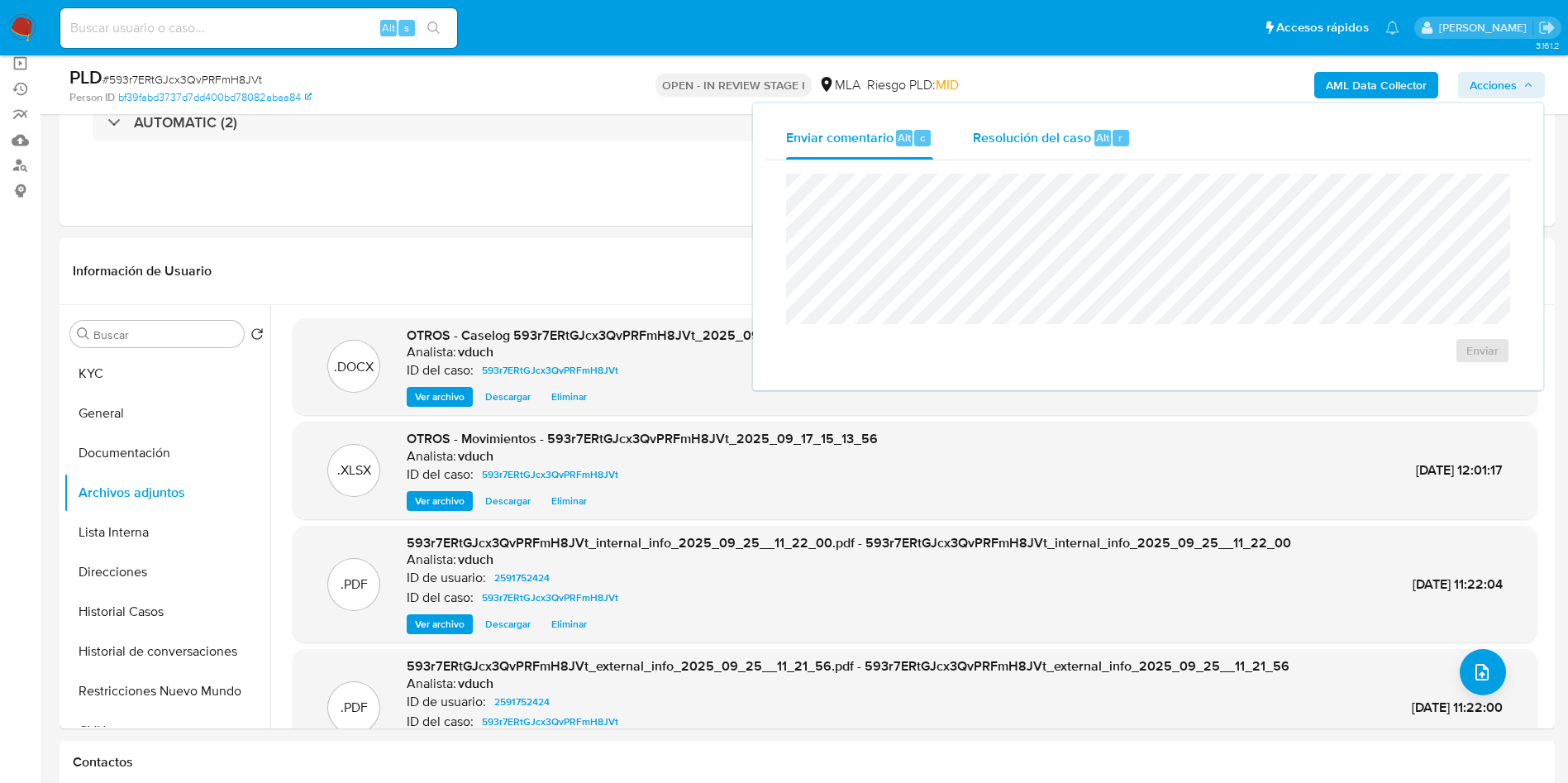
click at [1061, 145] on span "Resolución del caso" at bounding box center [1031, 137] width 118 height 19
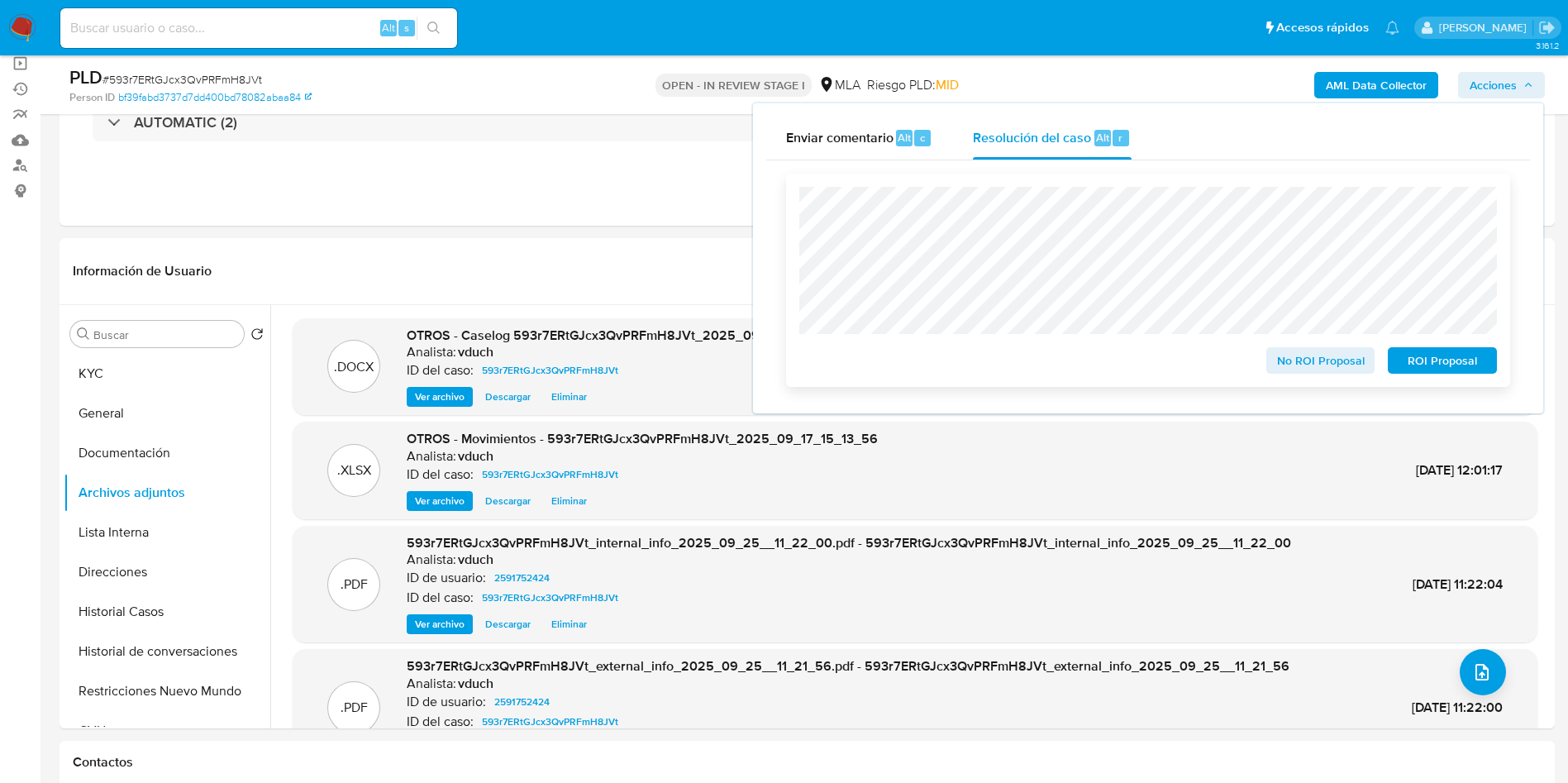
click at [1426, 354] on span "ROI Proposal" at bounding box center [1442, 360] width 86 height 23
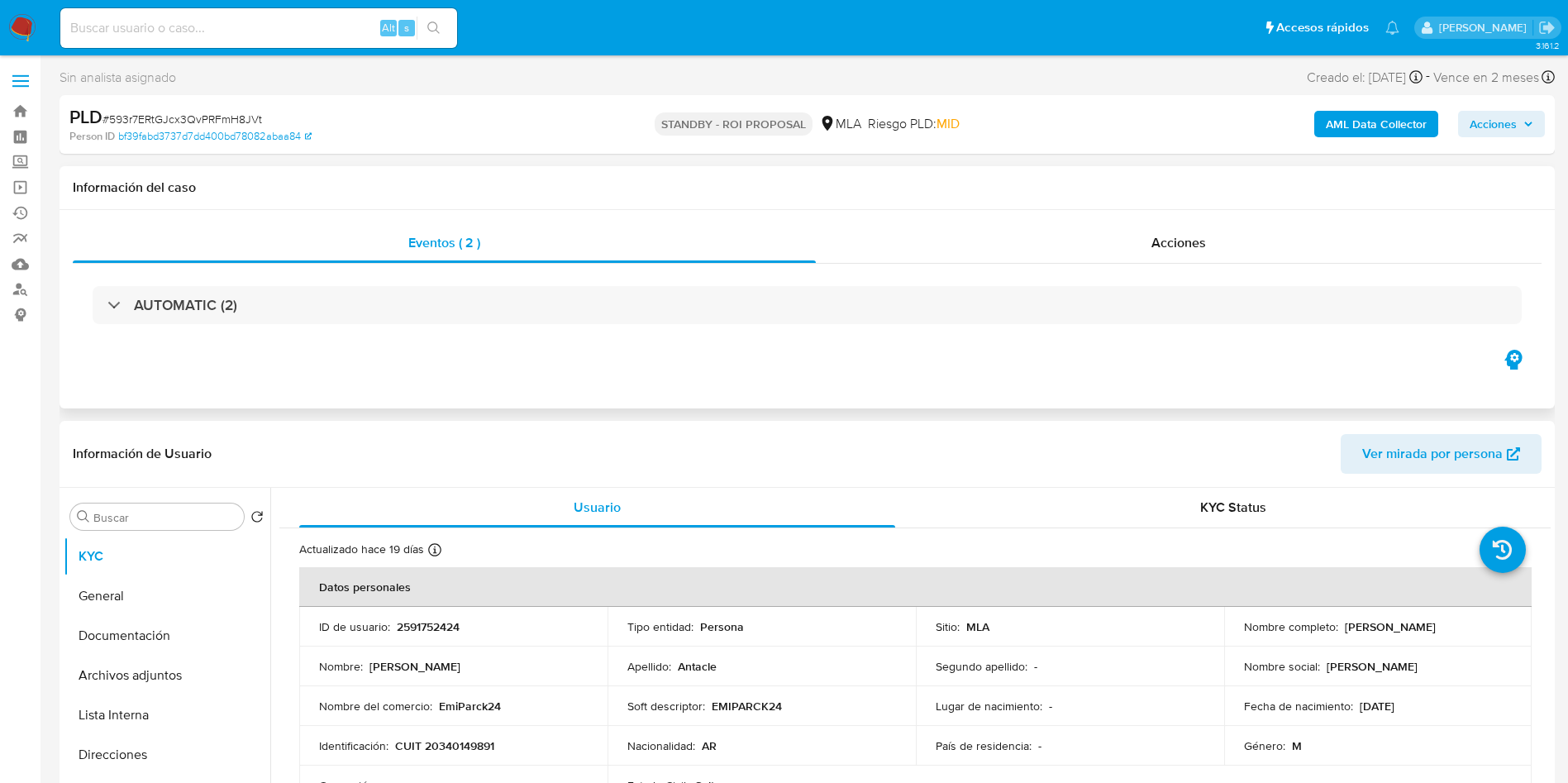
select select "10"
click at [210, 121] on span "# 593r7ERtGJcx3QvPRFmH8JVt" at bounding box center [182, 119] width 160 height 17
copy span "593r7ERtGJcx3QvPRFmH8JVt"
click at [326, 37] on div "Alt s" at bounding box center [258, 28] width 397 height 40
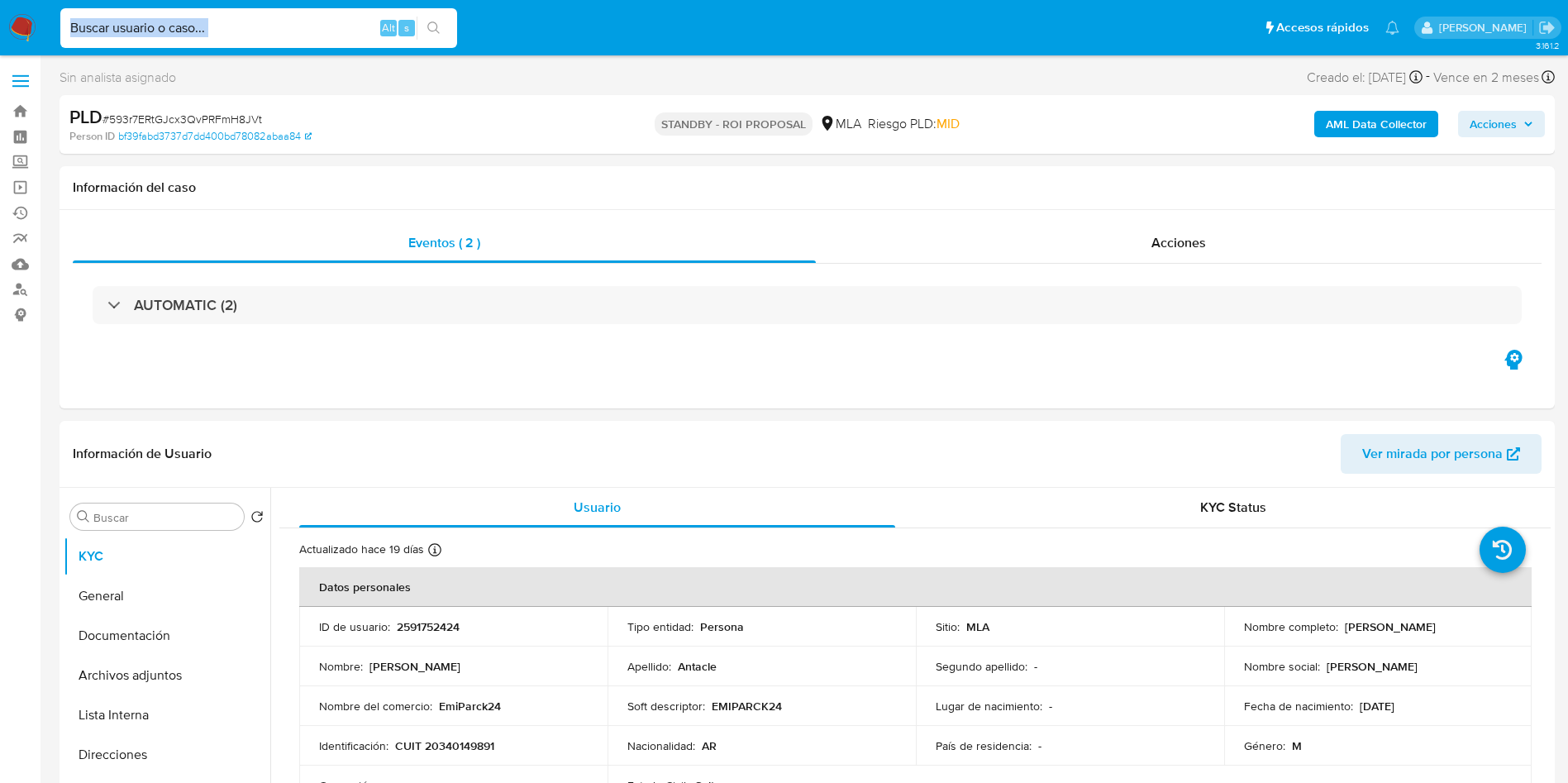
click at [320, 25] on input at bounding box center [258, 28] width 397 height 22
click at [342, 36] on input at bounding box center [258, 28] width 397 height 22
click at [329, 90] on div "Sin analista asignado Asignado el: 17/09/2025 10:32:44 Creado el: 12/09/2025 Cr…" at bounding box center [807, 80] width 1495 height 29
click at [319, 25] on input at bounding box center [258, 28] width 397 height 22
paste input "mJ9V3EoafT92Y8nwsZgjewY6"
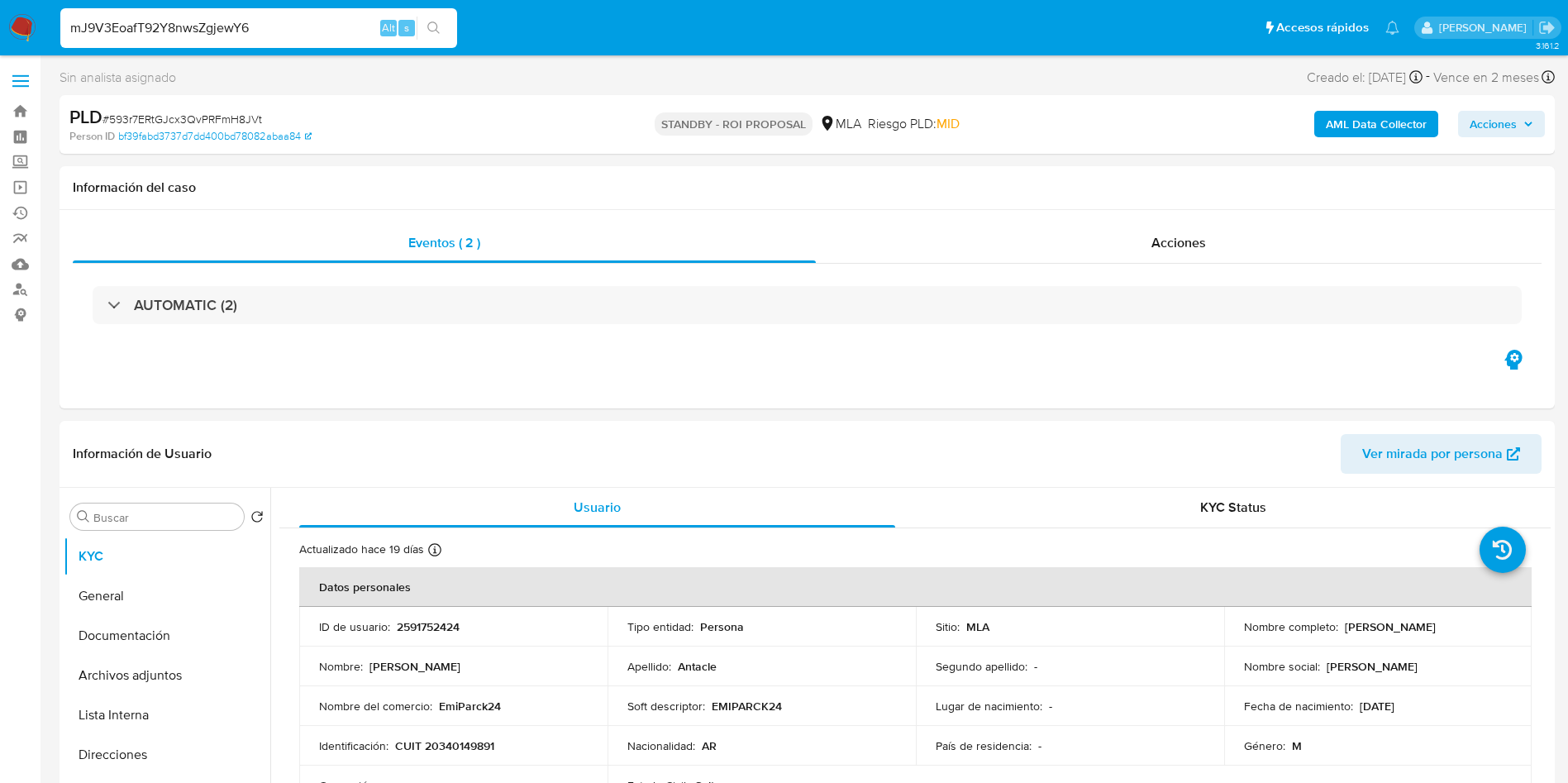
type input "mJ9V3EoafT92Y8nwsZgjewY6"
click at [436, 31] on icon "search-icon" at bounding box center [434, 28] width 13 height 13
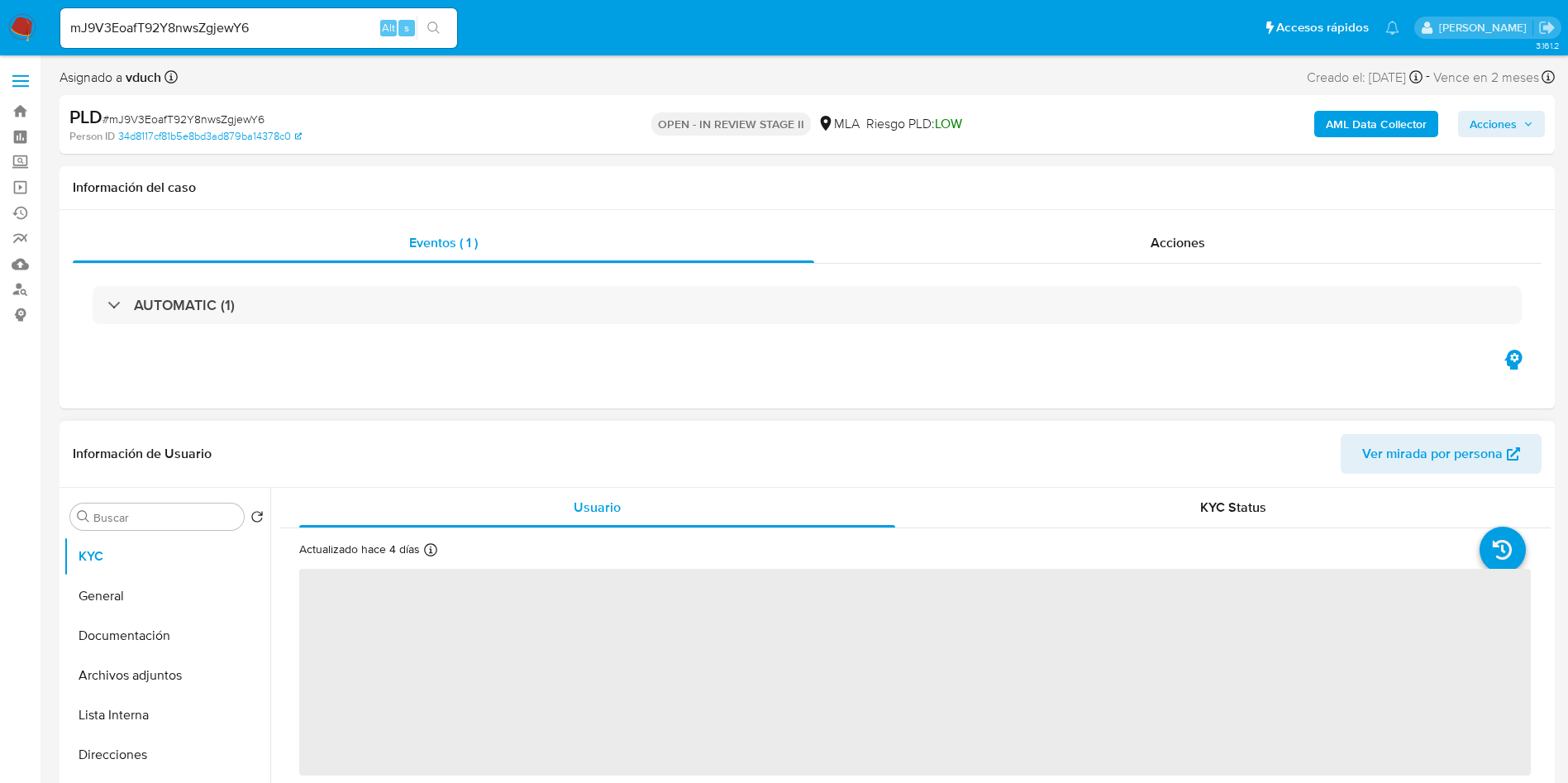
select select "10"
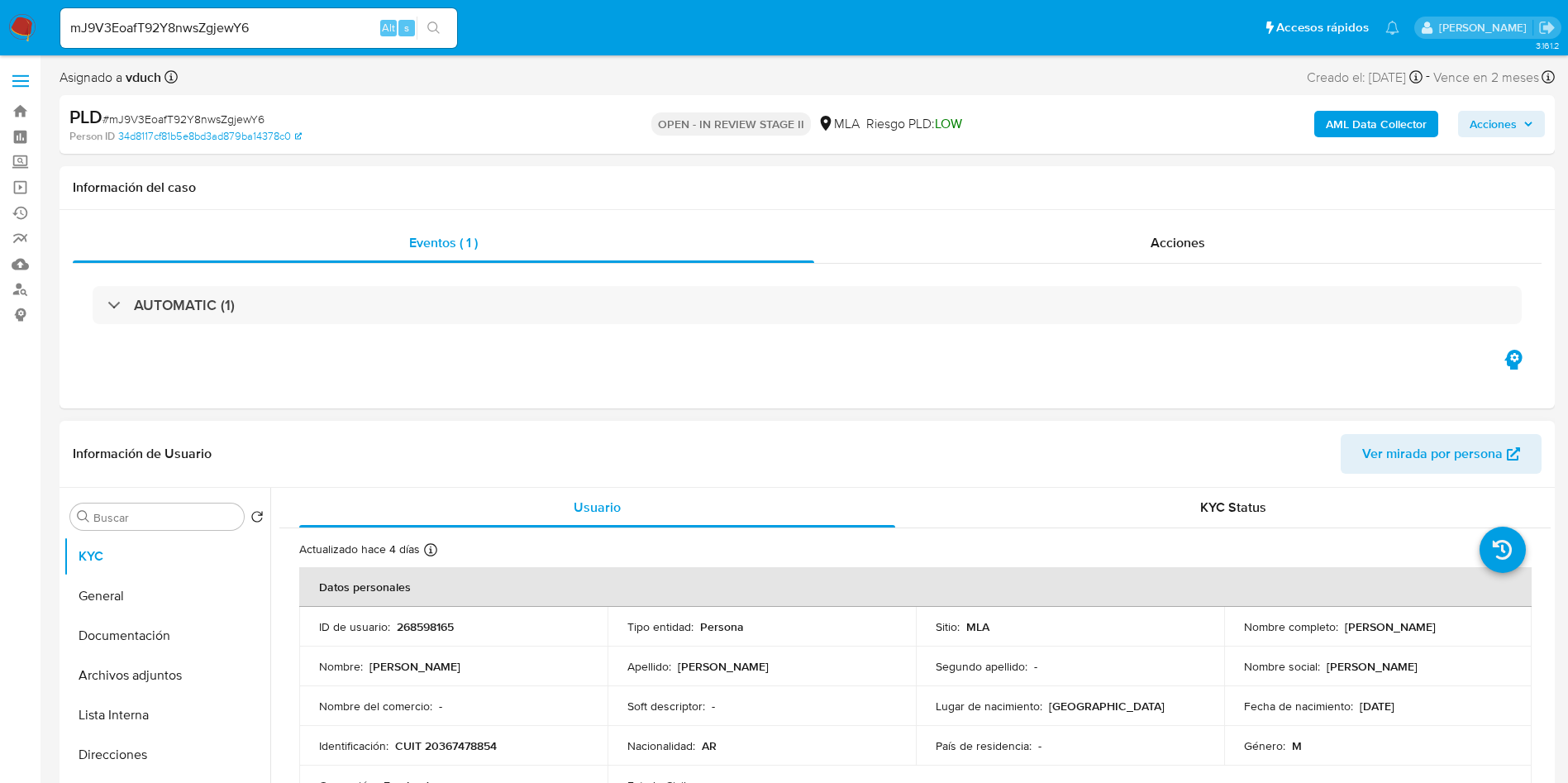
click at [426, 621] on p "268598165" at bounding box center [425, 626] width 57 height 15
click at [426, 622] on p "268598165" at bounding box center [425, 626] width 57 height 15
copy p "268598165"
click at [439, 620] on p "268598165" at bounding box center [425, 626] width 57 height 15
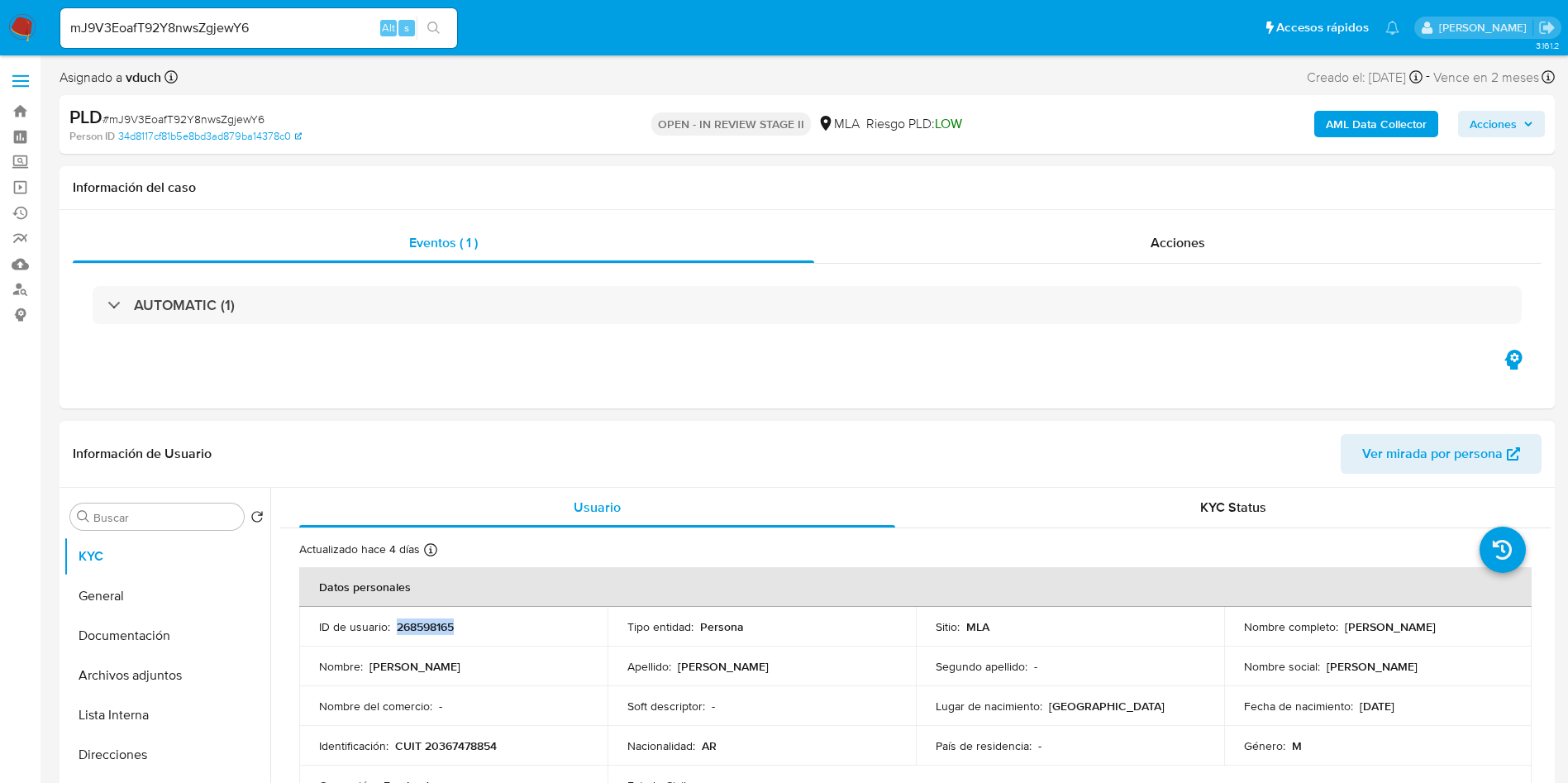
click at [438, 619] on p "268598165" at bounding box center [425, 626] width 57 height 15
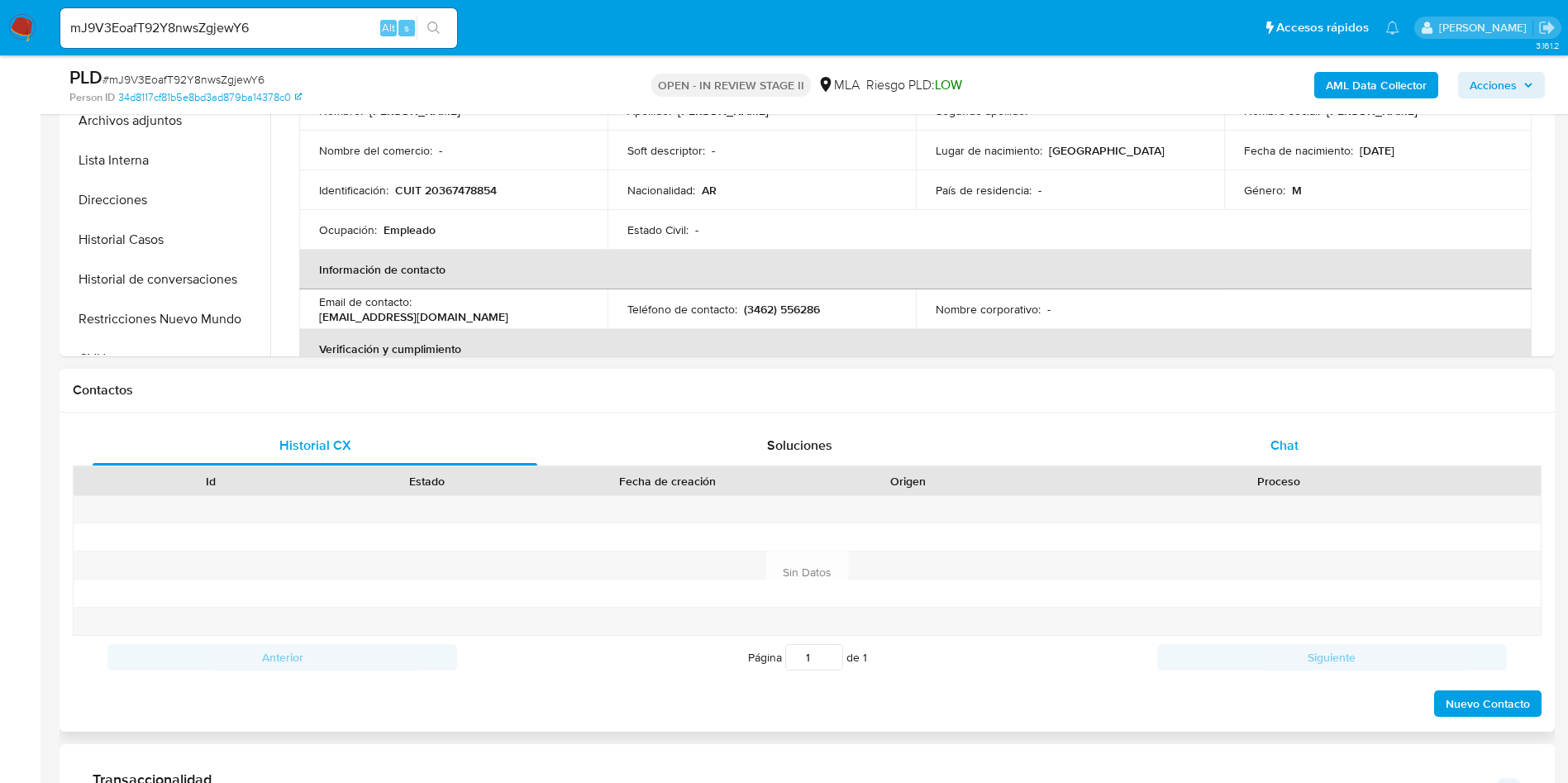
click at [1184, 448] on div "Chat" at bounding box center [1284, 446] width 445 height 40
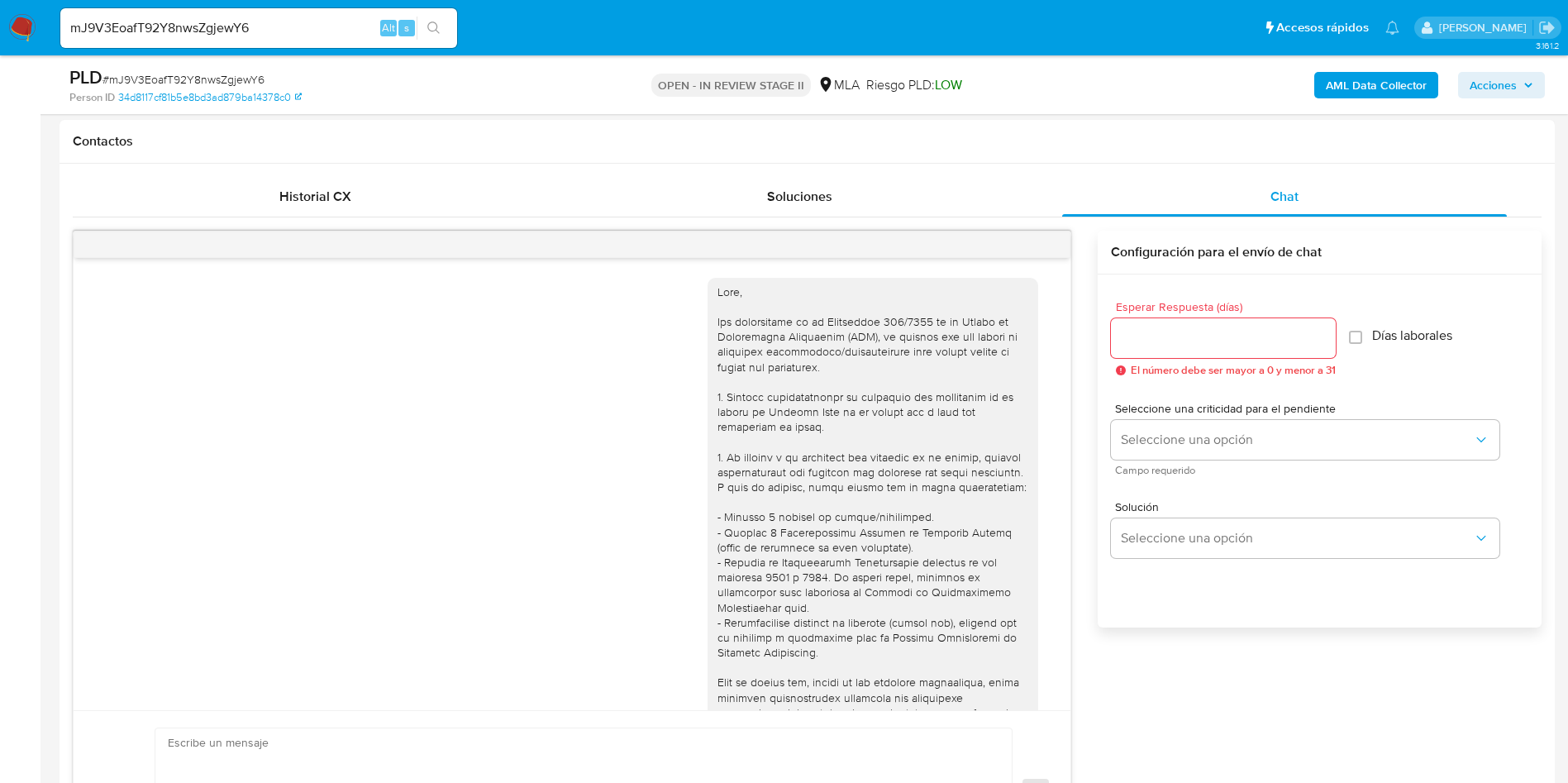
scroll to position [651, 0]
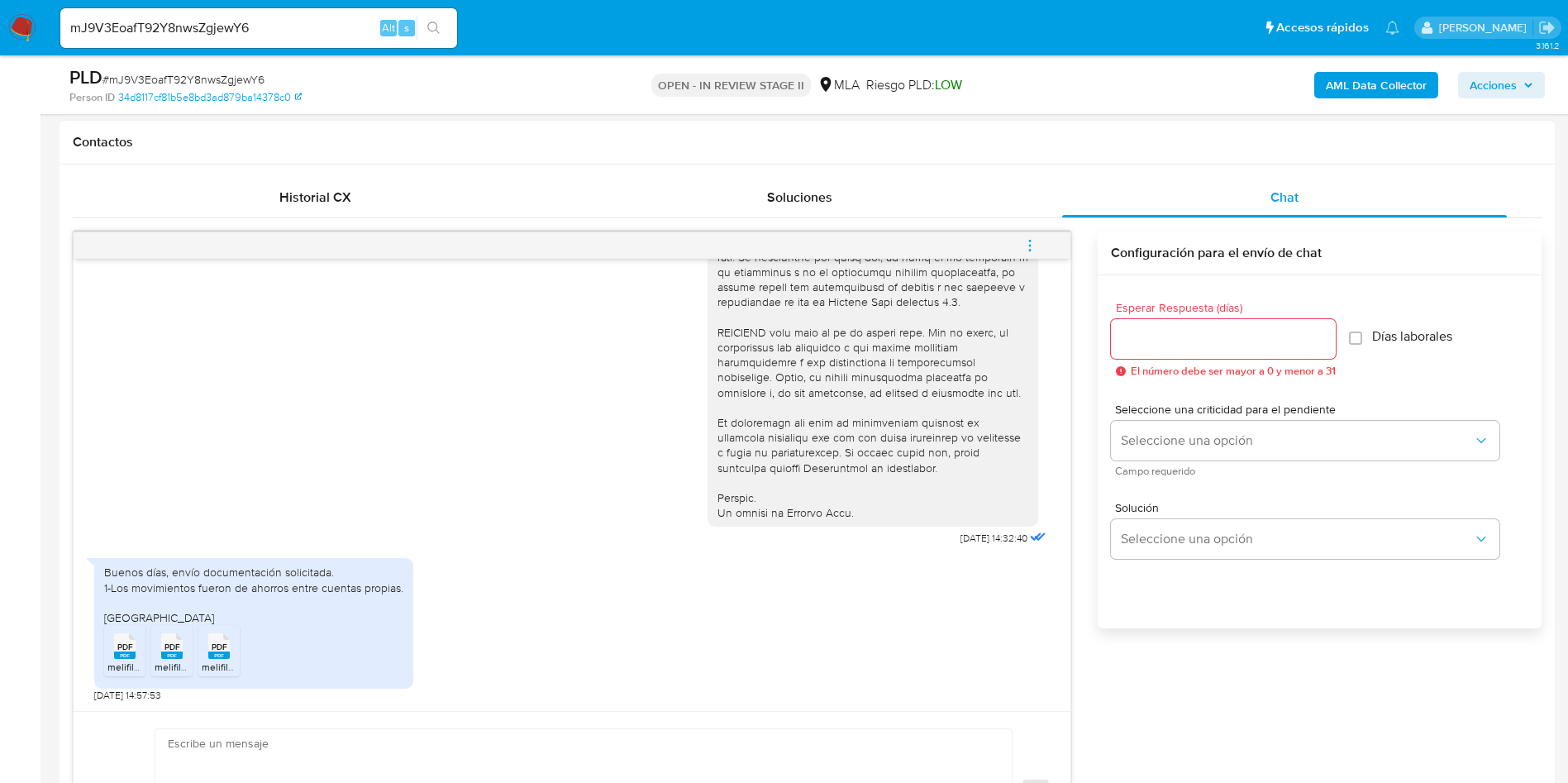
click at [128, 665] on span "melifile5558966825342241260.pdf" at bounding box center [186, 666] width 157 height 14
click at [173, 643] on span "PDF" at bounding box center [172, 646] width 16 height 11
click at [209, 646] on icon at bounding box center [219, 645] width 22 height 26
click at [197, 584] on div "Buenos días, envío documentación solicitada. 1-Los movimientos fueron de ahorro…" at bounding box center [253, 594] width 299 height 60
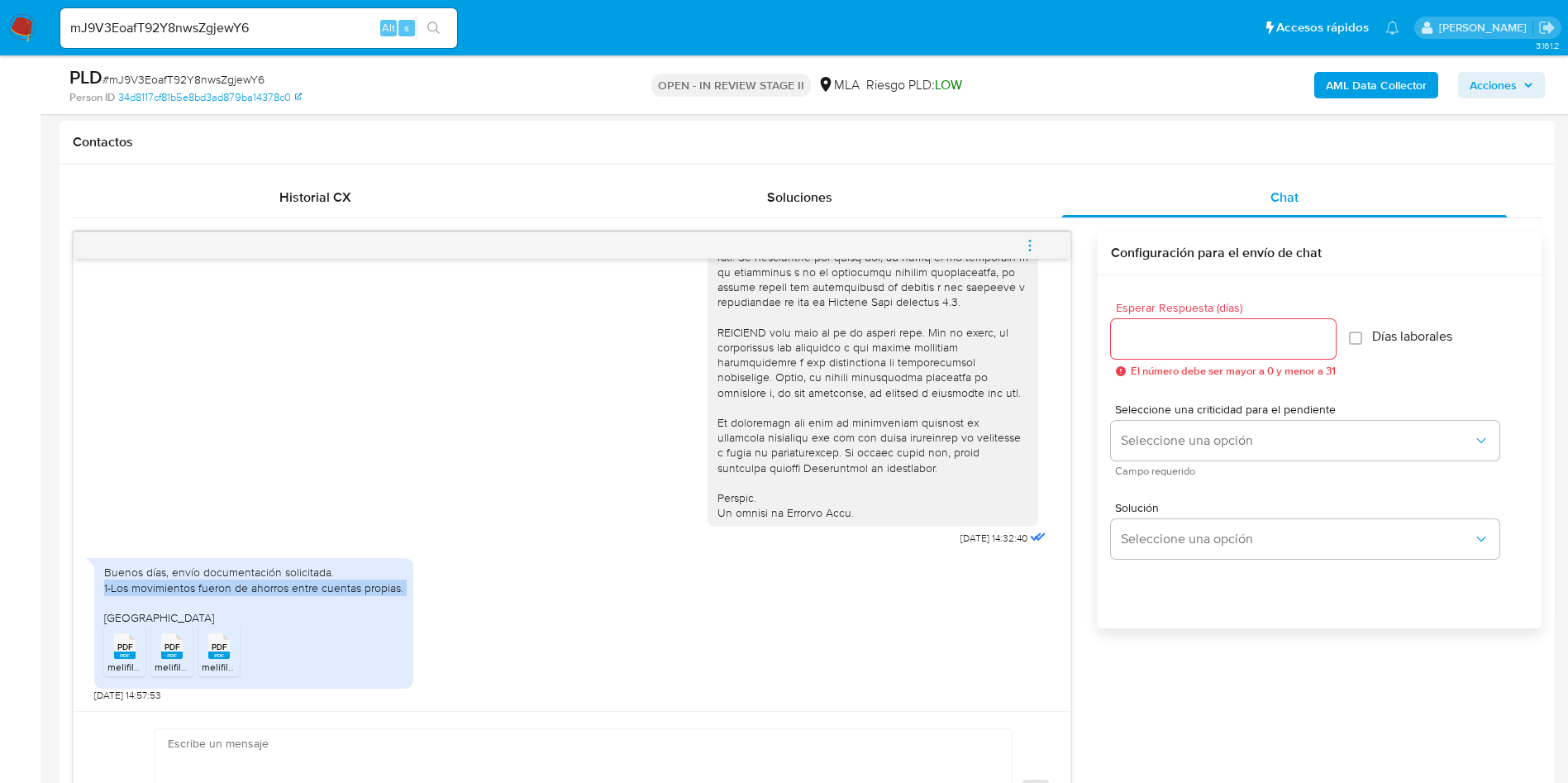
drag, startPoint x: 197, startPoint y: 584, endPoint x: 320, endPoint y: 602, distance: 124.3
click at [197, 585] on div "Buenos días, envío documentación solicitada. 1-Los movimientos fueron de ahorro…" at bounding box center [253, 594] width 299 height 60
copy div "1-Los movimientos fueron de ahorros entre cuentas propias."
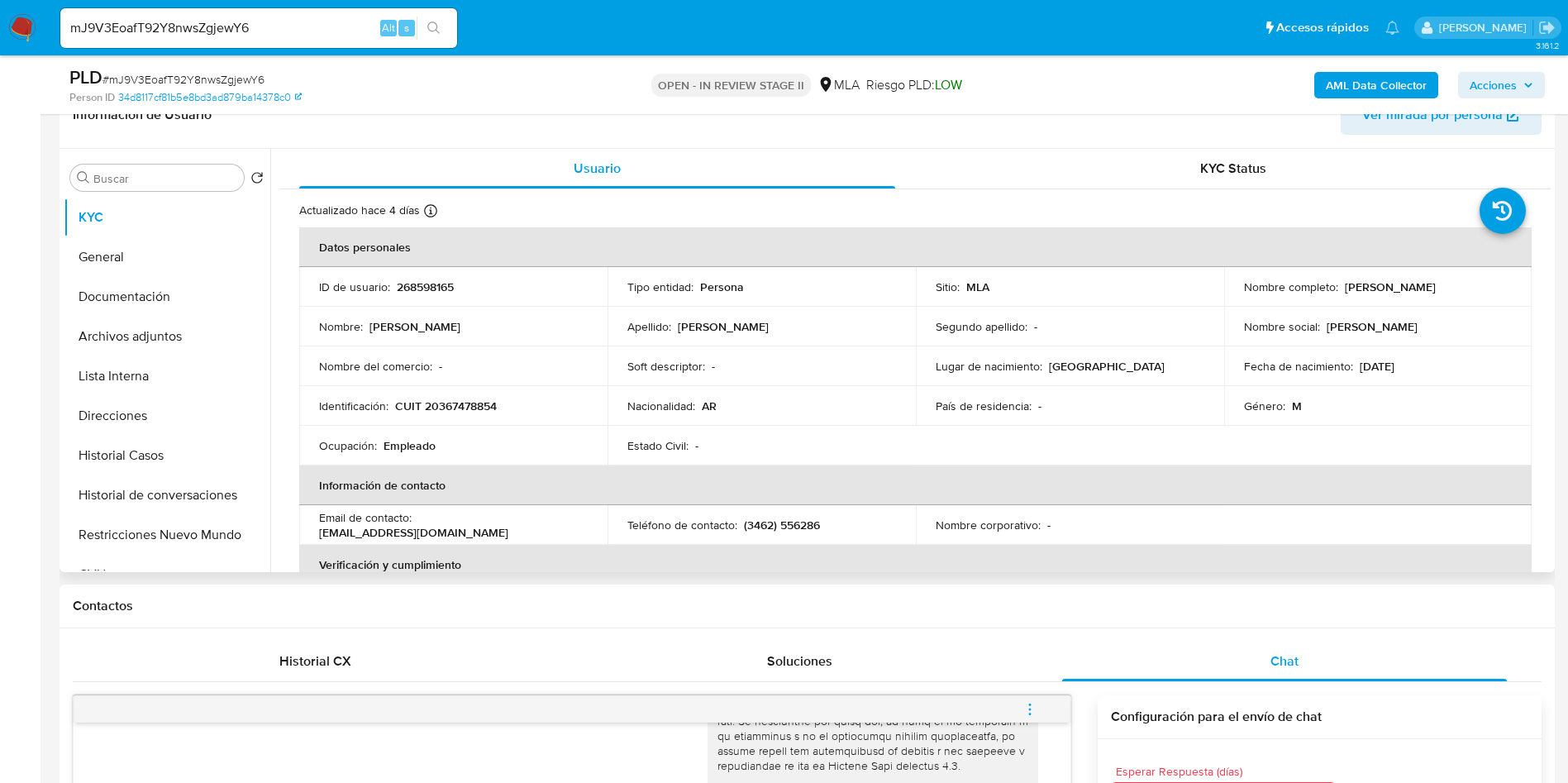
scroll to position [124, 0]
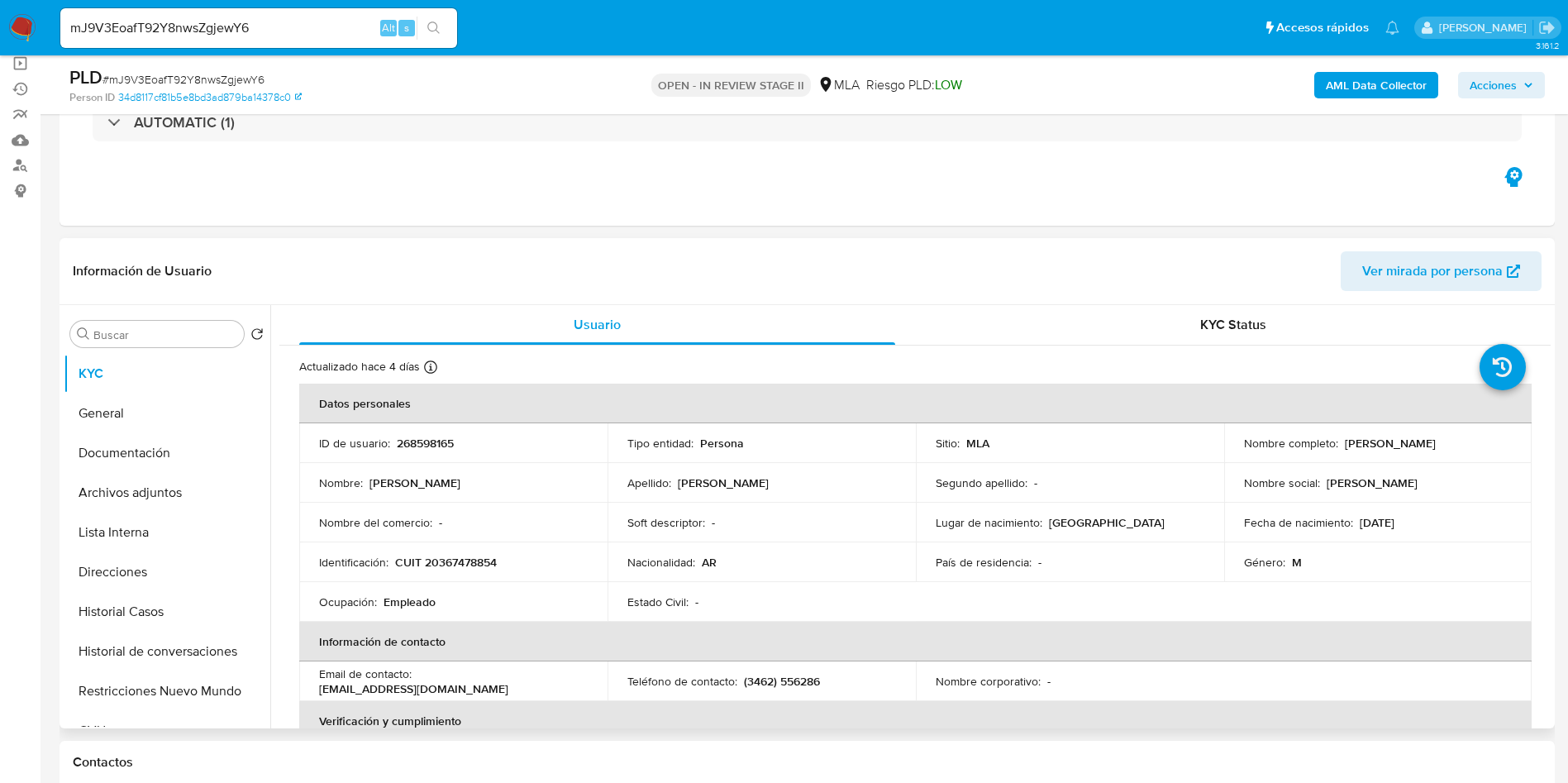
drag, startPoint x: 1342, startPoint y: 442, endPoint x: 1488, endPoint y: 447, distance: 146.1
click at [1488, 447] on div "Nombre completo : Matias Andres Martin" at bounding box center [1378, 443] width 268 height 15
copy p "[PERSON_NAME] [PERSON_NAME]"
click at [226, 510] on button "Archivos adjuntos" at bounding box center [160, 493] width 193 height 40
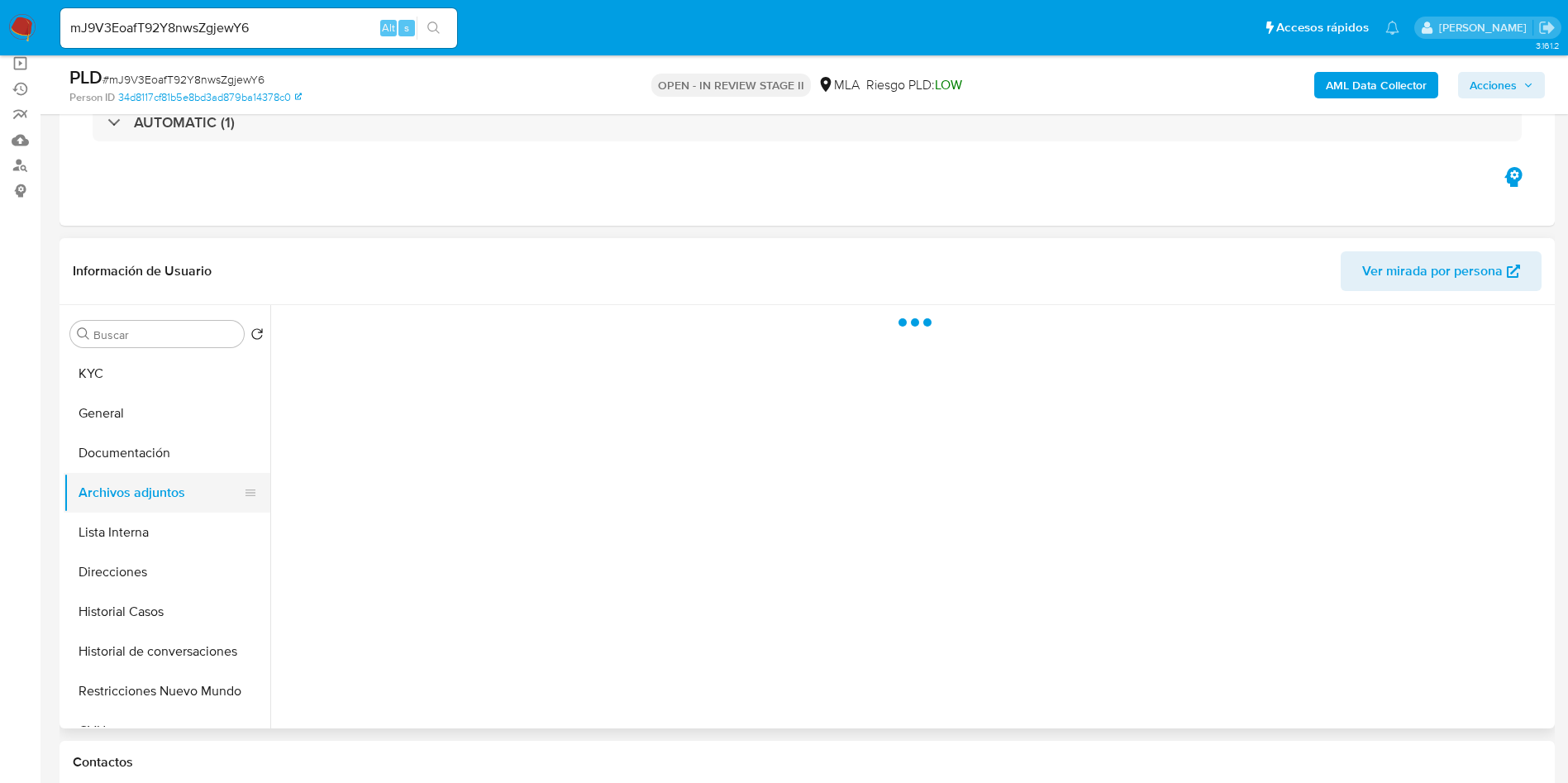
click at [220, 483] on button "Archivos adjuntos" at bounding box center [160, 493] width 193 height 40
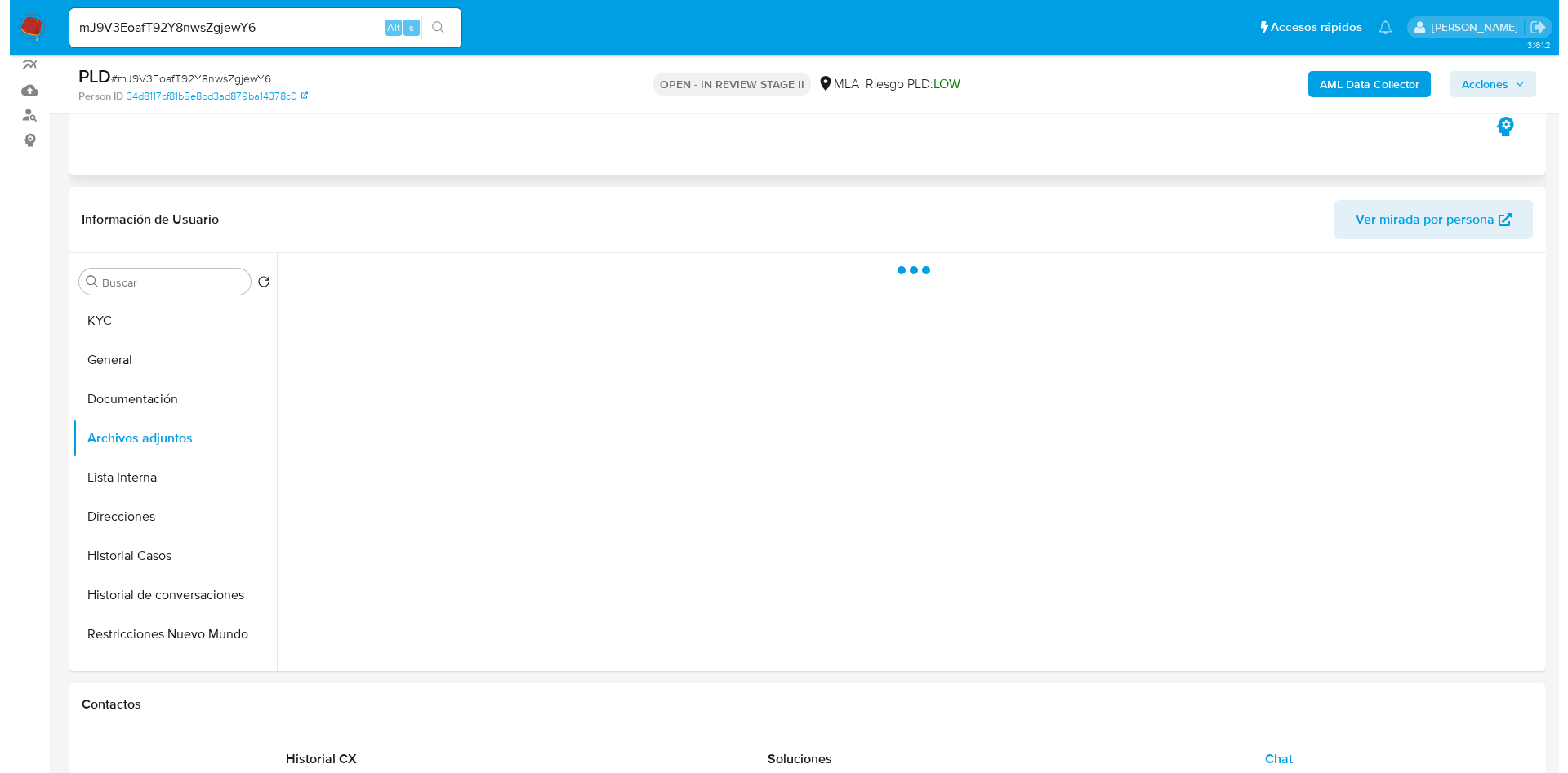
scroll to position [245, 0]
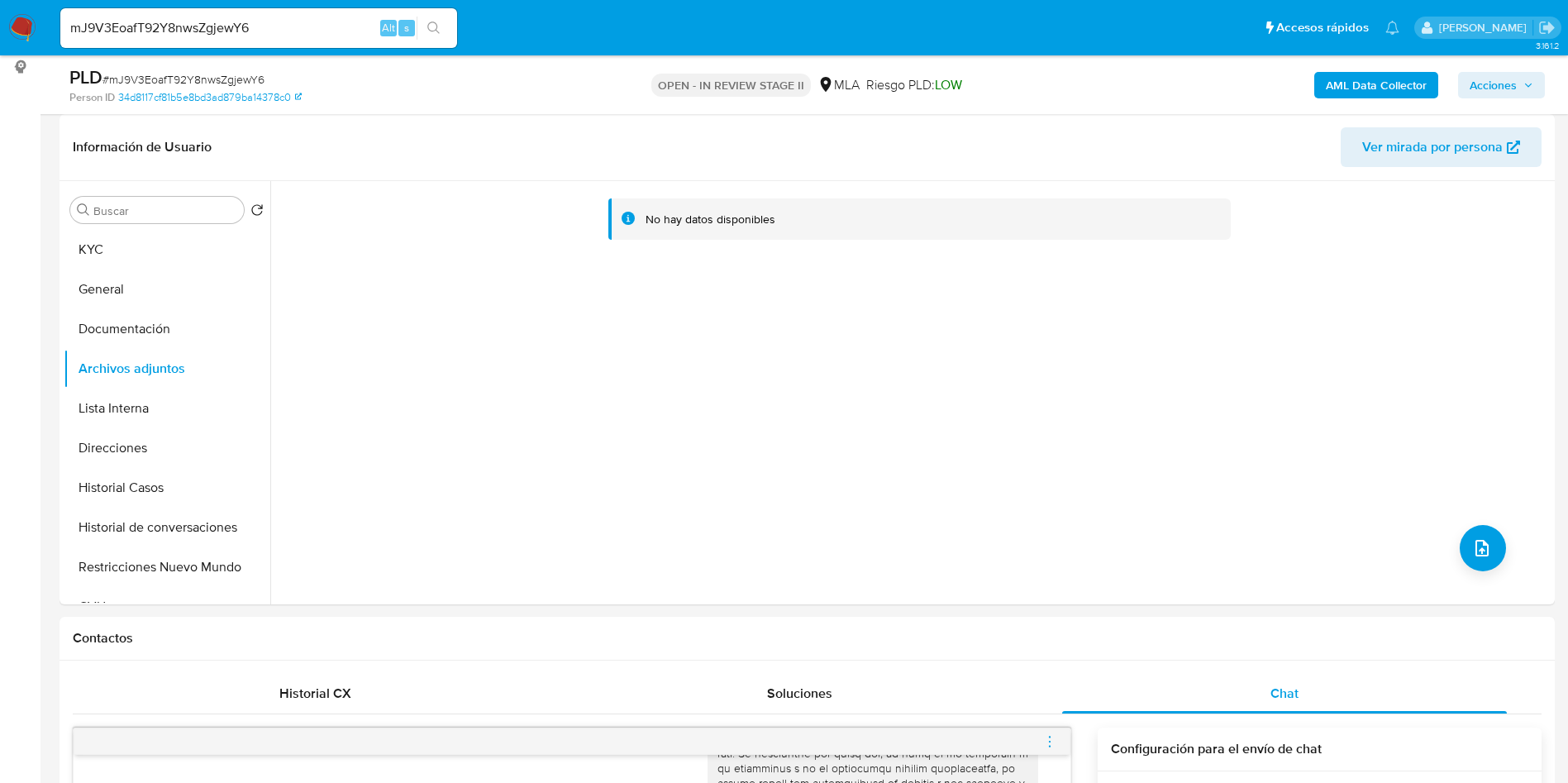
click at [1396, 83] on b "AML Data Collector" at bounding box center [1376, 85] width 101 height 27
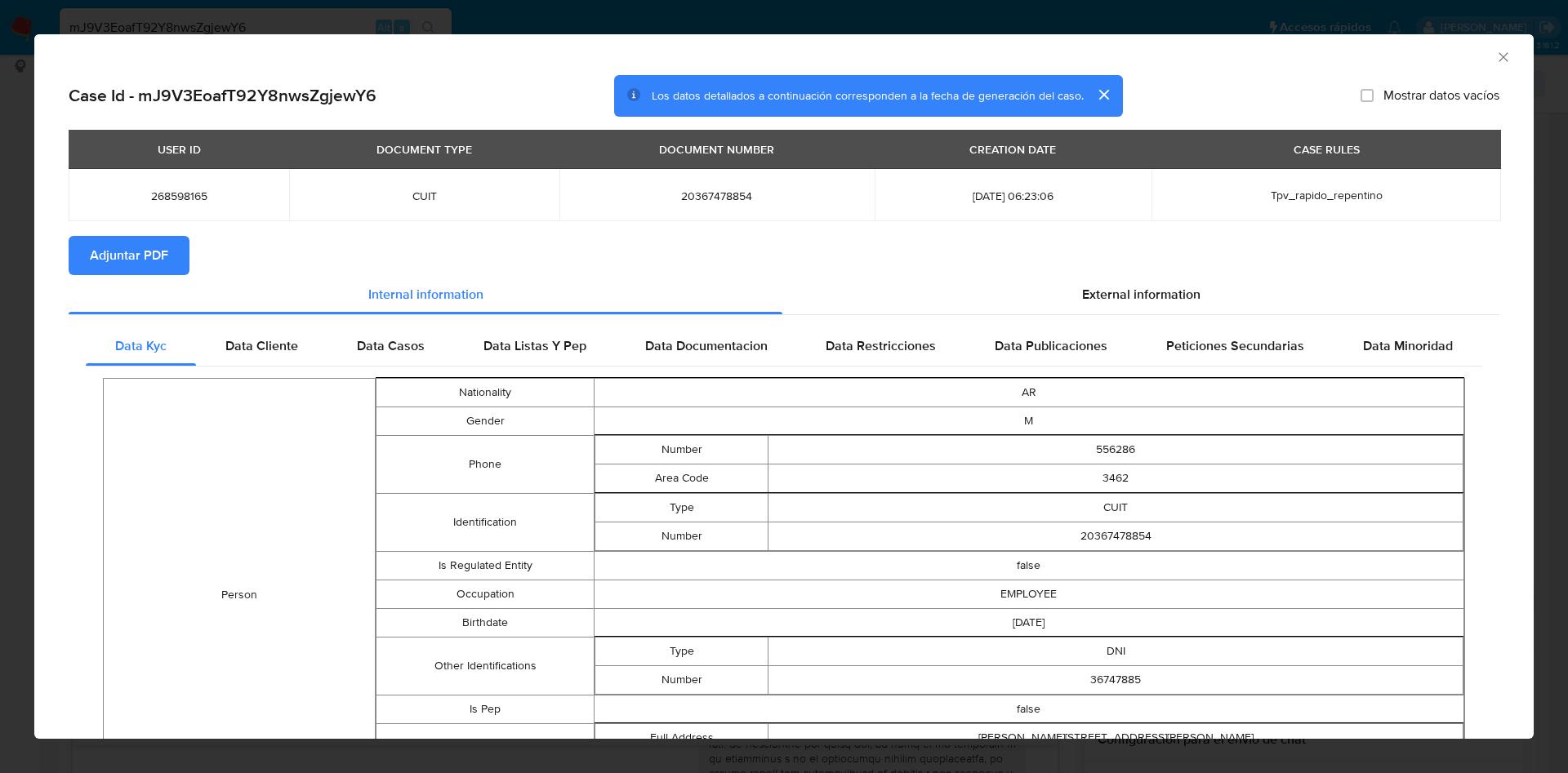
click at [118, 263] on span "Adjuntar PDF" at bounding box center [129, 255] width 79 height 36
click at [1495, 56] on icon "Cerrar ventana" at bounding box center [1503, 57] width 16 height 16
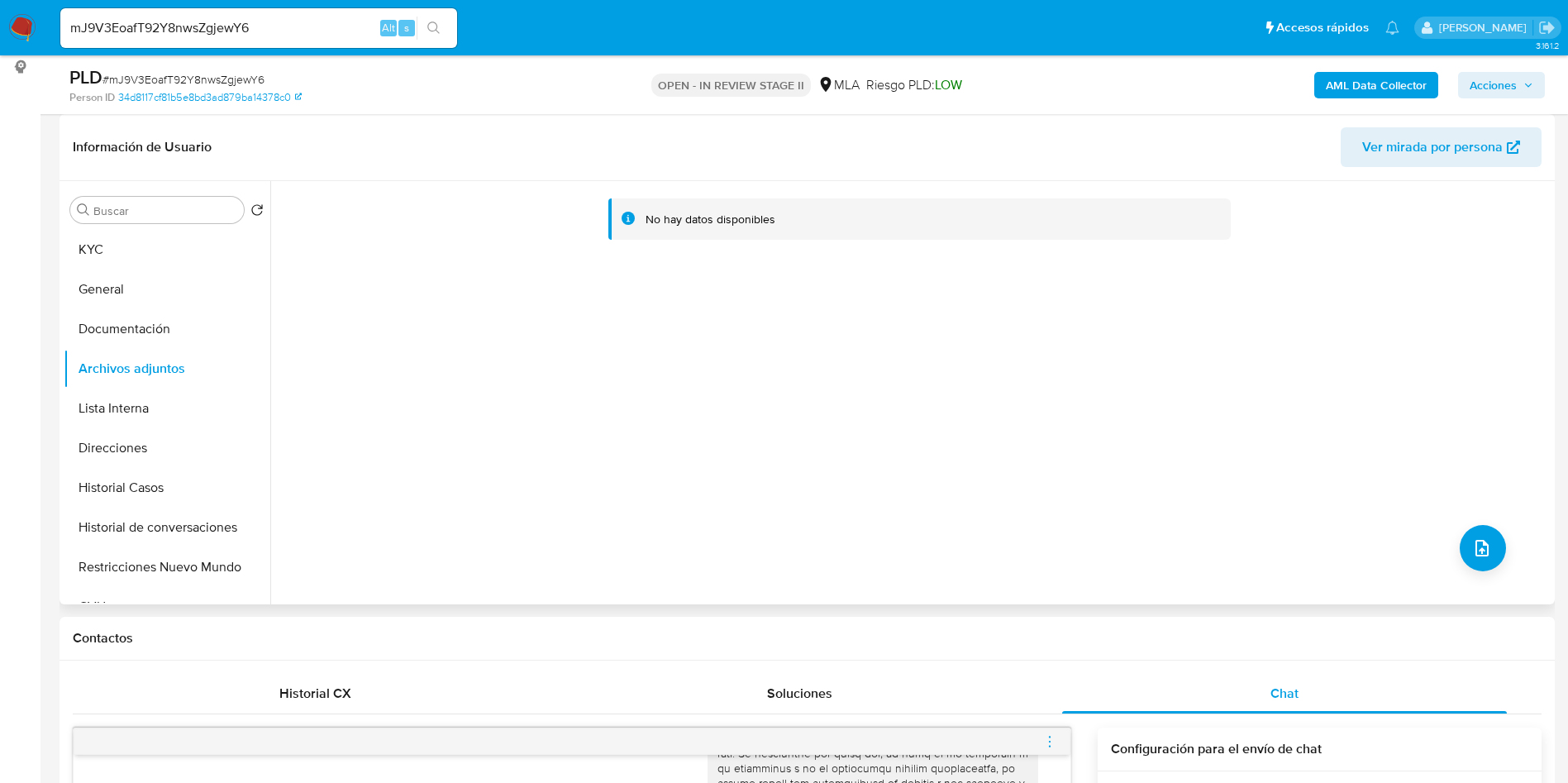
click at [1501, 545] on div "No hay datos disponibles" at bounding box center [909, 393] width 1280 height 423
click at [1472, 546] on icon "upload-file" at bounding box center [1482, 549] width 20 height 20
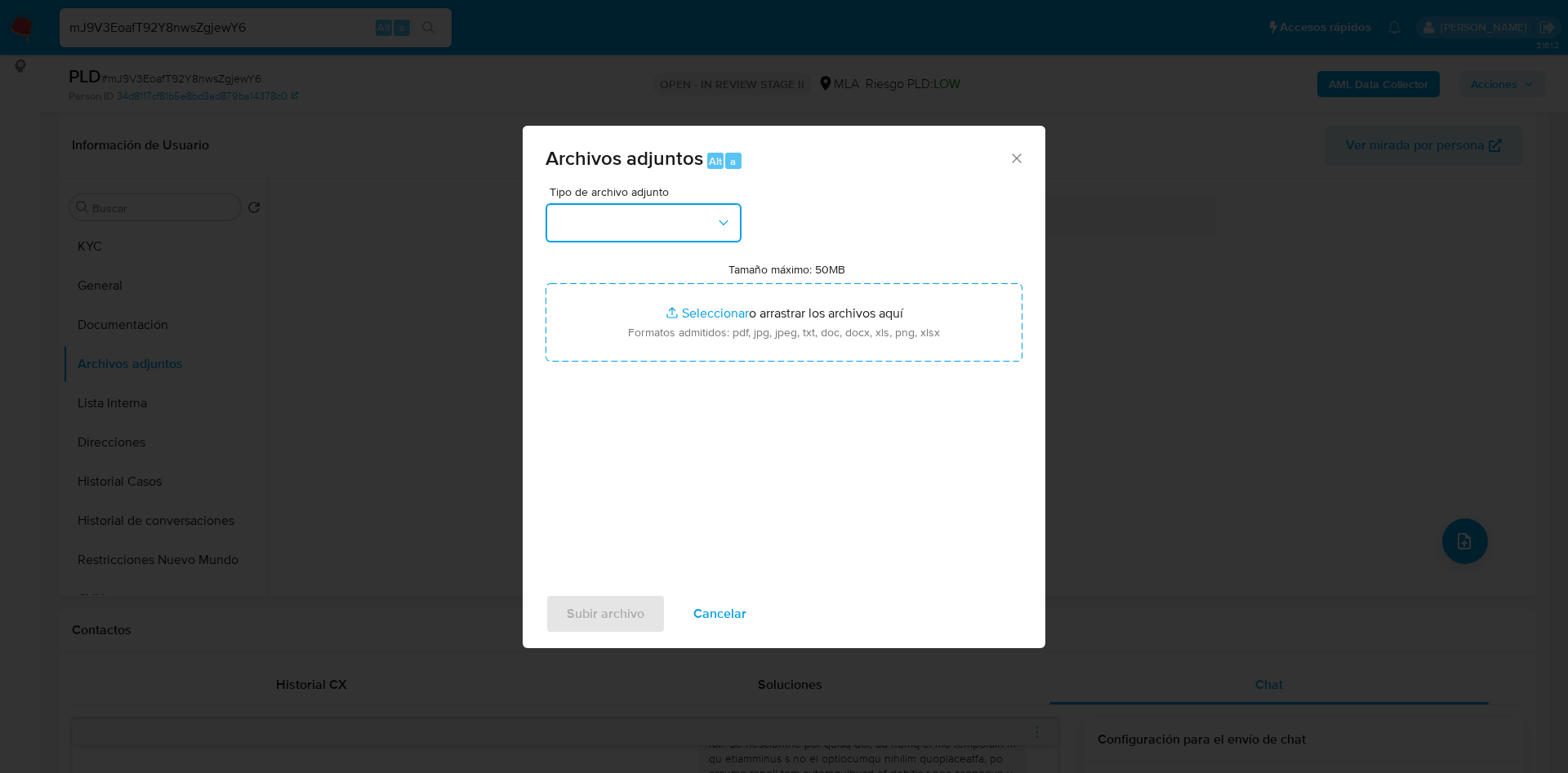
click at [696, 235] on button "button" at bounding box center [642, 222] width 196 height 39
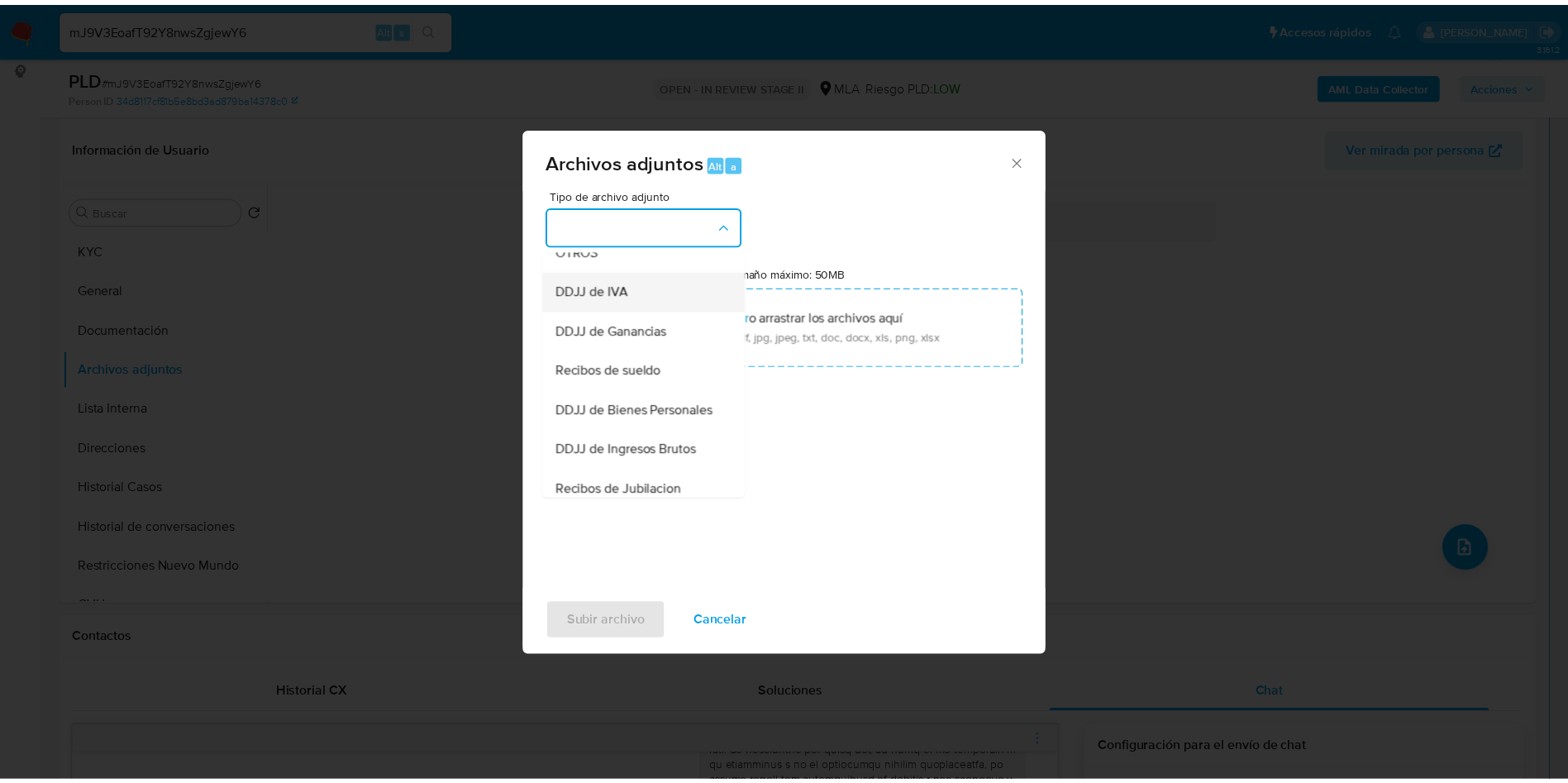
scroll to position [372, 0]
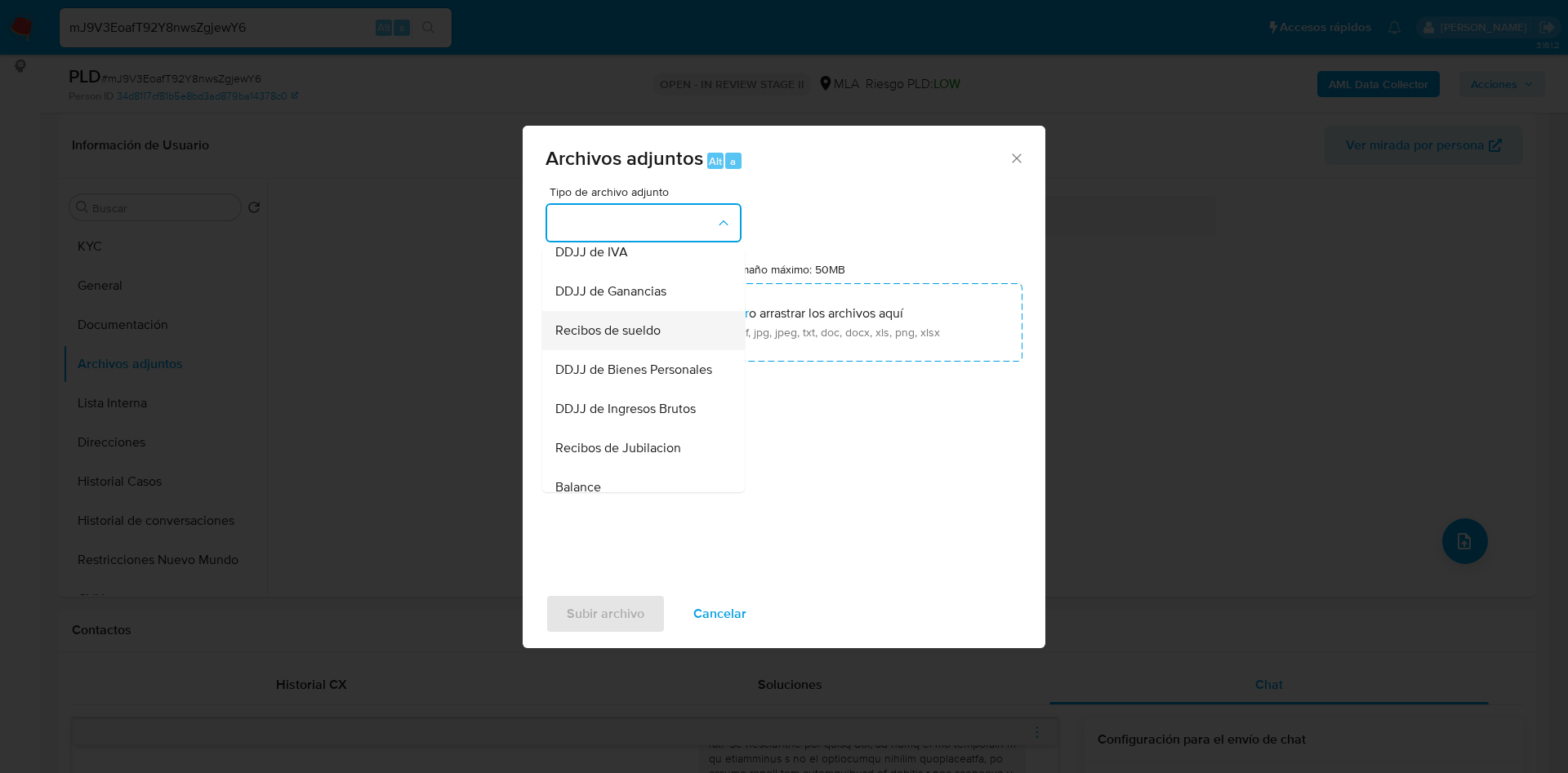
click at [631, 339] on span "Recibos de sueldo" at bounding box center [607, 330] width 106 height 16
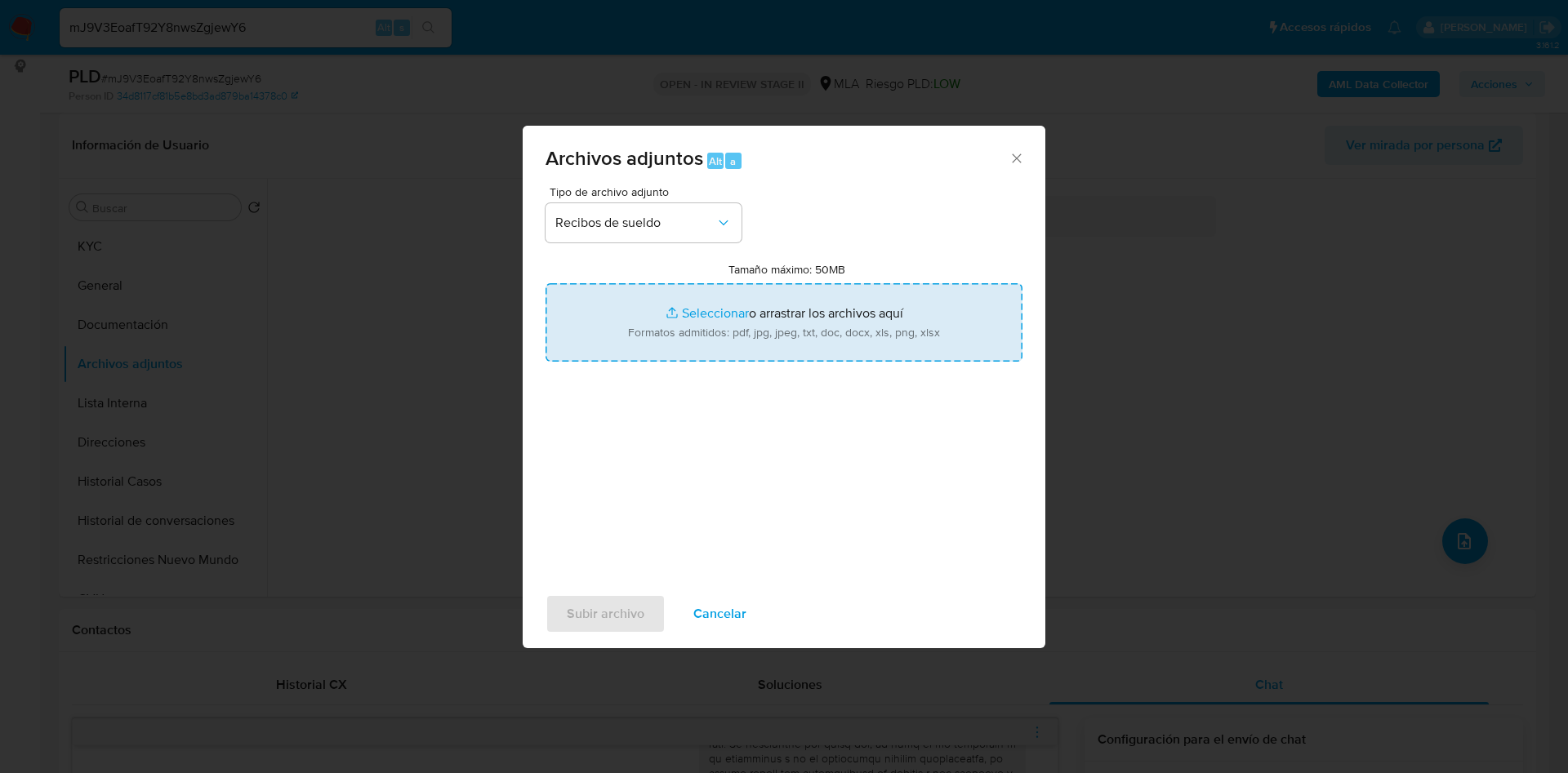
type input "C:\fakepath\Matias Andres Martin - Junio a Agosto 25.pdf"
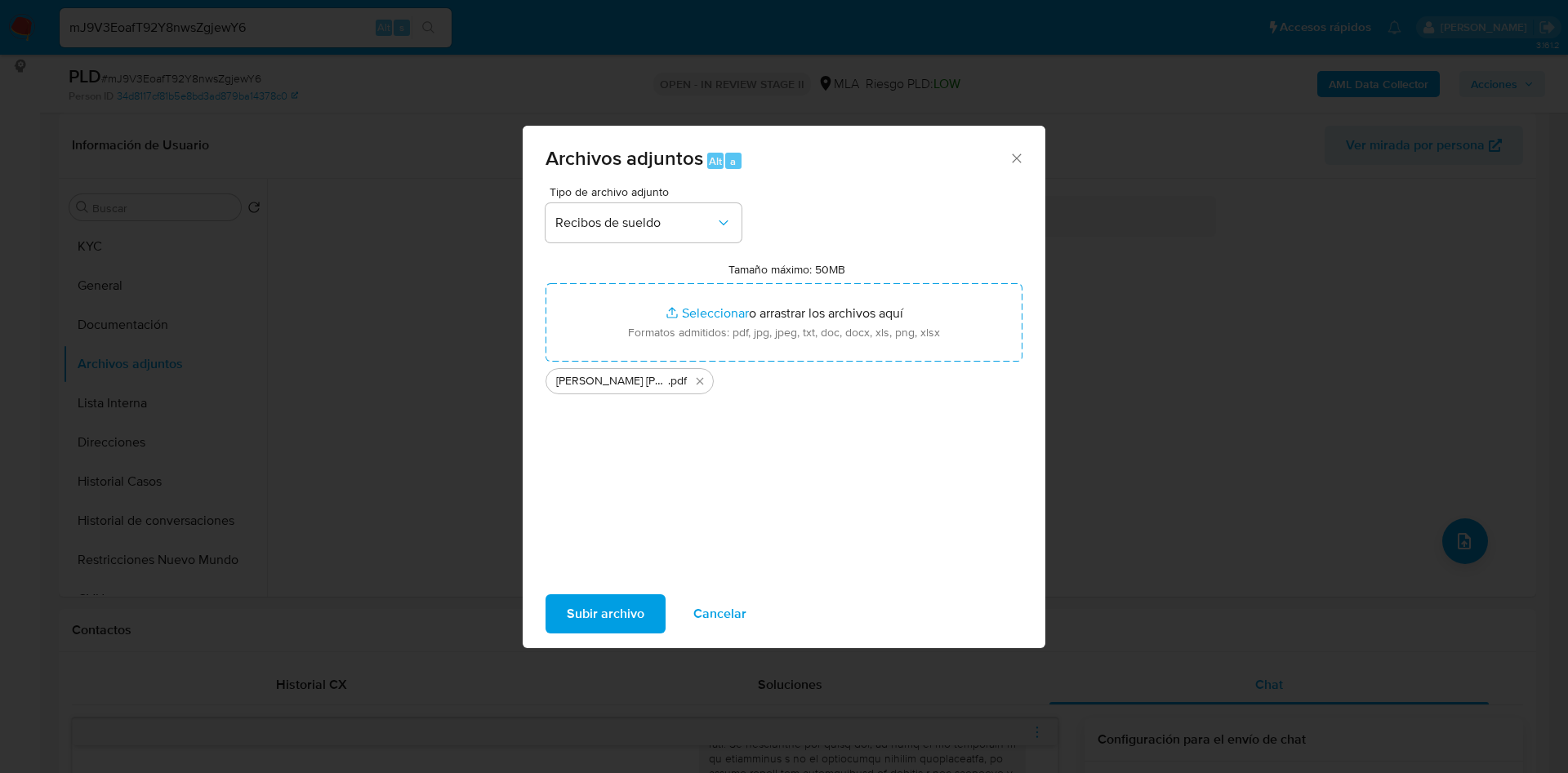
click at [623, 619] on span "Subir archivo" at bounding box center [605, 613] width 78 height 36
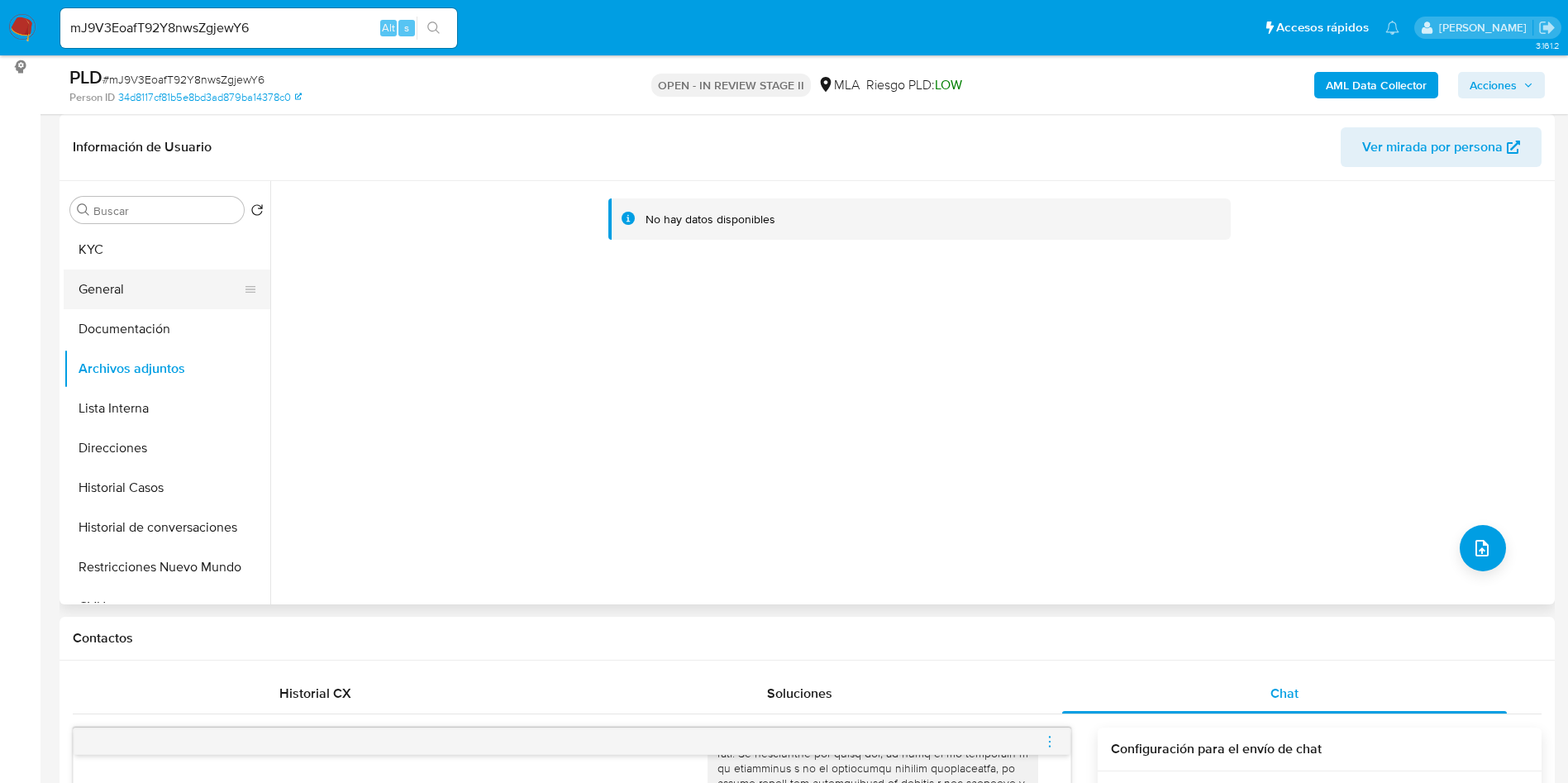
click at [174, 284] on button "General" at bounding box center [160, 289] width 193 height 40
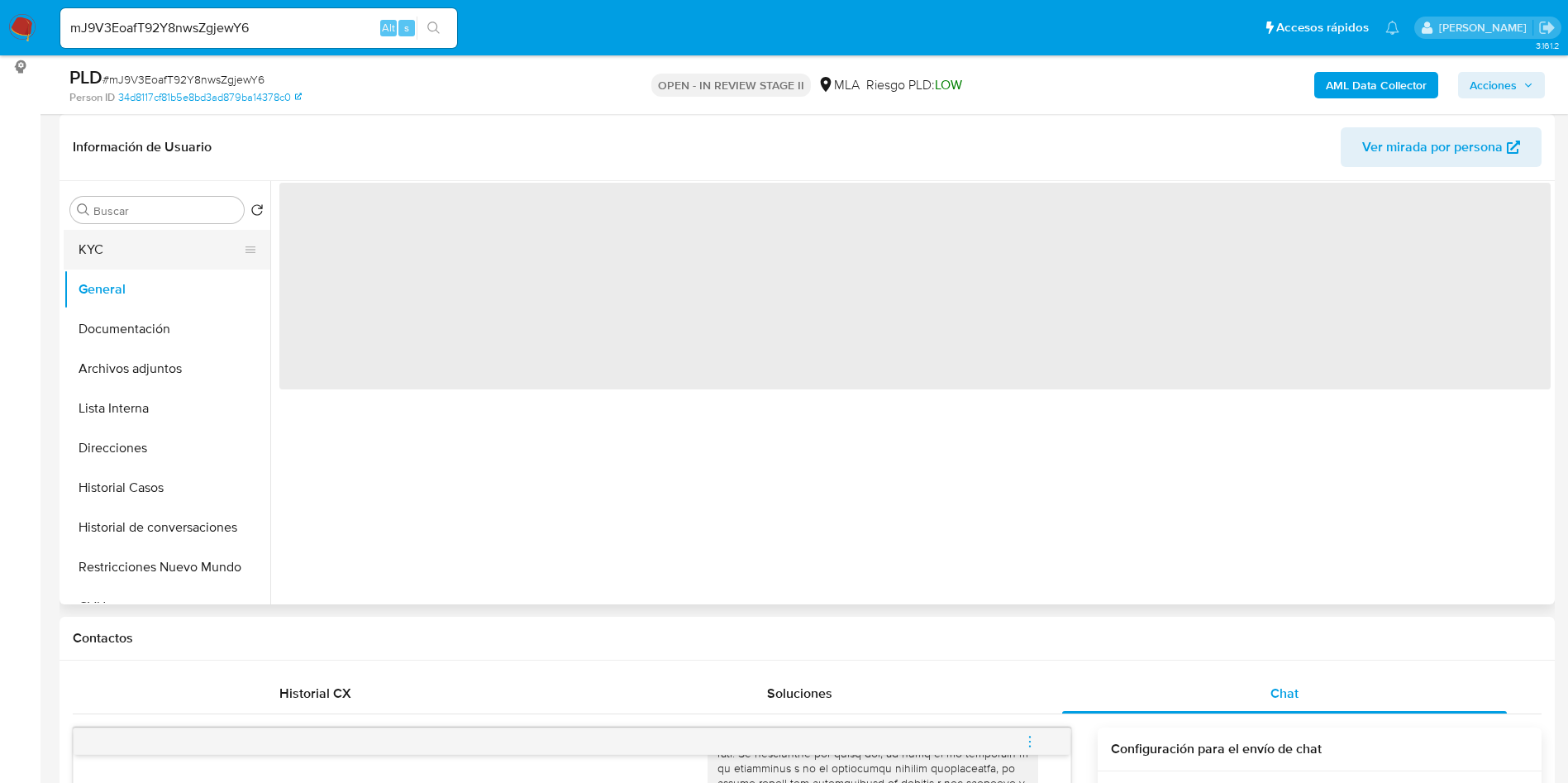
click at [157, 259] on button "KYC" at bounding box center [160, 249] width 193 height 40
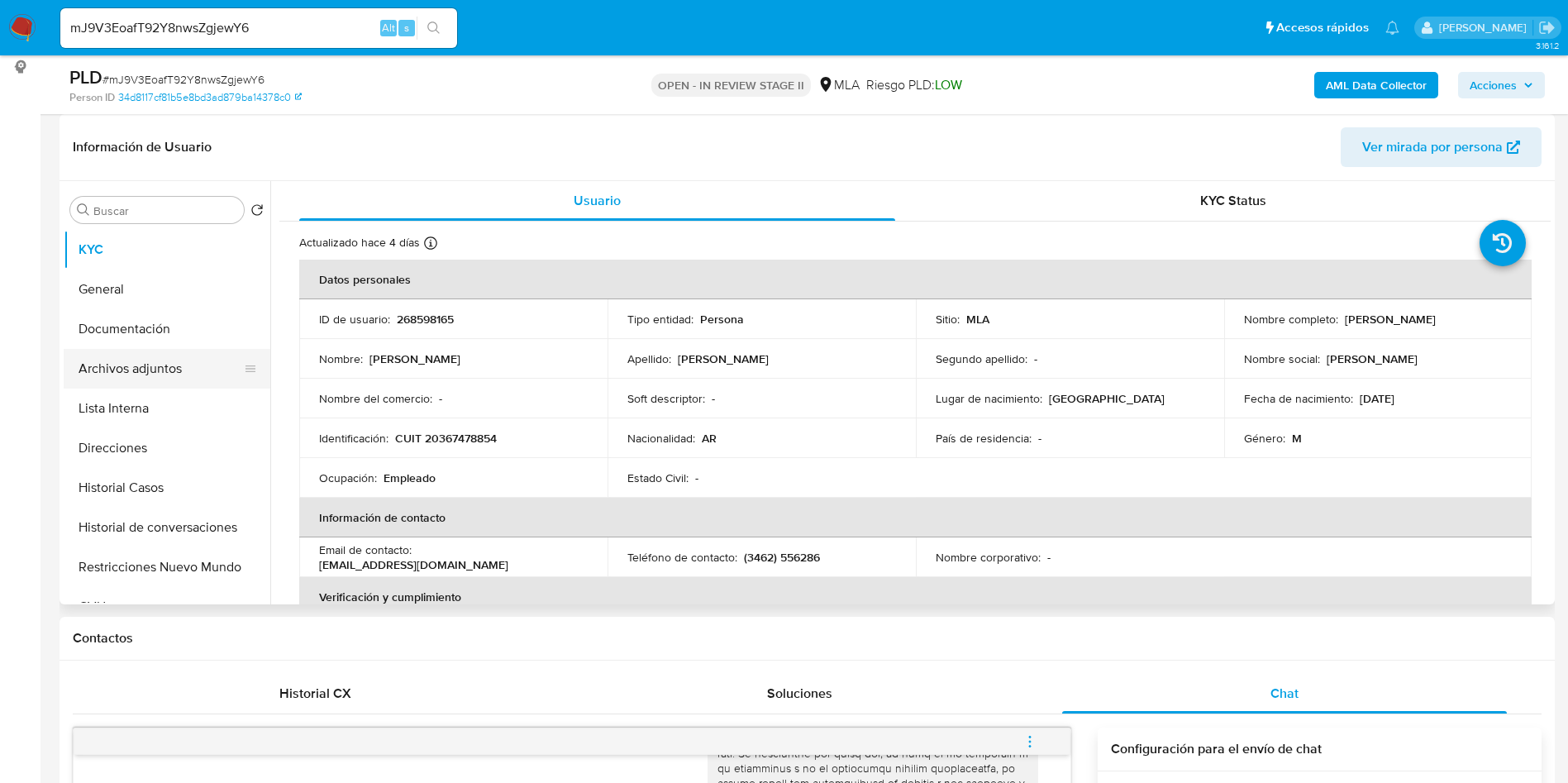
click at [149, 376] on button "Archivos adjuntos" at bounding box center [160, 369] width 193 height 40
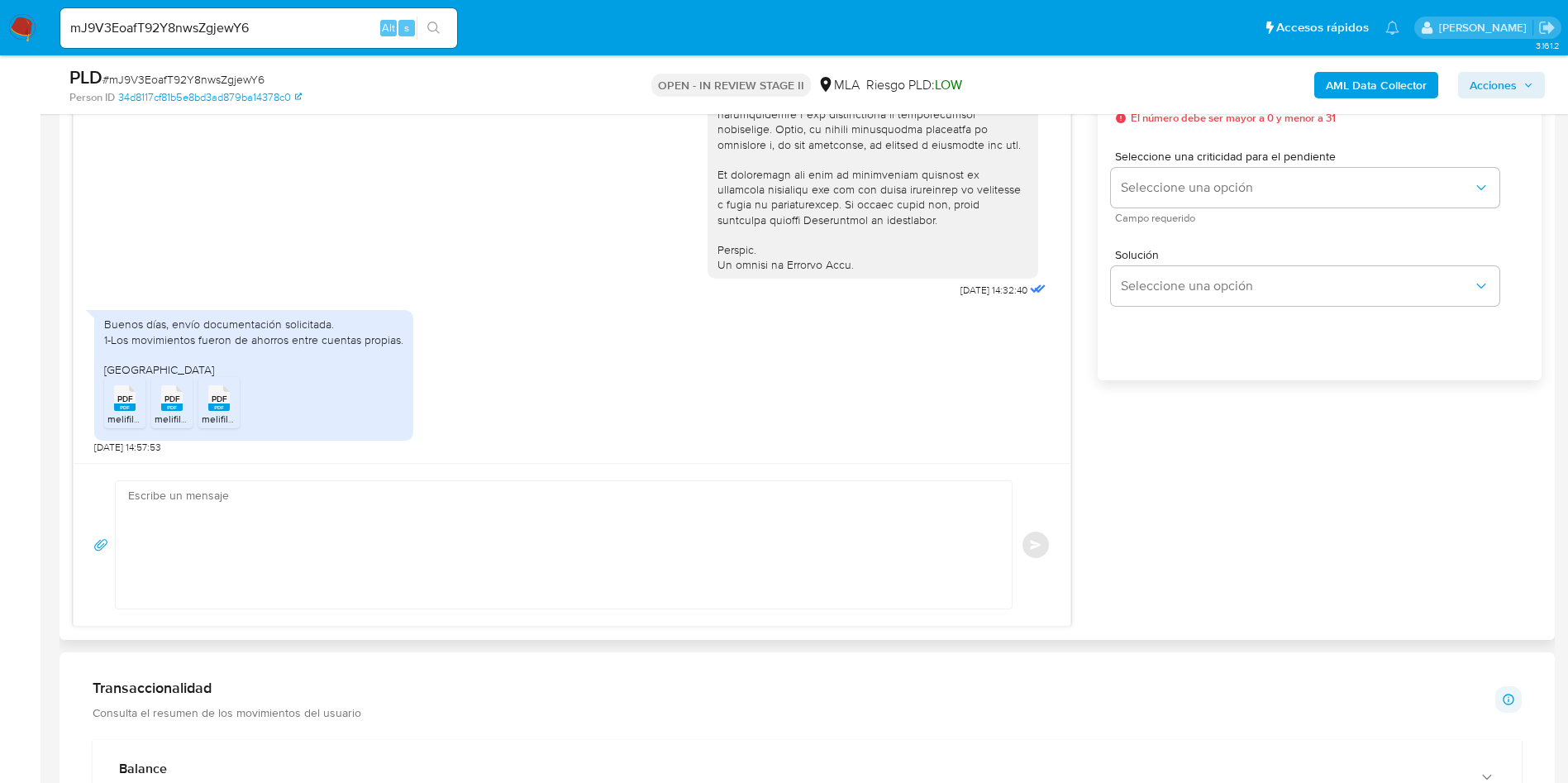
click at [441, 542] on textarea at bounding box center [560, 545] width 863 height 128
paste textarea "Hola, ¡Muchas gracias por tu respuesta! Confirmamos la recepción de la document…"
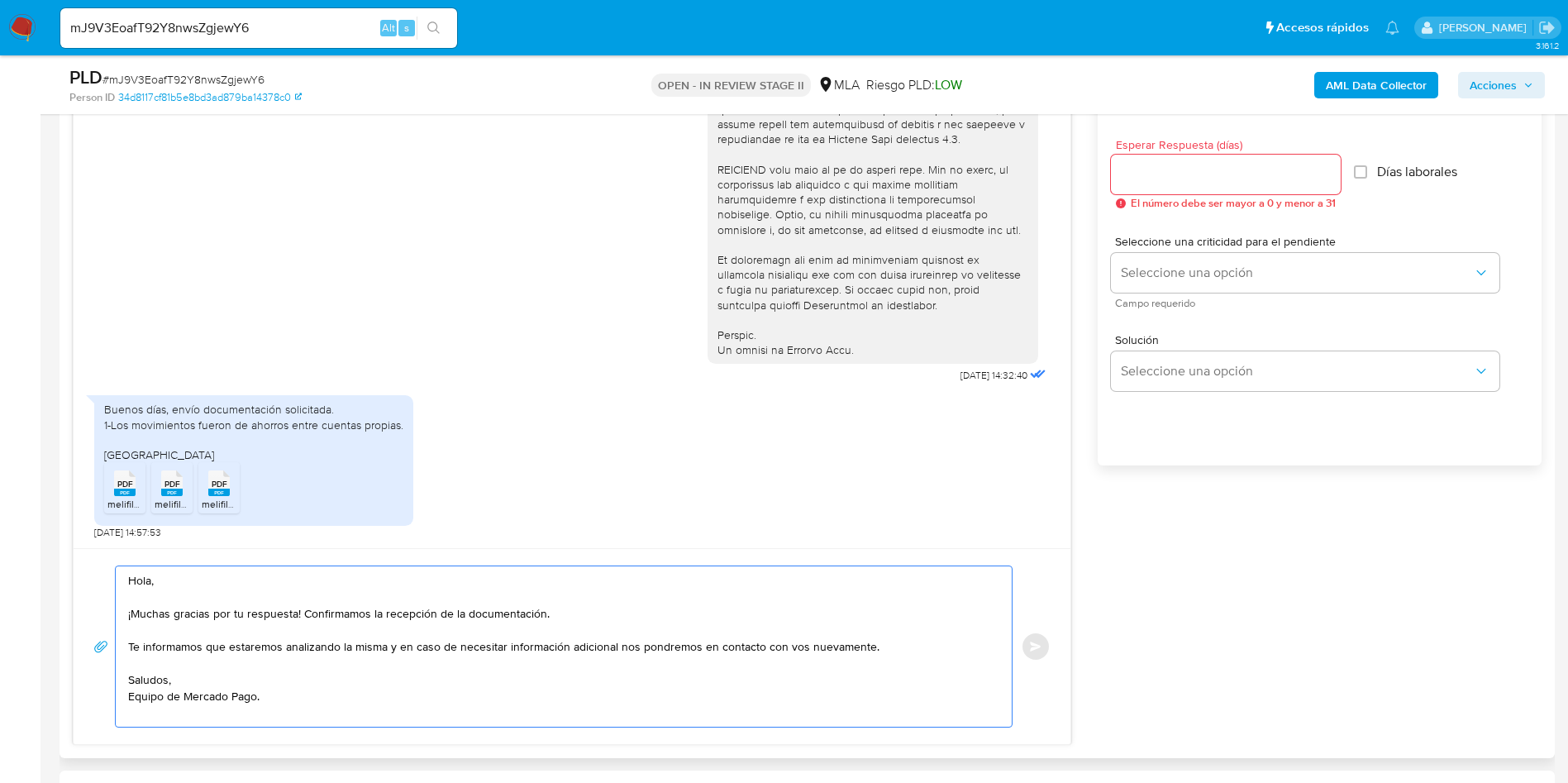
scroll to position [868, 0]
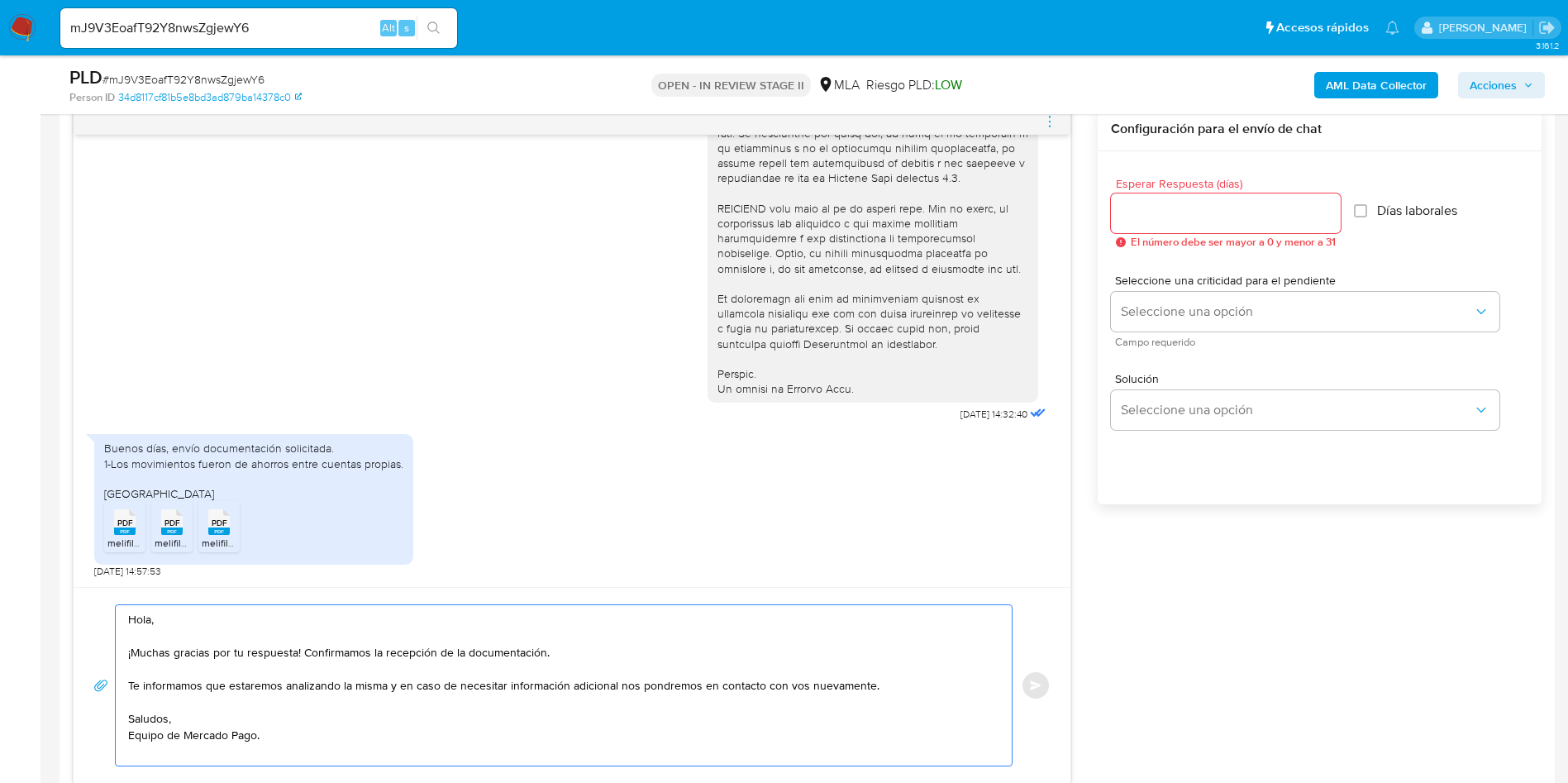
type textarea "Hola, ¡Muchas gracias por tu respuesta! Confirmamos la recepción de la document…"
click at [1170, 196] on div at bounding box center [1225, 213] width 229 height 40
click at [1170, 202] on input "Esperar Respuesta (días)" at bounding box center [1225, 213] width 229 height 22
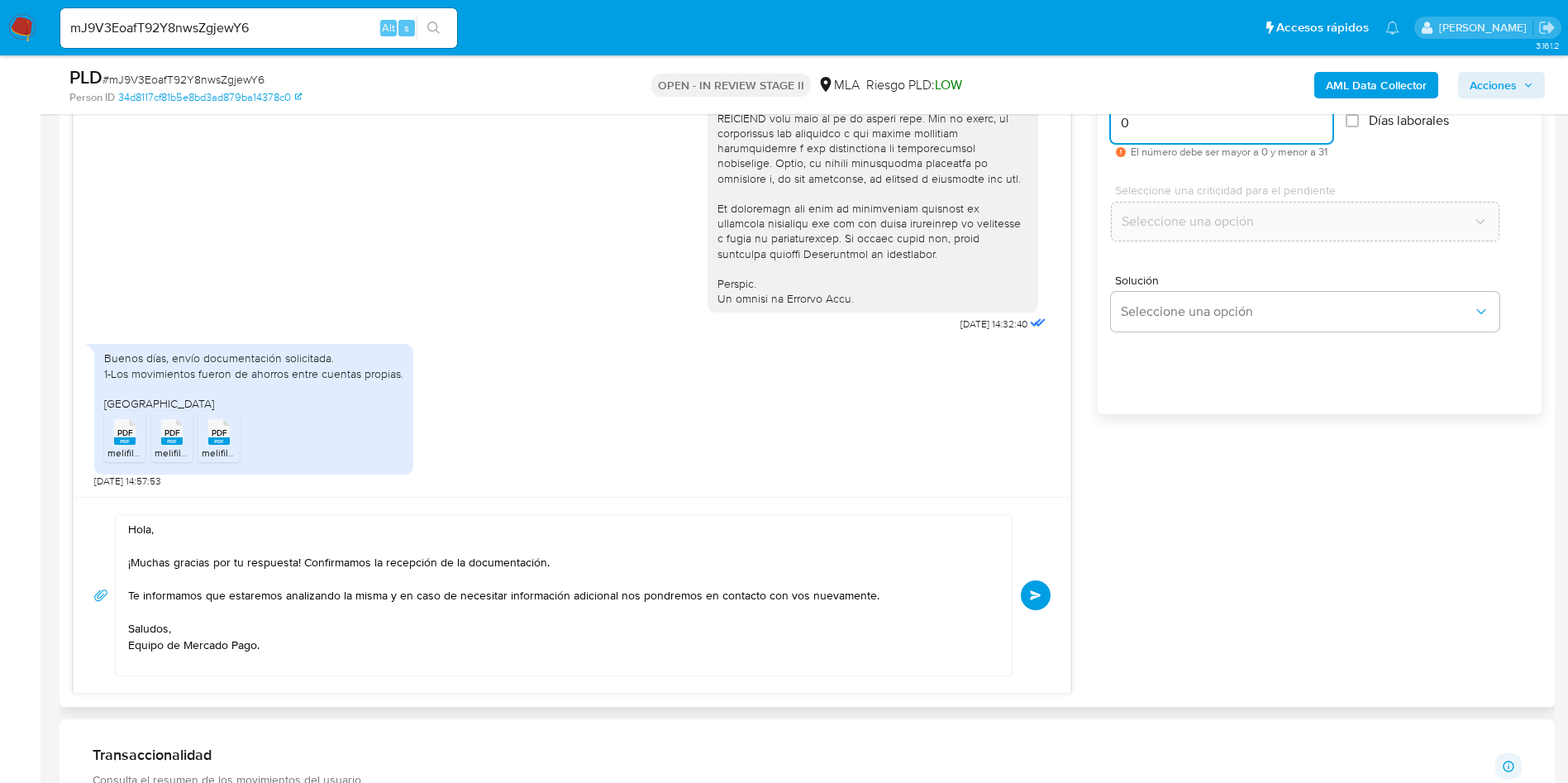
scroll to position [992, 0]
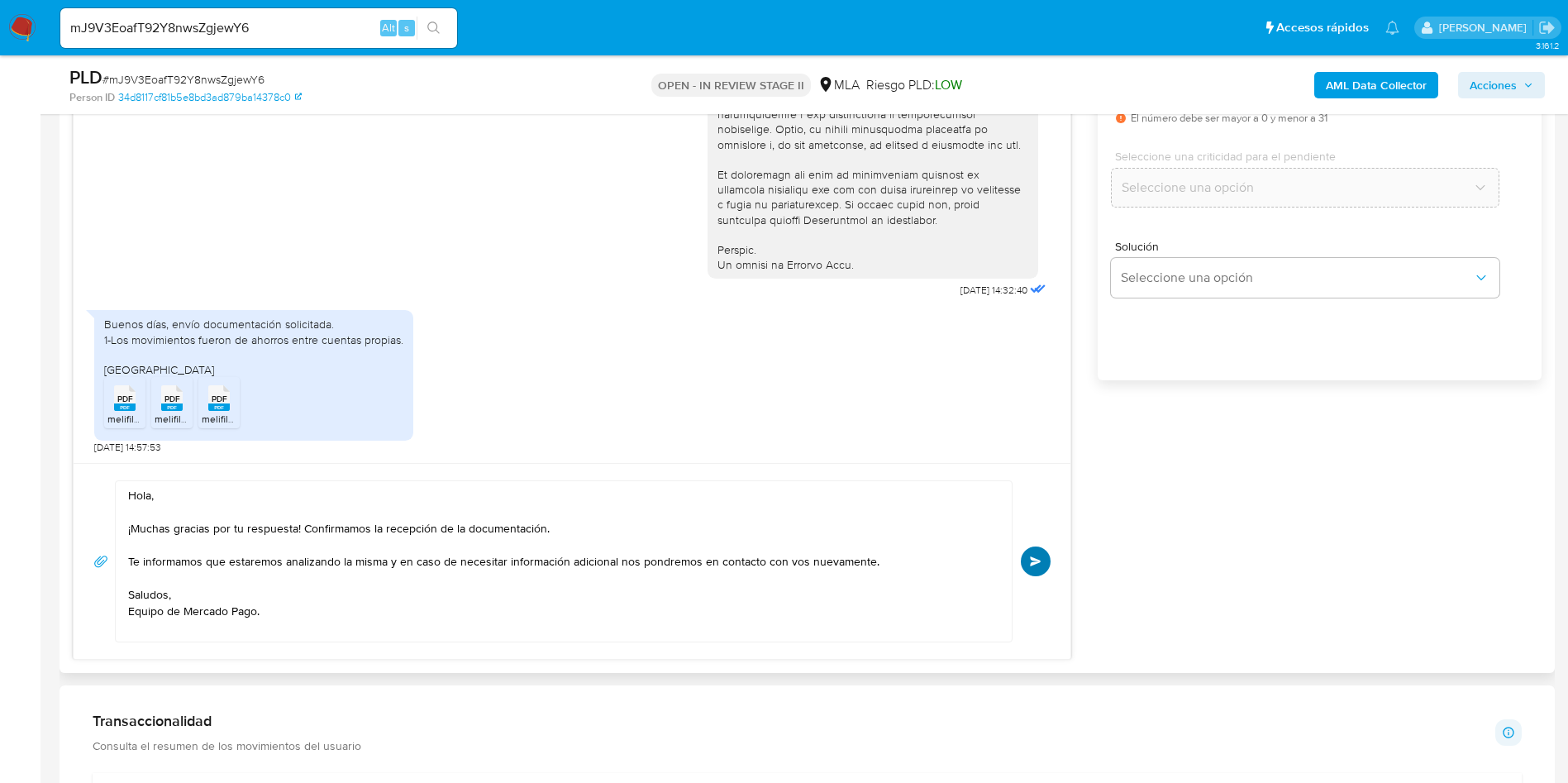
type input "0"
click at [1036, 568] on button "Enviar" at bounding box center [1035, 562] width 30 height 30
click at [239, 32] on input "mJ9V3EoafT92Y8nwsZgjewY6" at bounding box center [258, 28] width 397 height 22
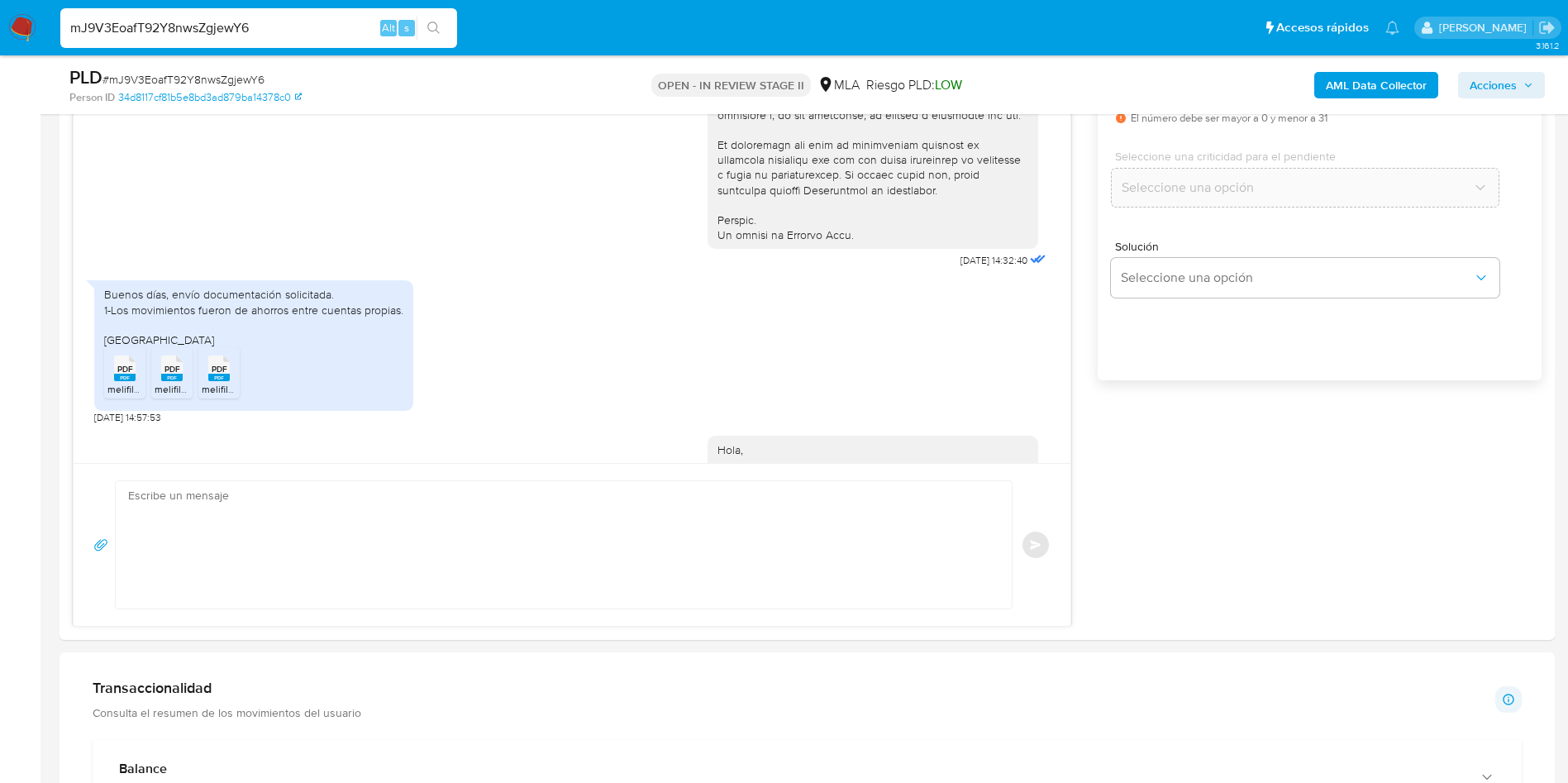
scroll to position [865, 0]
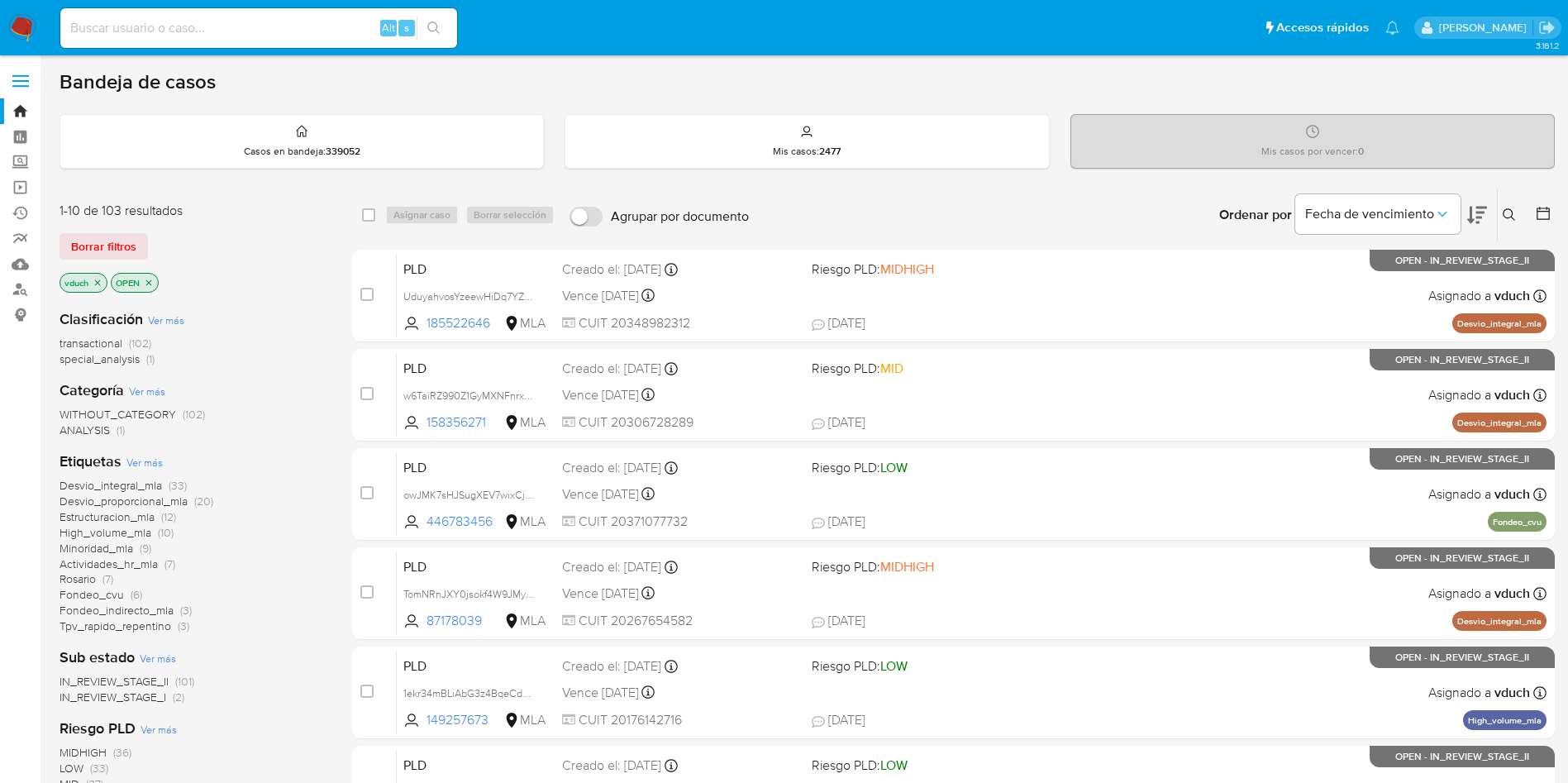
click at [1509, 210] on icon at bounding box center [1509, 215] width 13 height 13
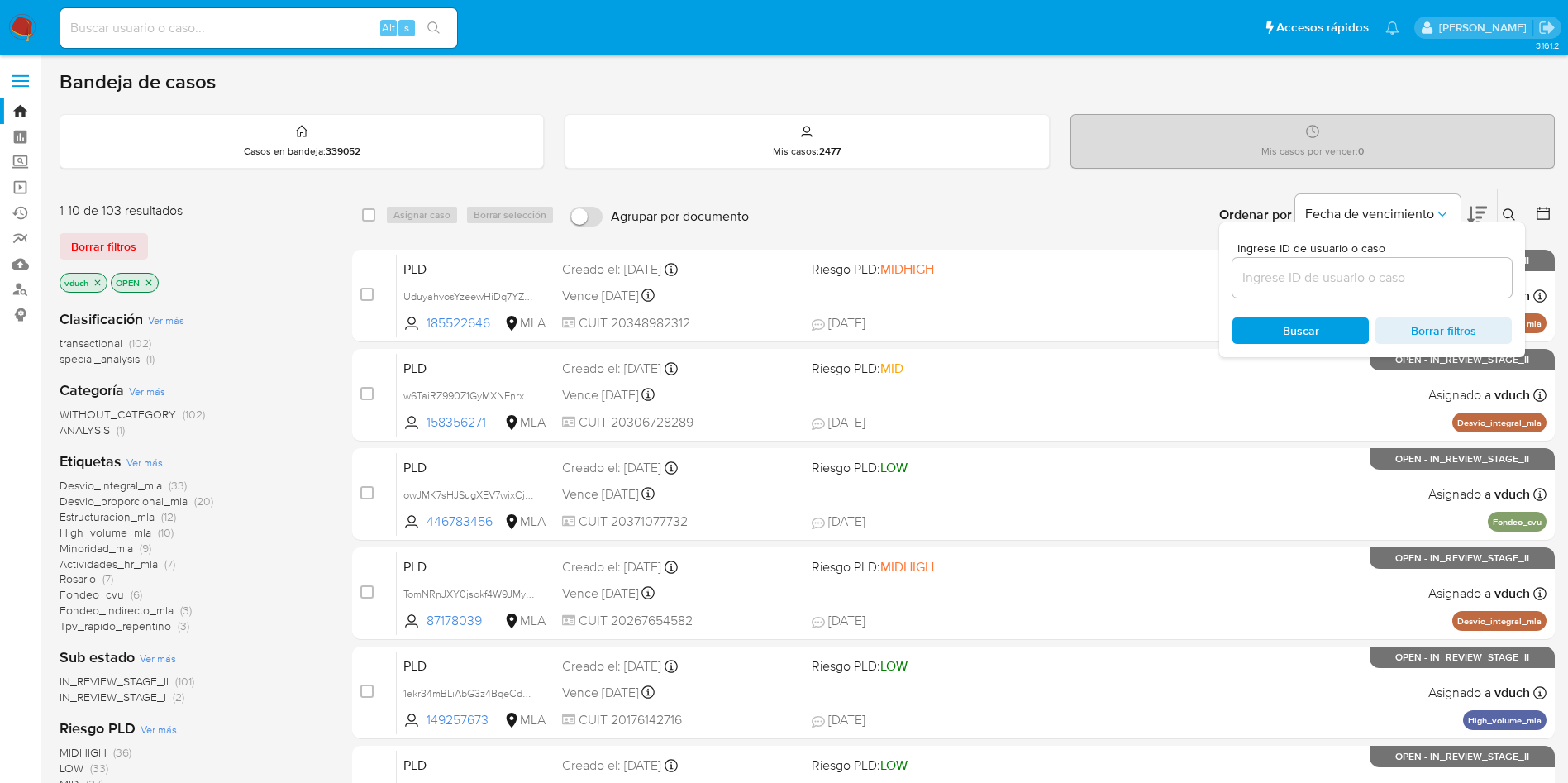
click at [1448, 288] on input at bounding box center [1372, 278] width 279 height 22
type input "mJ9V3EoafT92Y8nwsZgjewY6"
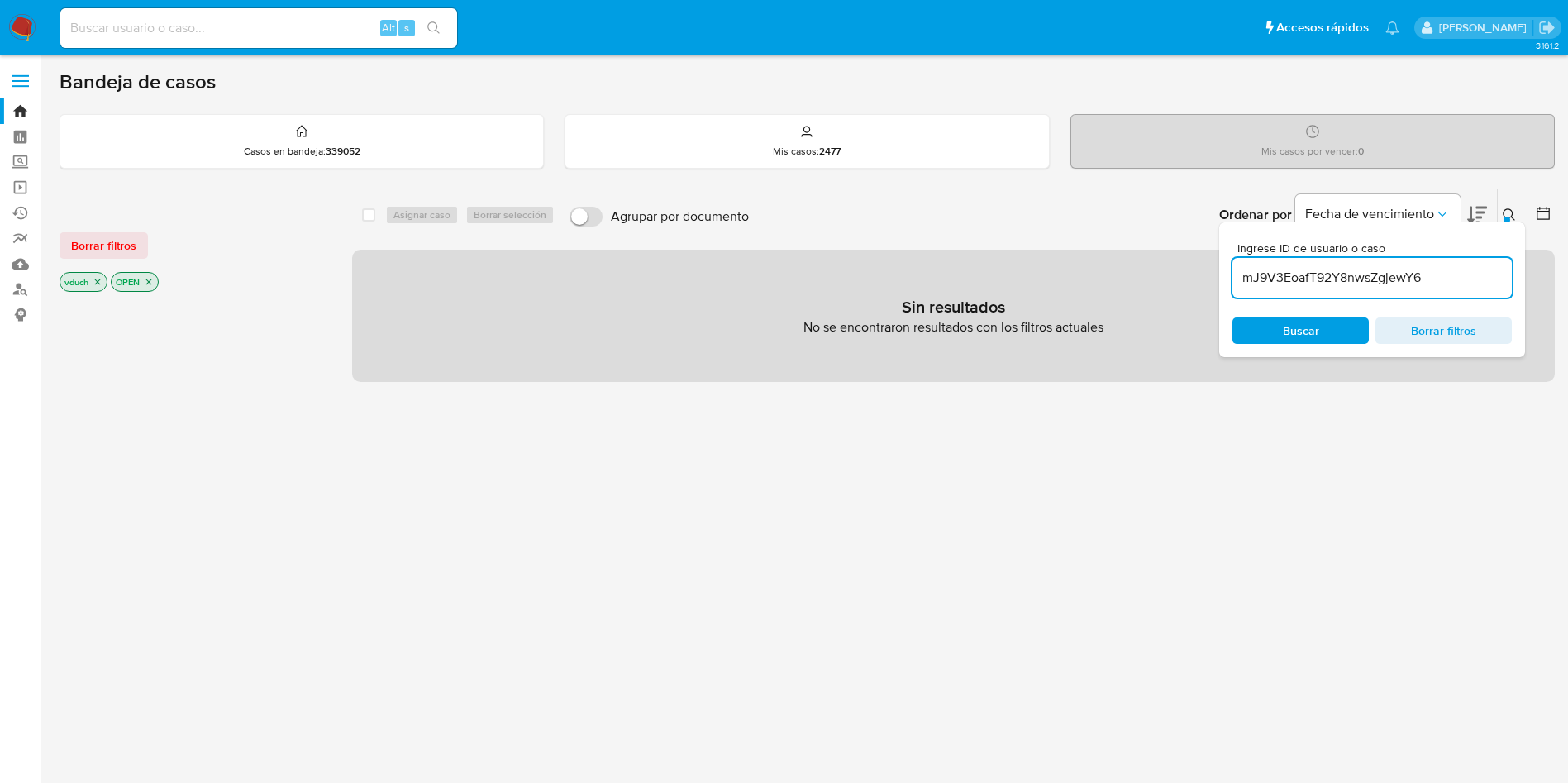
click at [375, 211] on div "select-all-cases-checkbox" at bounding box center [372, 215] width 20 height 20
click at [138, 280] on p "OPEN" at bounding box center [135, 282] width 46 height 18
click at [148, 284] on icon "close-filter" at bounding box center [149, 282] width 10 height 10
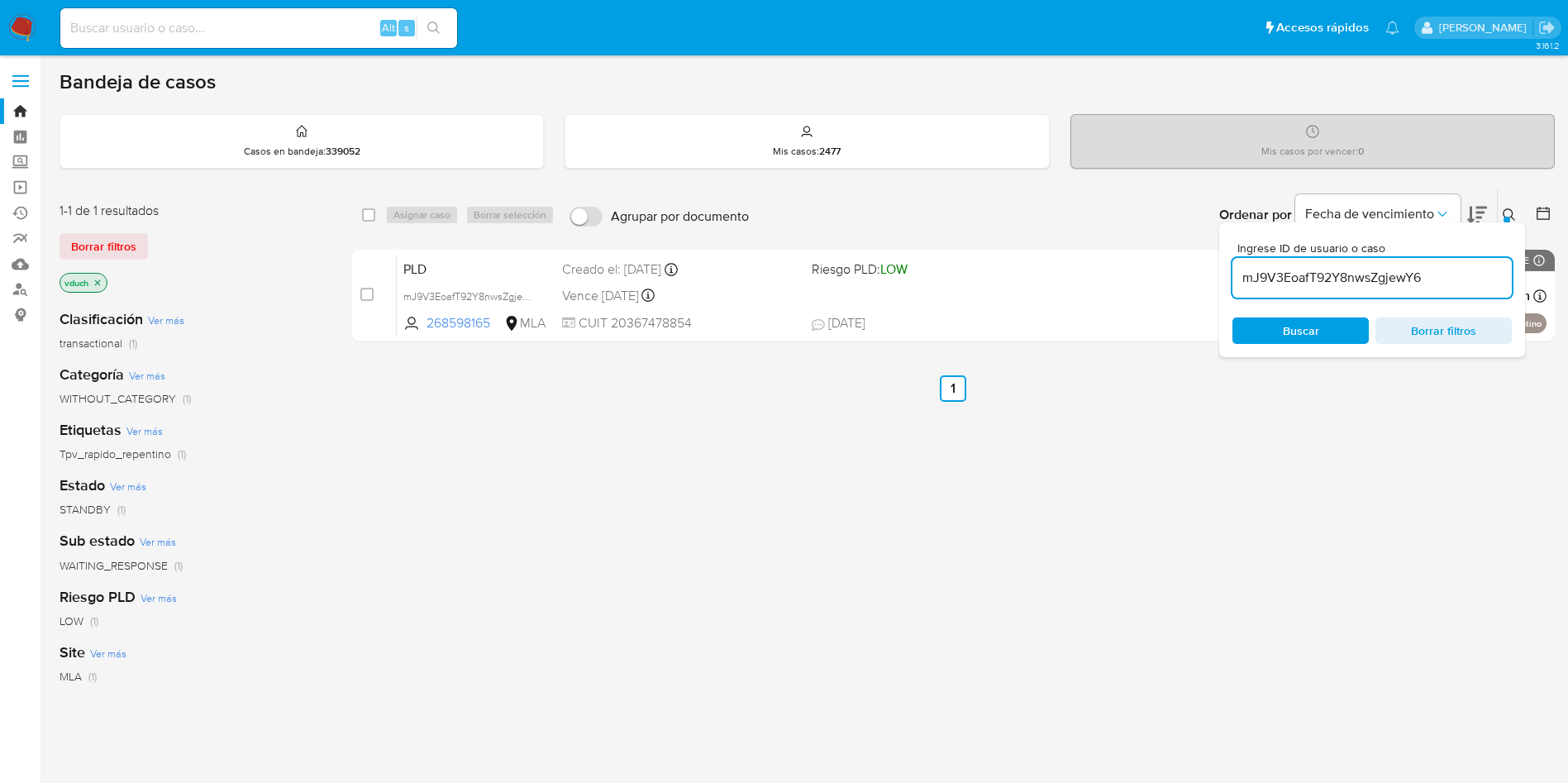
click at [99, 287] on icon "close-filter" at bounding box center [98, 283] width 10 height 10
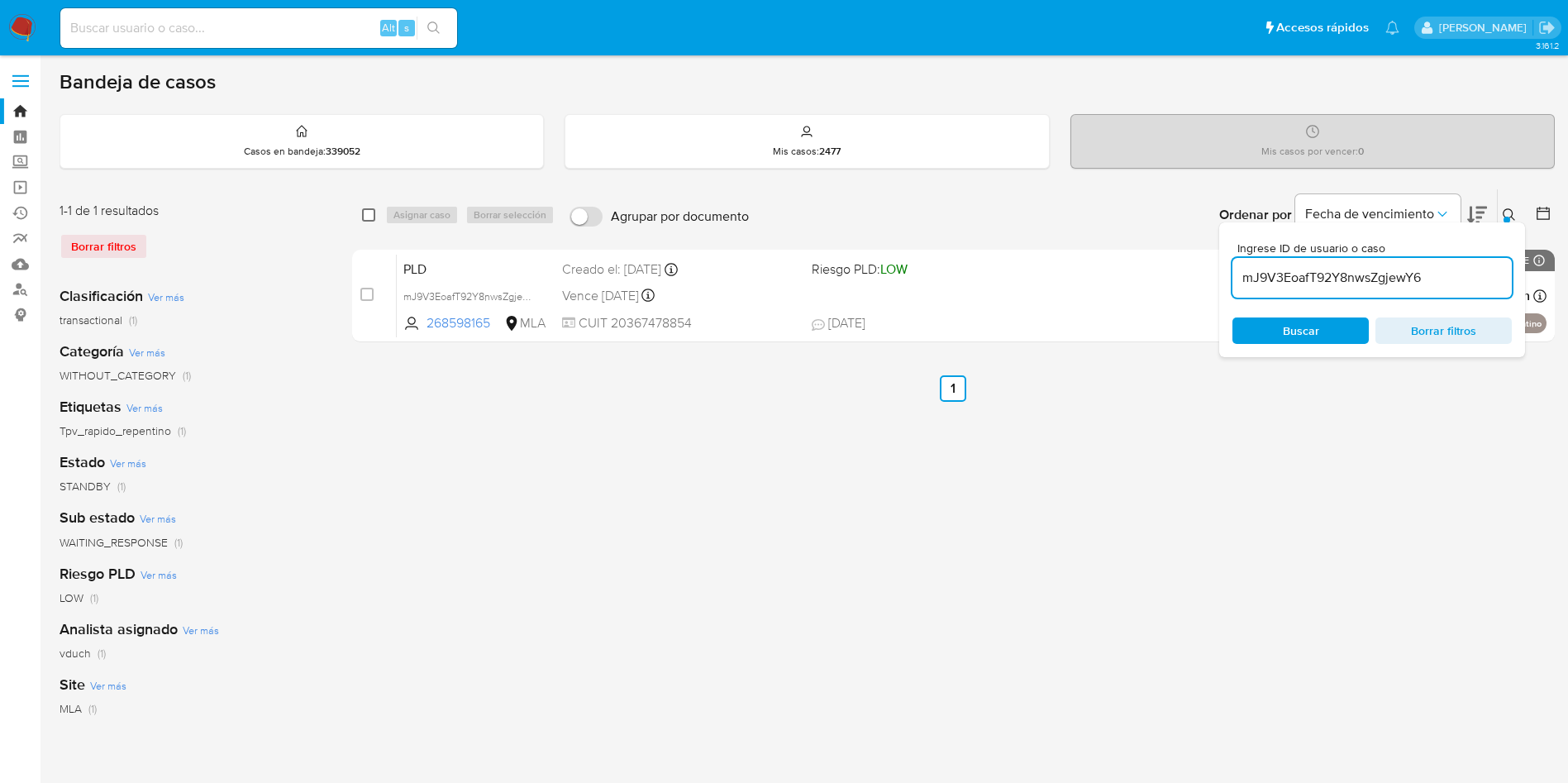
click at [364, 213] on input "checkbox" at bounding box center [369, 215] width 13 height 13
checkbox input "true"
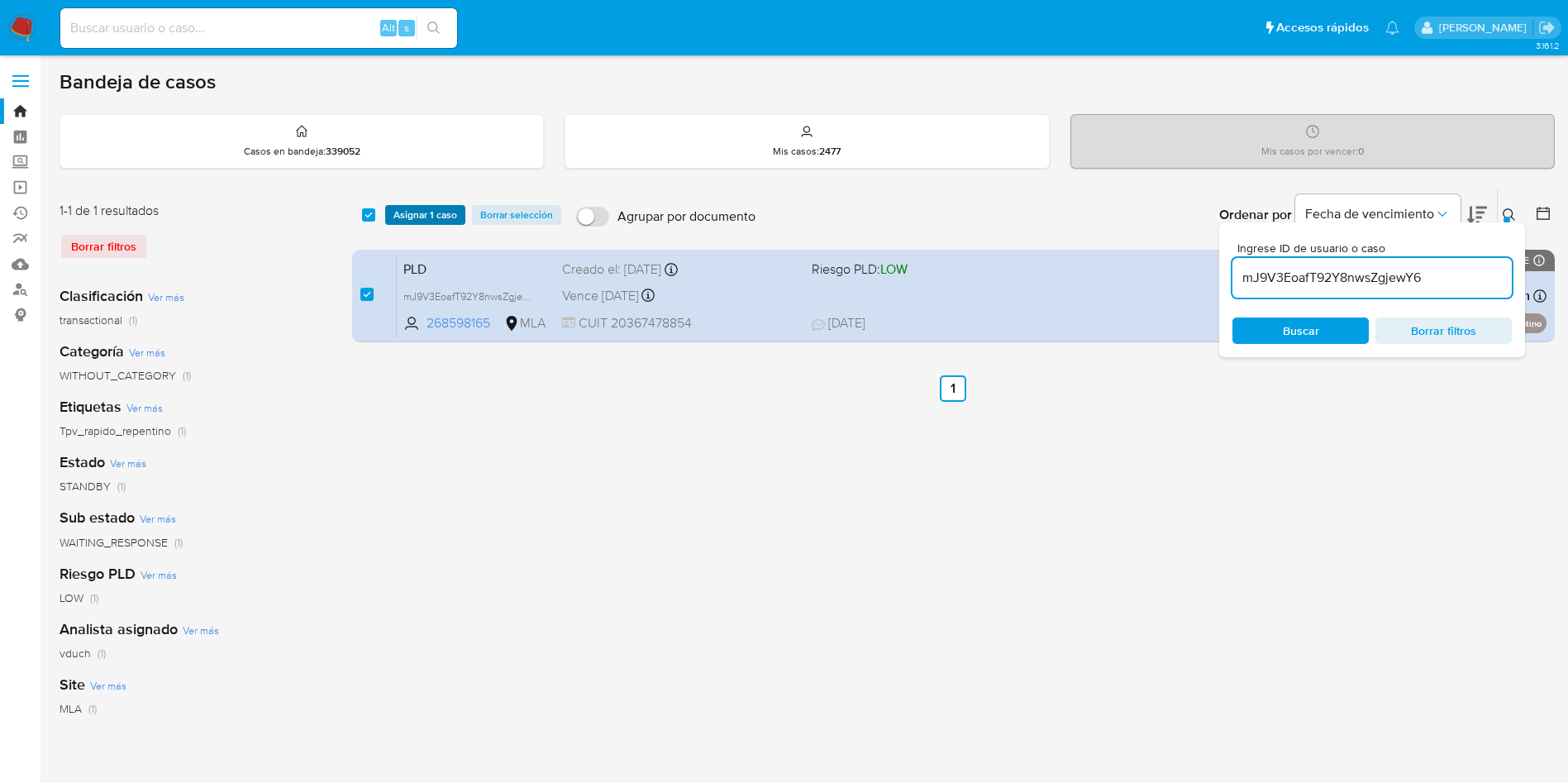
click at [438, 210] on span "Asignar 1 caso" at bounding box center [425, 215] width 64 height 17
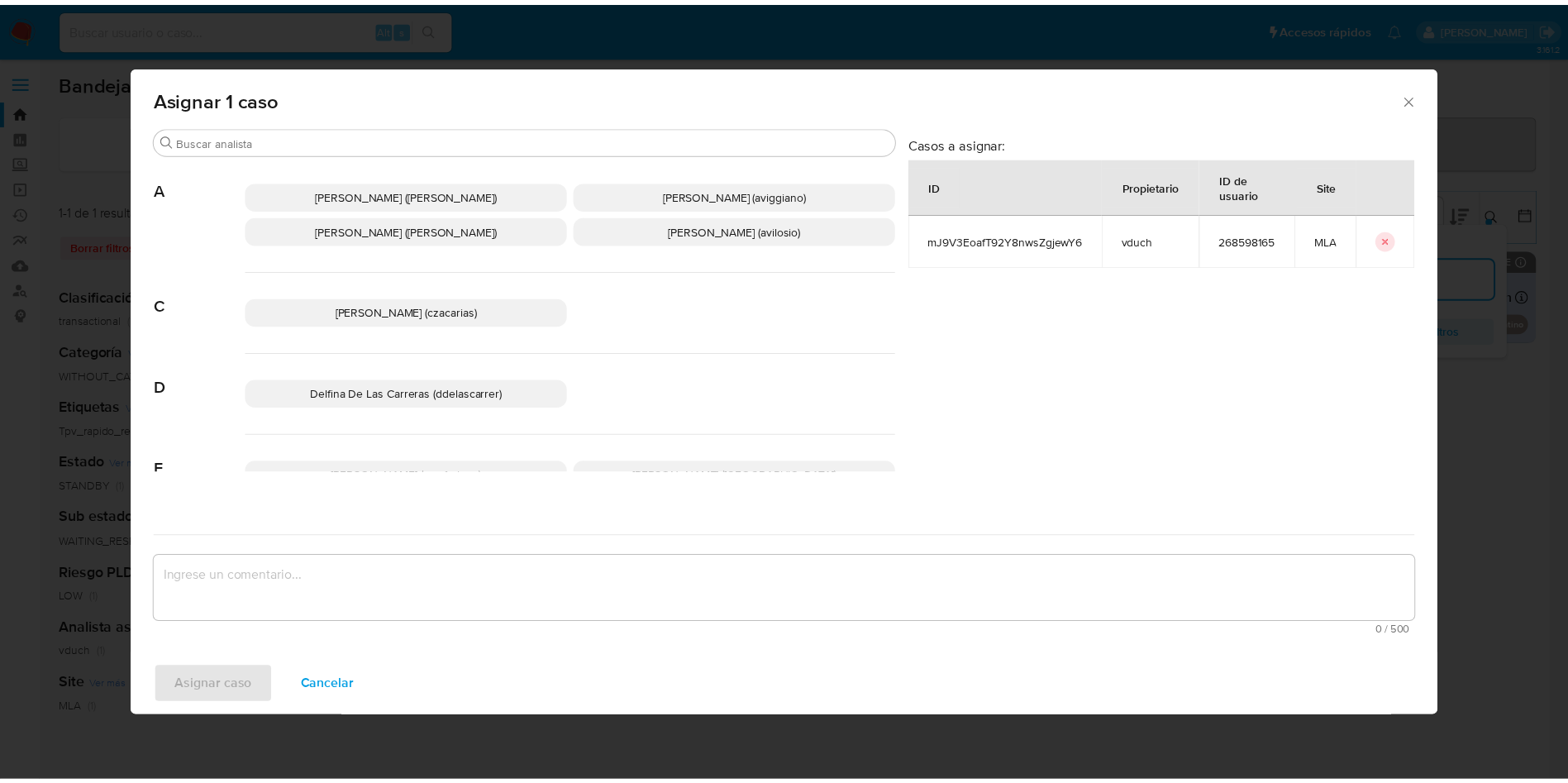
scroll to position [1443, 0]
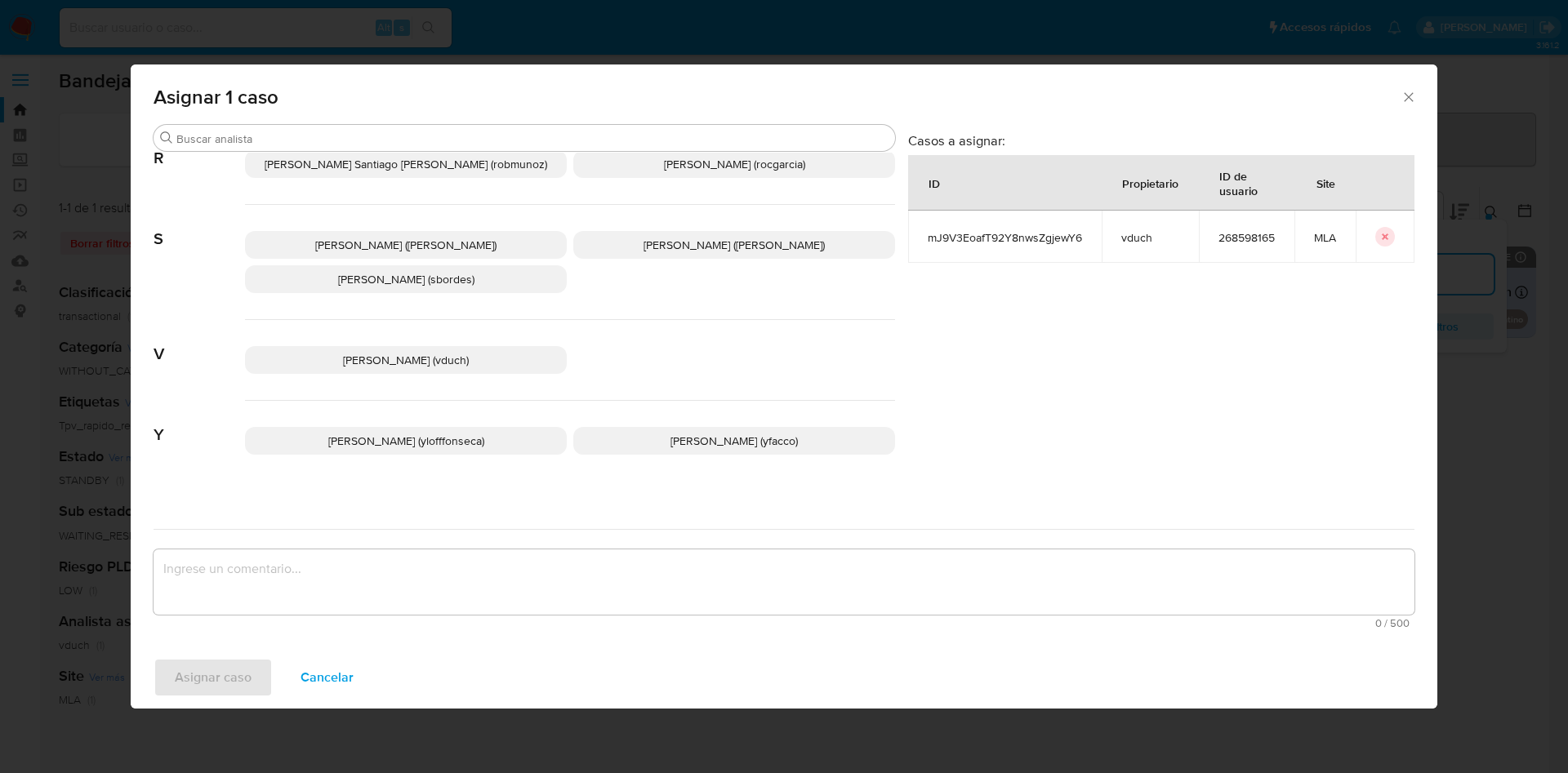
click at [416, 361] on div "Valeria Duch (vduch)" at bounding box center [570, 360] width 650 height 81
click at [457, 346] on p "Valeria Duch (vduch)" at bounding box center [405, 360] width 322 height 28
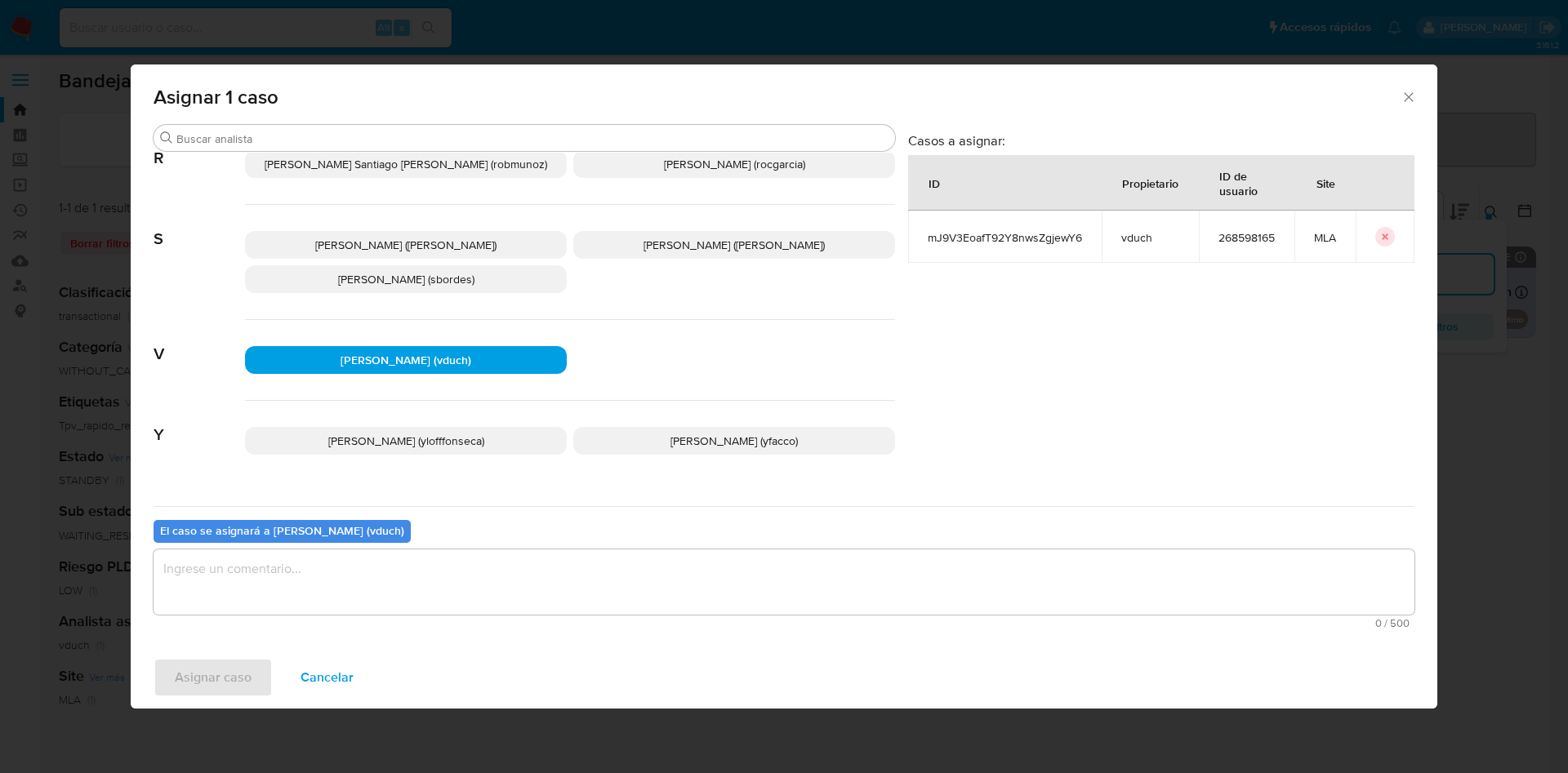
click at [479, 526] on div "El caso se asignará a Valeria Duch (vduch) 0 / 500 500 caracteres restantes" at bounding box center [784, 571] width 1261 height 129
drag, startPoint x: 450, startPoint y: 586, endPoint x: 422, endPoint y: 591, distance: 28.4
click at [449, 587] on textarea "assign-modal" at bounding box center [784, 582] width 1261 height 65
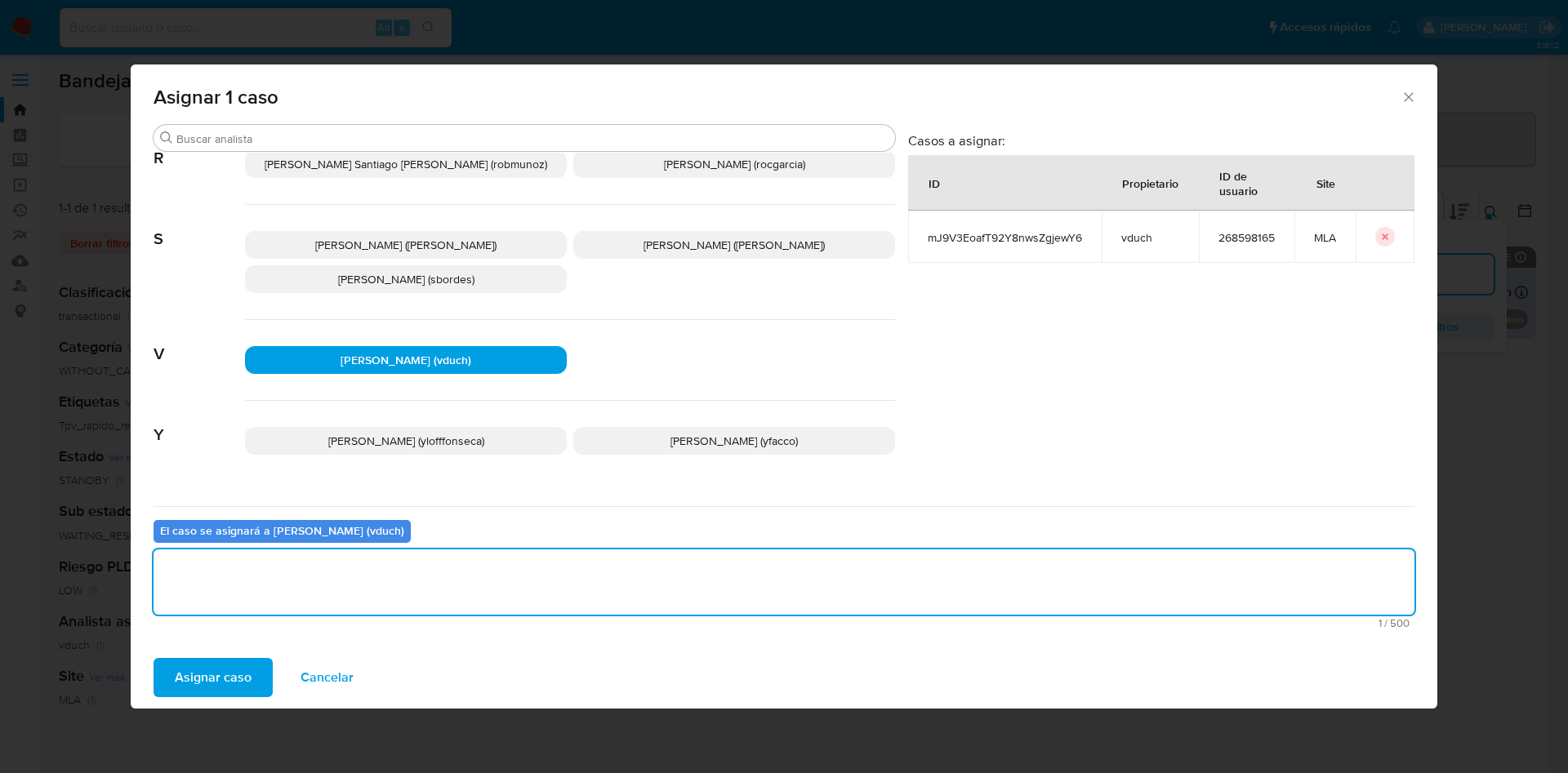
click at [264, 667] on button "Asignar caso" at bounding box center [214, 677] width 119 height 39
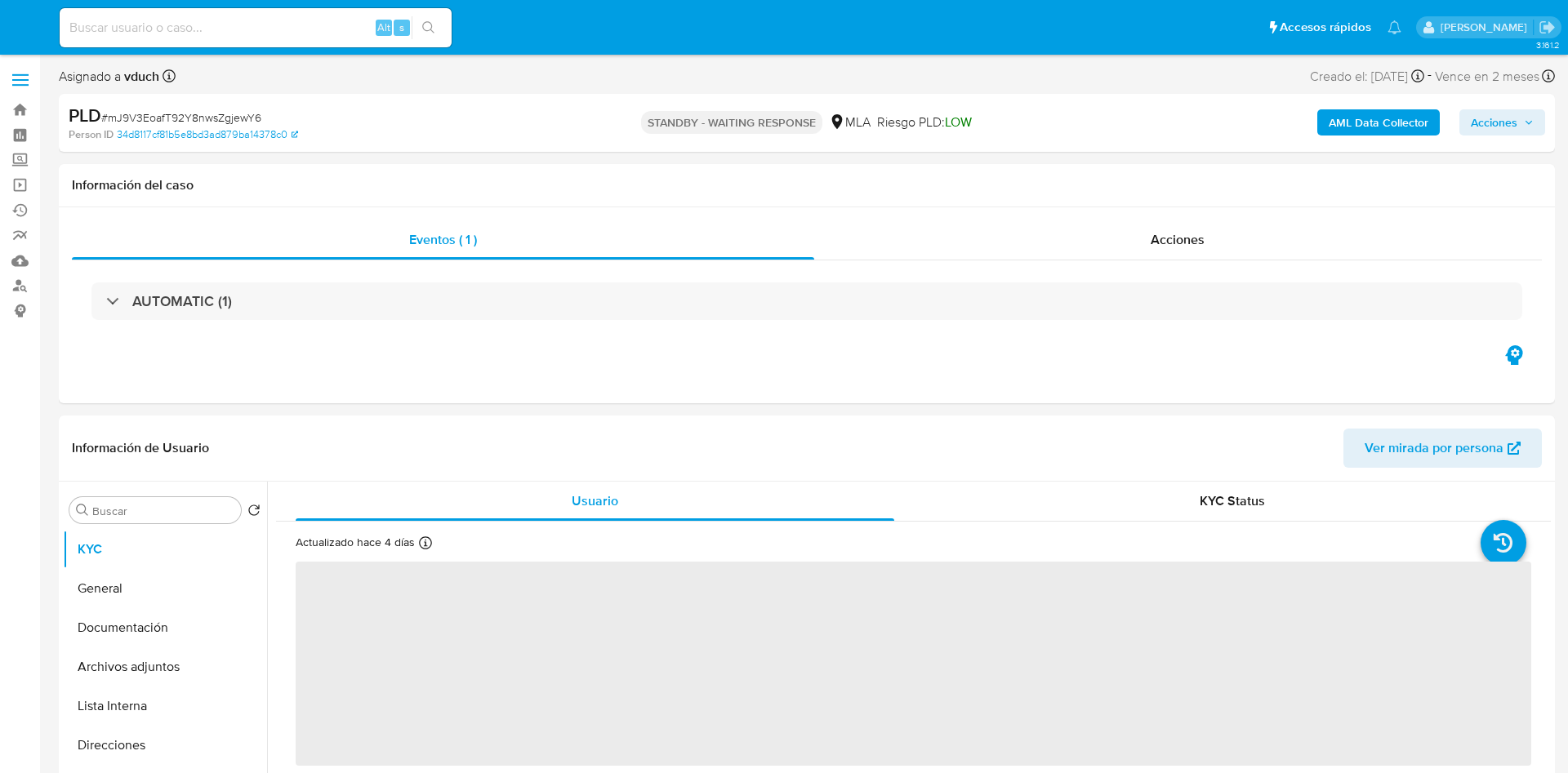
select select "10"
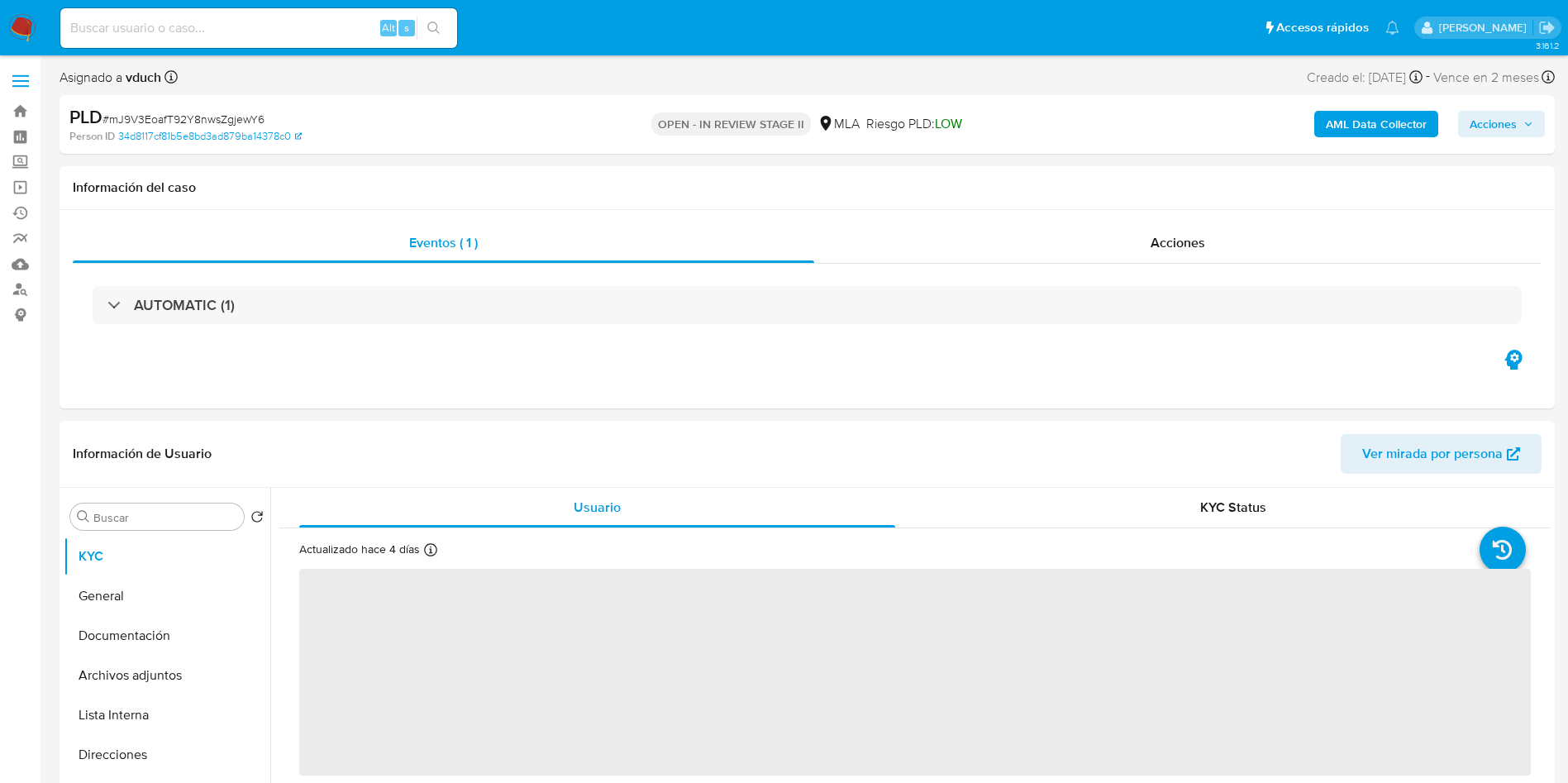
select select "10"
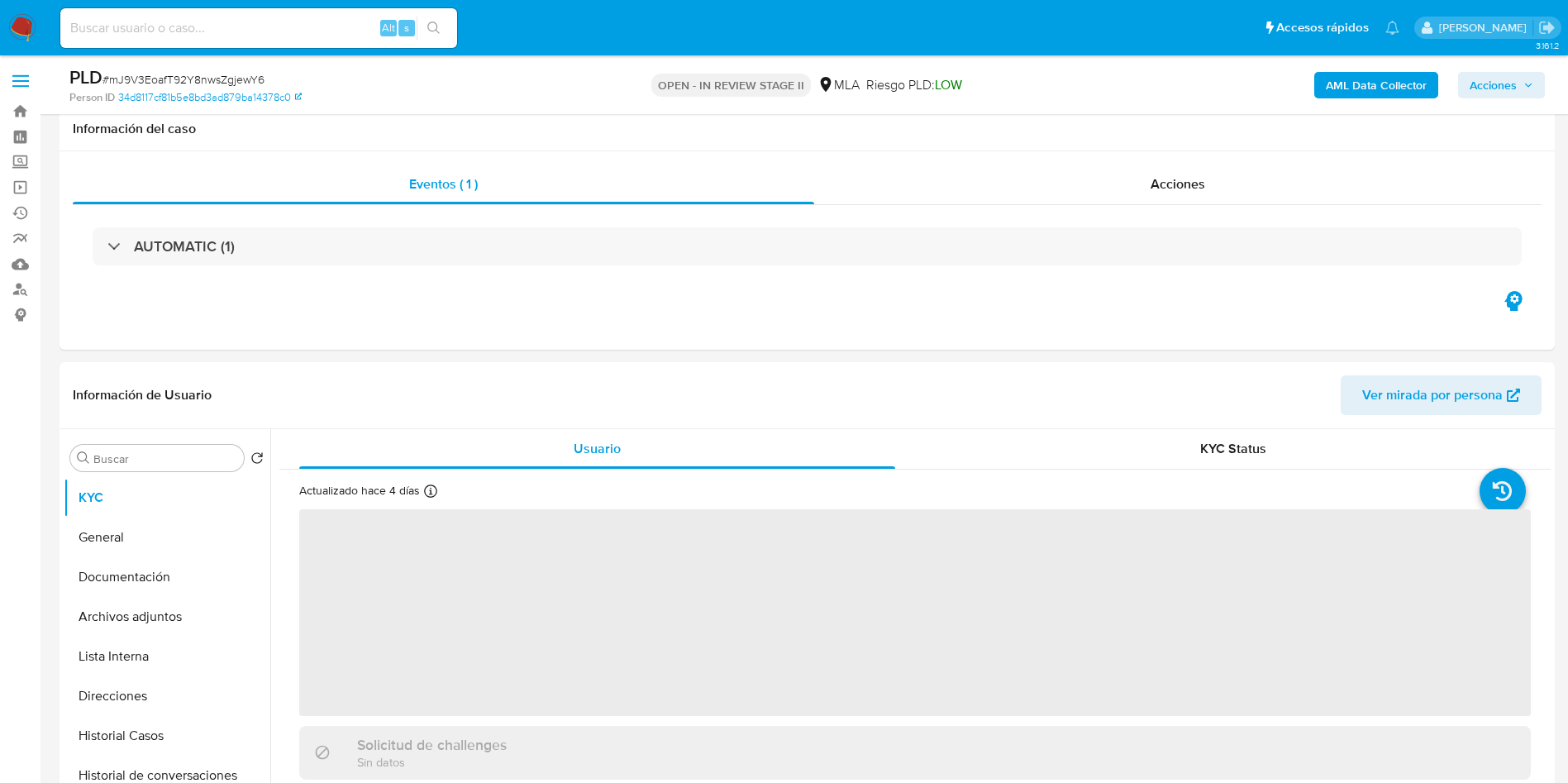
scroll to position [496, 0]
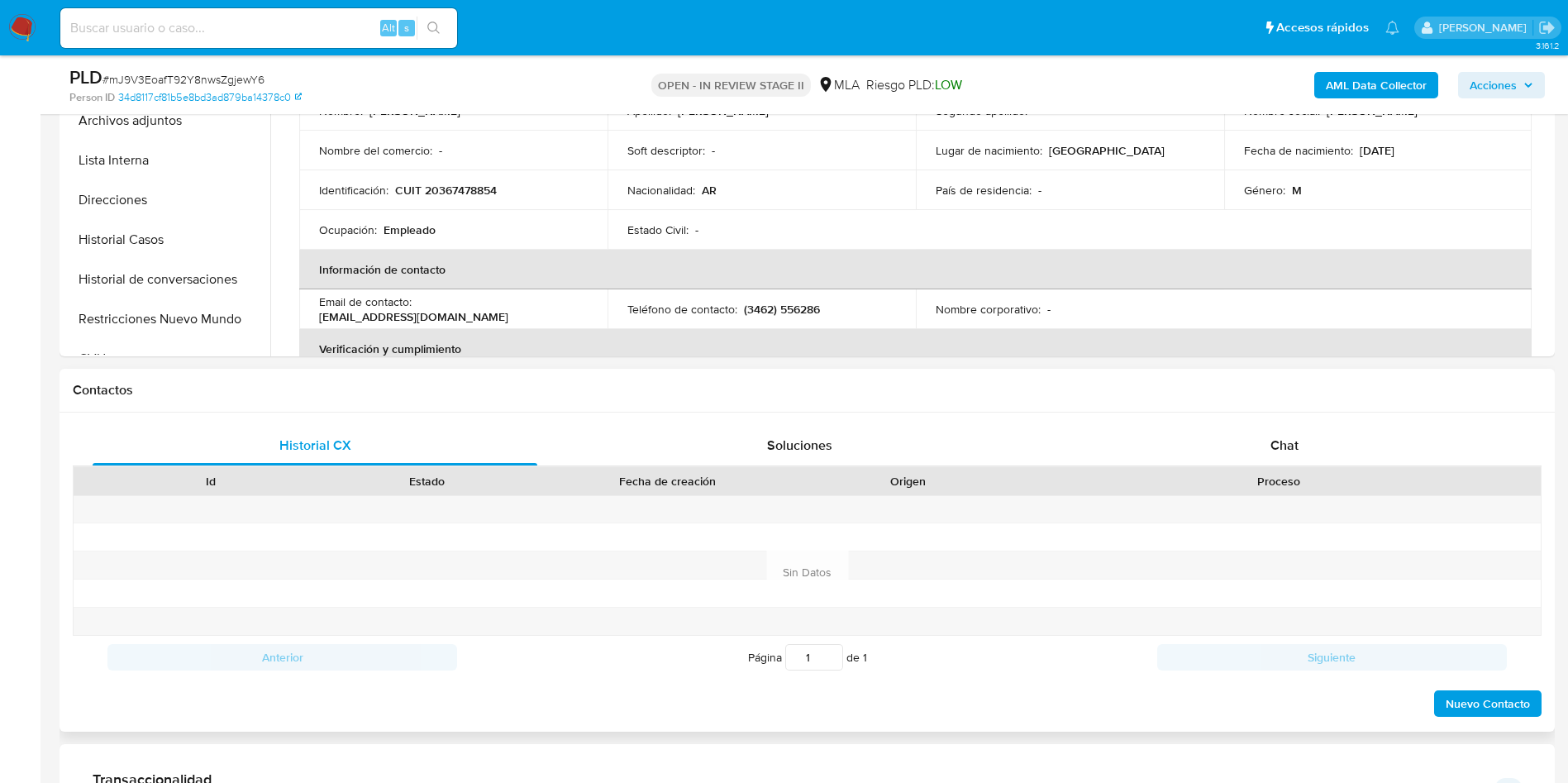
click at [1303, 410] on div "Contactos" at bounding box center [807, 390] width 1495 height 44
click at [1202, 471] on div "Proceso" at bounding box center [1278, 481] width 524 height 28
click at [1186, 438] on div "Chat" at bounding box center [1284, 446] width 445 height 40
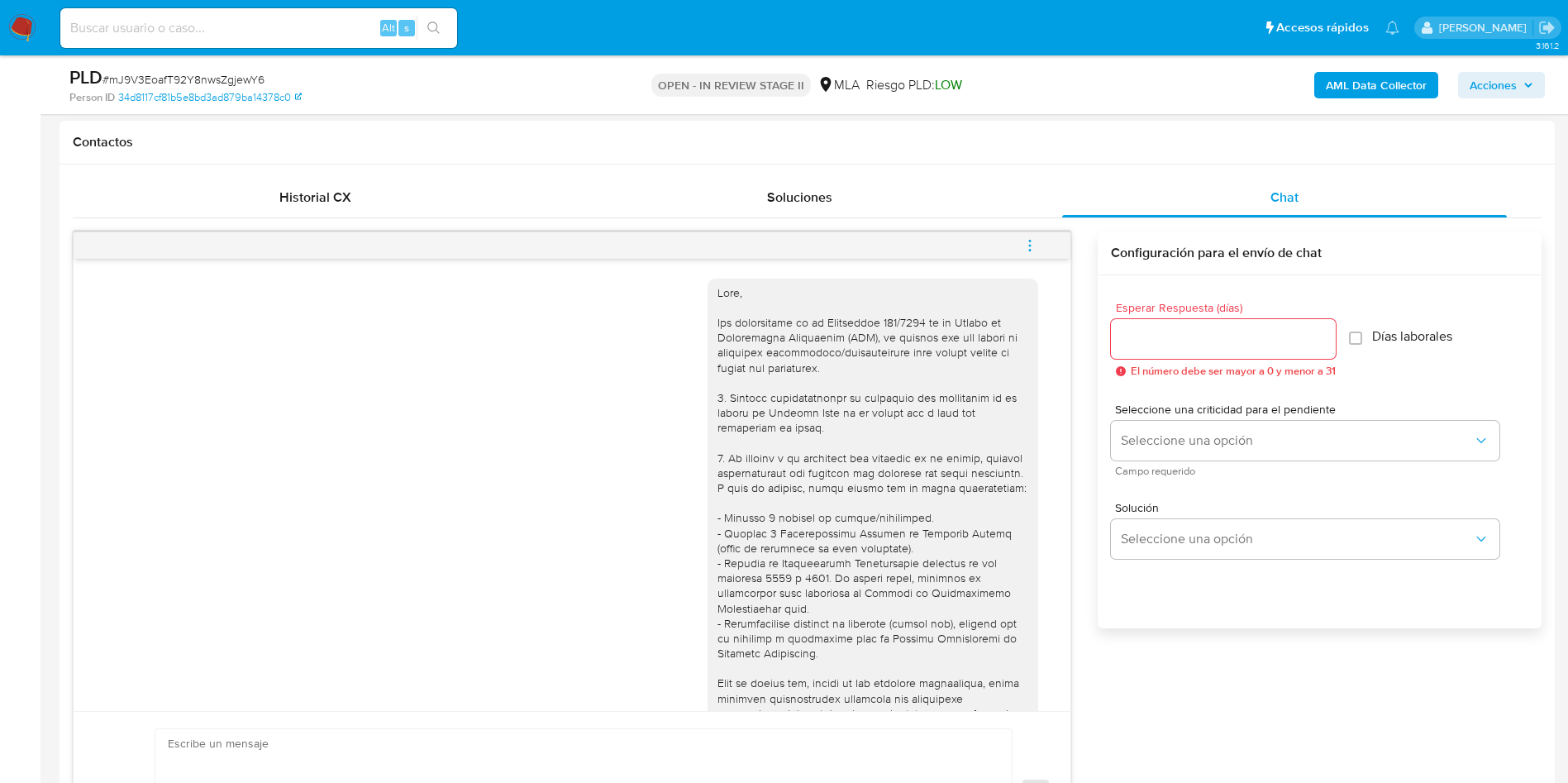
scroll to position [865, 0]
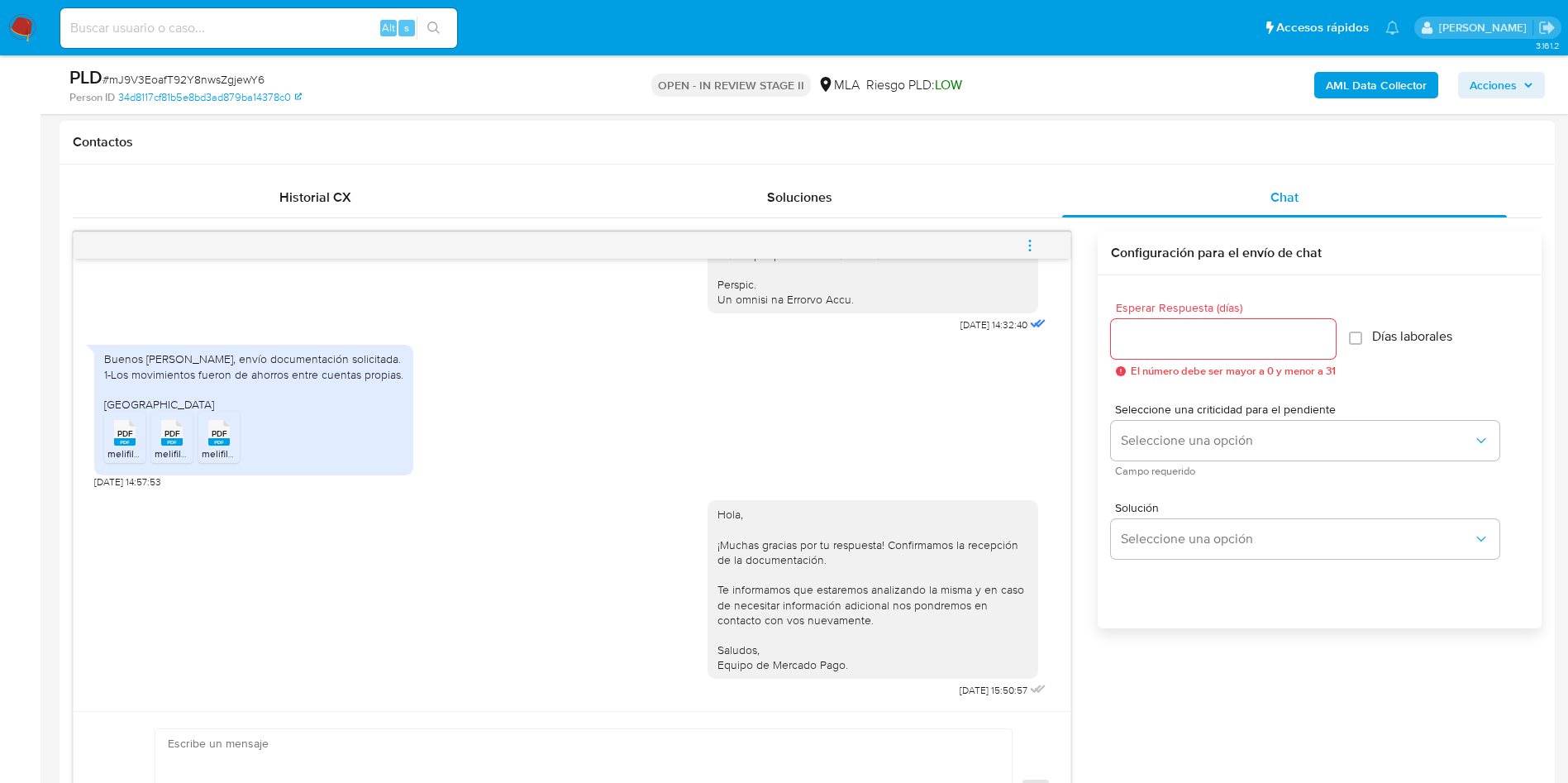
click at [1031, 241] on icon "menu-action" at bounding box center [1030, 245] width 15 height 15
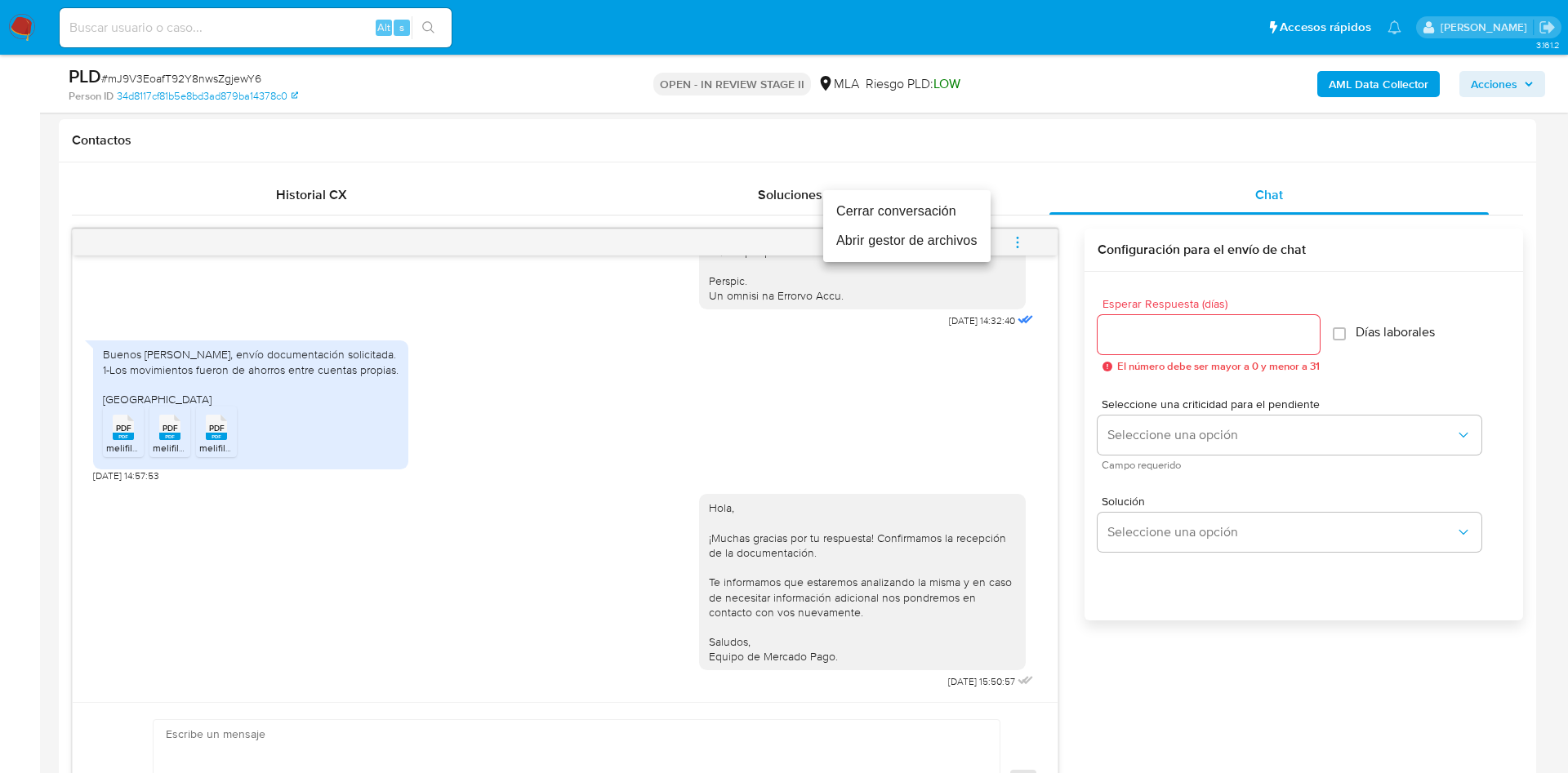
click at [908, 206] on li "Cerrar conversación" at bounding box center [907, 211] width 168 height 29
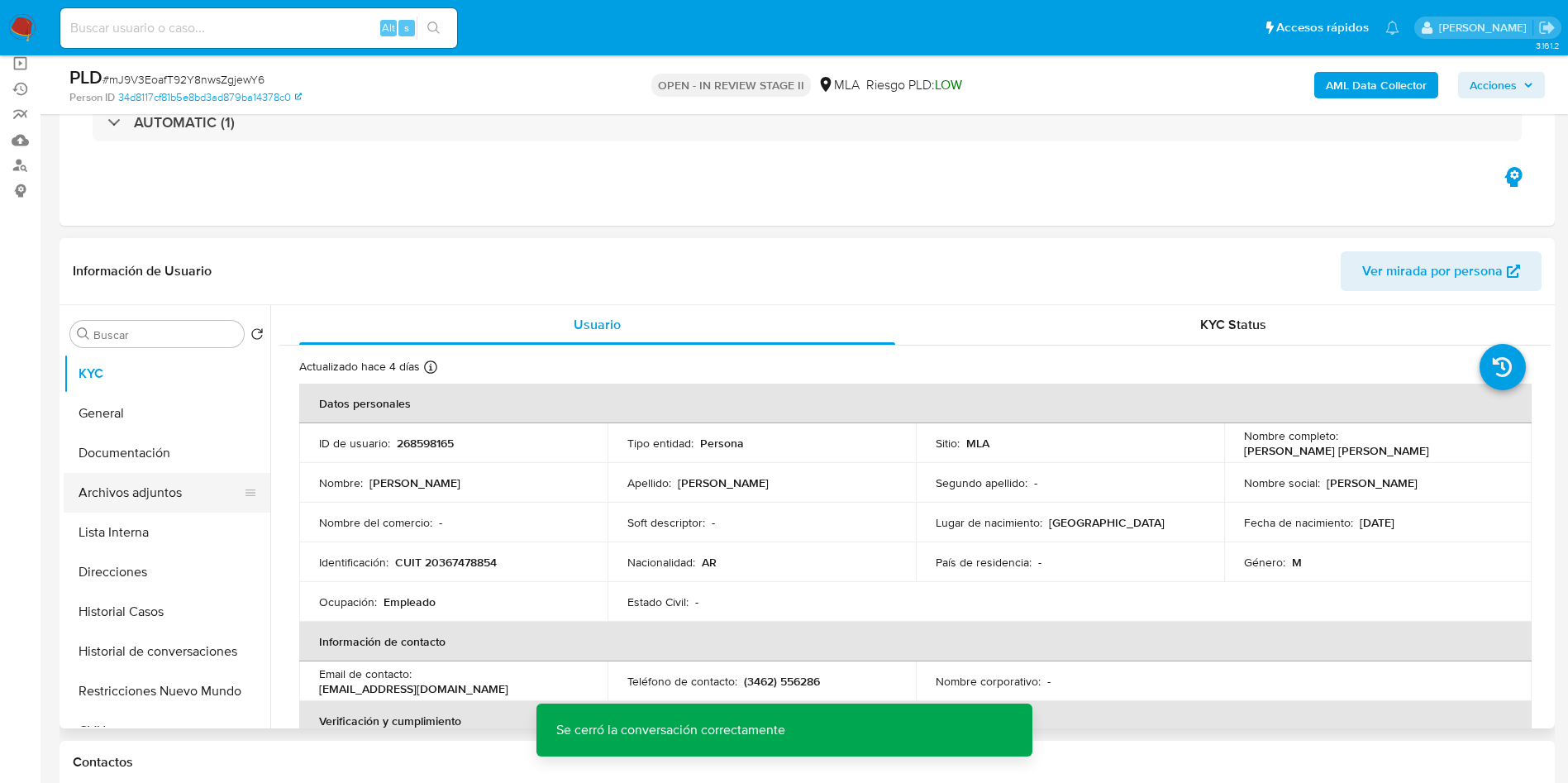
click at [156, 494] on button "Archivos adjuntos" at bounding box center [160, 493] width 193 height 40
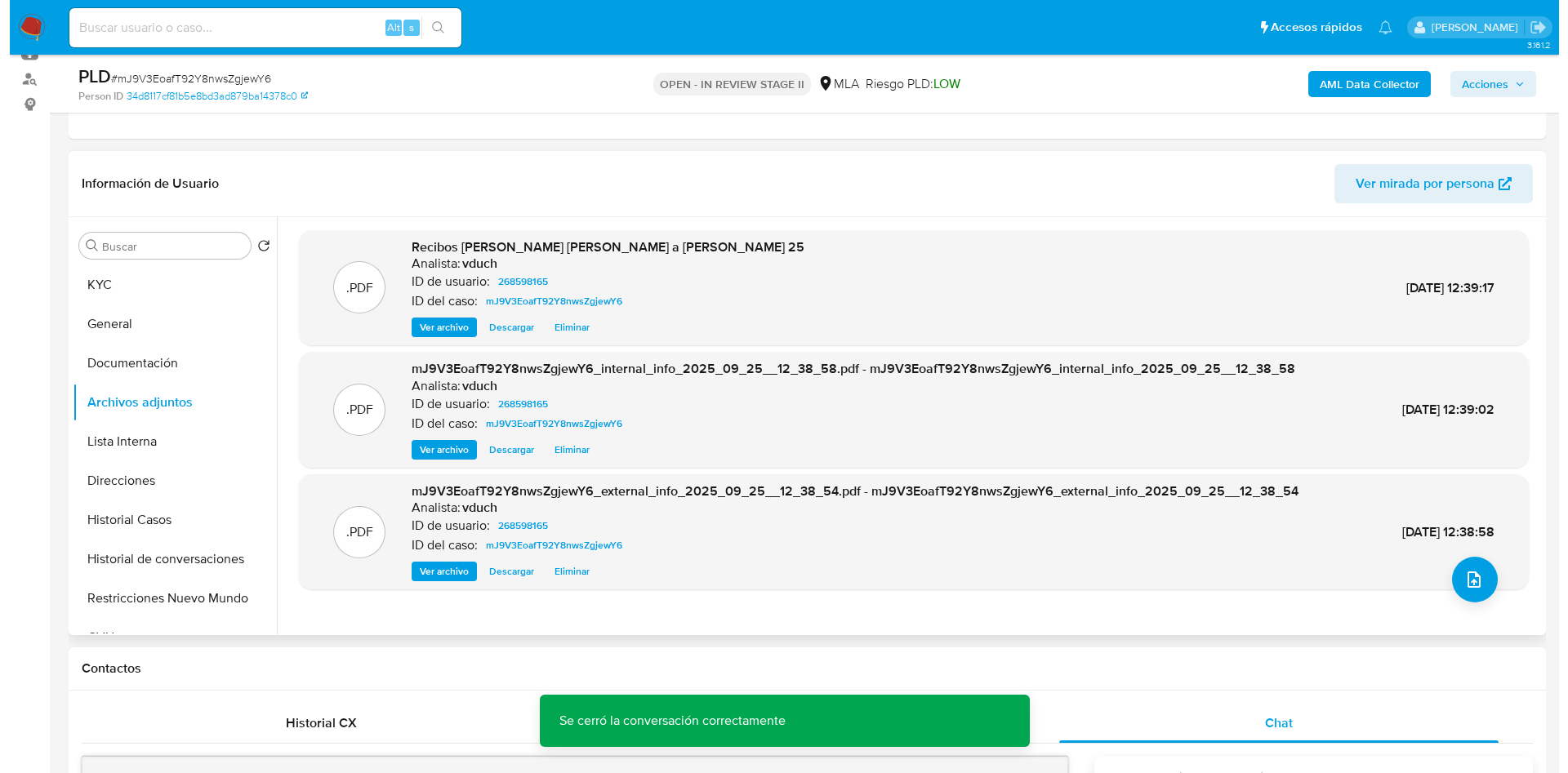
scroll to position [245, 0]
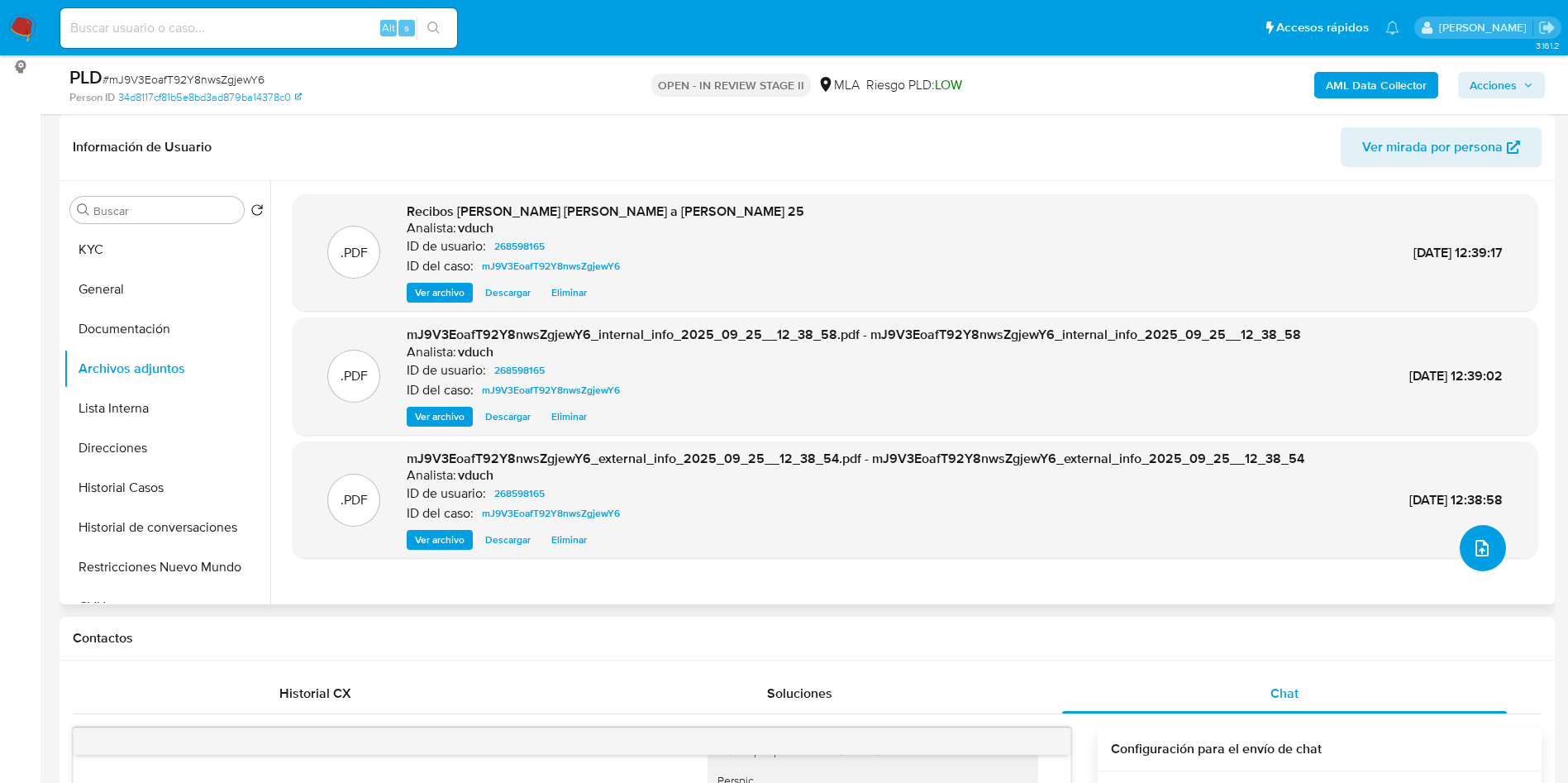
click at [1498, 542] on button "upload-file" at bounding box center [1483, 549] width 46 height 46
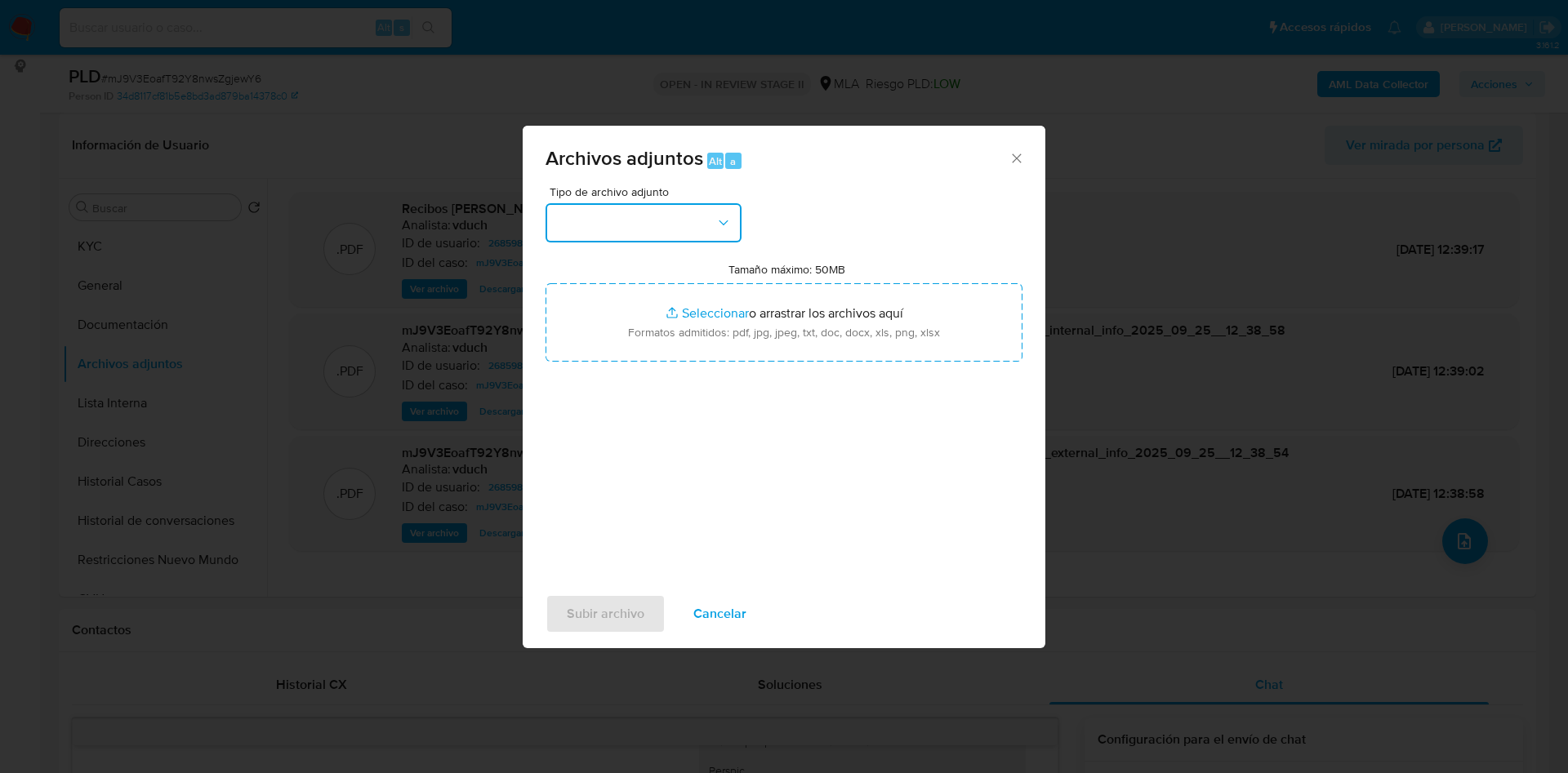
click at [663, 221] on button "button" at bounding box center [642, 222] width 196 height 39
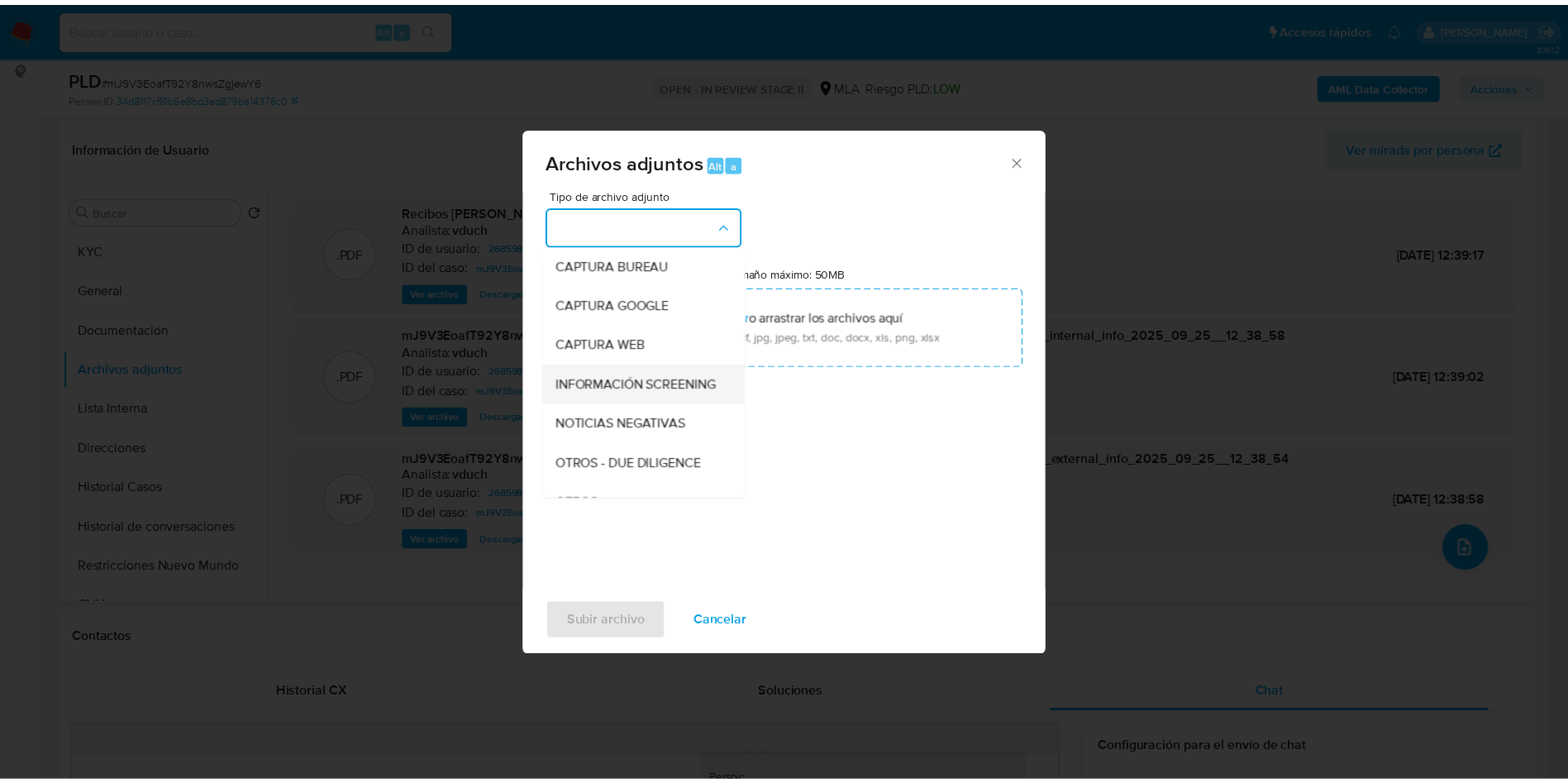
scroll to position [124, 0]
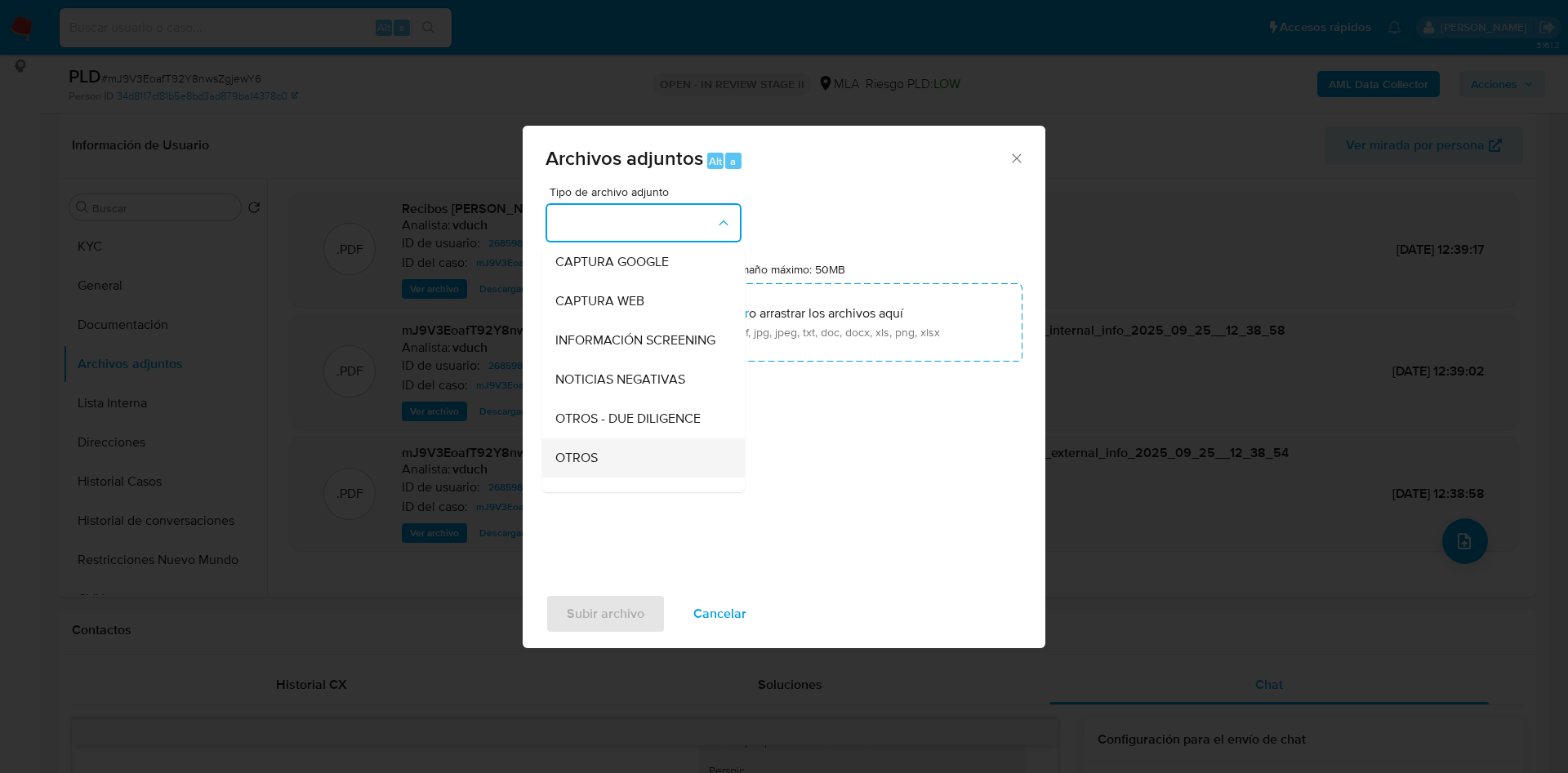
click at [596, 461] on div "OTROS" at bounding box center [638, 458] width 167 height 39
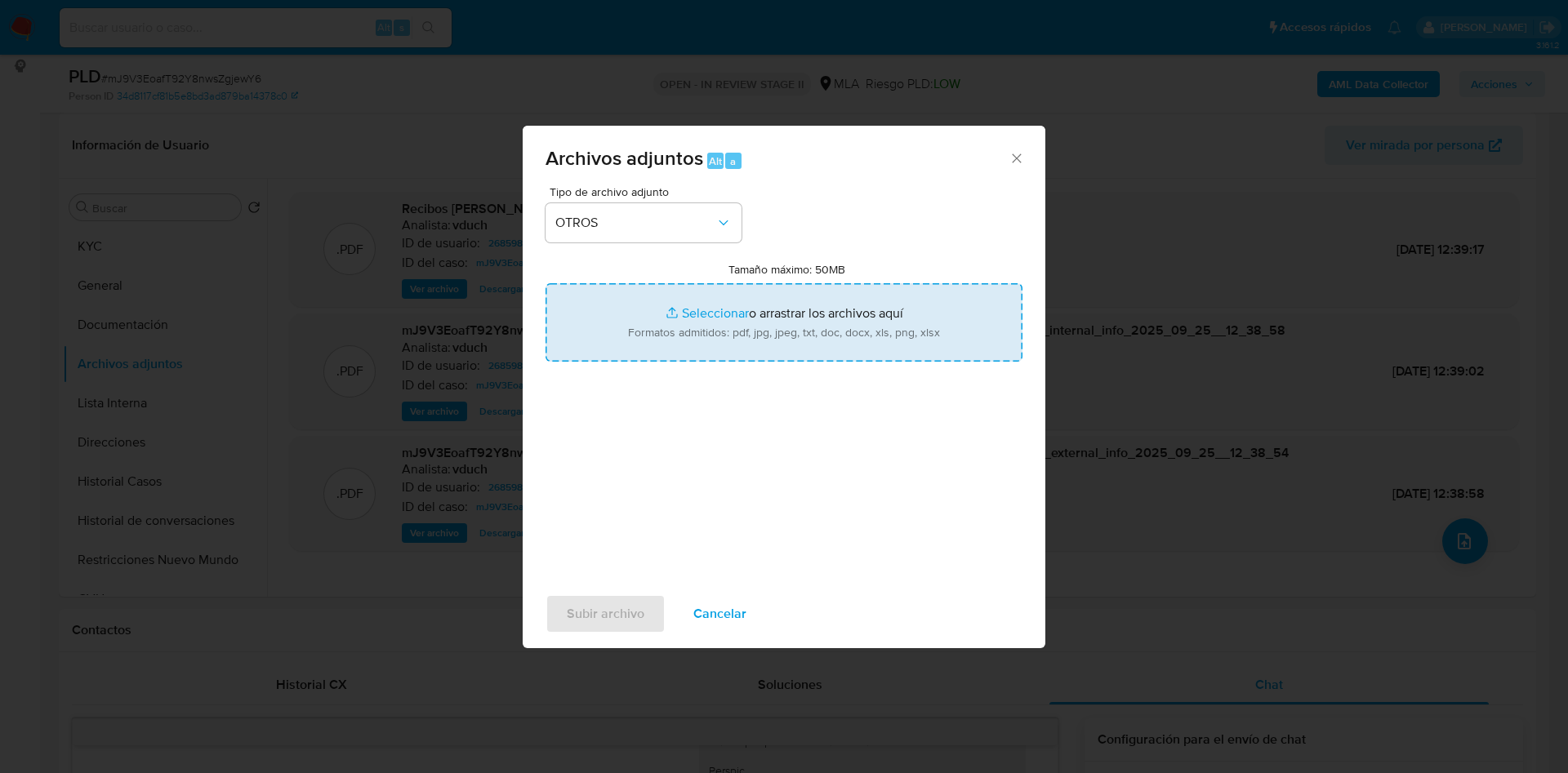
type input "C:\fakepath\Movimientos - mJ9V3EoafT92Y8nwsZgjewY6_2025_09_18_06_03_49.xlsx"
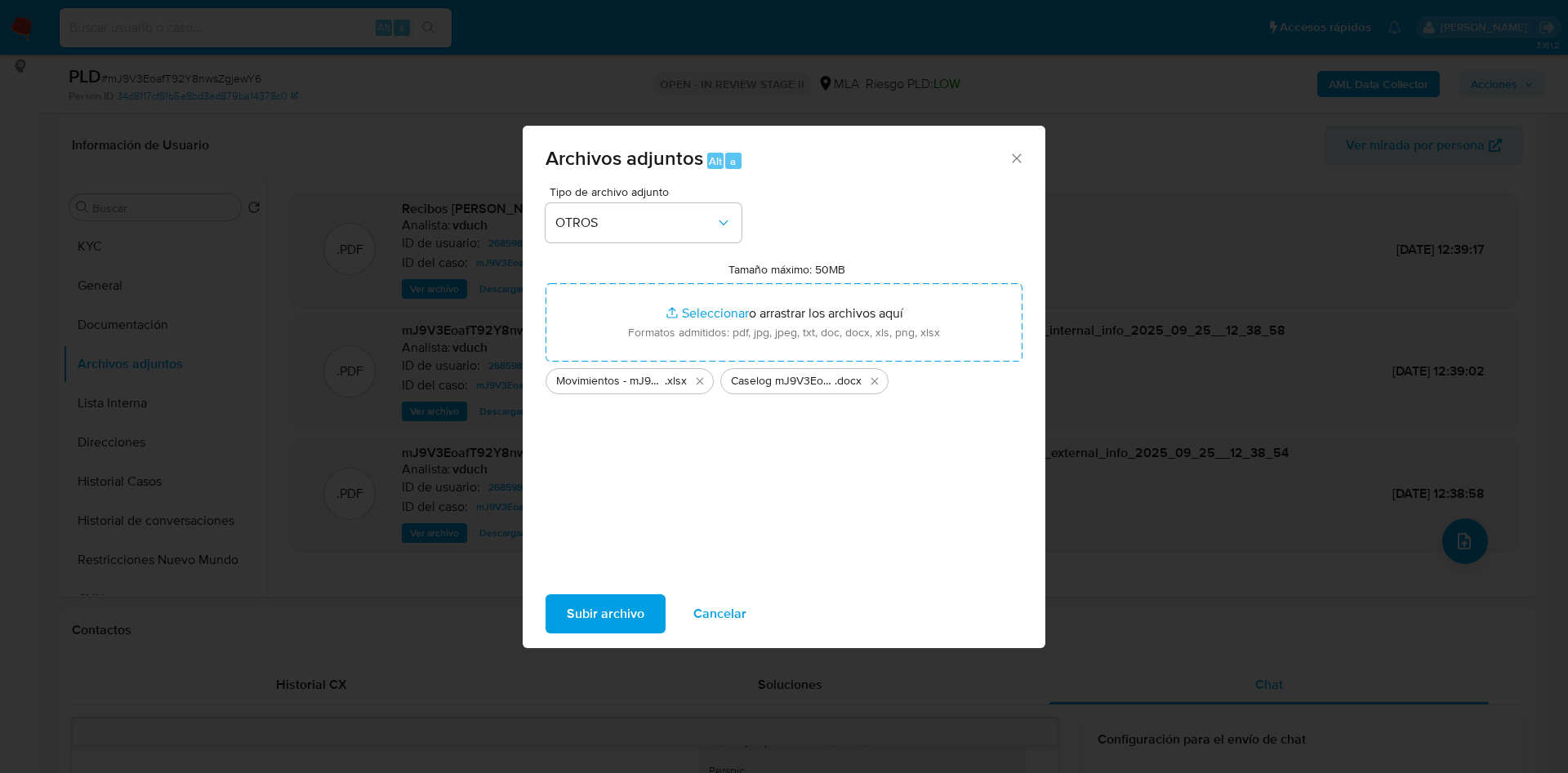
click at [629, 618] on span "Subir archivo" at bounding box center [605, 613] width 78 height 36
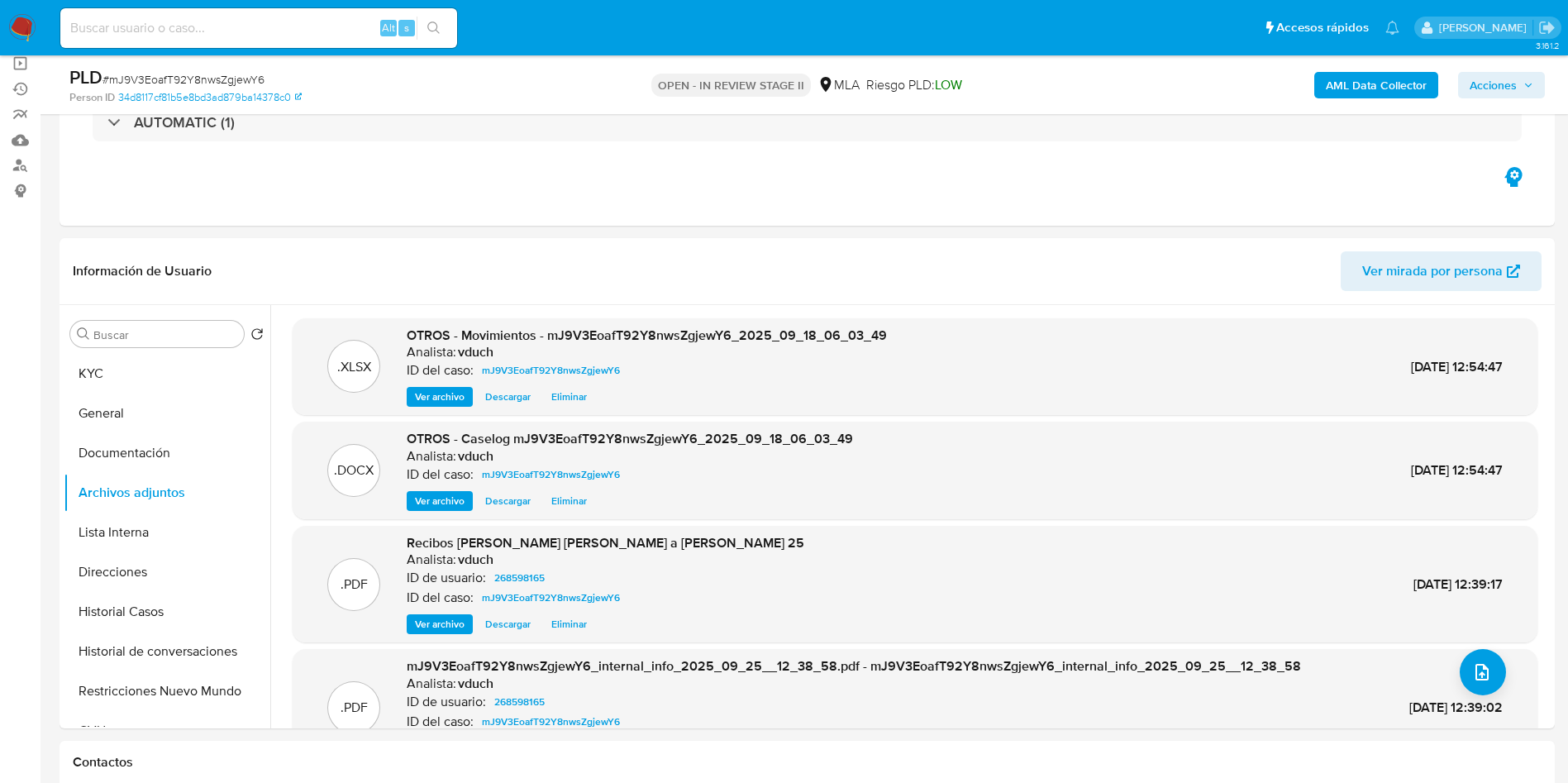
click at [1483, 94] on span "Acciones" at bounding box center [1493, 85] width 47 height 27
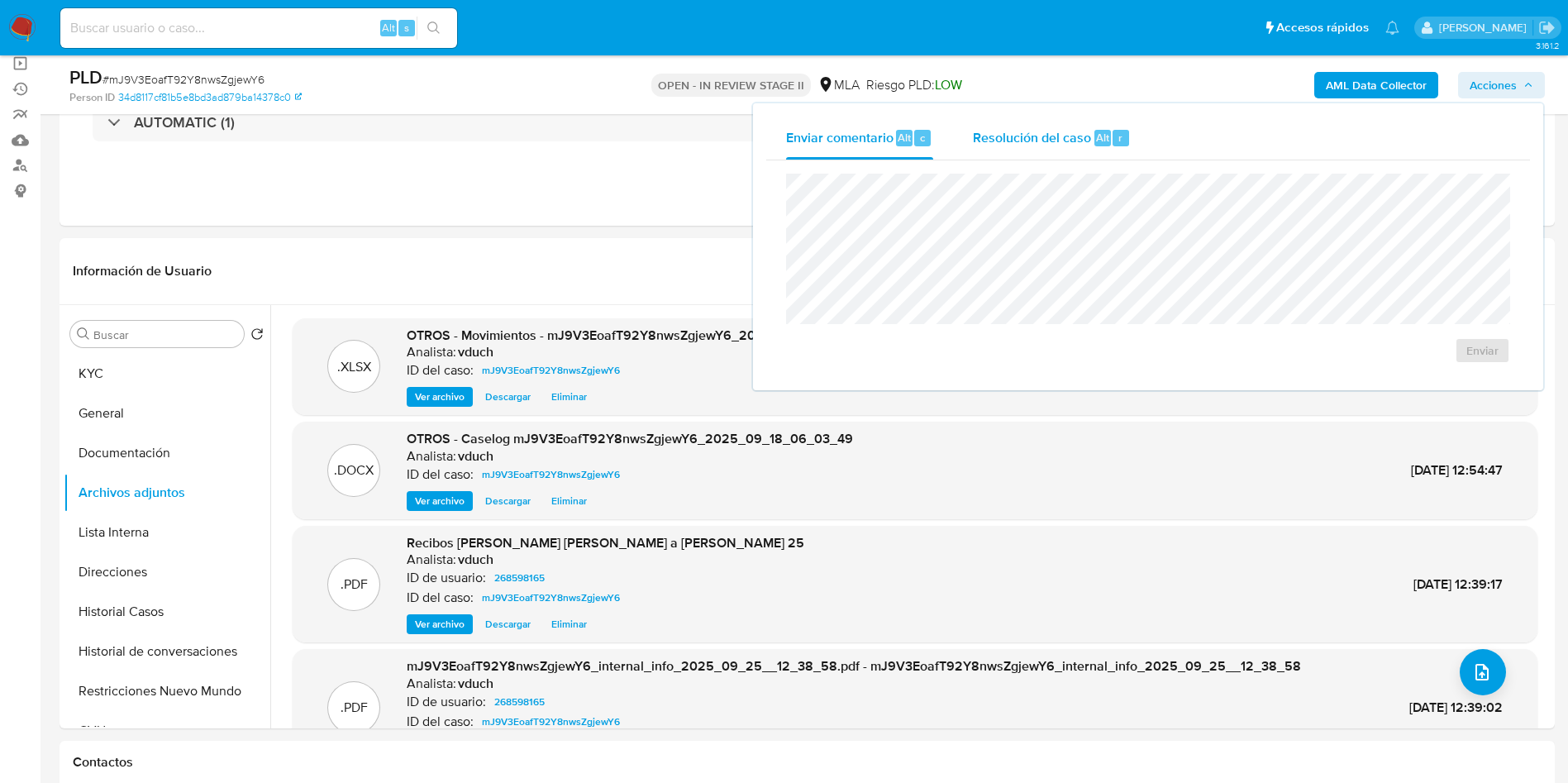
click at [1058, 137] on span "Resolución del caso" at bounding box center [1031, 137] width 118 height 19
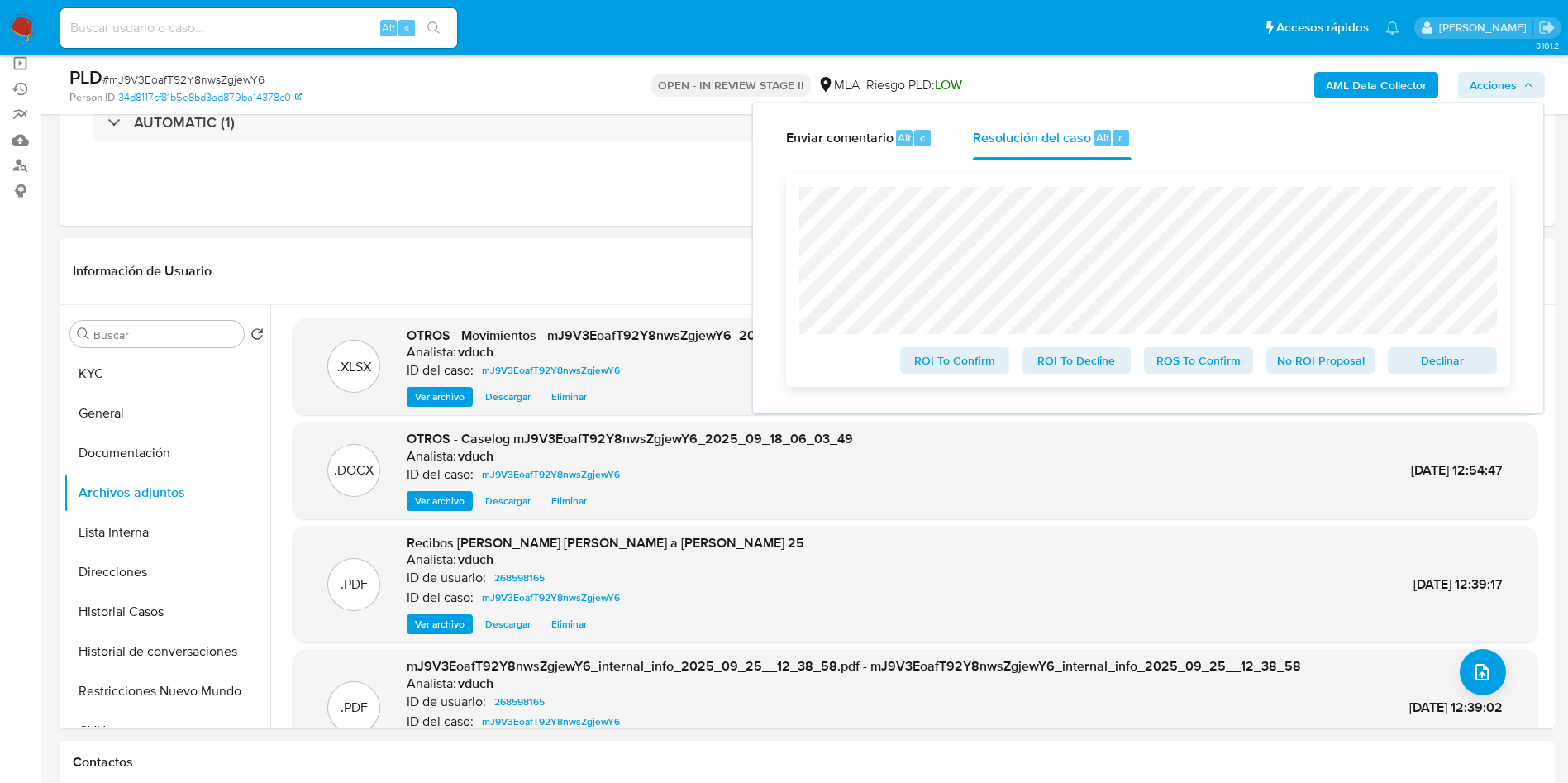
click at [1339, 372] on span "No ROI Proposal" at bounding box center [1321, 360] width 86 height 23
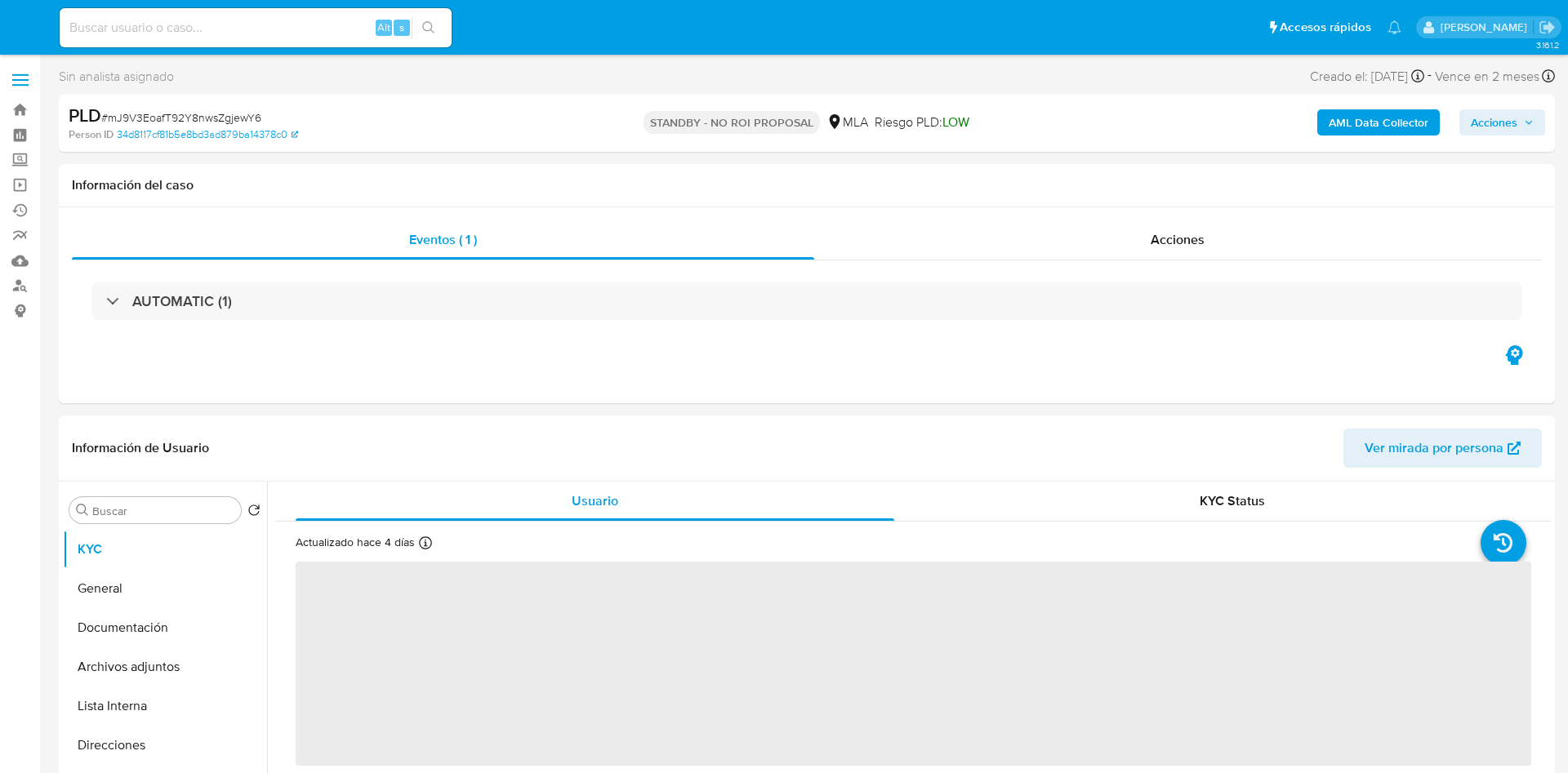
select select "10"
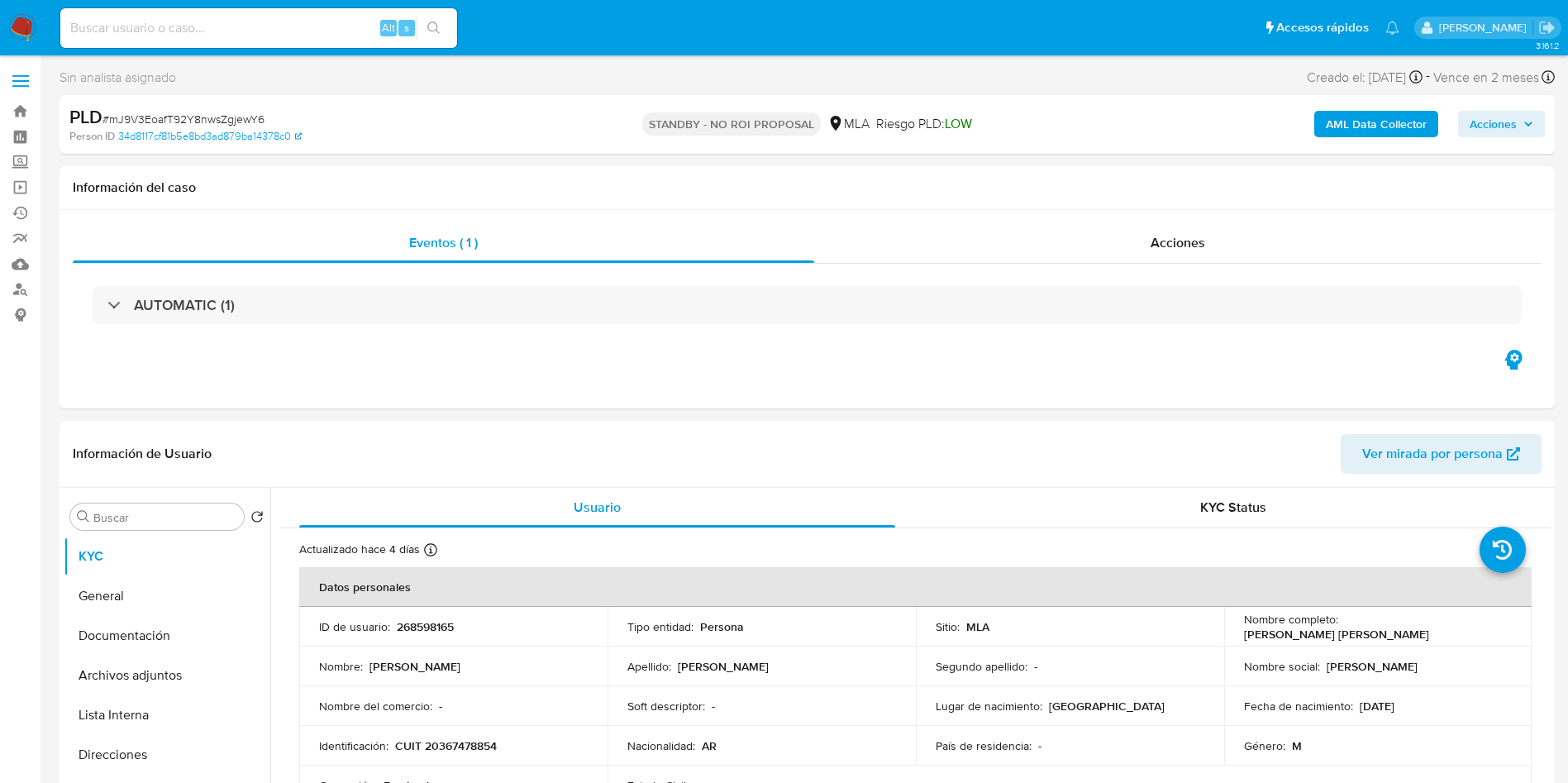
click at [356, 42] on div "Alt s" at bounding box center [258, 28] width 397 height 40
drag, startPoint x: 362, startPoint y: 36, endPoint x: 372, endPoint y: 30, distance: 11.7
click at [362, 34] on input at bounding box center [258, 28] width 397 height 22
paste input "KDSo4y7RLlp8ff18SkklQdi2"
type input "KDSo4y7RLlp8ff18SkklQdi2"
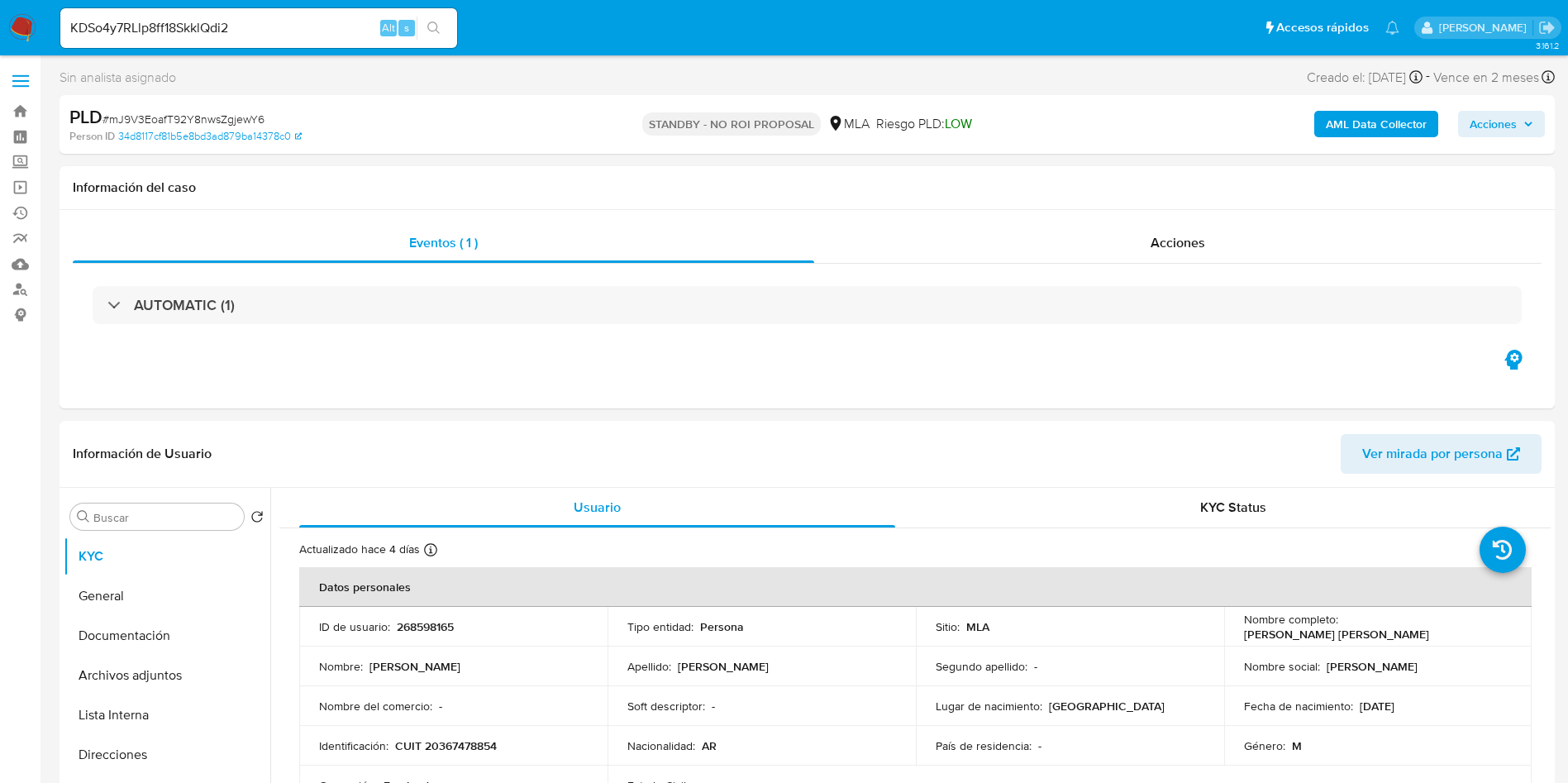
click at [451, 28] on button "search-icon" at bounding box center [433, 28] width 34 height 23
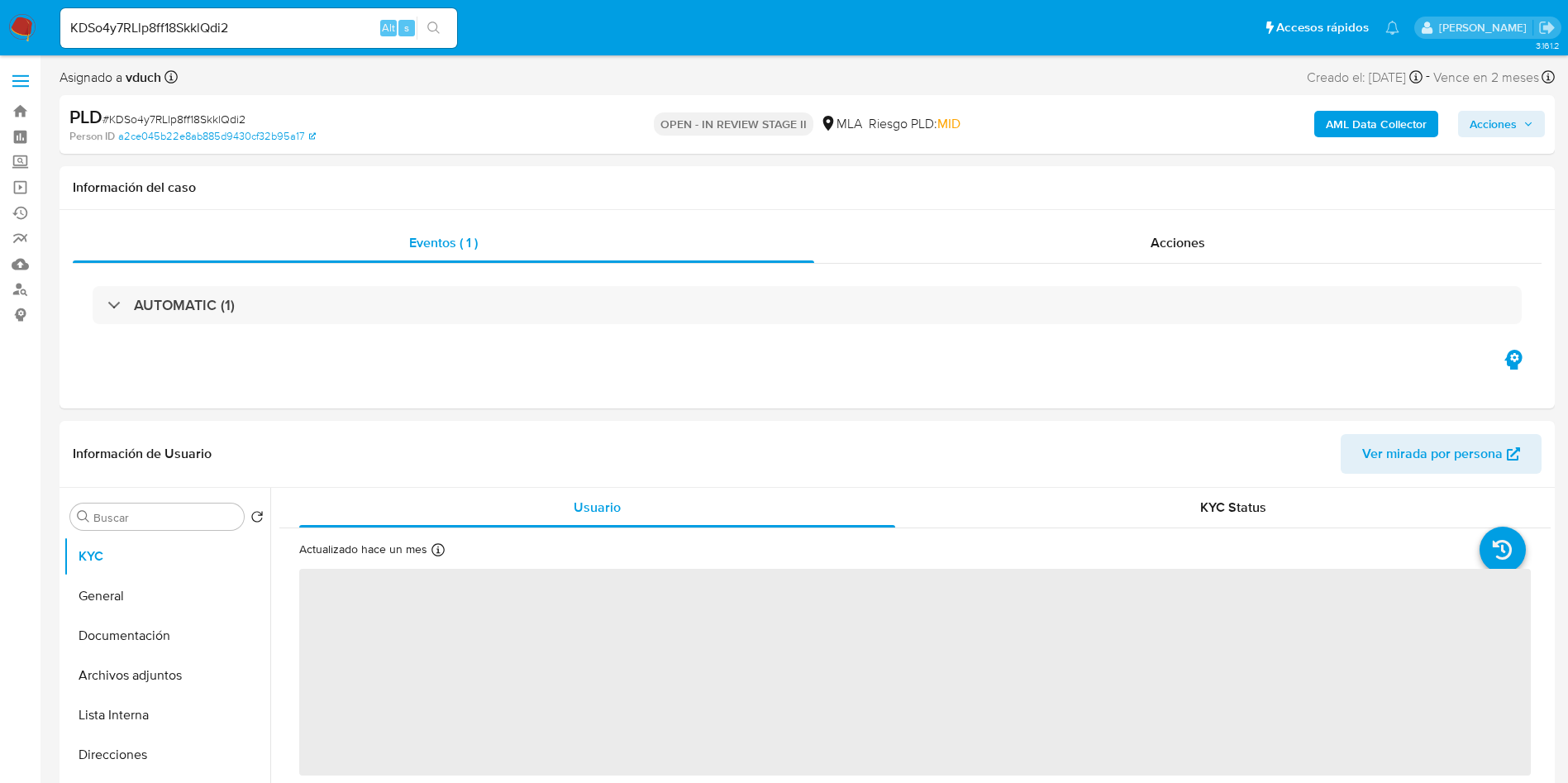
select select "10"
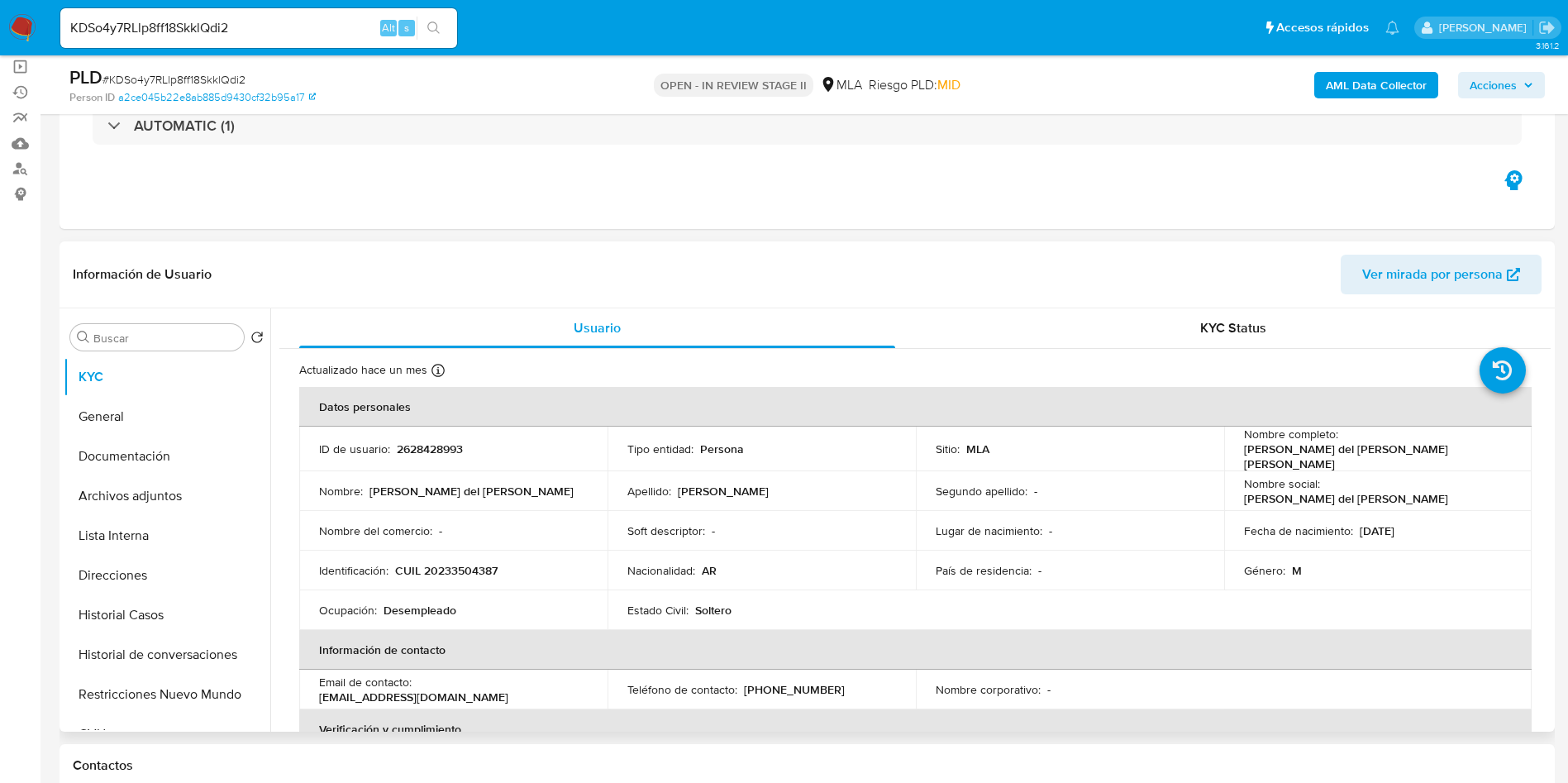
scroll to position [124, 0]
click at [441, 445] on p "2628428993" at bounding box center [430, 446] width 66 height 15
click at [441, 444] on p "2628428993" at bounding box center [430, 446] width 66 height 15
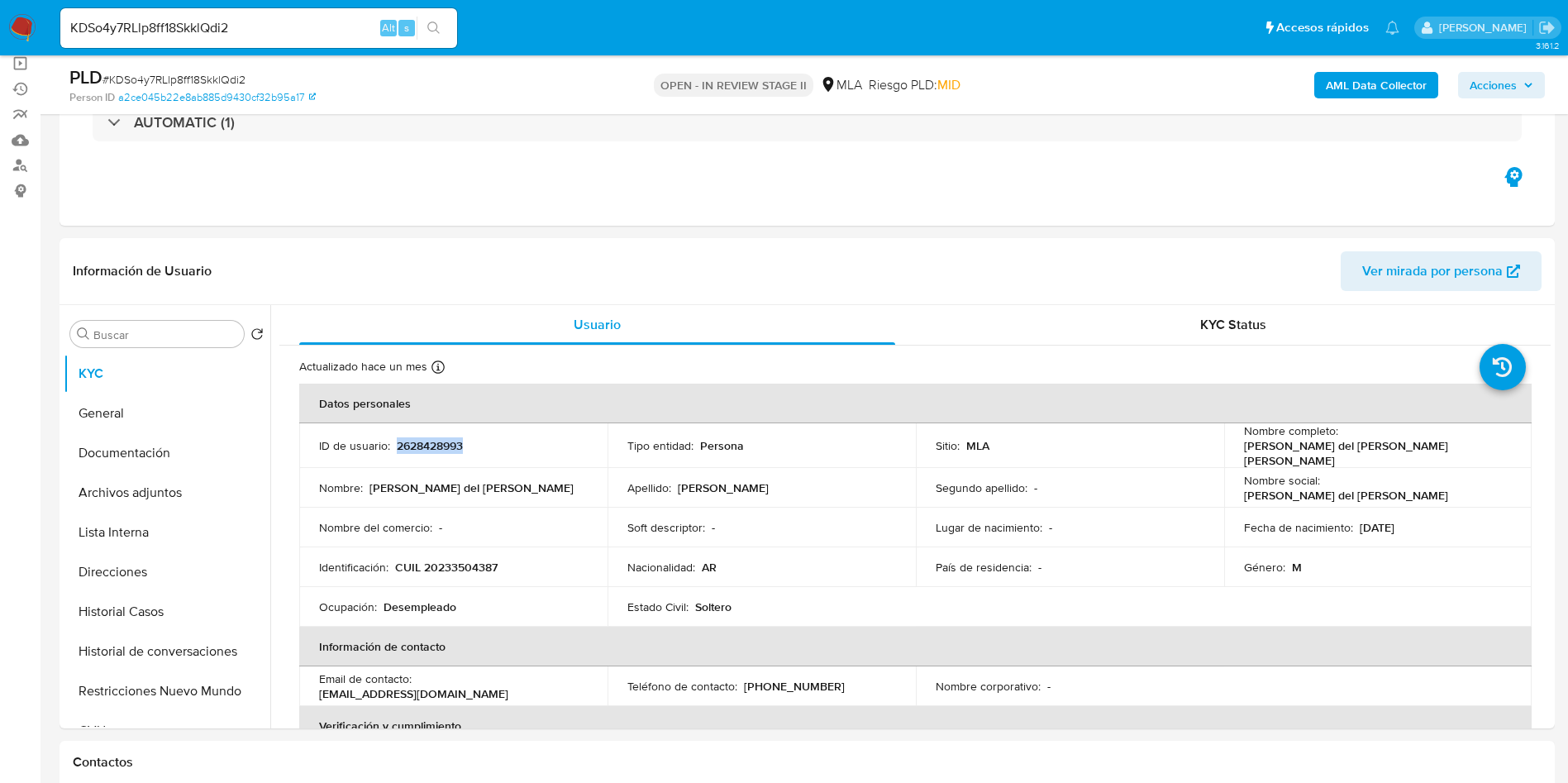
copy p "2628428993"
